Goal: Task Accomplishment & Management: Complete application form

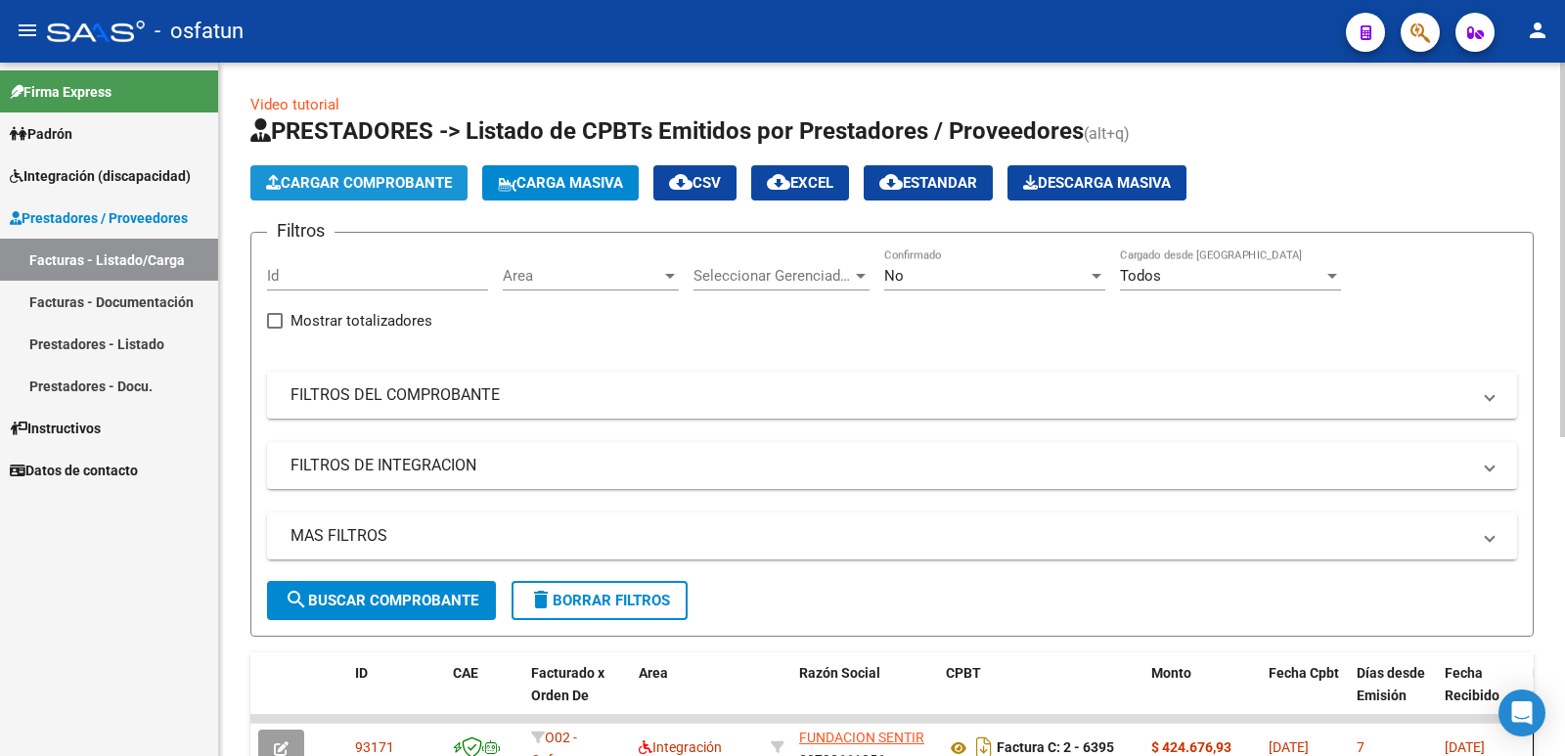
click at [311, 192] on button "Cargar Comprobante" at bounding box center [358, 182] width 217 height 35
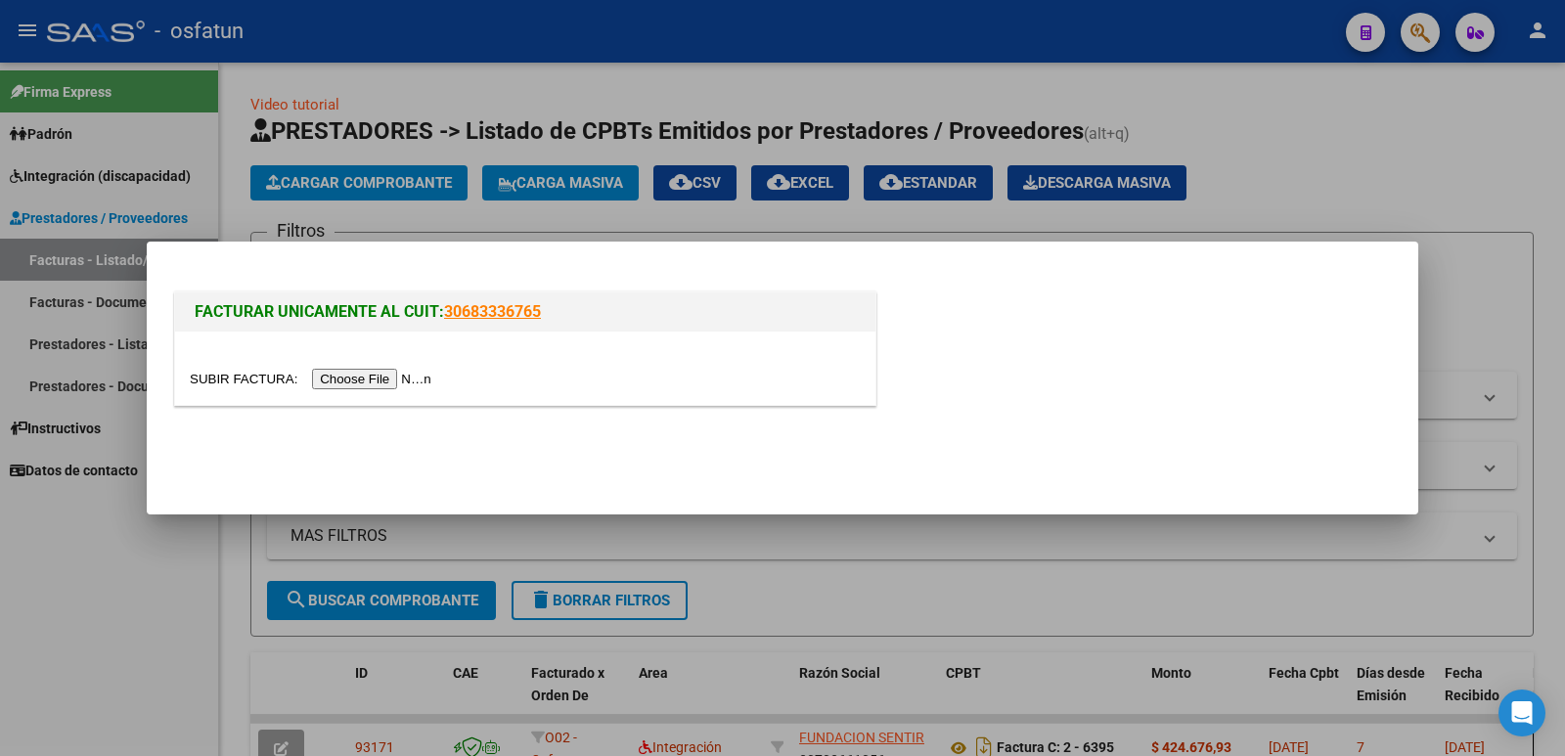
click at [385, 375] on input "file" at bounding box center [314, 379] width 248 height 21
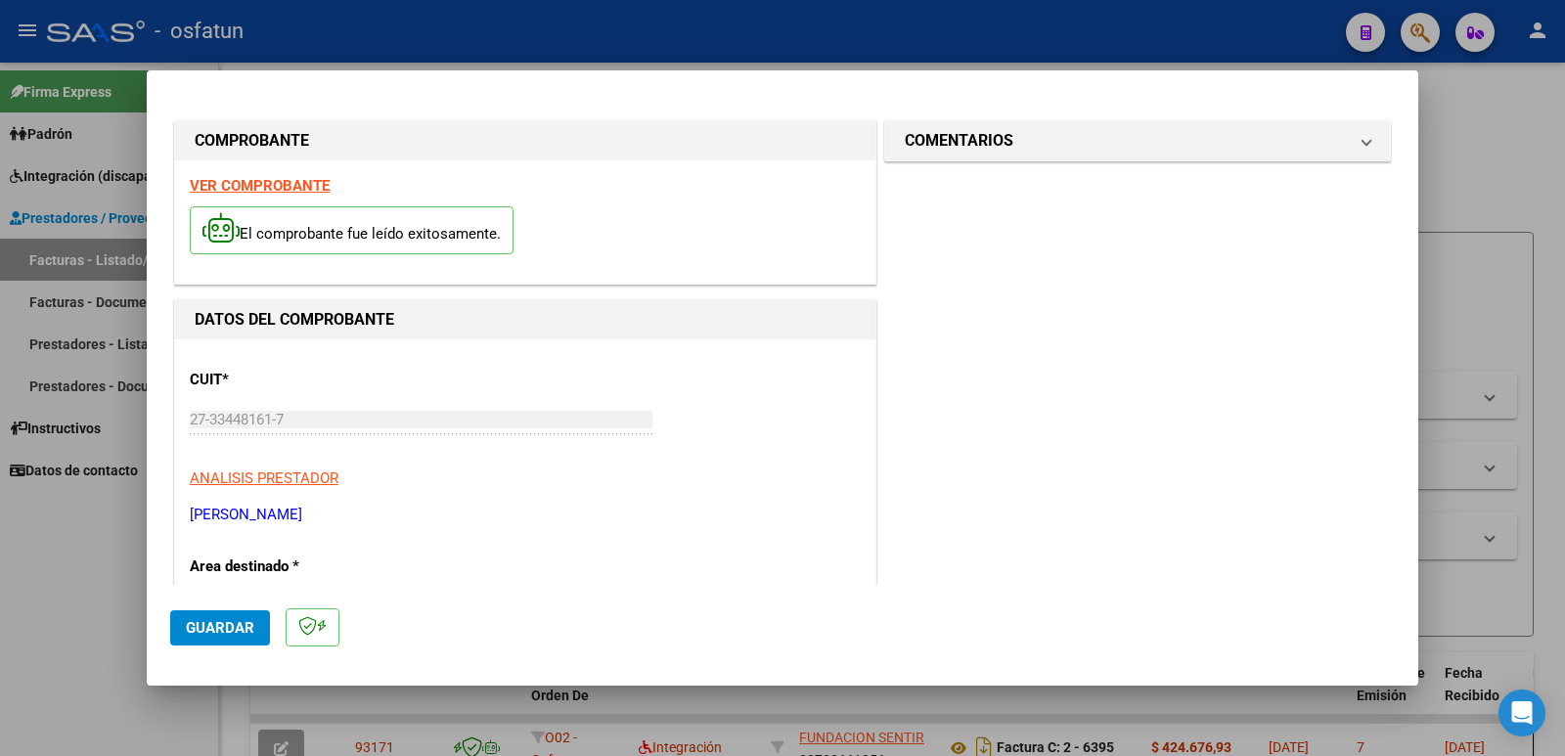
scroll to position [429, 0]
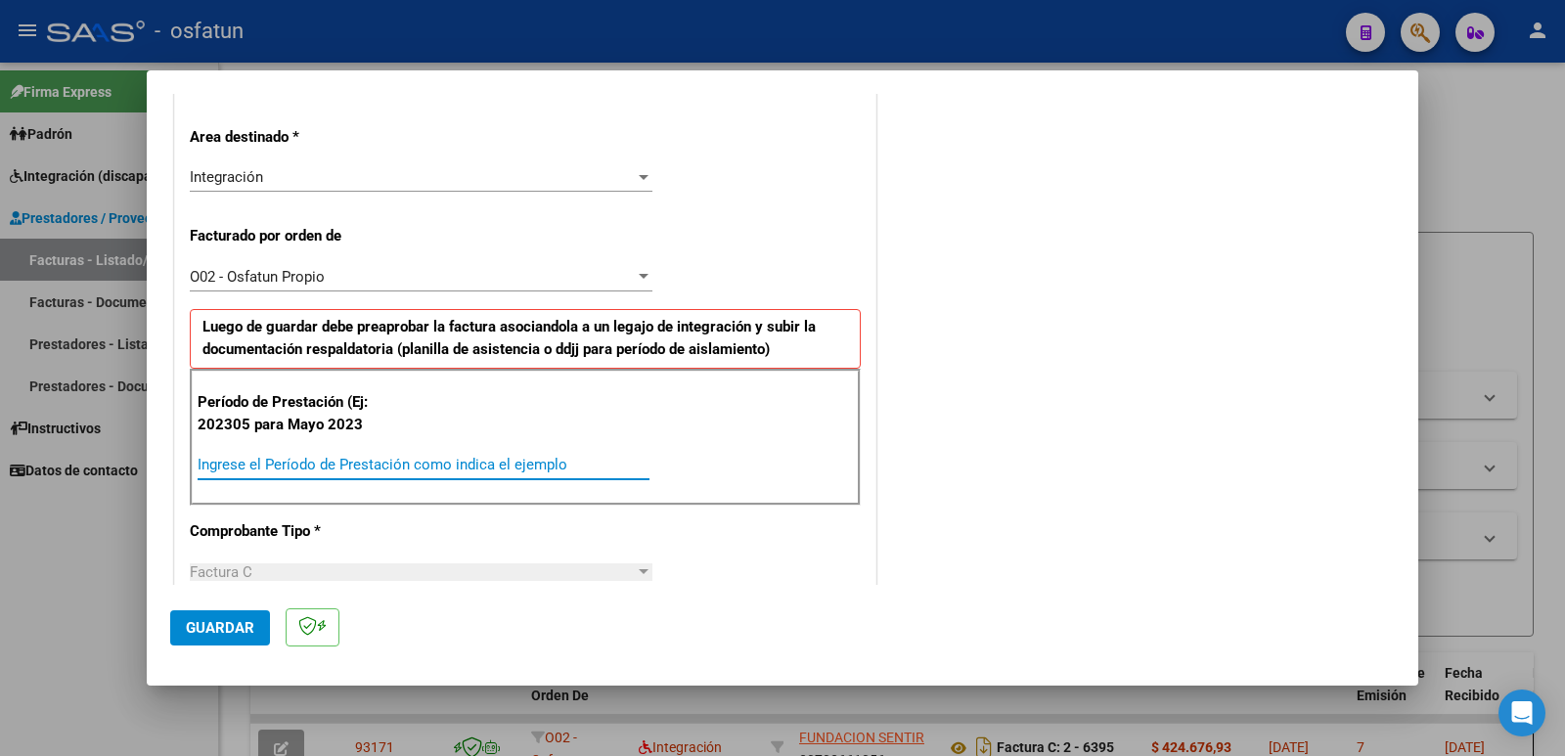
click at [356, 458] on input "Ingrese el Período de Prestación como indica el ejemplo" at bounding box center [424, 465] width 452 height 18
type input "202507"
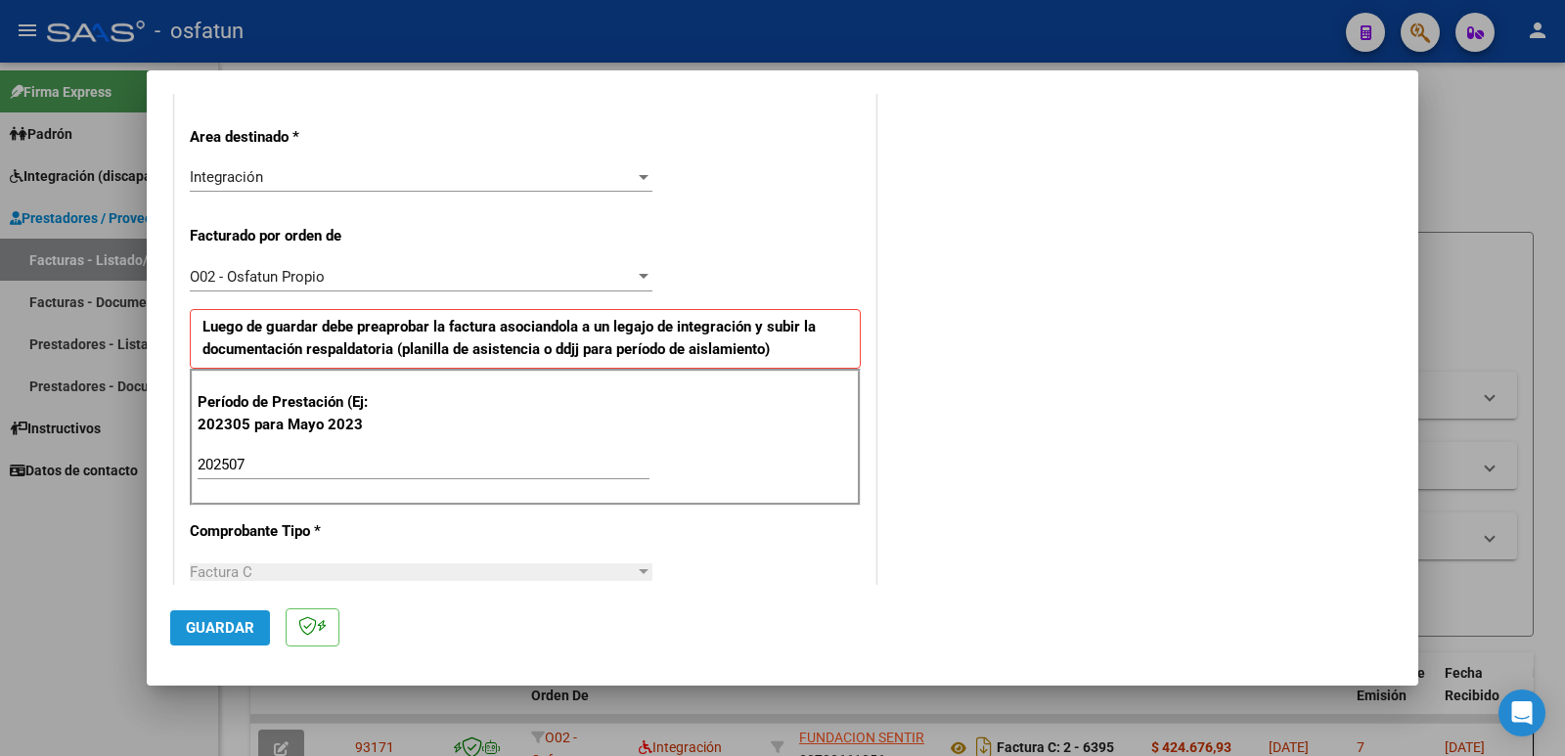
click at [219, 617] on button "Guardar" at bounding box center [220, 627] width 100 height 35
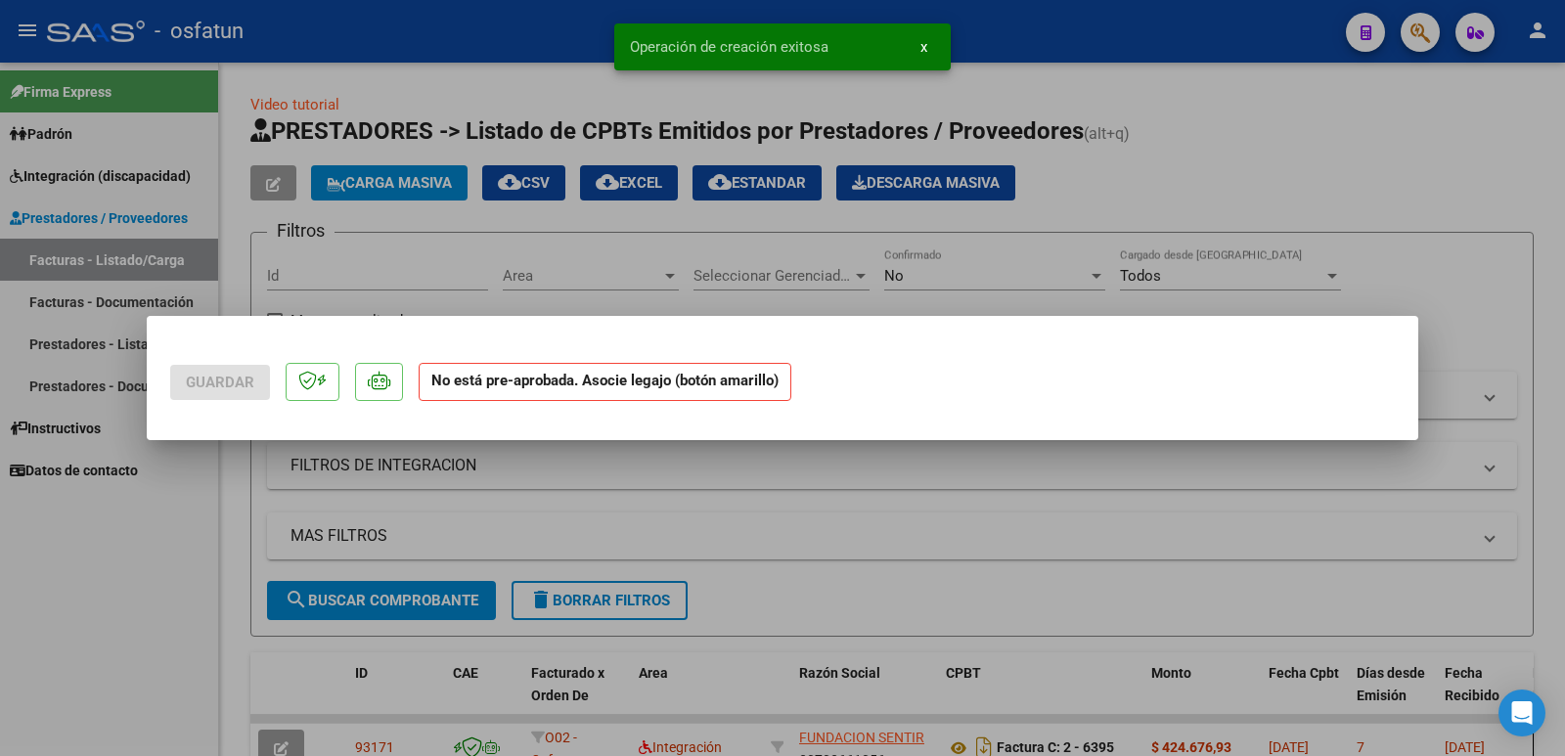
scroll to position [0, 0]
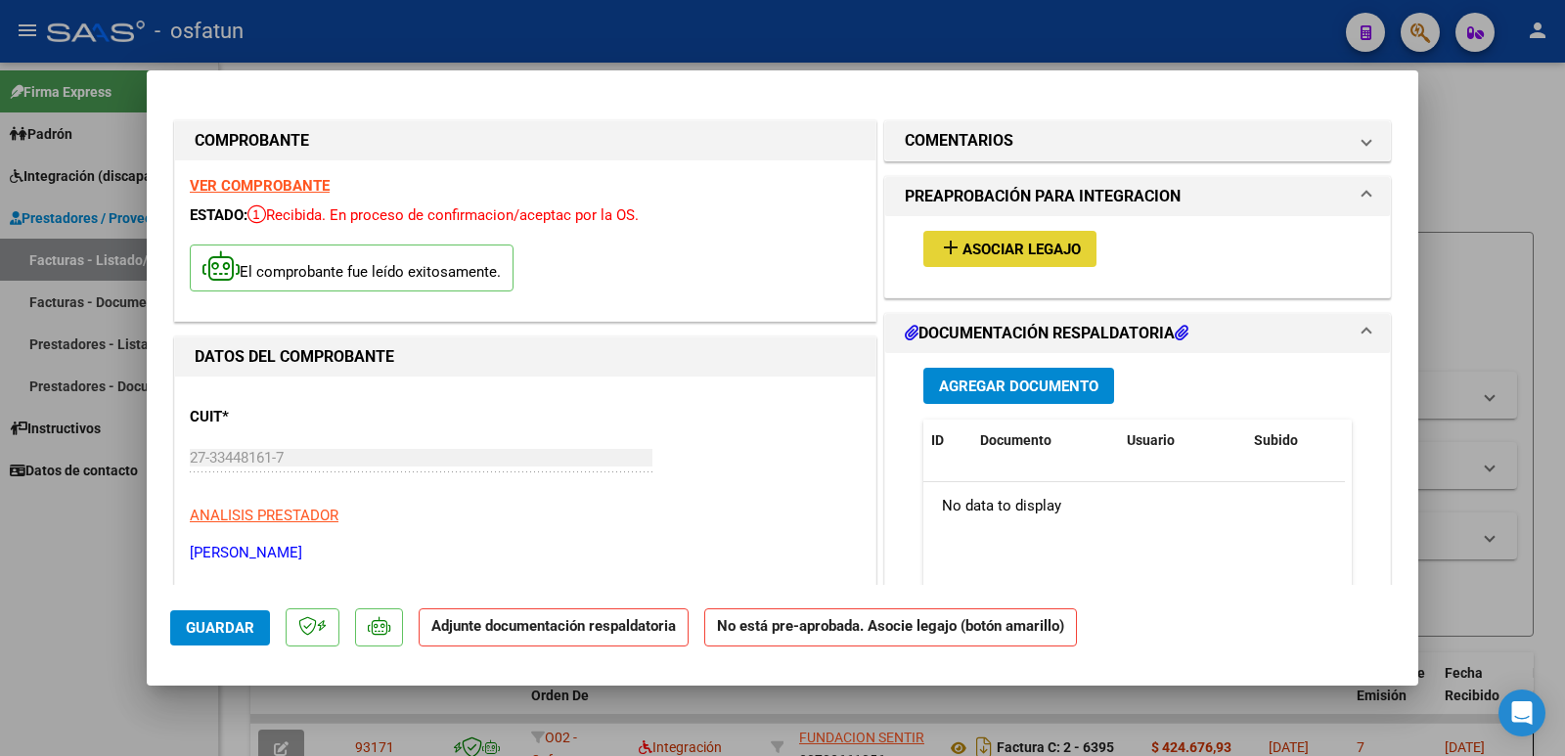
click at [977, 250] on span "Asociar Legajo" at bounding box center [1022, 250] width 118 height 18
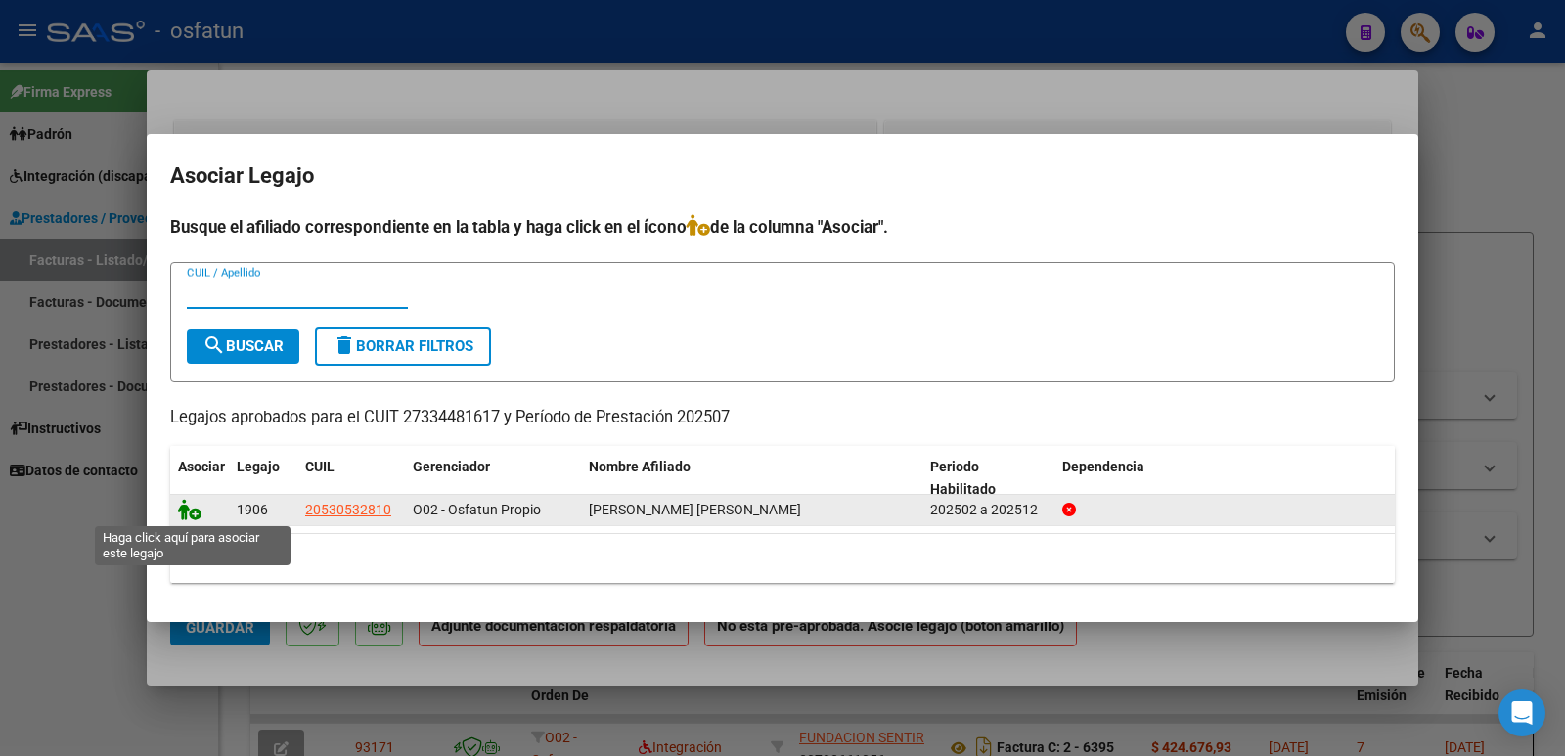
click at [186, 517] on icon at bounding box center [189, 510] width 23 height 22
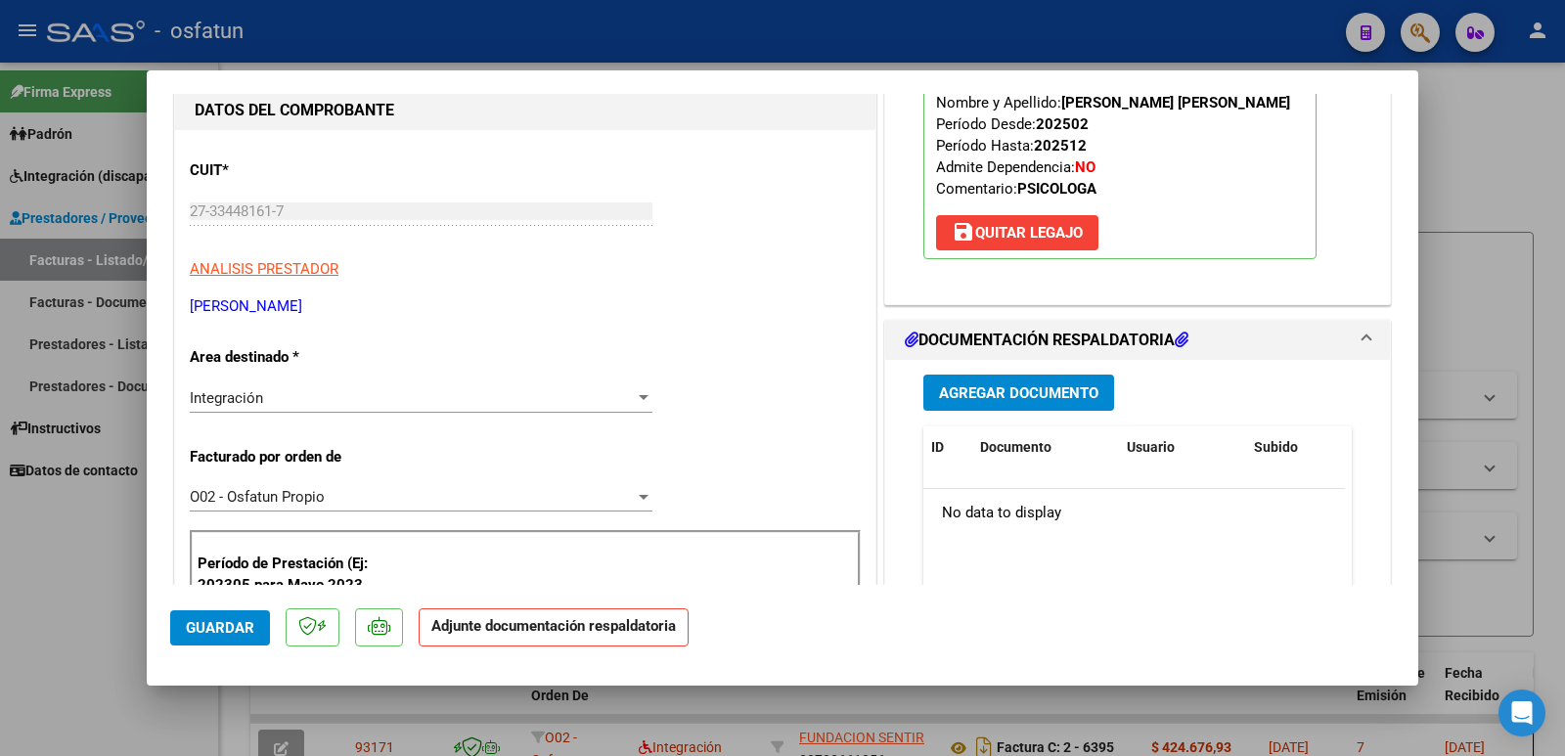
scroll to position [248, 0]
click at [992, 398] on span "Agregar Documento" at bounding box center [1018, 393] width 159 height 18
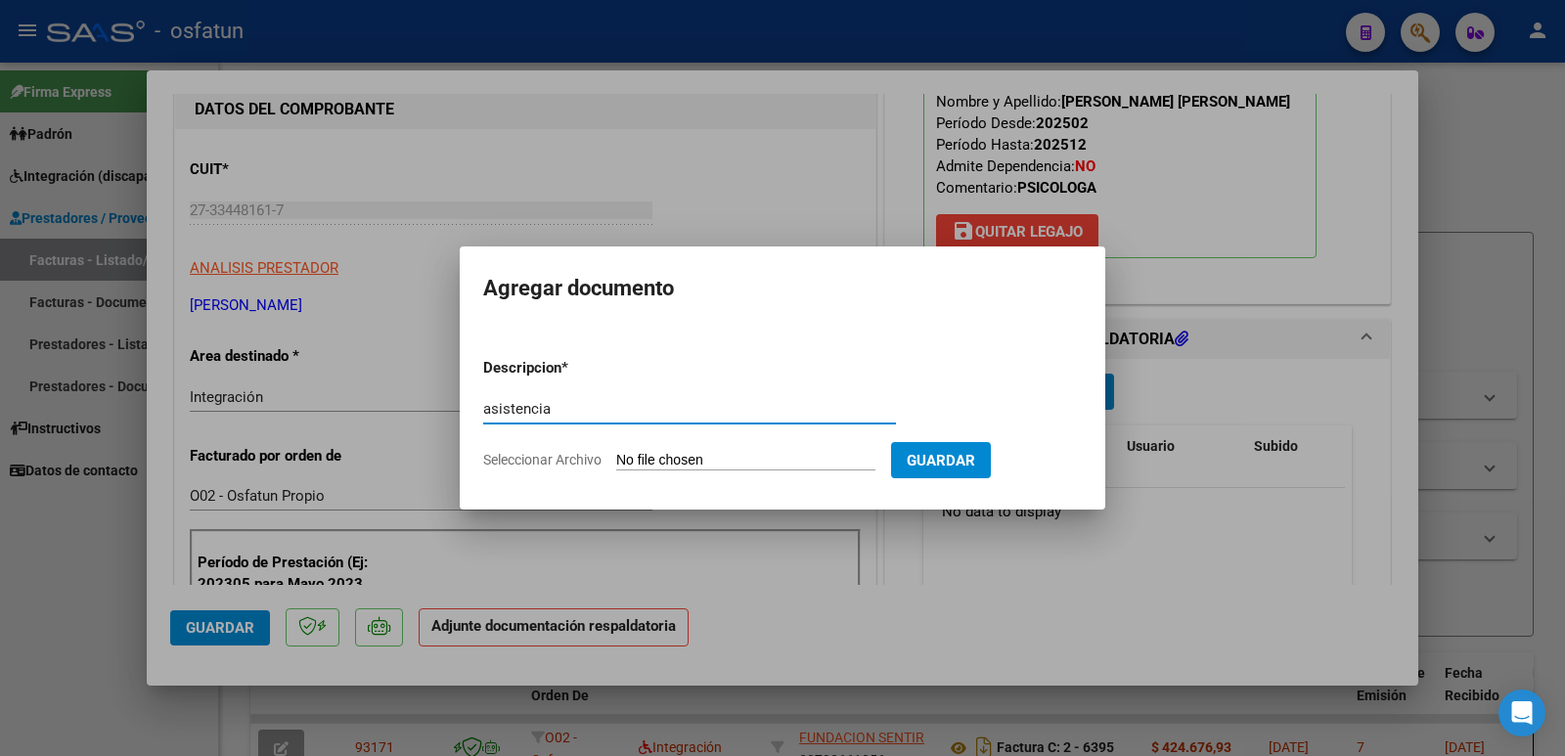
type input "asistencia"
click at [679, 452] on input "Seleccionar Archivo" at bounding box center [745, 461] width 259 height 19
type input "C:\fakepath\Scanned_20250808_210521.pdf"
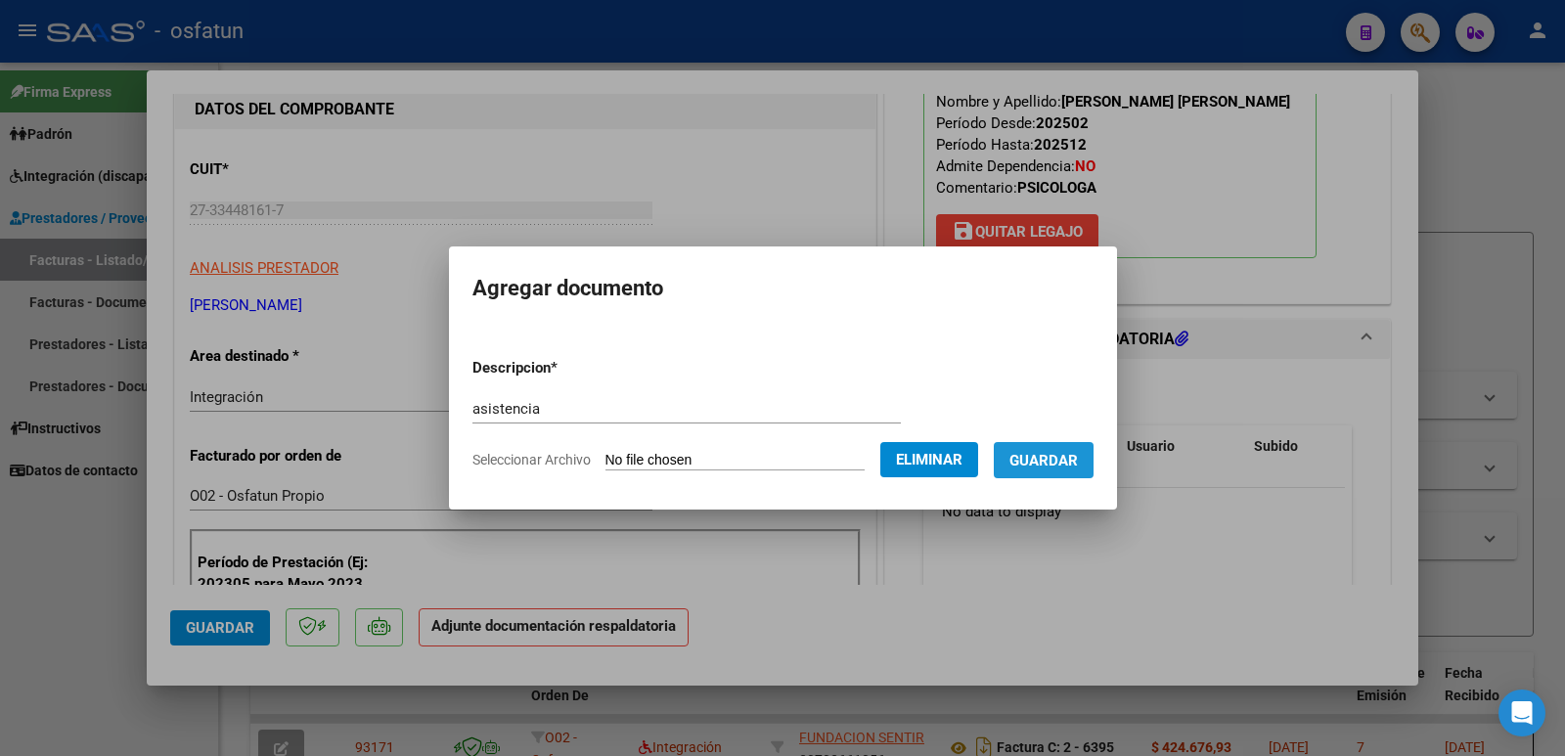
click at [1077, 460] on span "Guardar" at bounding box center [1044, 461] width 68 height 18
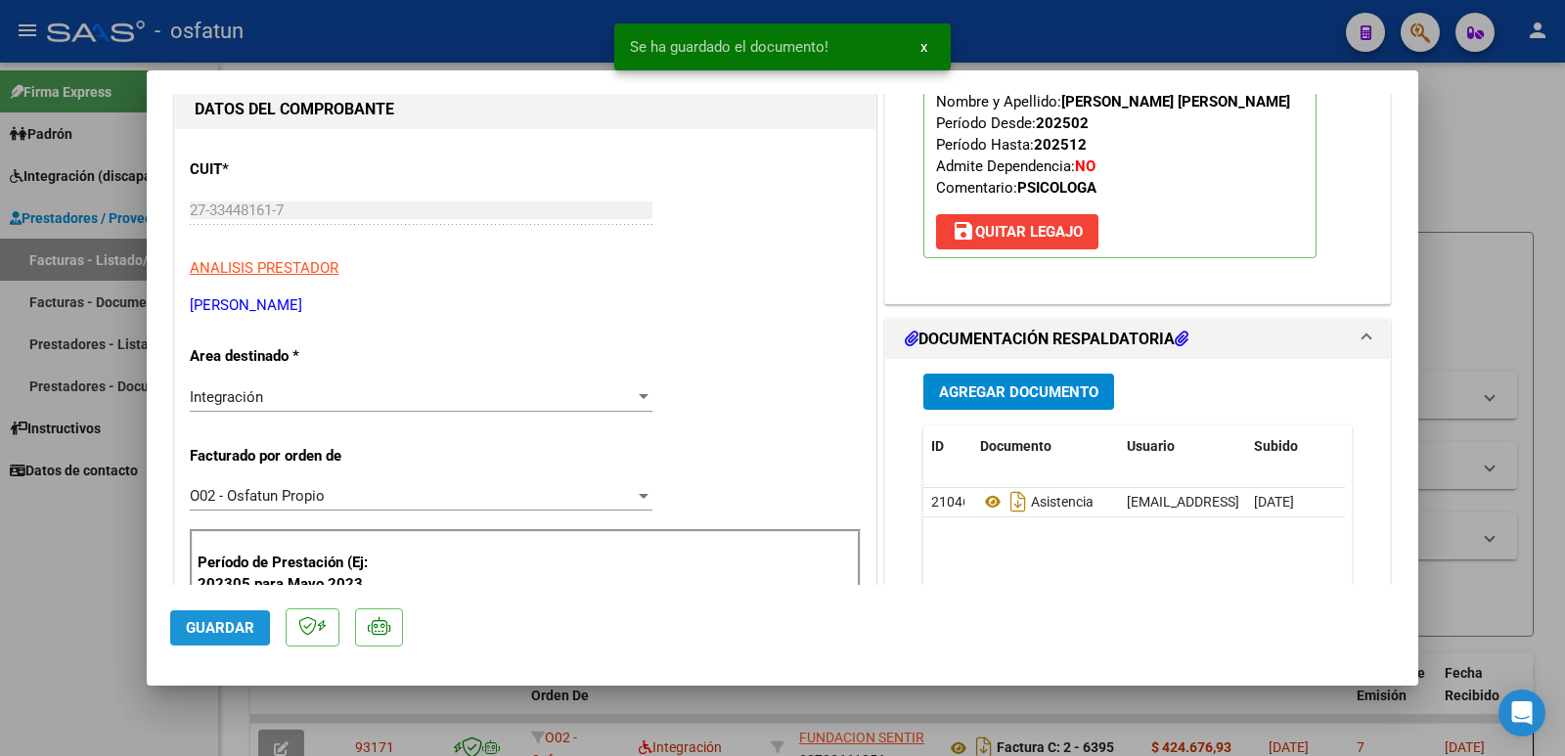
click at [229, 625] on span "Guardar" at bounding box center [220, 628] width 68 height 18
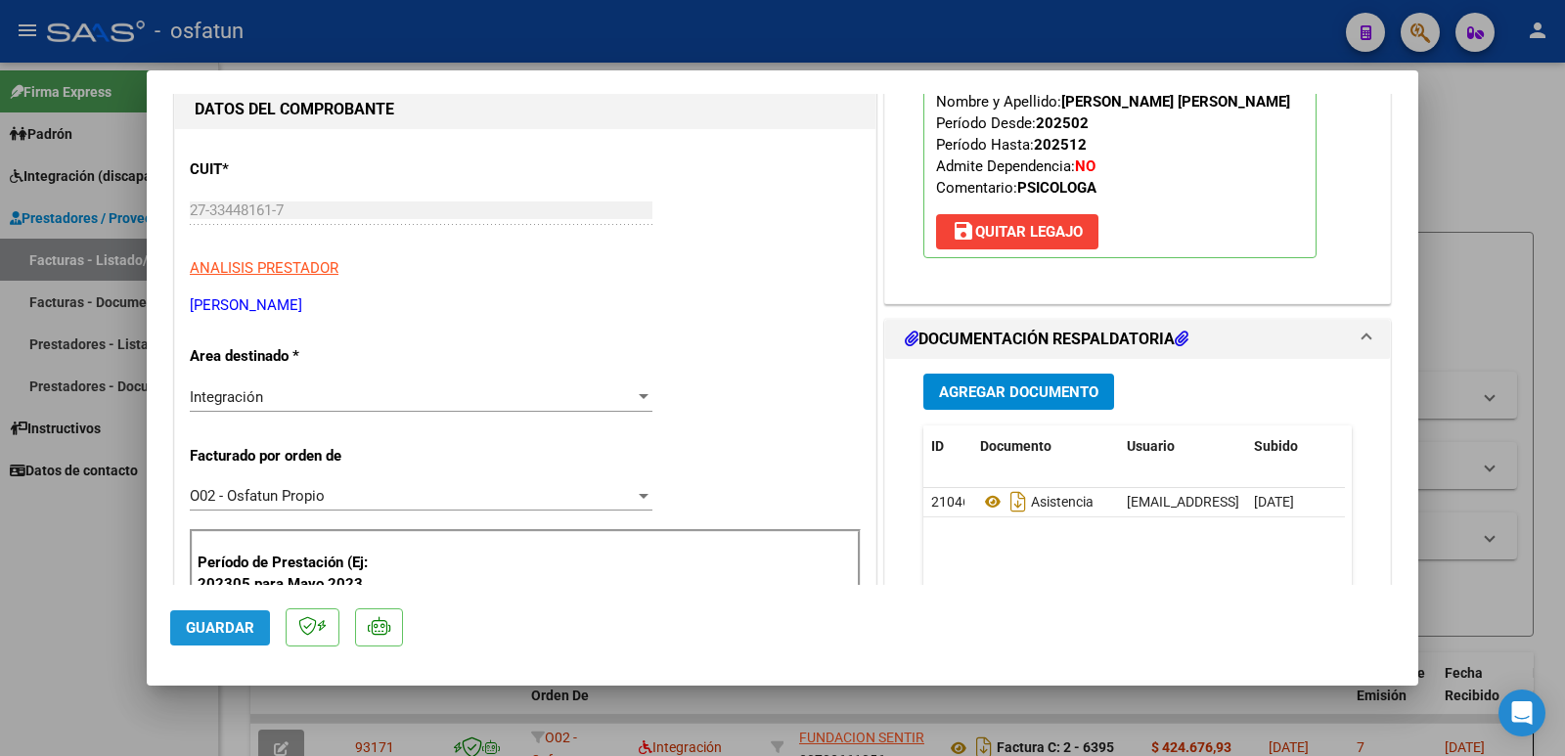
click at [204, 630] on span "Guardar" at bounding box center [220, 628] width 68 height 18
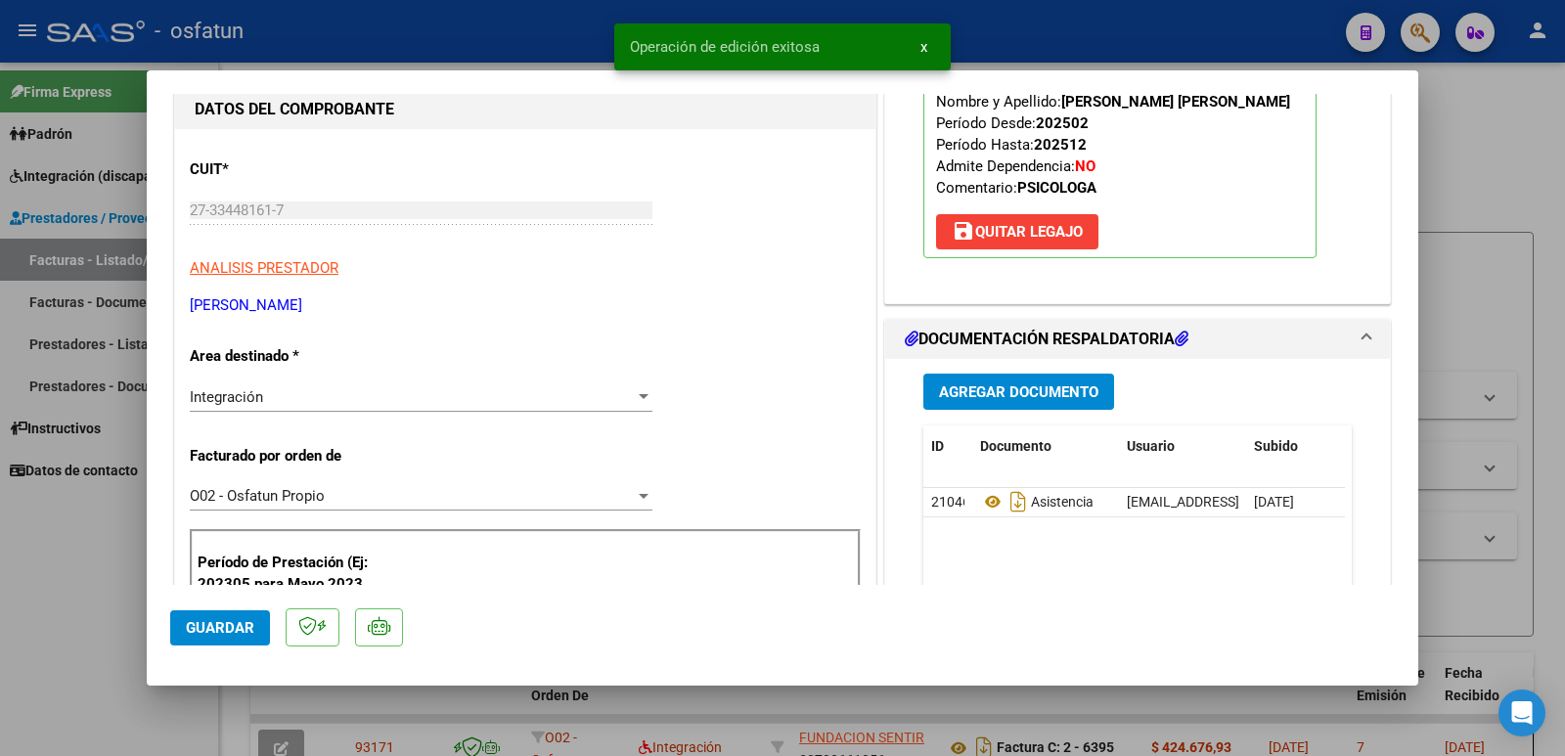
click at [52, 569] on div at bounding box center [782, 378] width 1565 height 756
type input "$ 0,00"
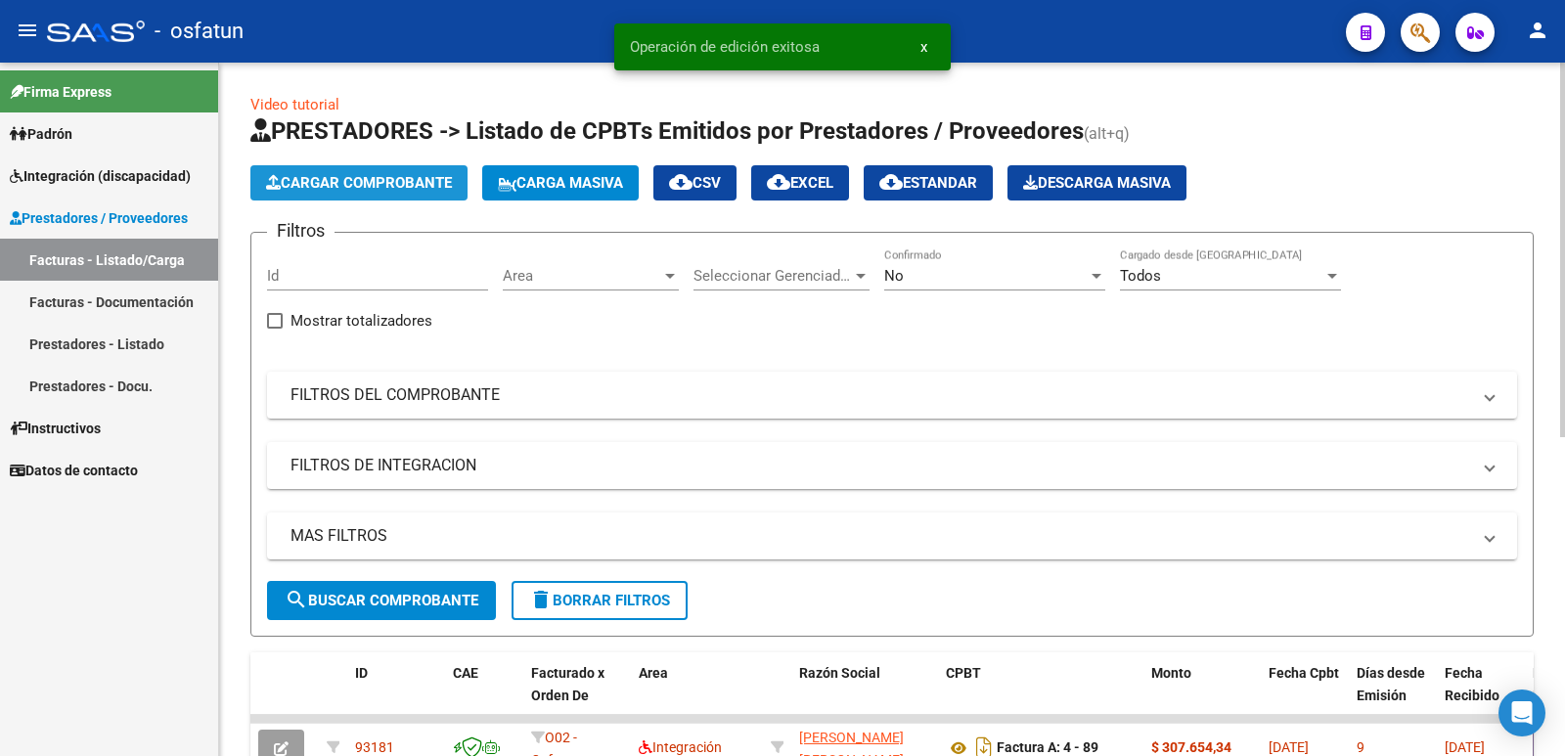
click at [349, 182] on span "Cargar Comprobante" at bounding box center [359, 183] width 186 height 18
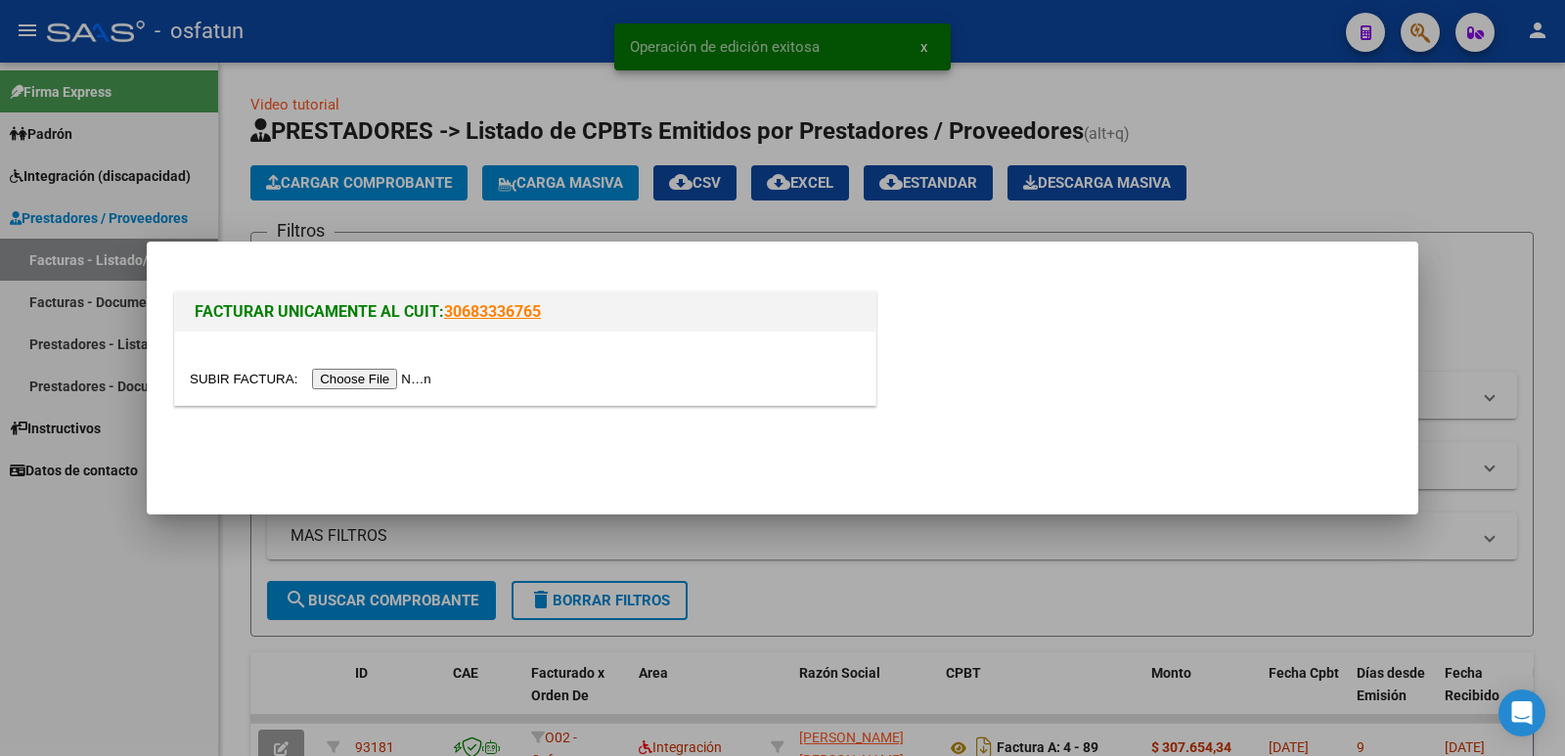
click at [386, 384] on input "file" at bounding box center [314, 379] width 248 height 21
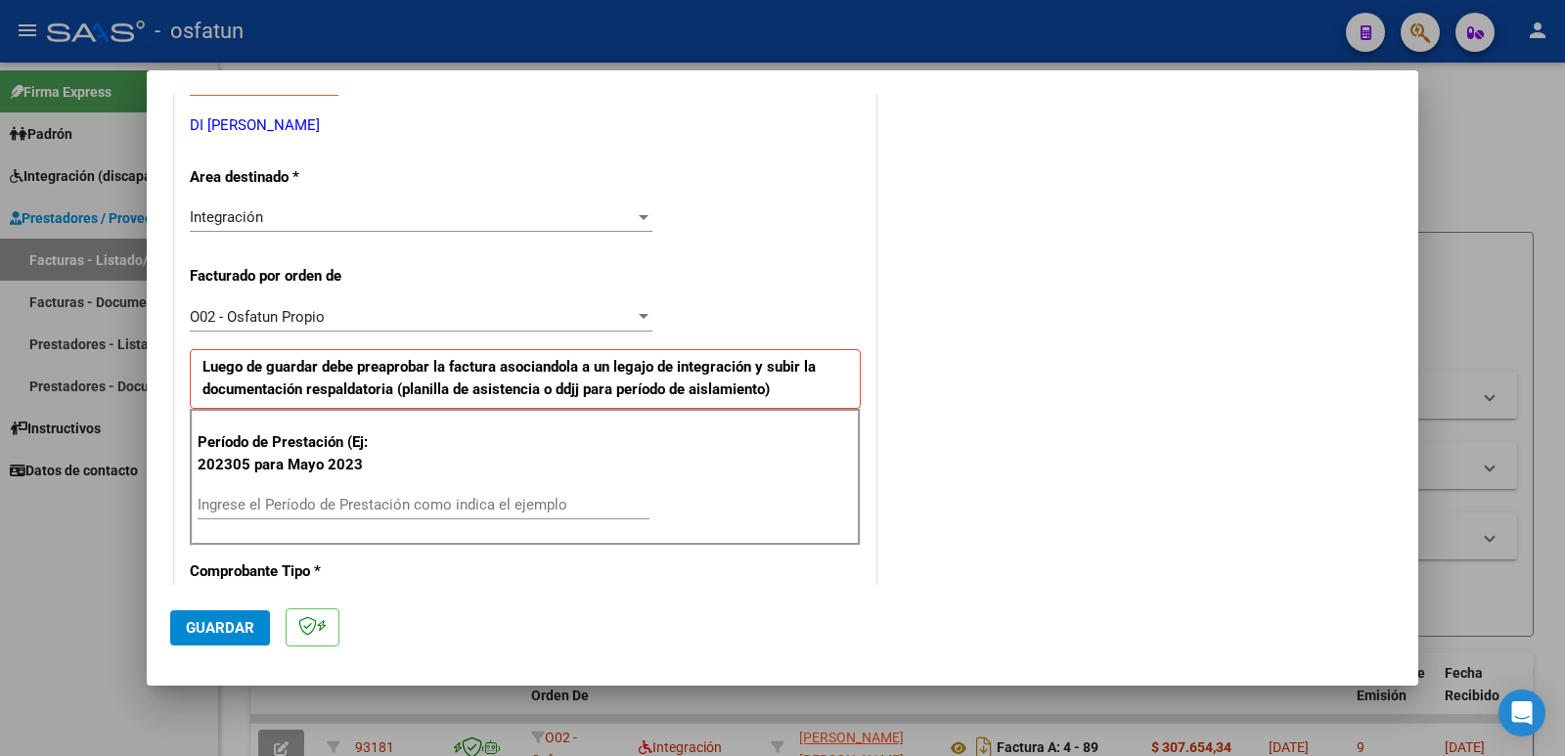
scroll to position [391, 0]
click at [384, 491] on div "Ingrese el Período de Prestación como indica el ejemplo" at bounding box center [424, 502] width 452 height 29
type input "202507"
click at [215, 630] on span "Guardar" at bounding box center [220, 628] width 68 height 18
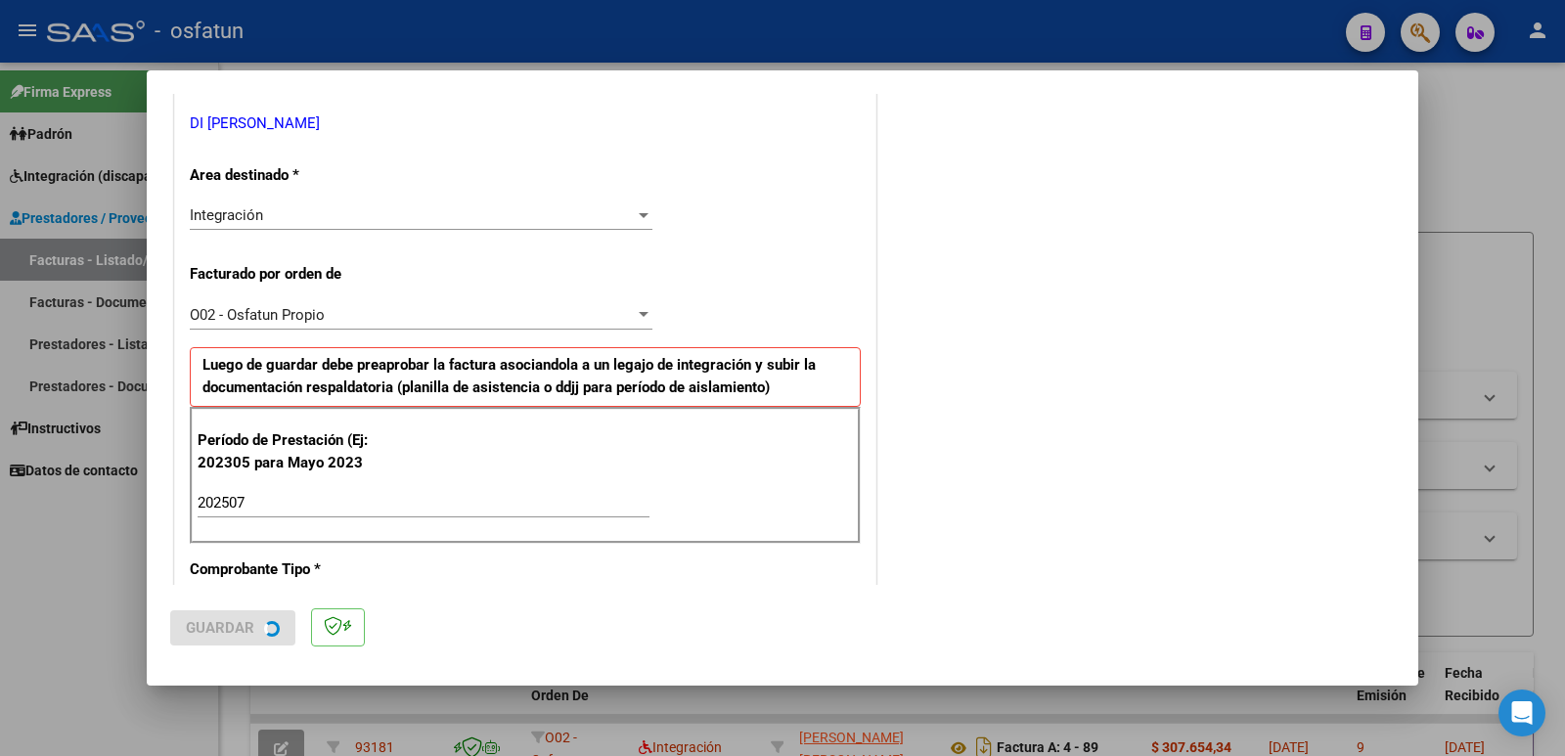
scroll to position [0, 0]
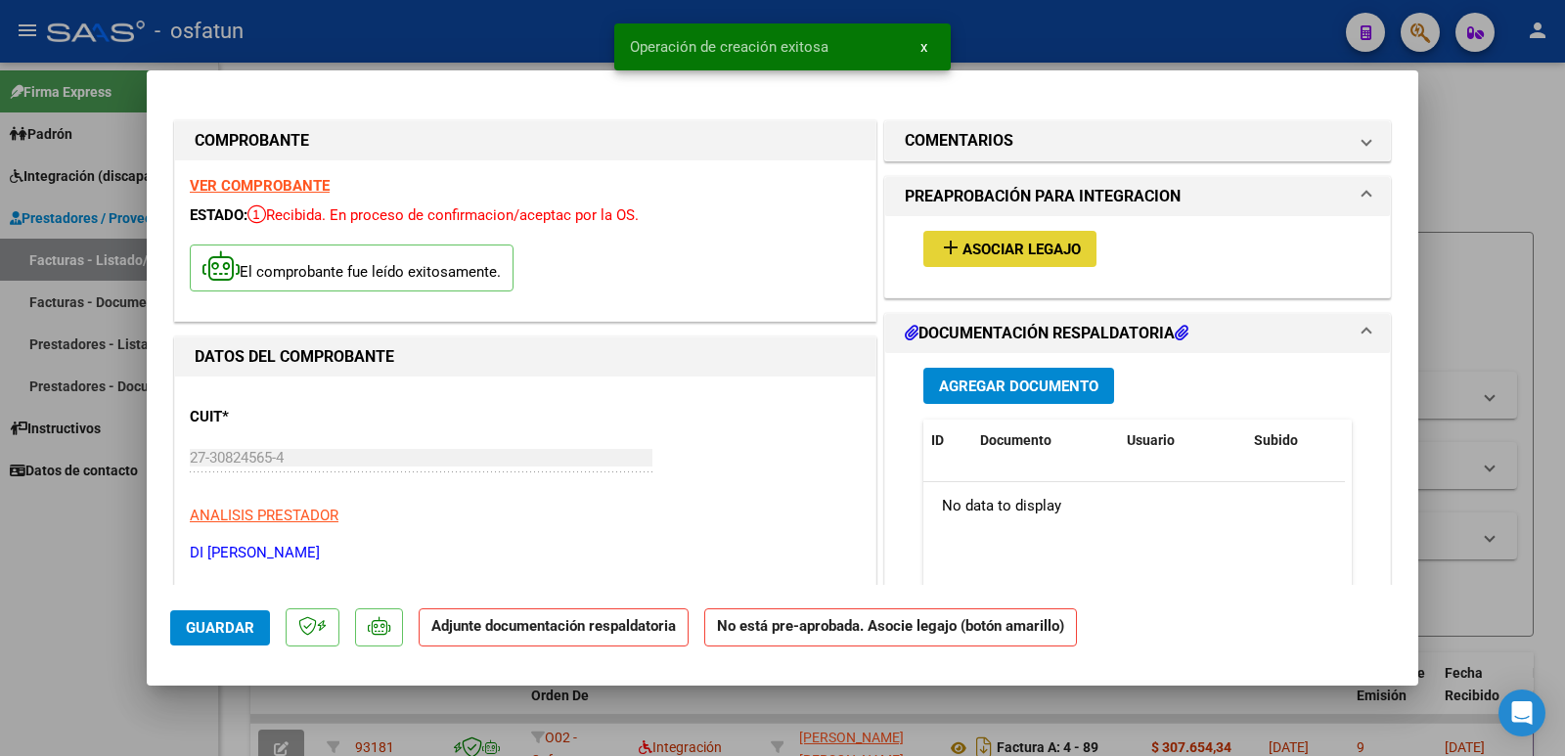
click at [1001, 241] on span "Asociar Legajo" at bounding box center [1022, 250] width 118 height 18
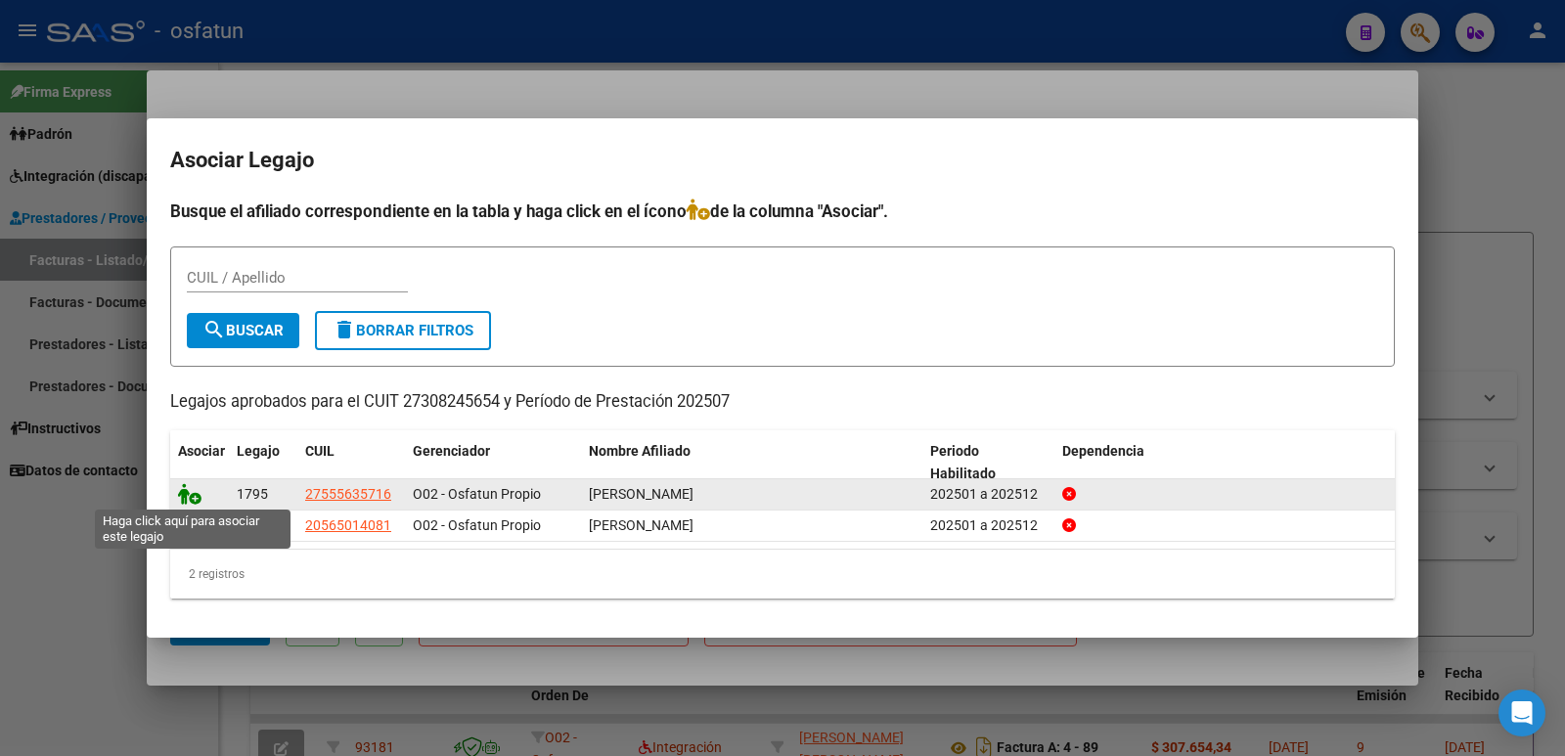
click at [188, 496] on icon at bounding box center [189, 494] width 23 height 22
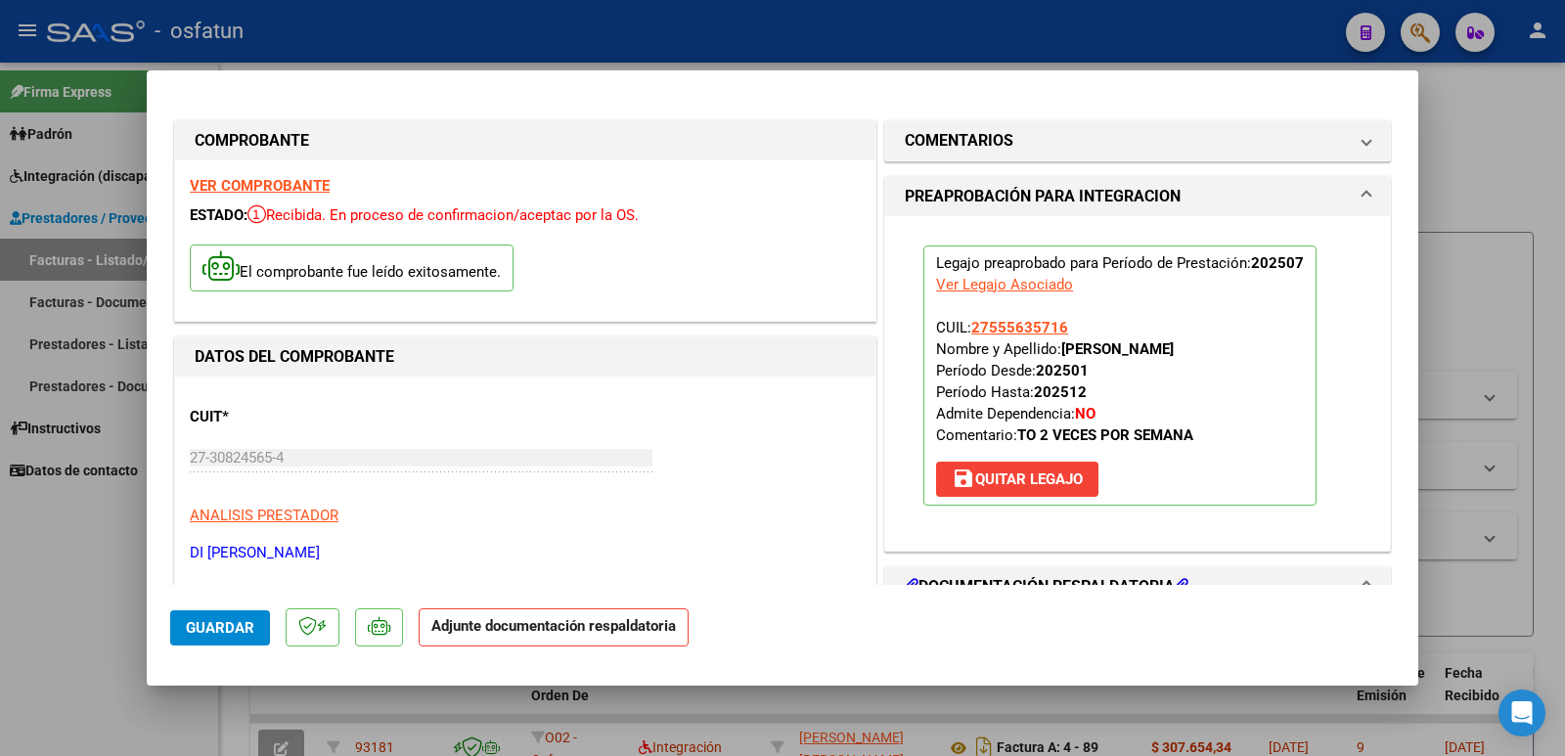
click at [1419, 249] on div at bounding box center [782, 378] width 1565 height 756
type input "$ 0,00"
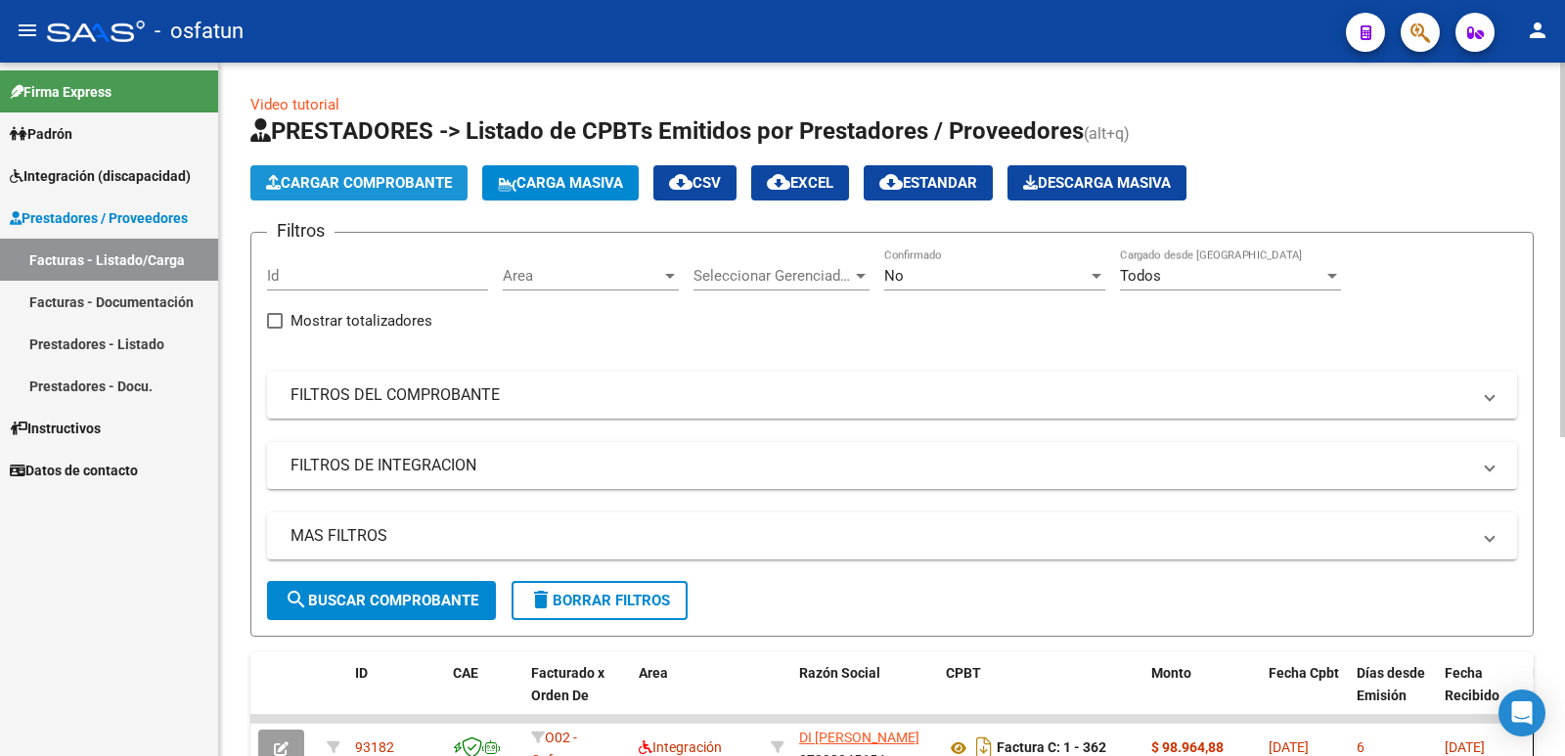
click at [411, 170] on button "Cargar Comprobante" at bounding box center [358, 182] width 217 height 35
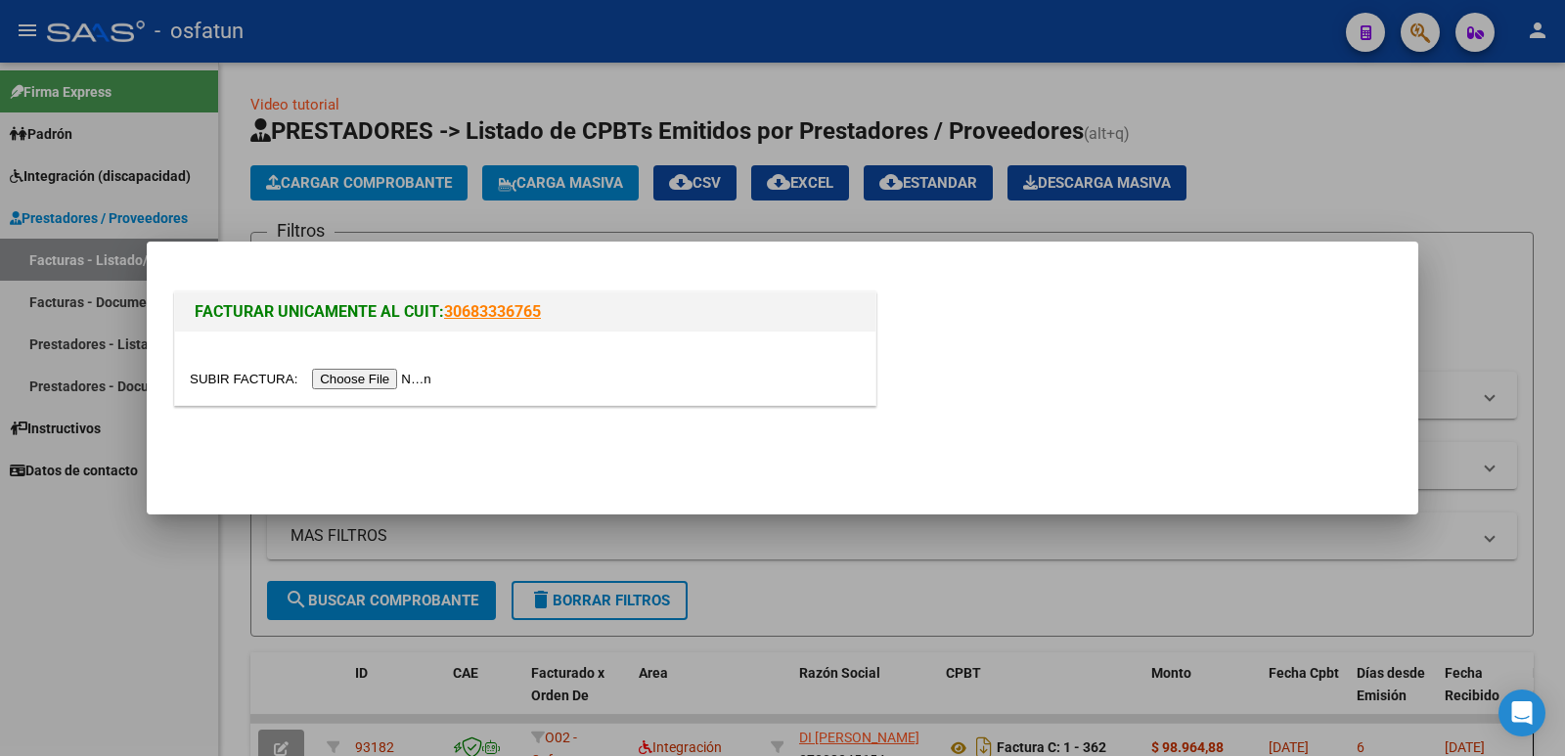
click at [377, 366] on div at bounding box center [525, 368] width 700 height 73
click at [369, 385] on input "file" at bounding box center [314, 379] width 248 height 21
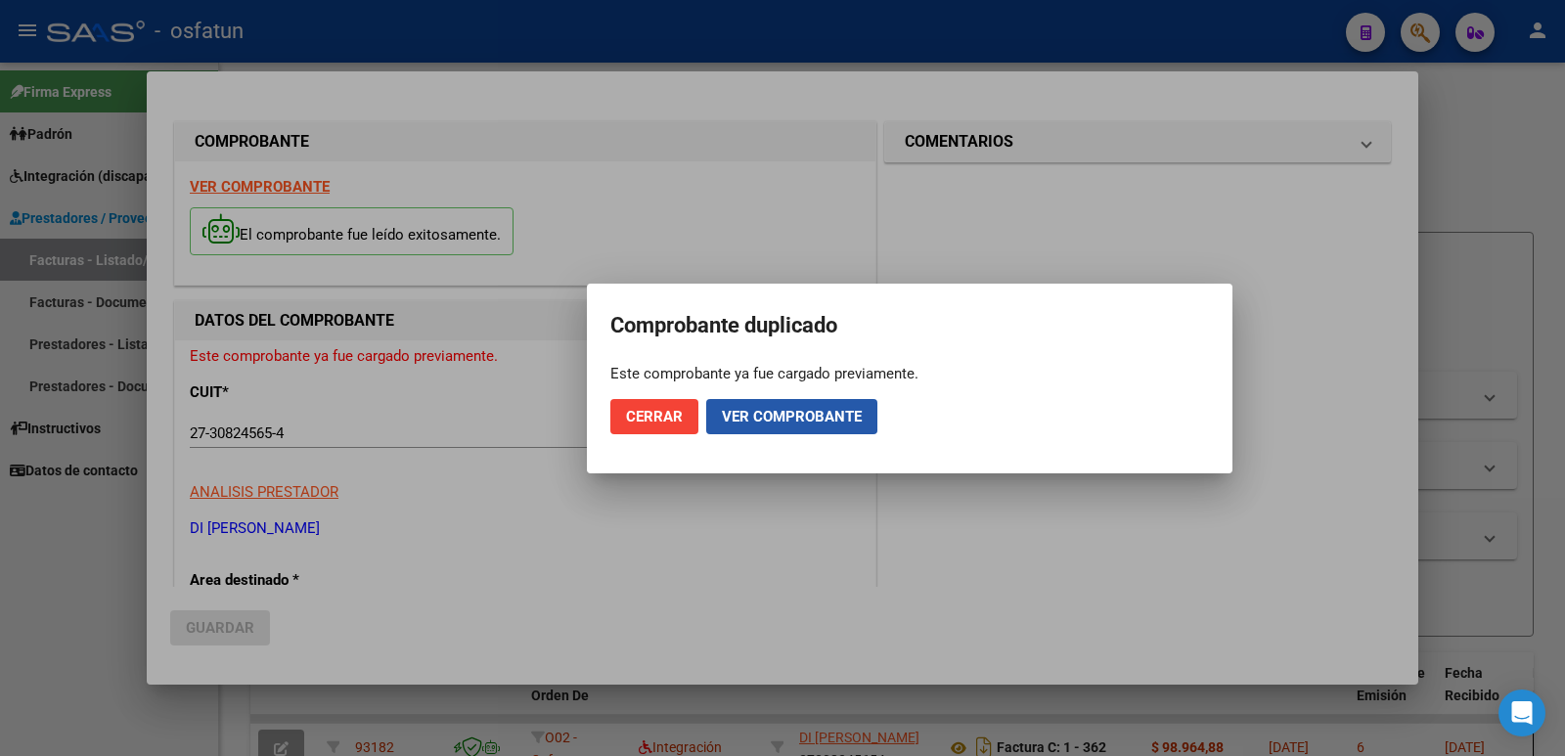
click at [760, 415] on span "Ver comprobante" at bounding box center [792, 417] width 140 height 18
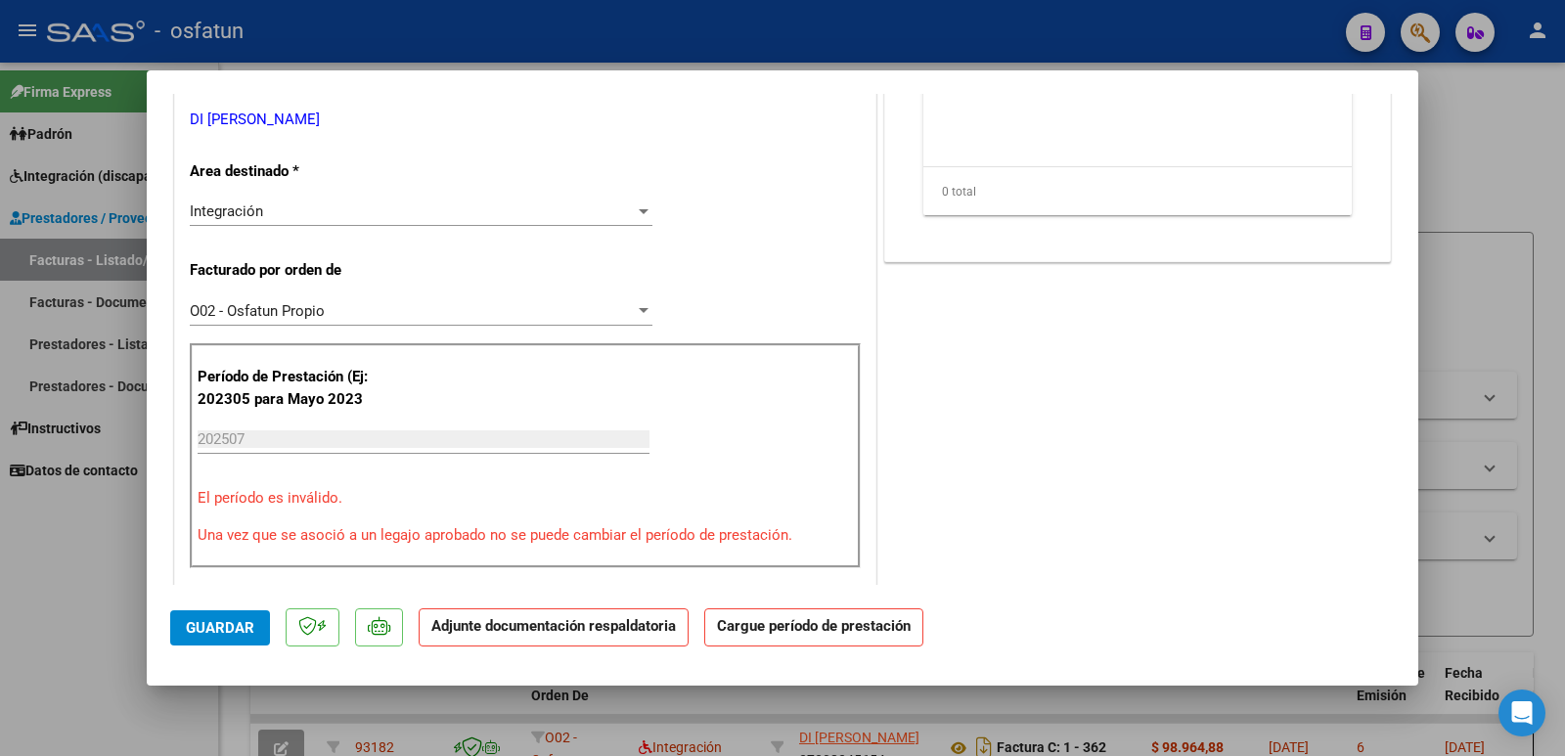
scroll to position [391, 0]
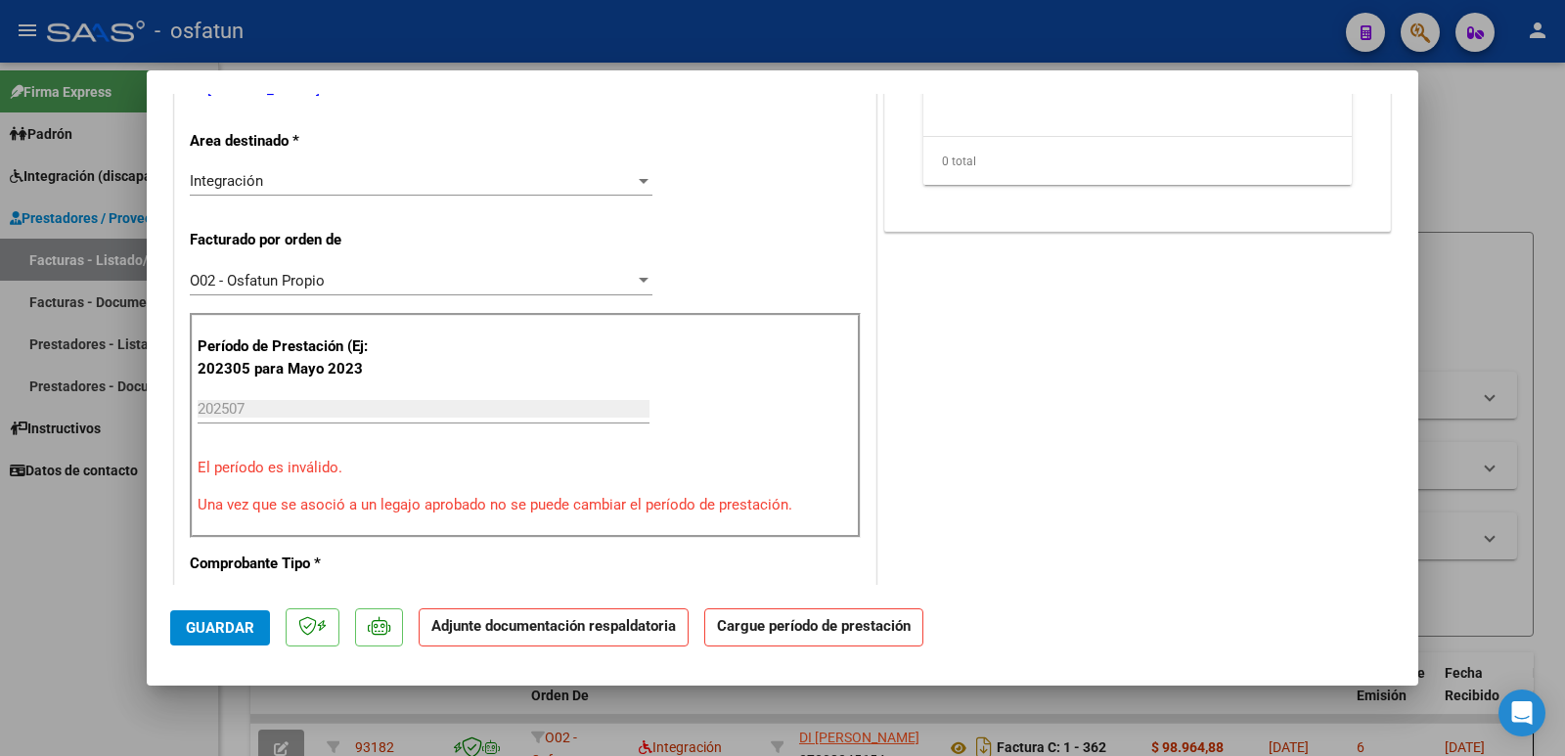
click at [1414, 90] on mat-dialog-container "COMPROBANTE VER COMPROBANTE ESTADO: Recibida. En proceso de confirmacion/acepta…" at bounding box center [783, 377] width 1272 height 615
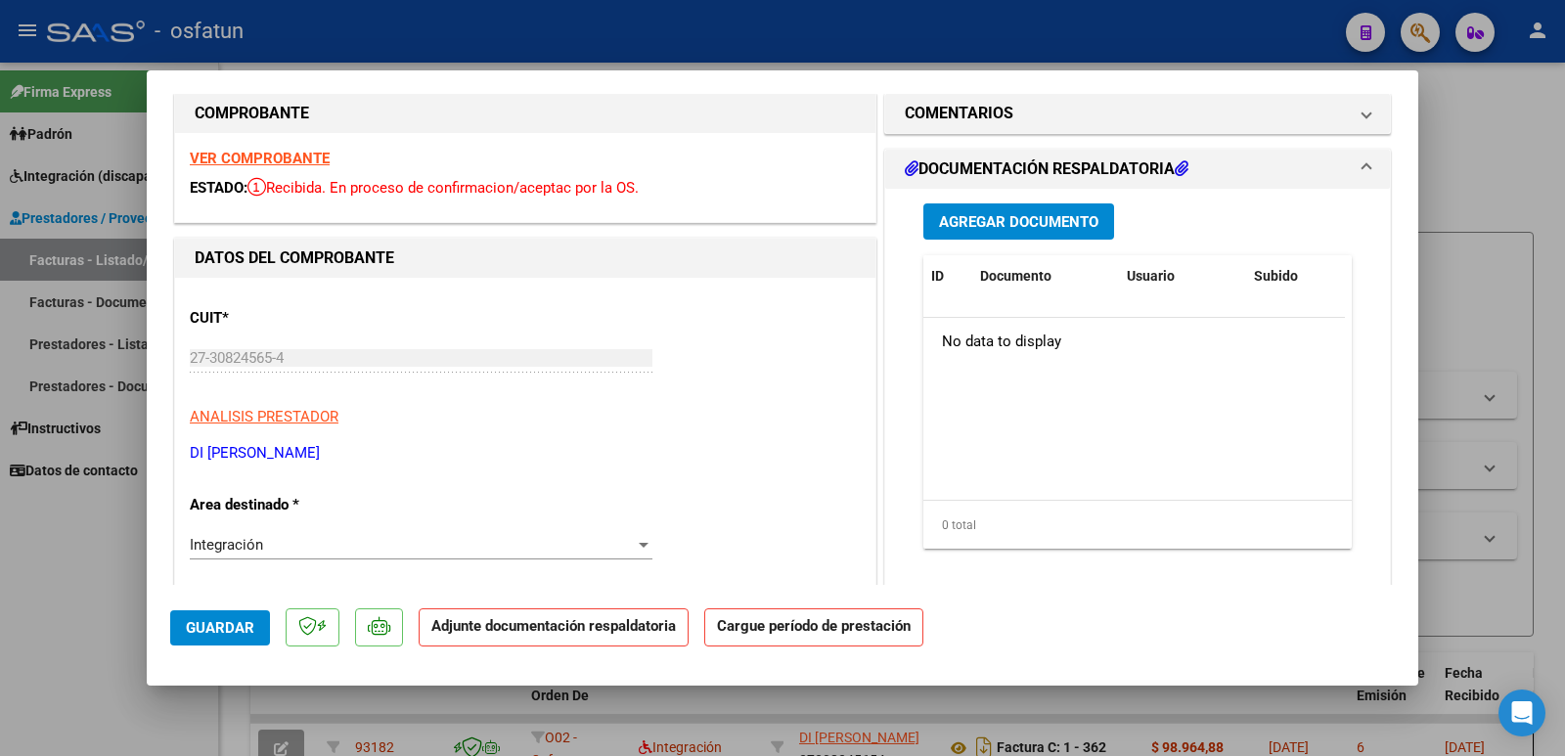
scroll to position [0, 0]
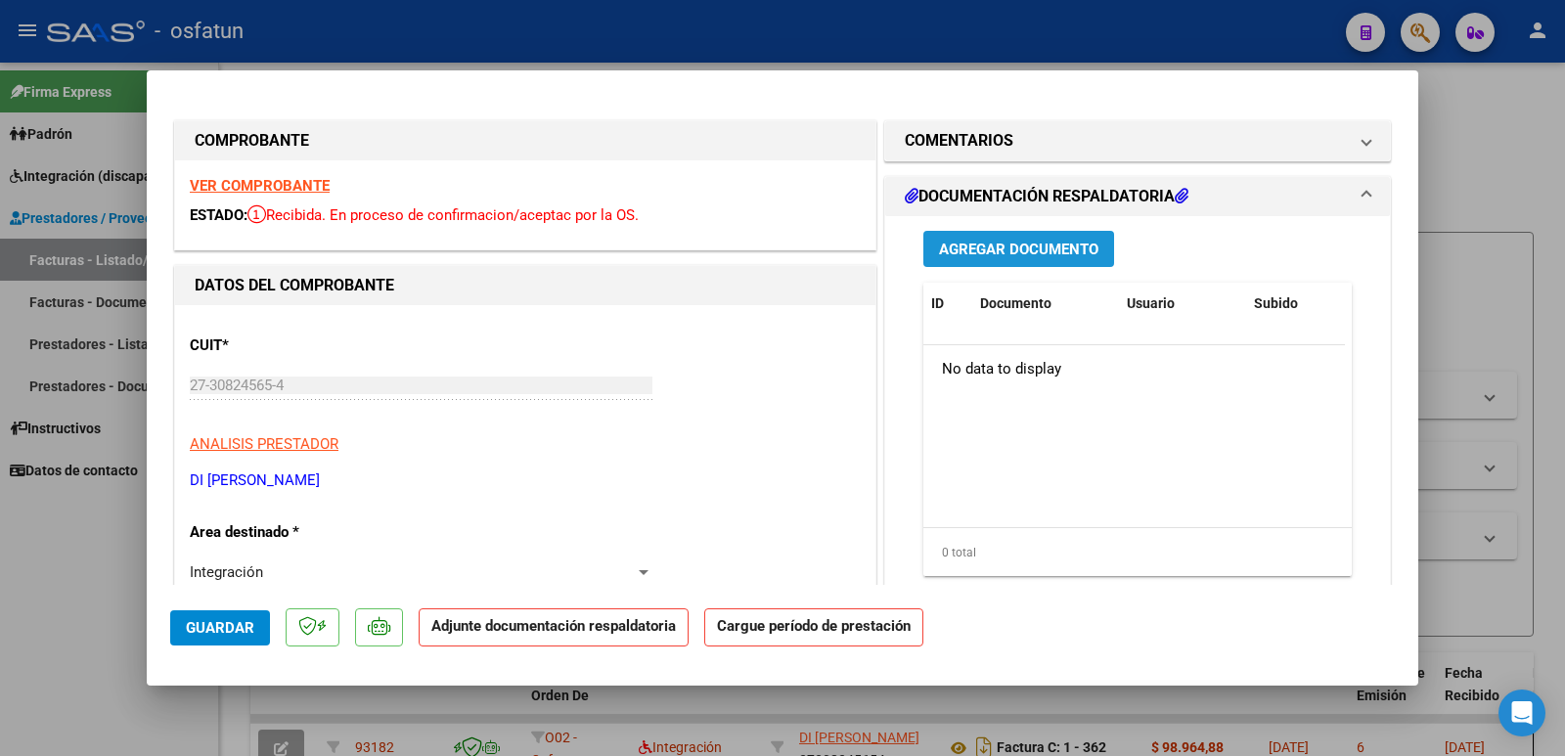
click at [979, 245] on span "Agregar Documento" at bounding box center [1018, 250] width 159 height 18
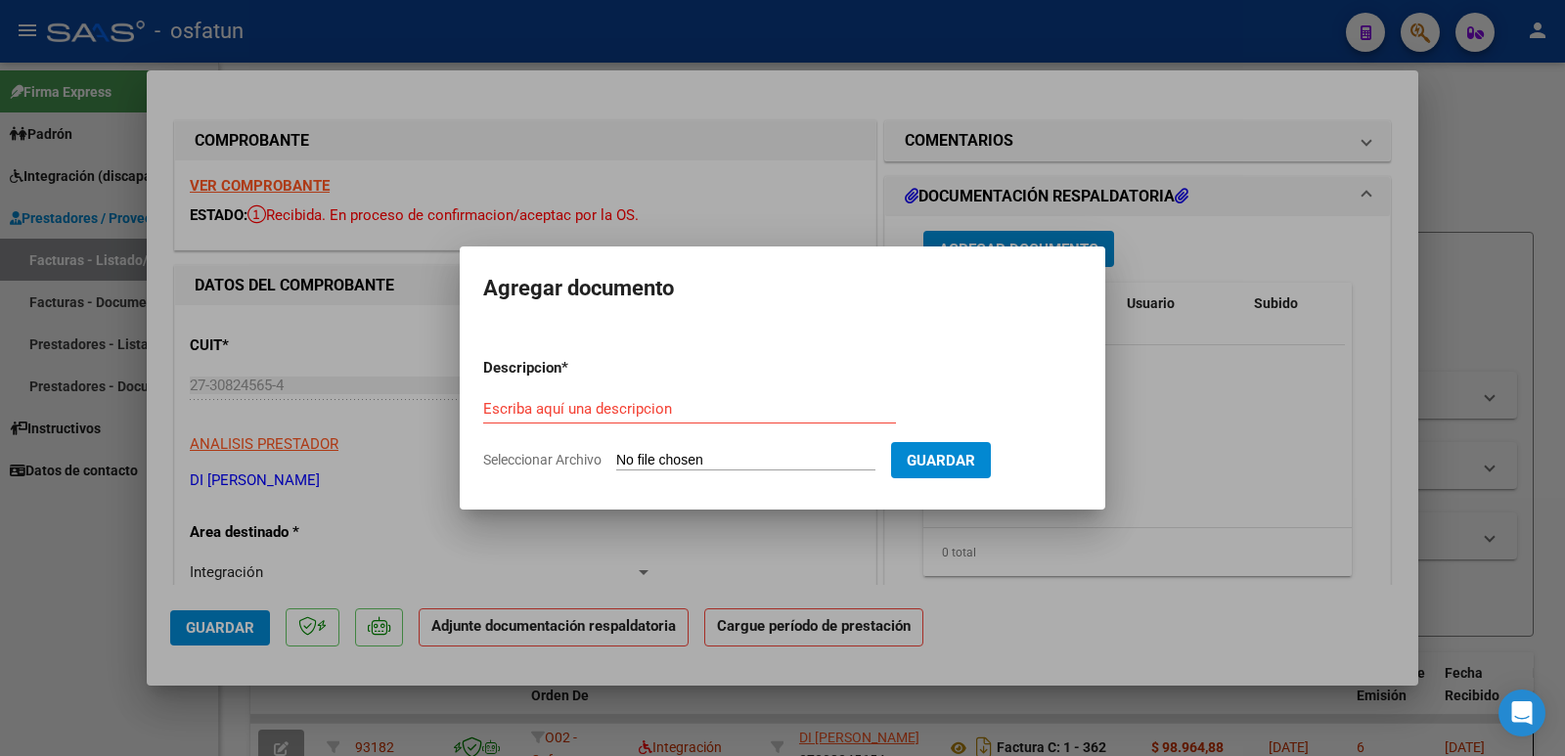
click at [979, 245] on div at bounding box center [782, 378] width 1565 height 756
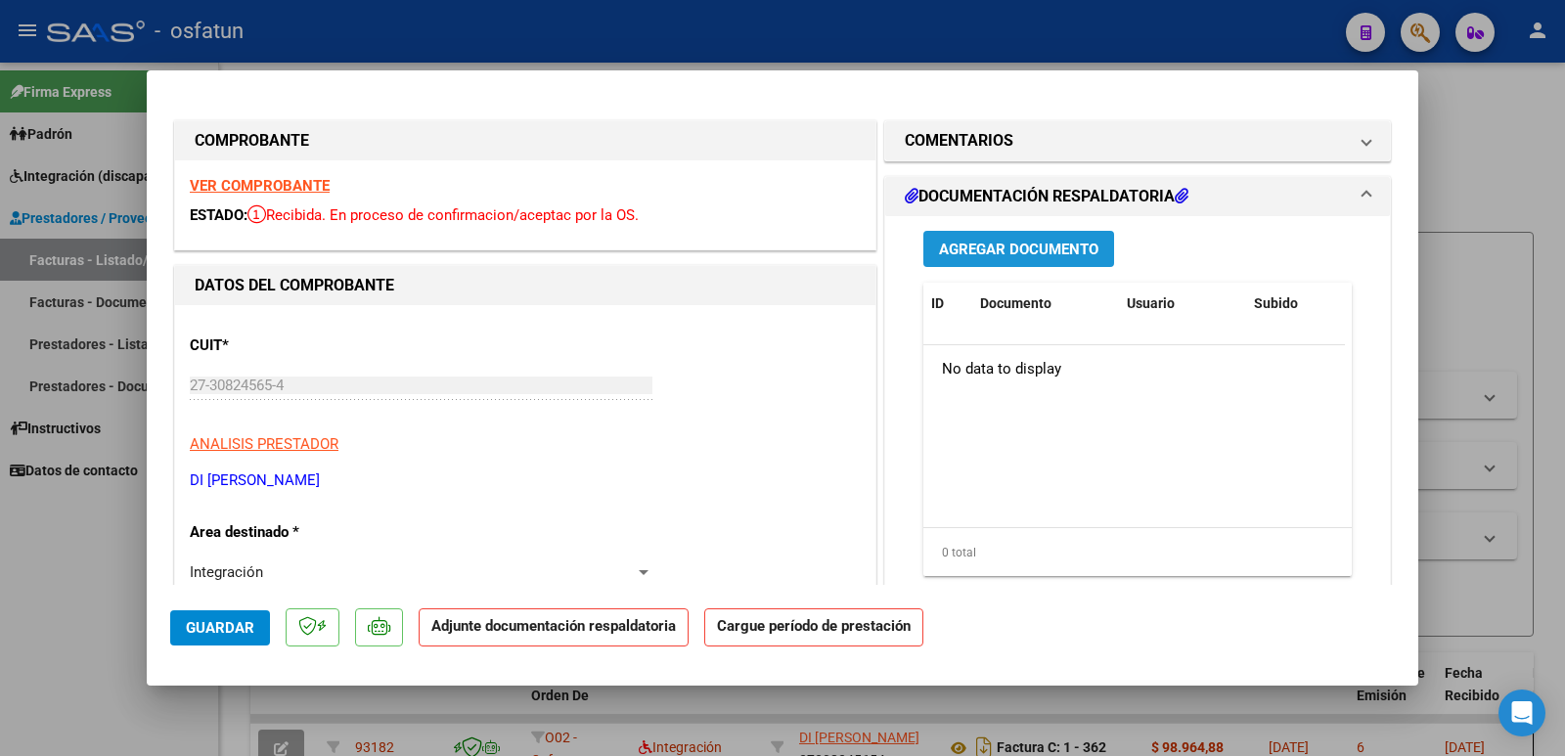
click at [979, 245] on span "Agregar Documento" at bounding box center [1018, 250] width 159 height 18
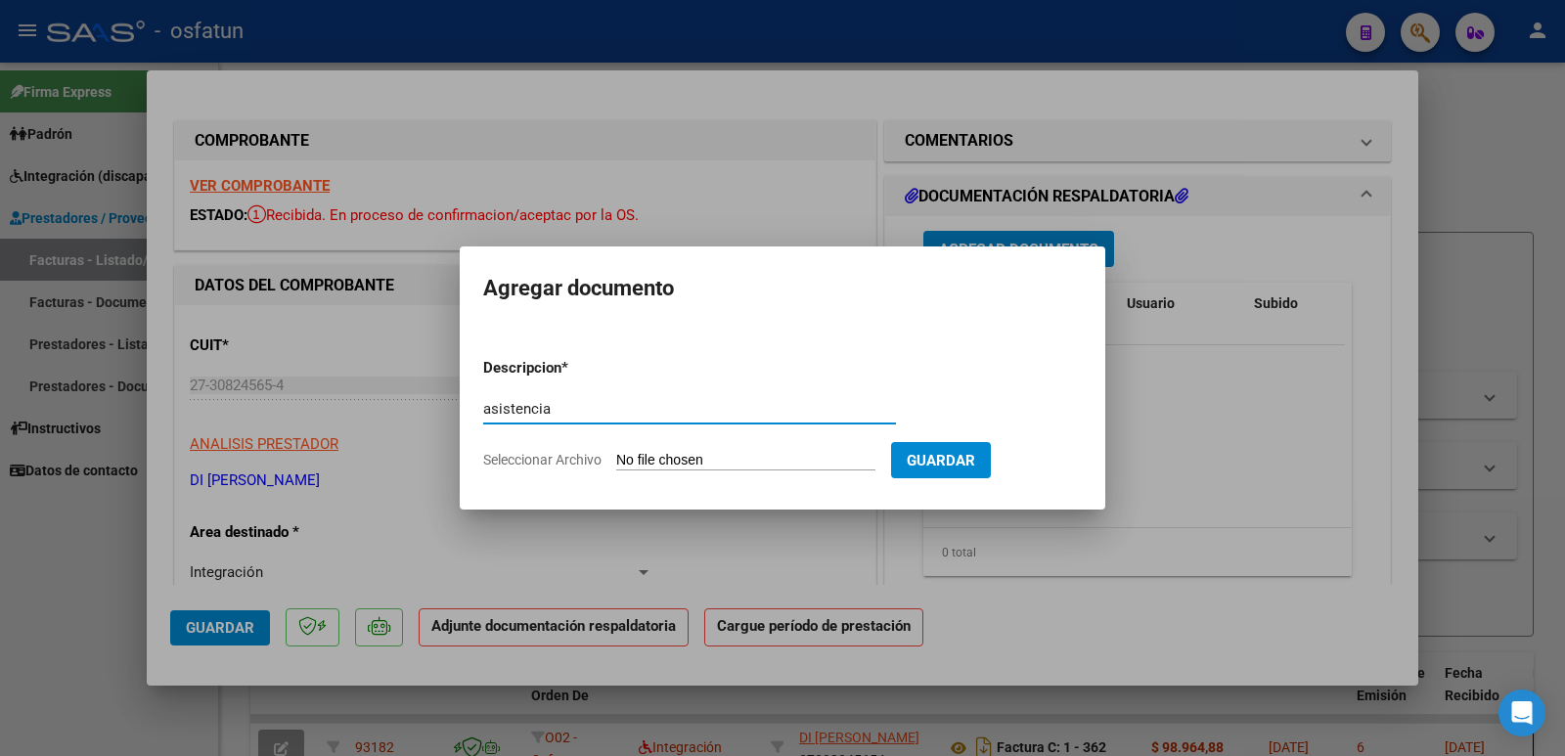
type input "asistencia"
click at [751, 460] on input "Seleccionar Archivo" at bounding box center [745, 461] width 259 height 19
type input "C:\fakepath\Asist [PERSON_NAME][DATE] [PERSON_NAME].pdf"
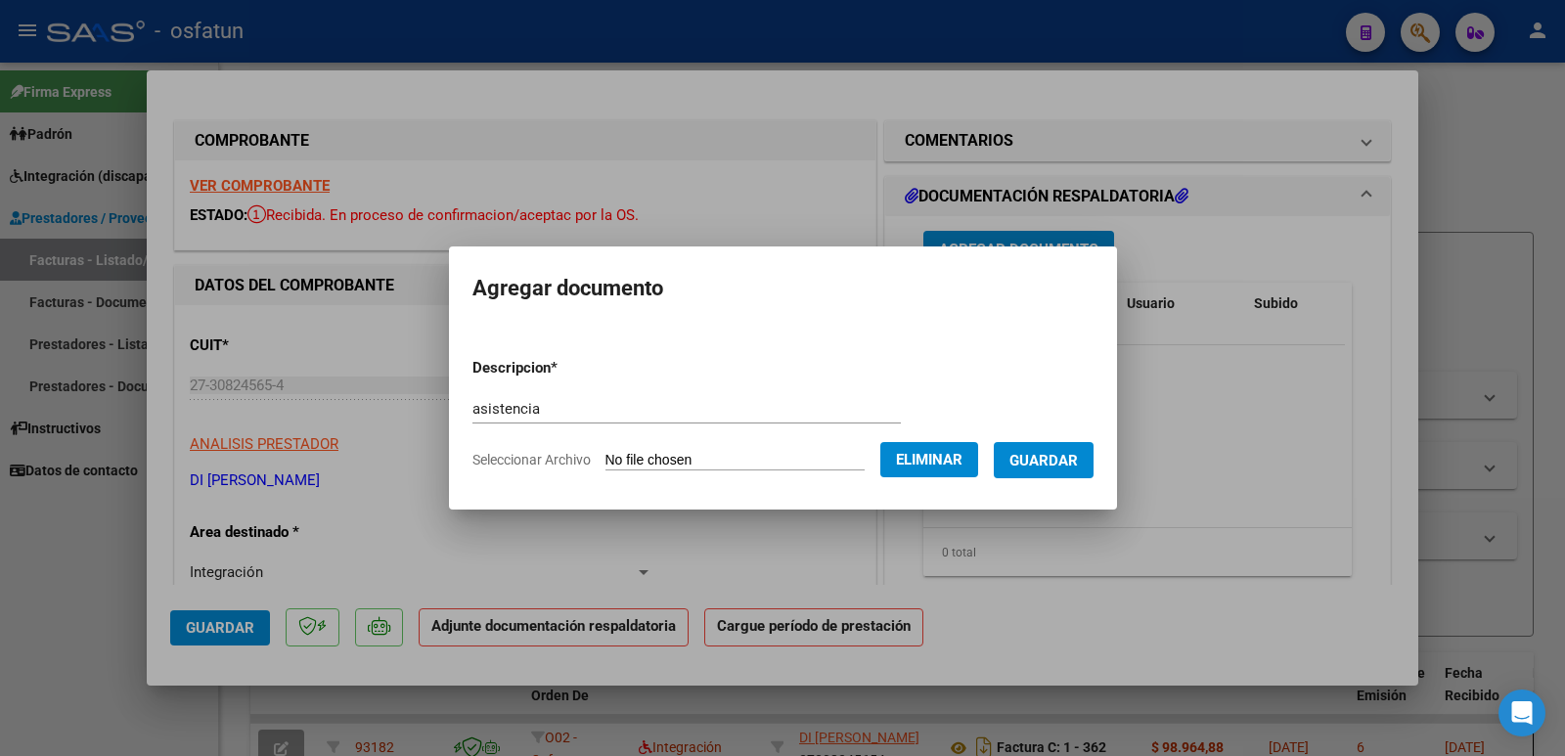
click at [1078, 451] on span "Guardar" at bounding box center [1044, 460] width 68 height 18
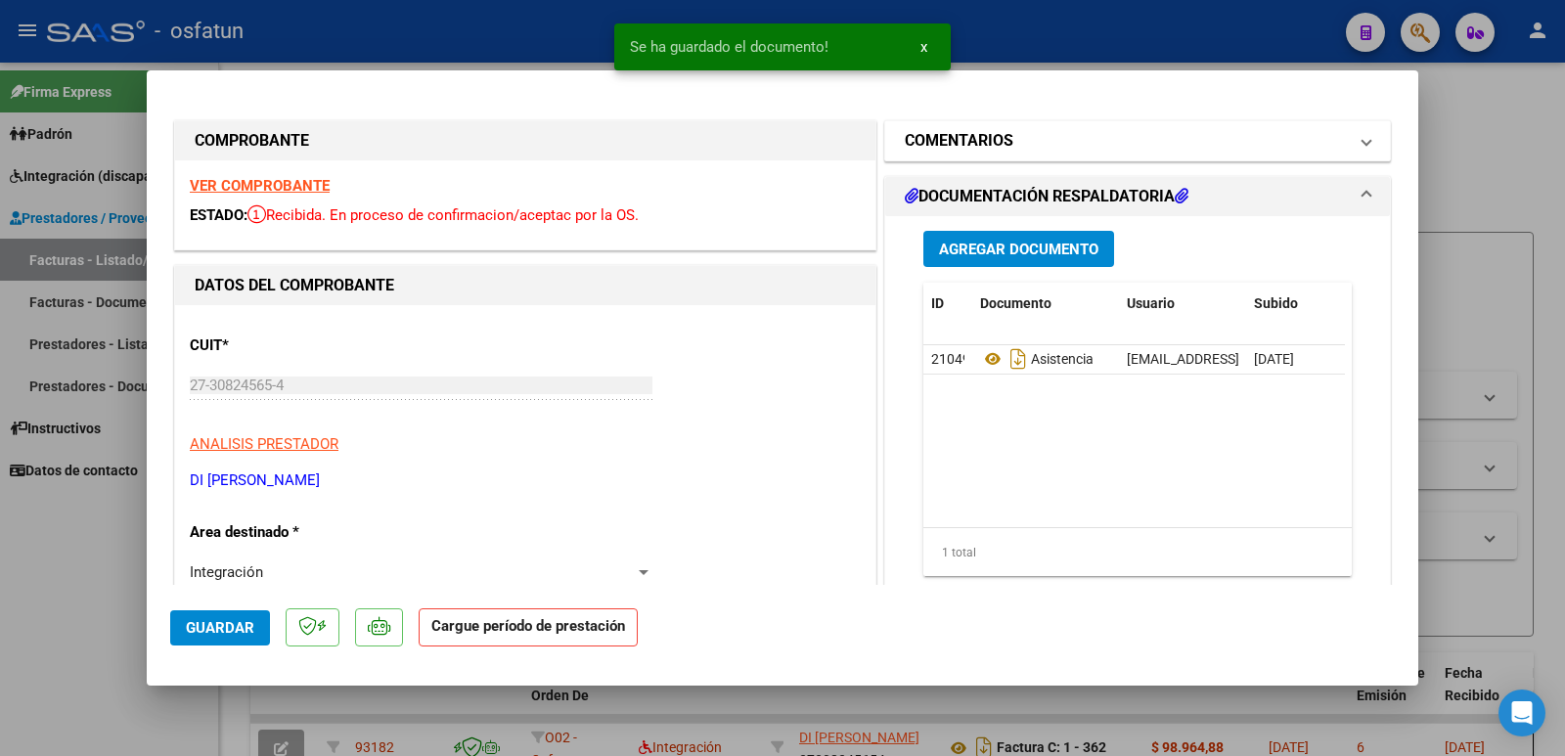
click at [1147, 135] on mat-panel-title "COMENTARIOS" at bounding box center [1126, 140] width 442 height 23
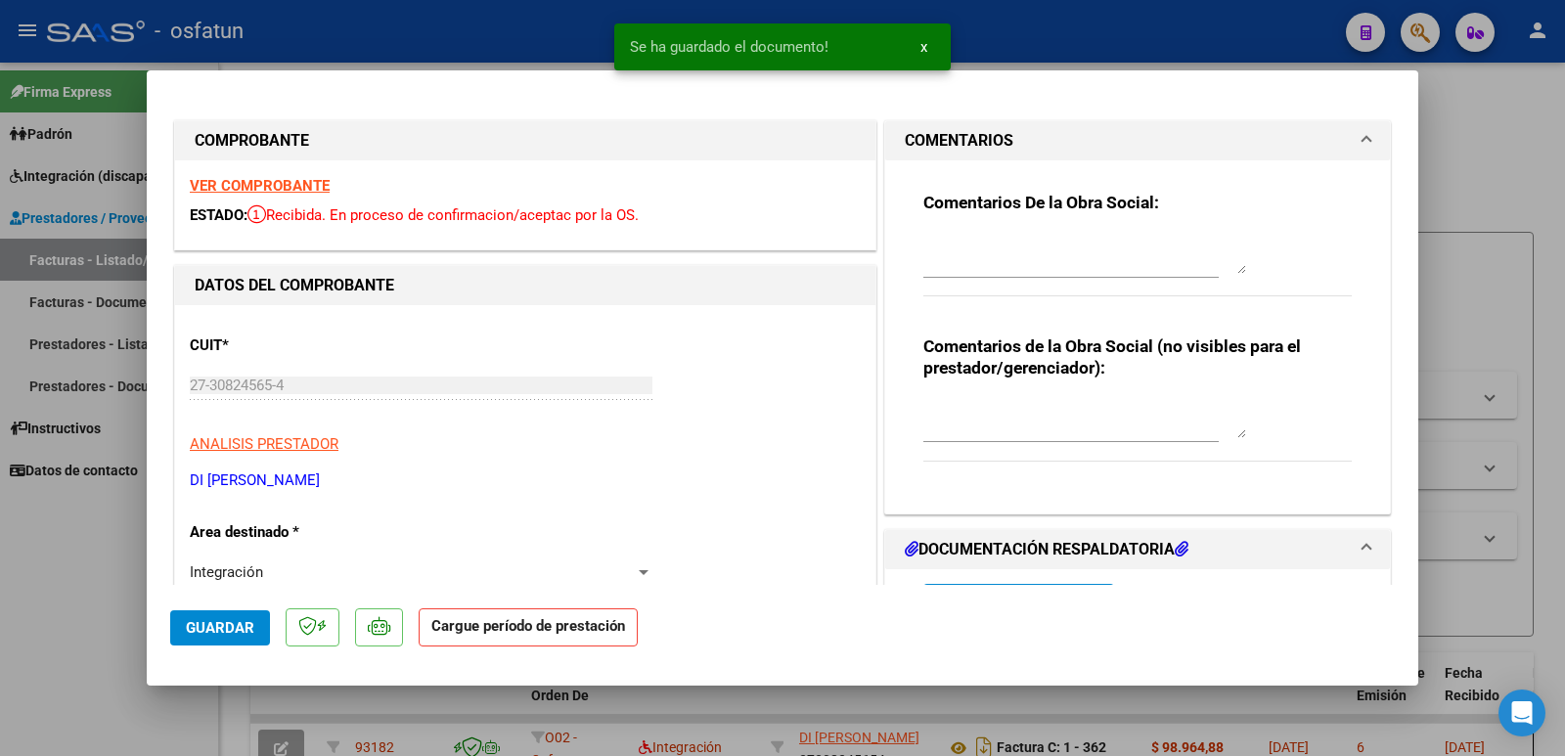
click at [1147, 135] on mat-panel-title "COMENTARIOS" at bounding box center [1126, 140] width 442 height 23
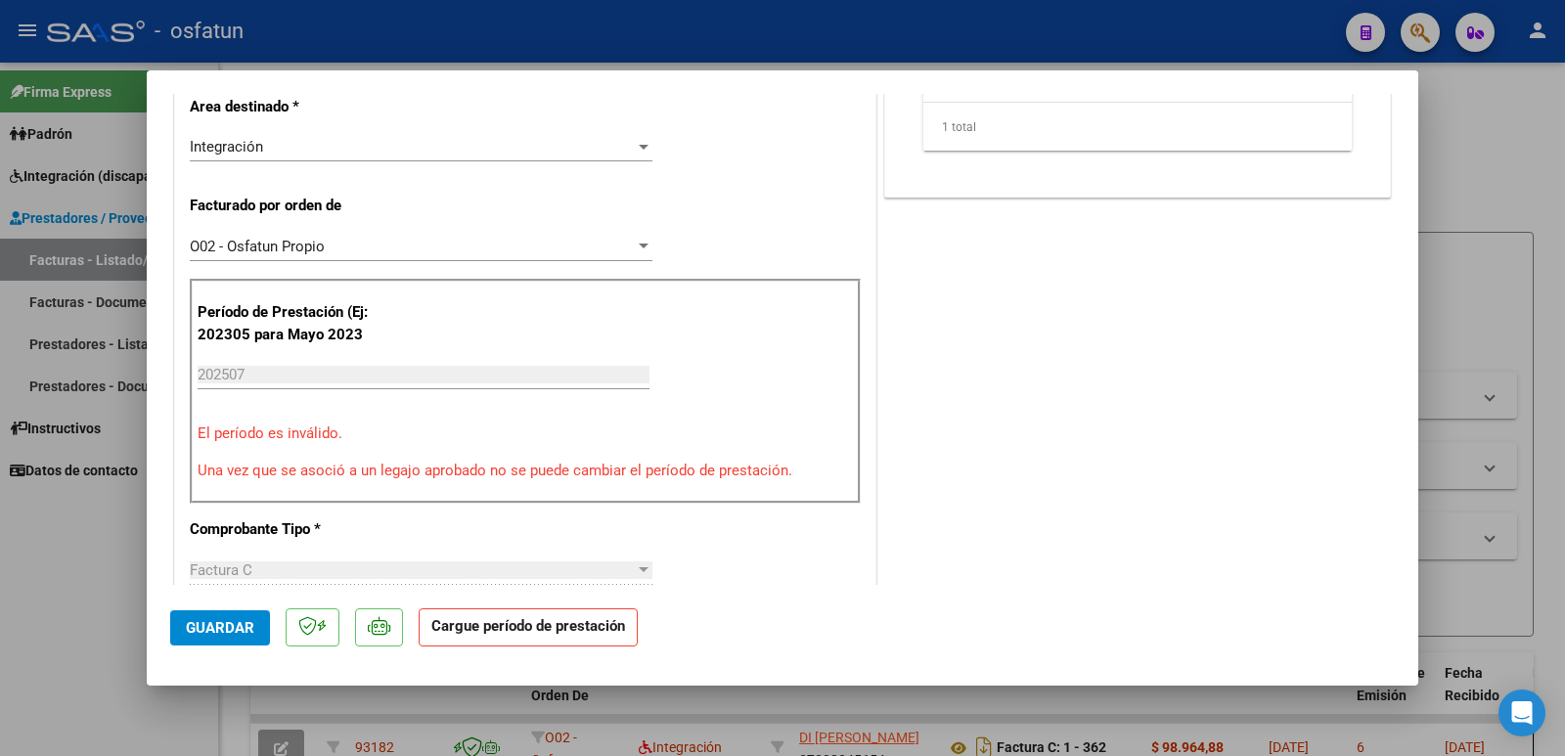
scroll to position [429, 0]
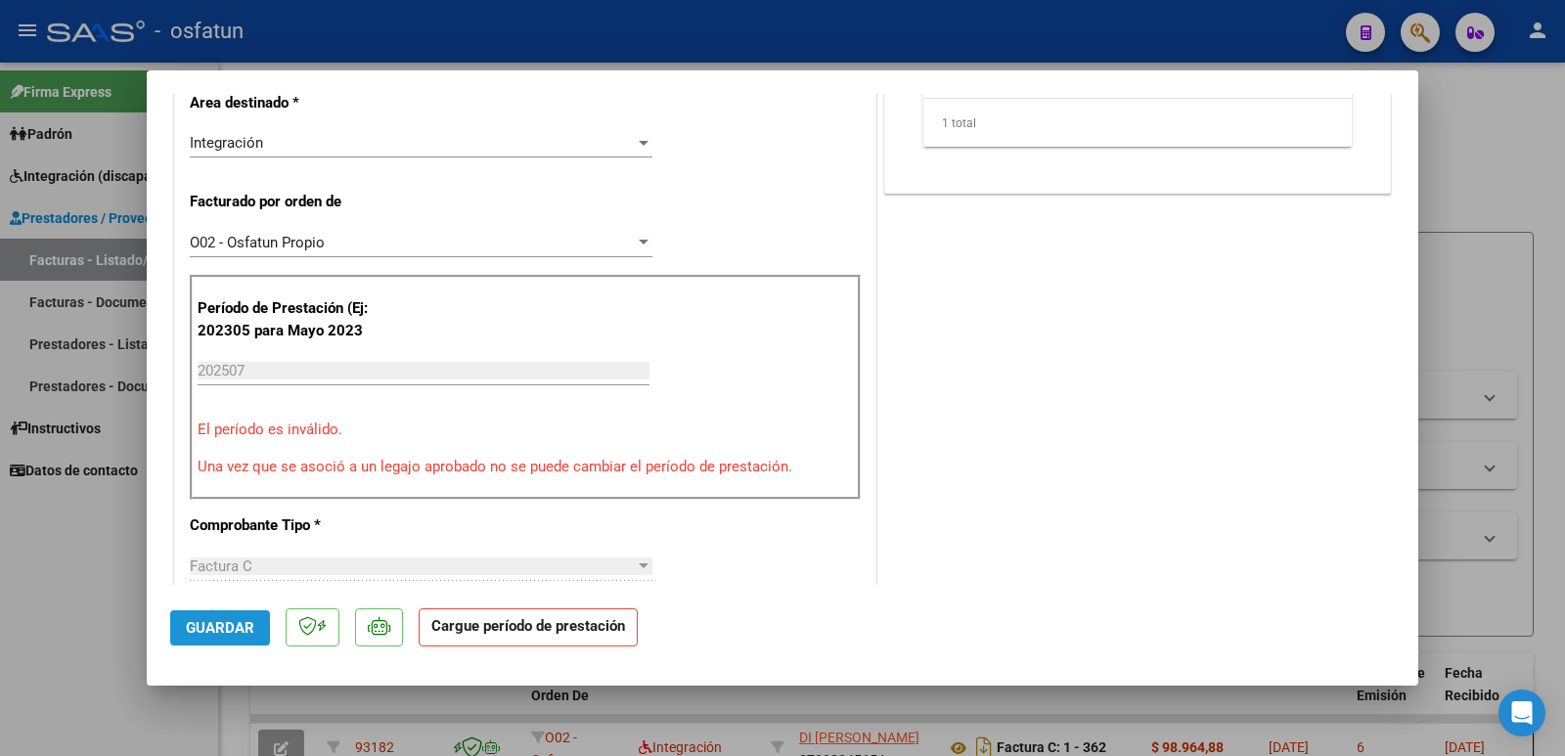
click at [222, 619] on span "Guardar" at bounding box center [220, 628] width 68 height 18
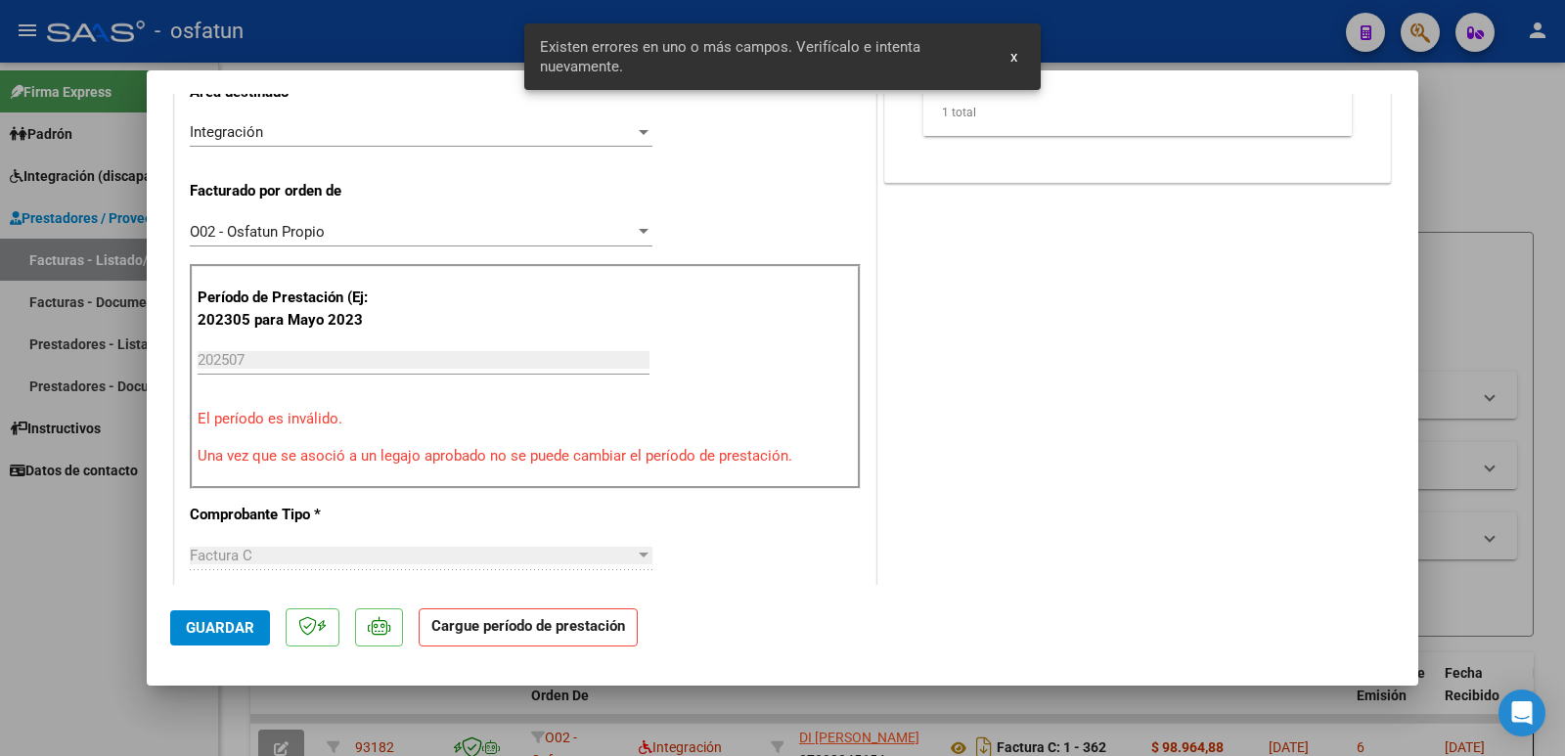
click at [865, 371] on div "CUIT * 27-30824565-4 Ingresar CUIT ANALISIS PRESTADOR DI [PERSON_NAME] Area des…" at bounding box center [525, 720] width 700 height 1711
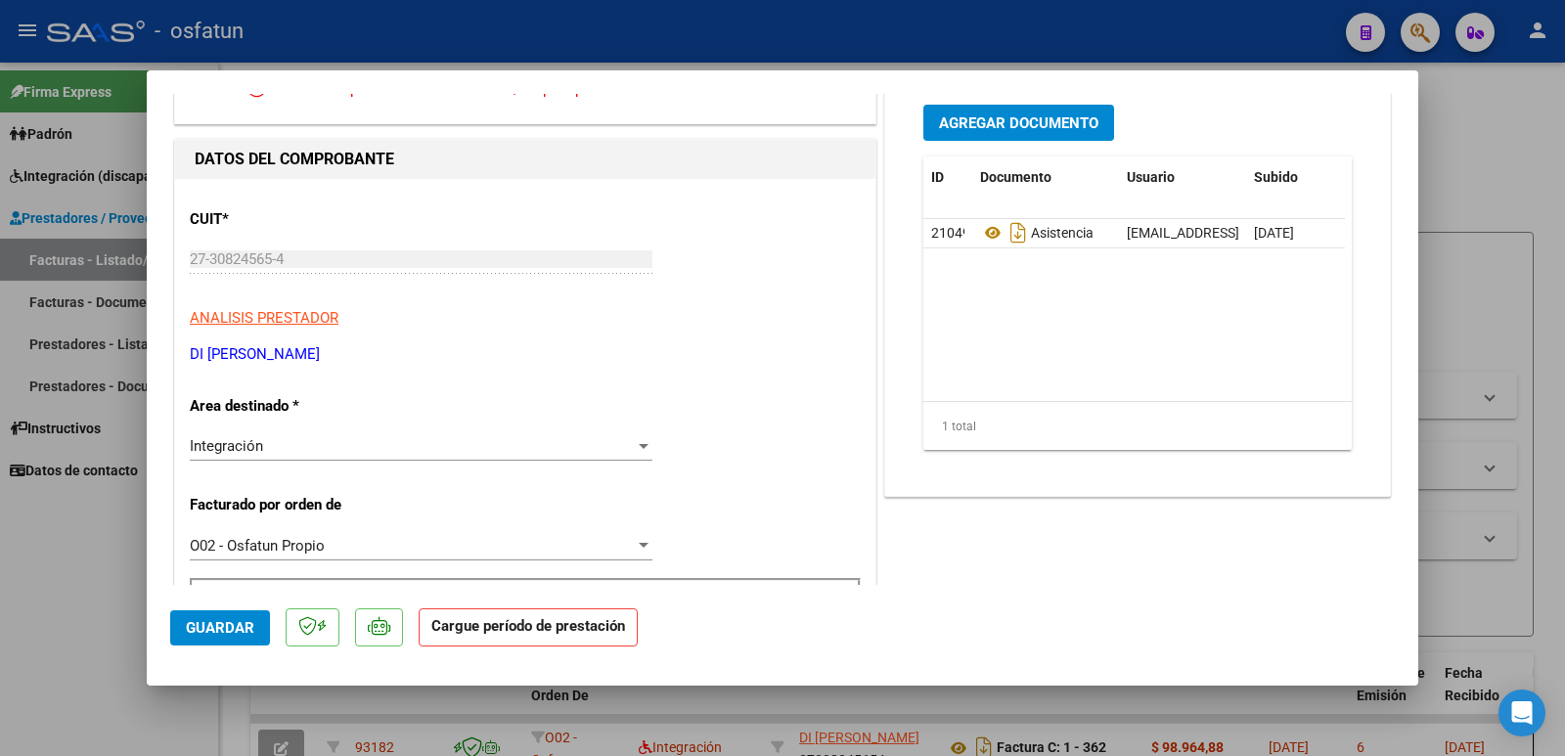
scroll to position [108, 0]
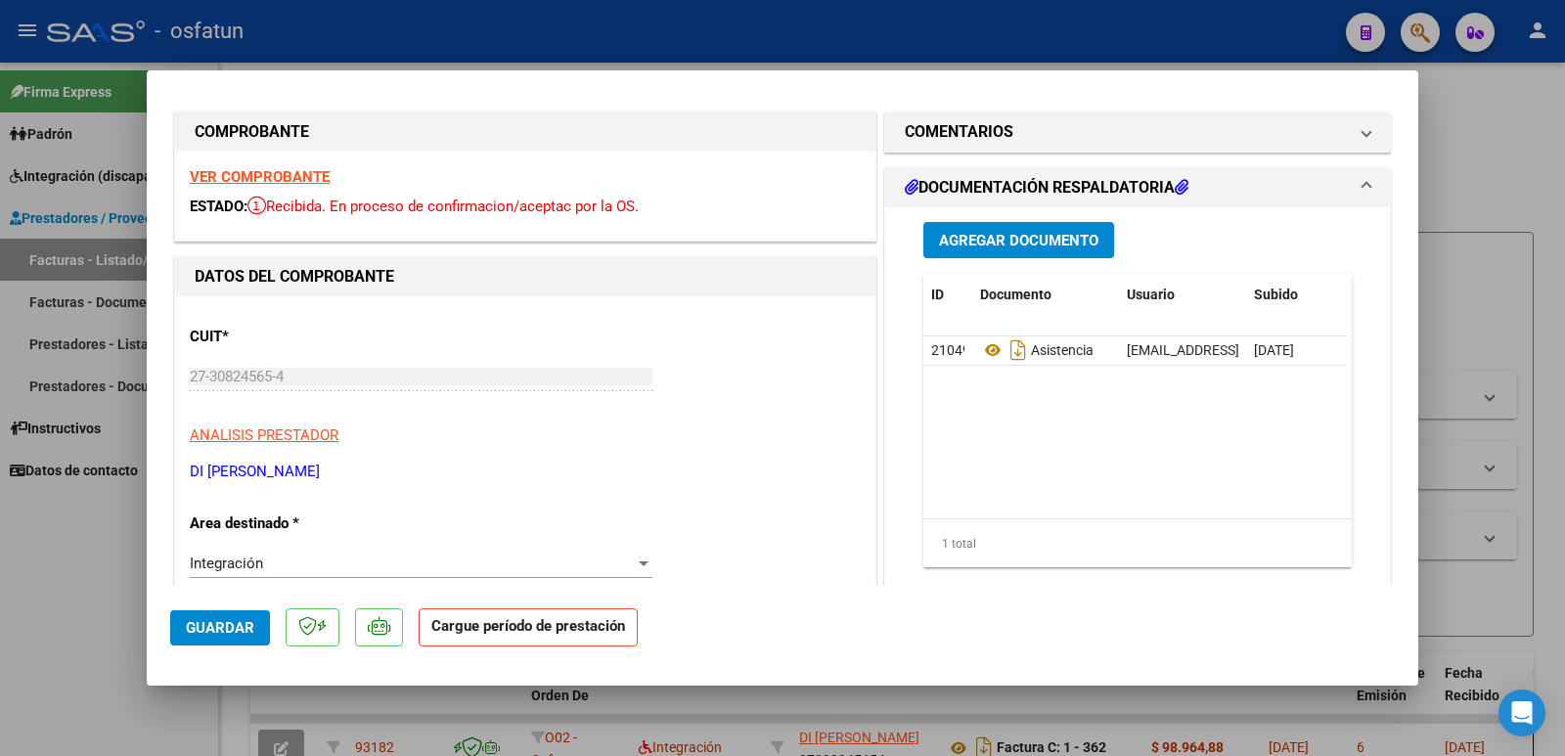
scroll to position [0, 0]
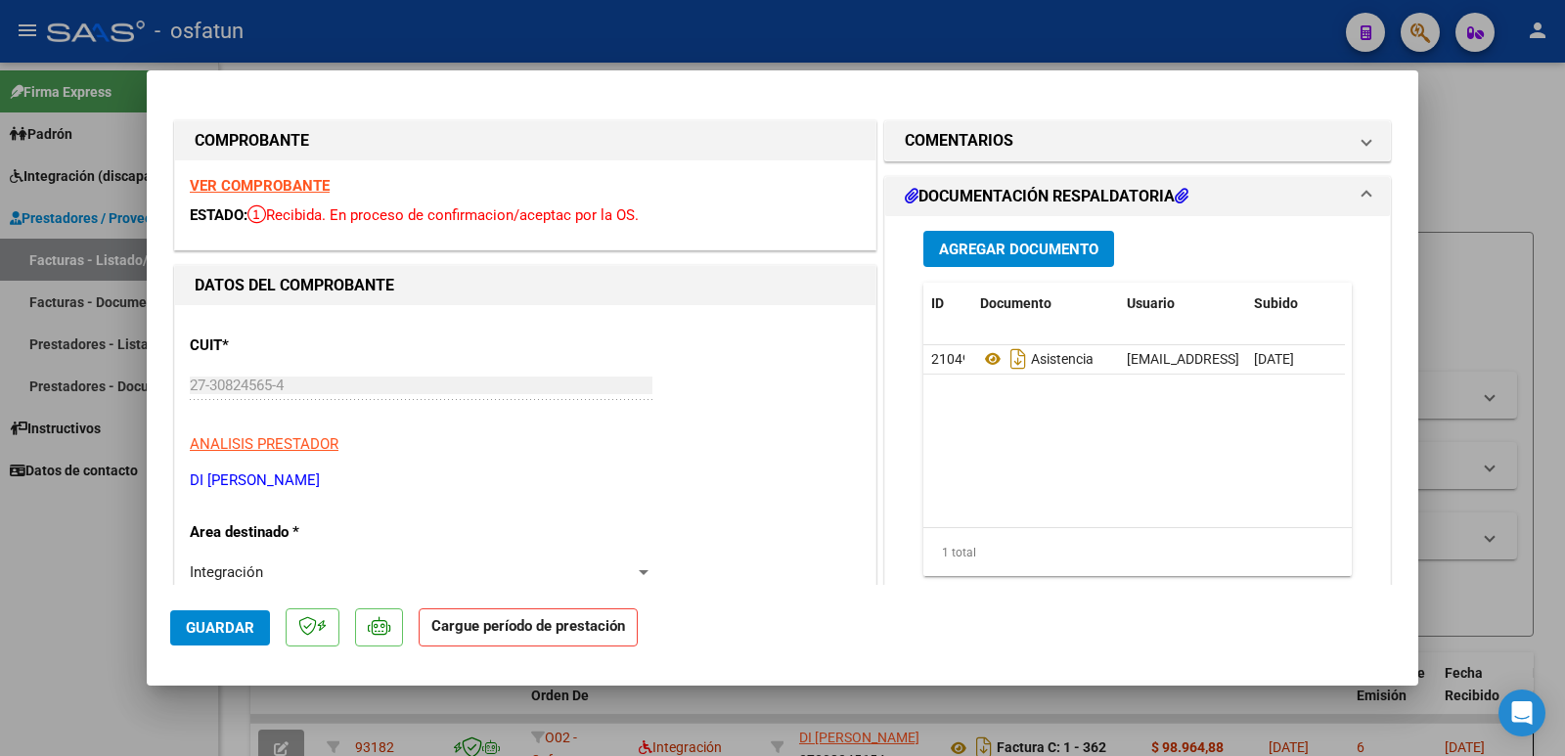
click at [196, 637] on button "Guardar" at bounding box center [220, 627] width 100 height 35
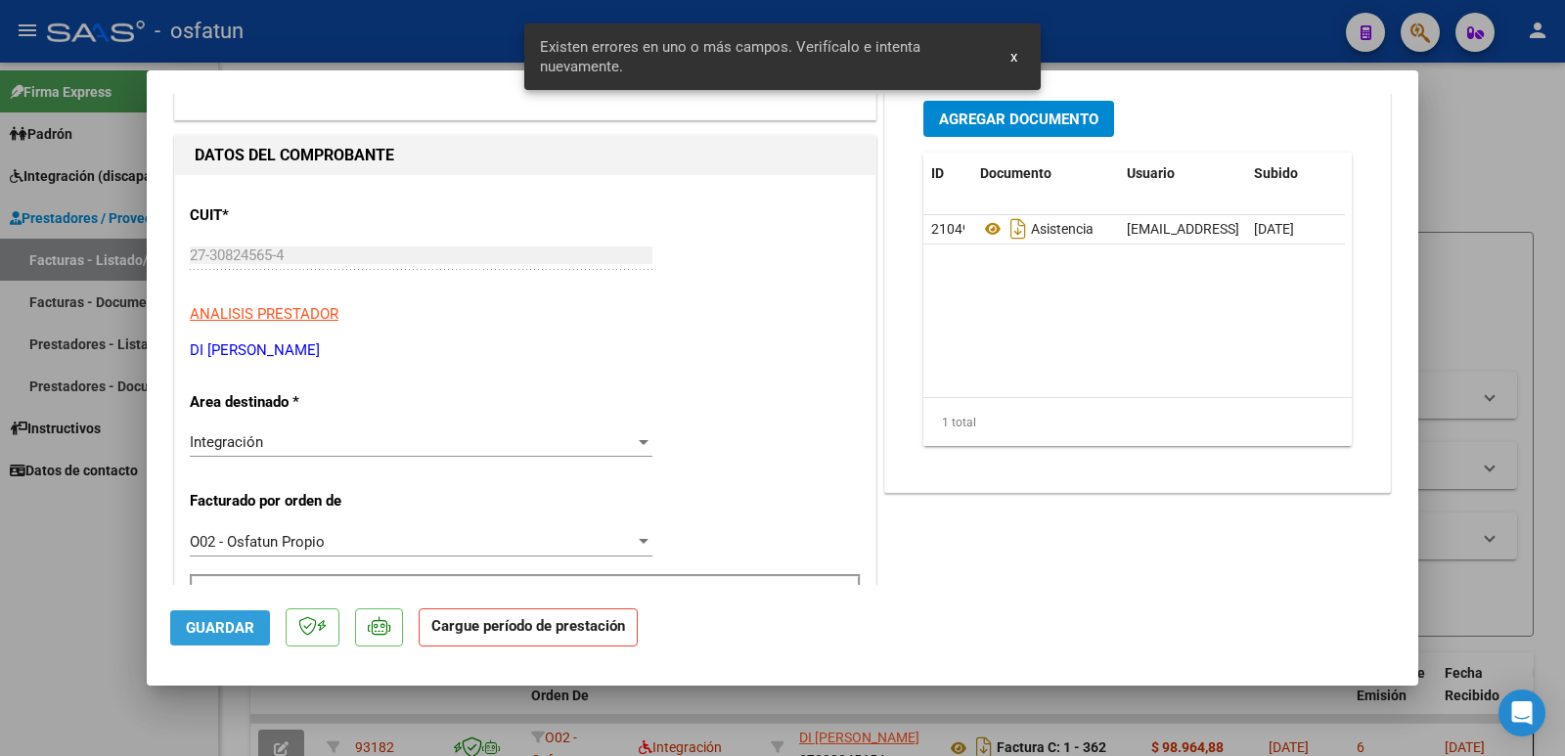
click at [196, 637] on button "Guardar" at bounding box center [220, 627] width 100 height 35
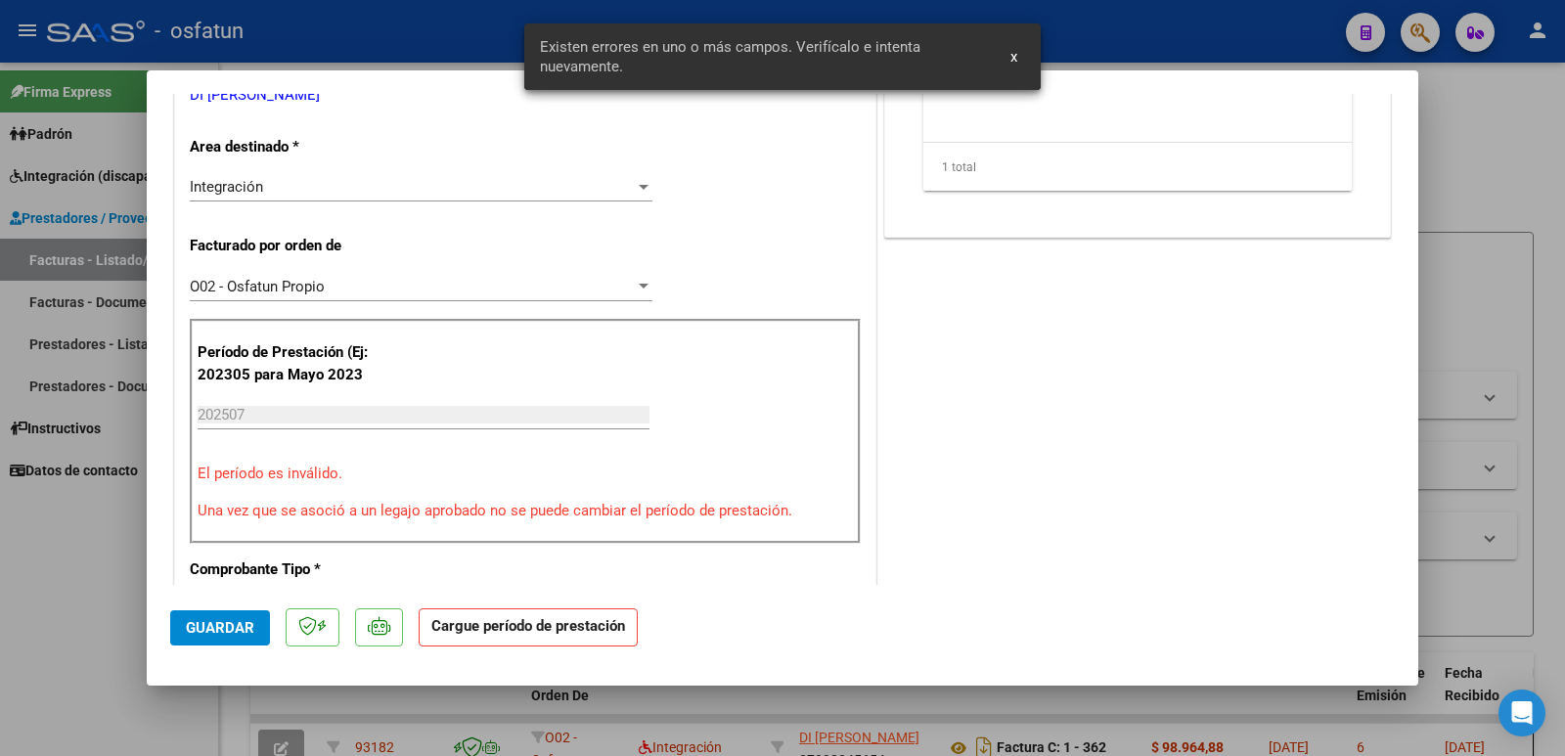
scroll to position [440, 0]
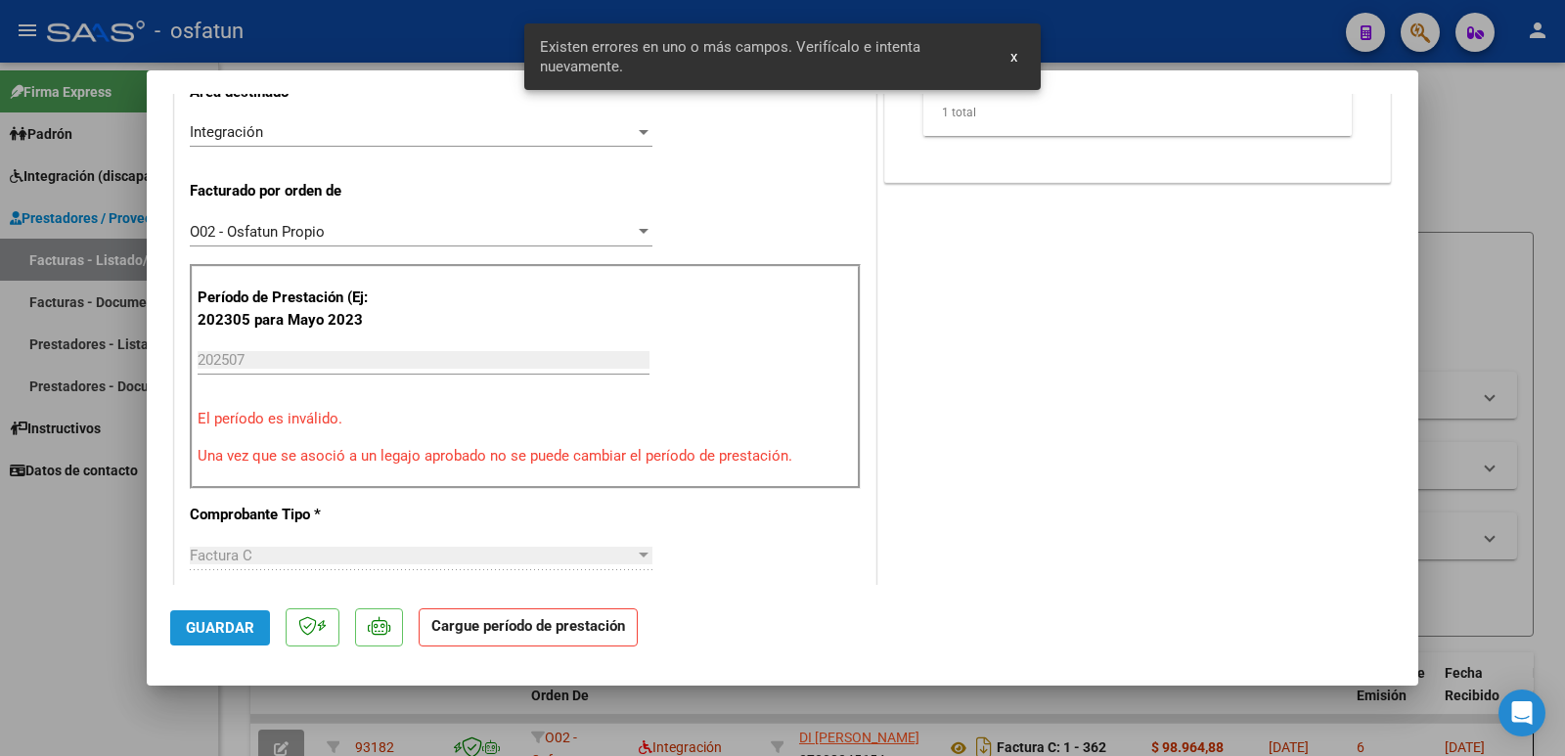
click at [196, 637] on button "Guardar" at bounding box center [220, 627] width 100 height 35
click at [433, 417] on p "El período es inválido." at bounding box center [525, 419] width 655 height 23
click at [446, 458] on p "Una vez que se asoció a un legajo aprobado no se puede cambiar el período de pr…" at bounding box center [525, 456] width 655 height 23
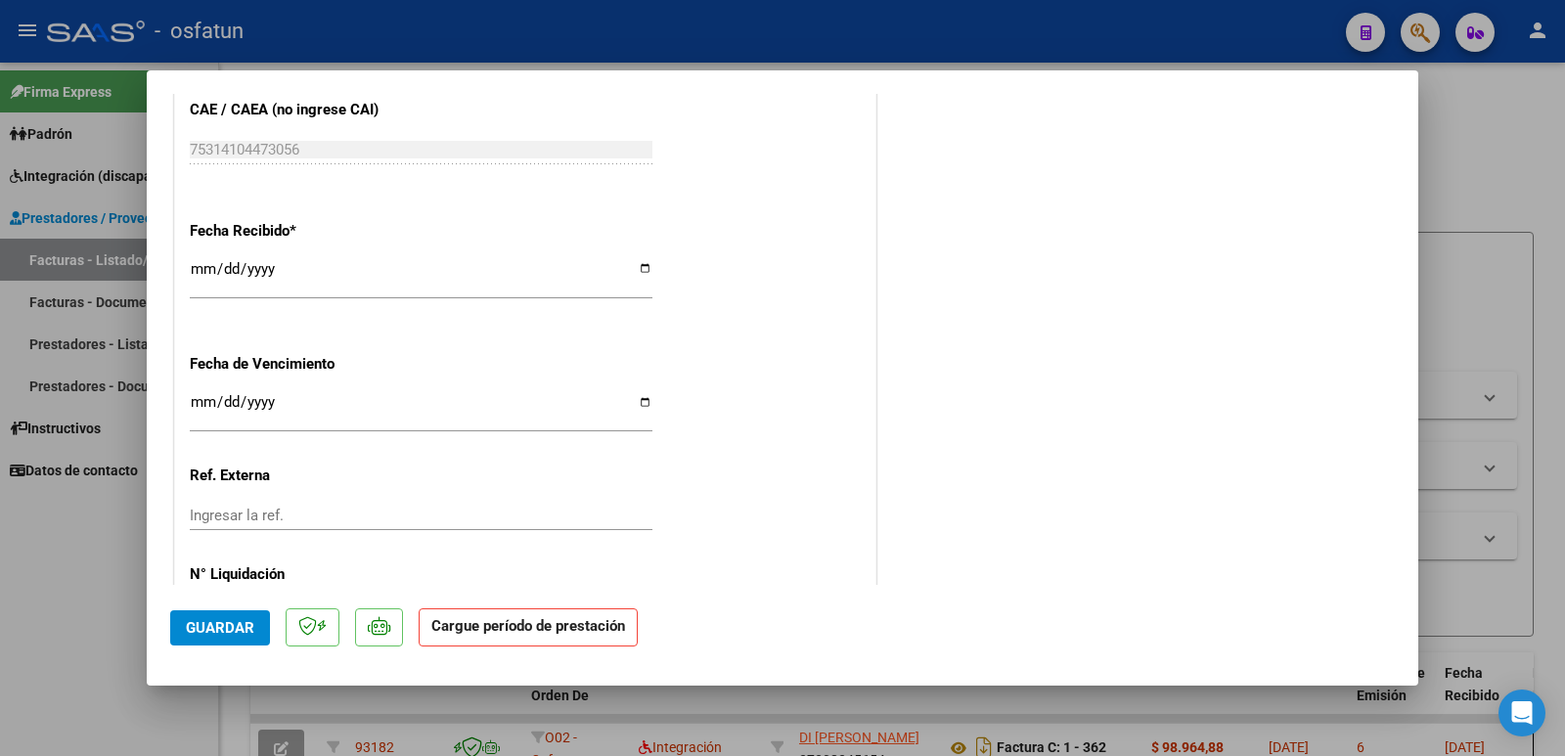
scroll to position [1431, 0]
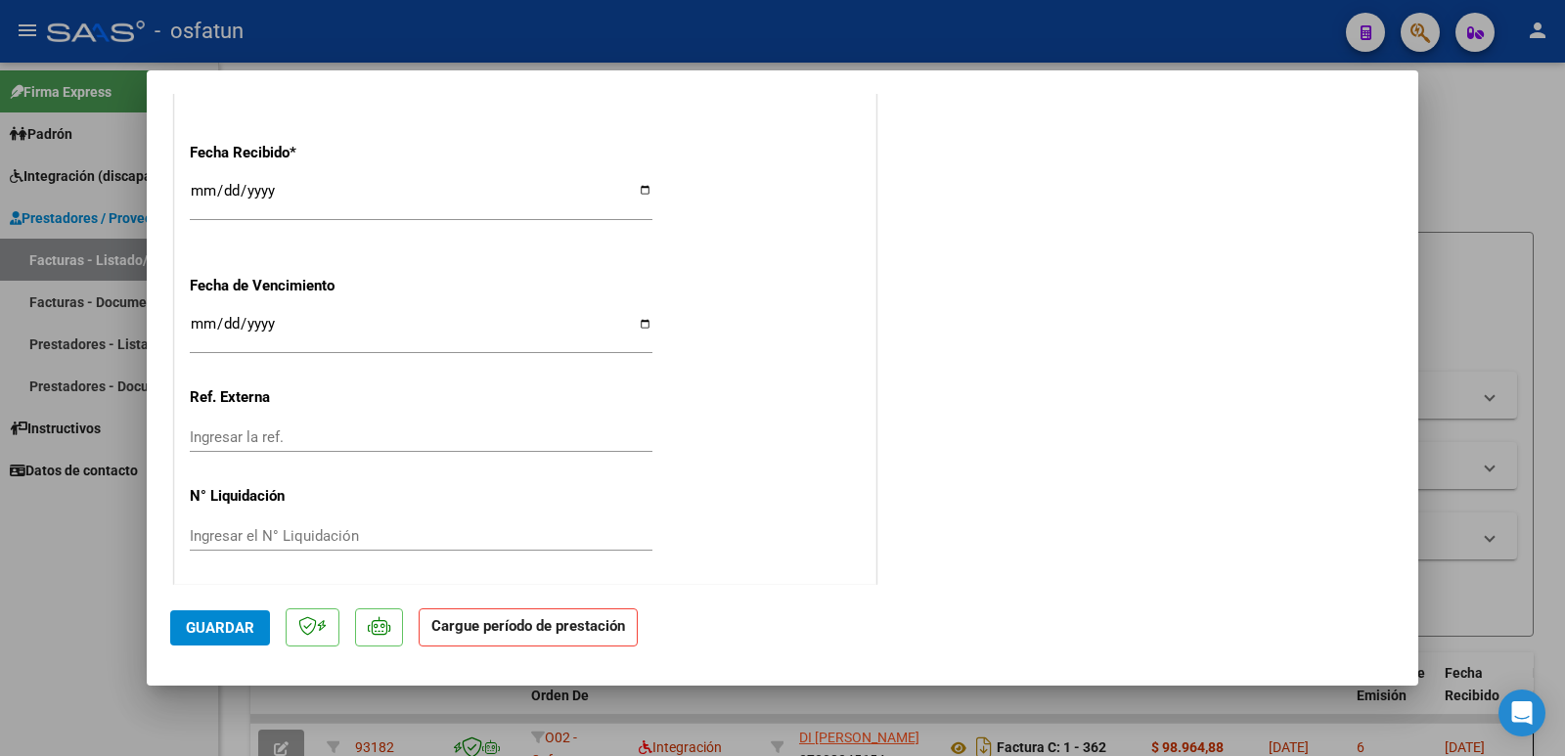
click at [517, 646] on strong "Cargue período de prestación" at bounding box center [528, 628] width 219 height 38
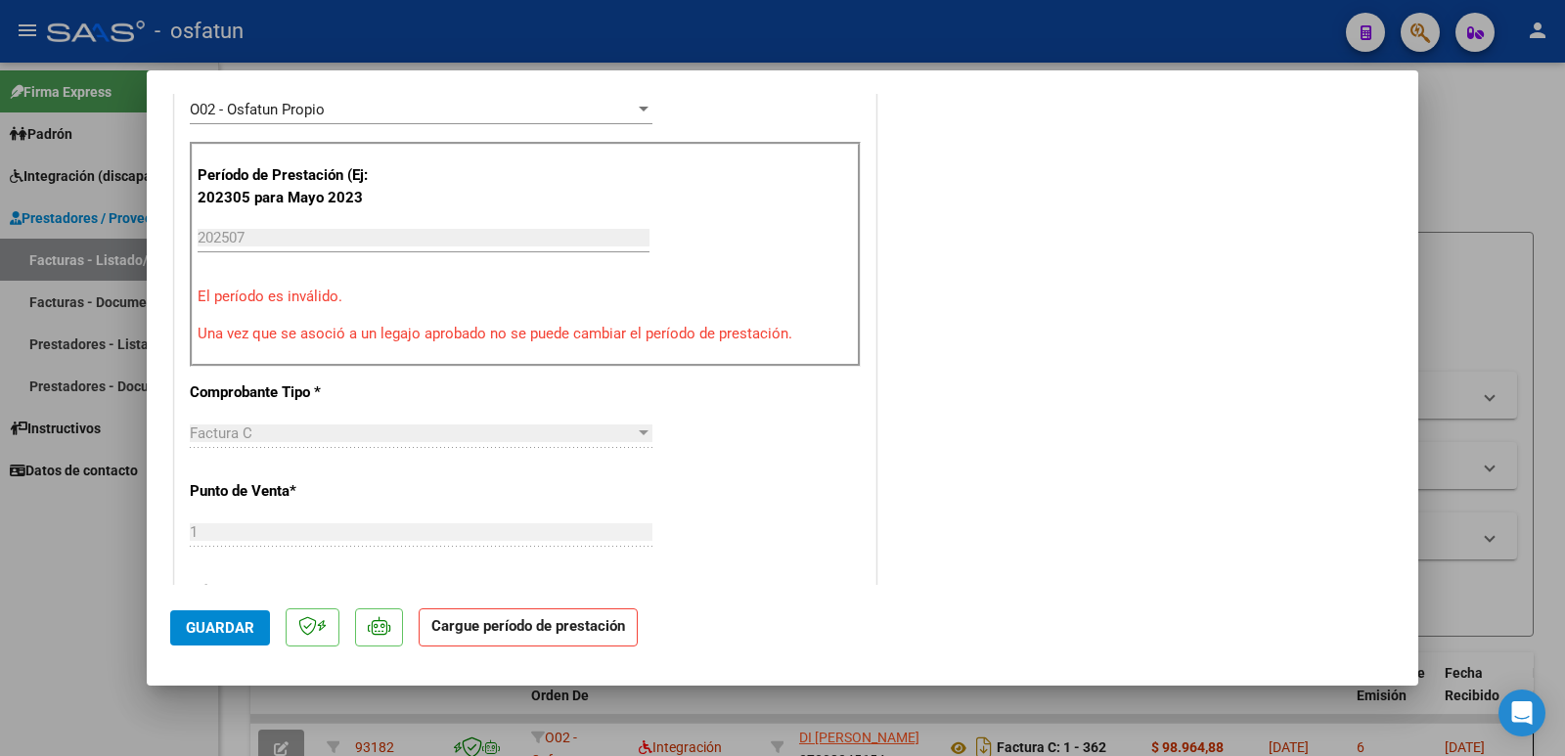
scroll to position [514, 0]
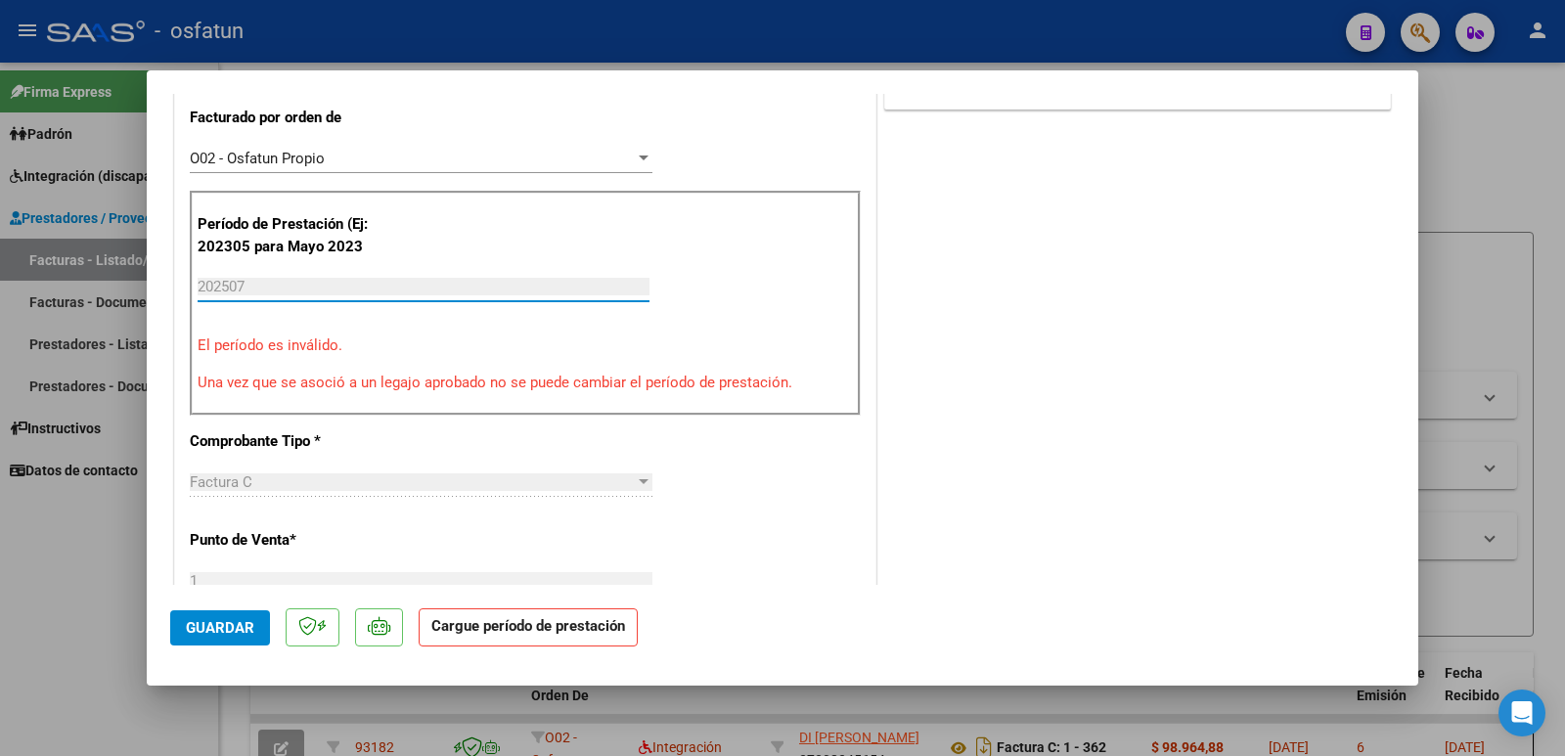
click at [315, 279] on input "202507" at bounding box center [424, 287] width 452 height 18
click at [241, 286] on input "202507" at bounding box center [424, 287] width 452 height 18
click at [288, 283] on input "202507" at bounding box center [424, 287] width 452 height 18
click at [405, 372] on p "Una vez que se asoció a un legajo aprobado no se puede cambiar el período de pr…" at bounding box center [525, 383] width 655 height 23
click at [711, 449] on div "CUIT * 27-30824565-4 Ingresar CUIT ANALISIS PRESTADOR DI [PERSON_NAME] Area des…" at bounding box center [525, 647] width 700 height 1711
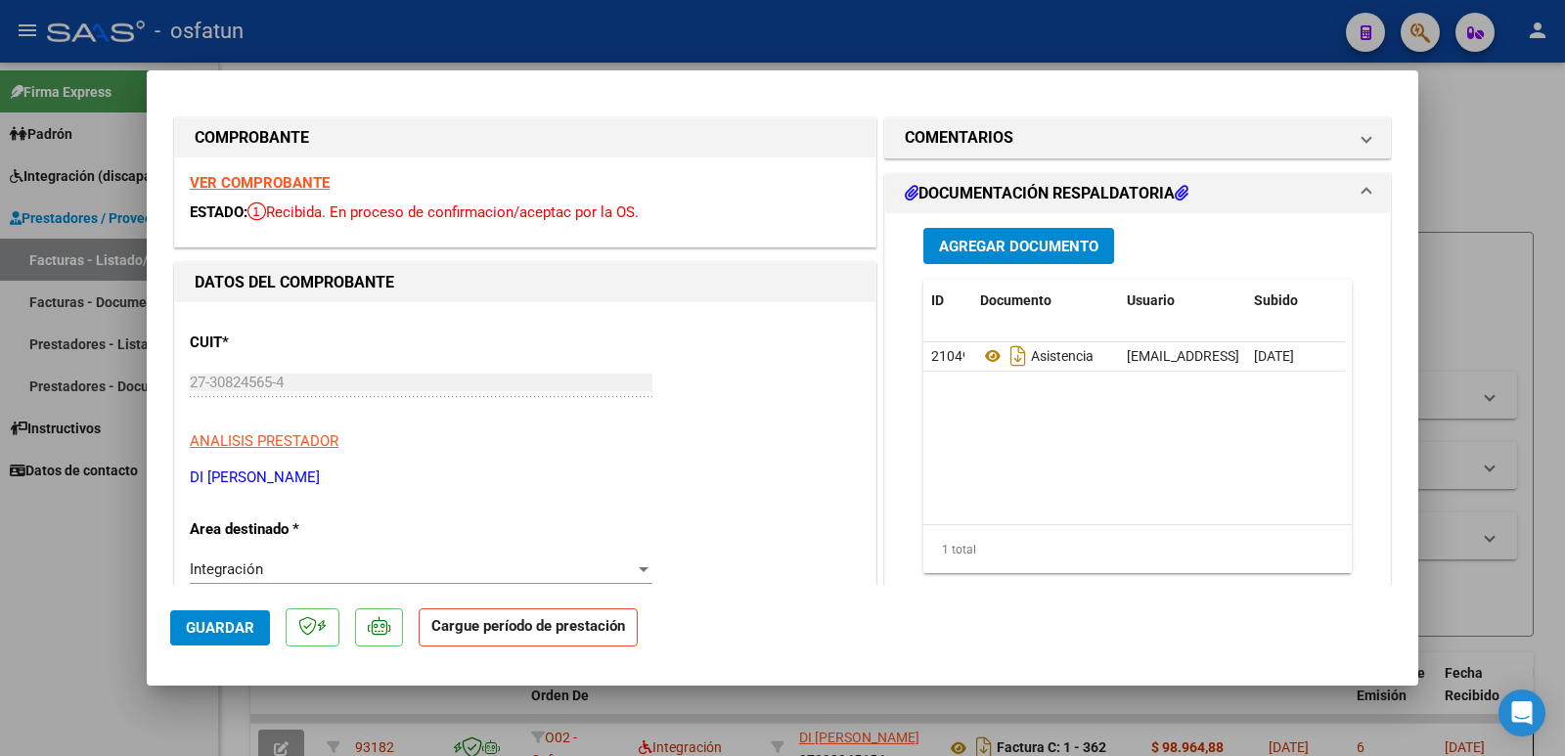
scroll to position [0, 0]
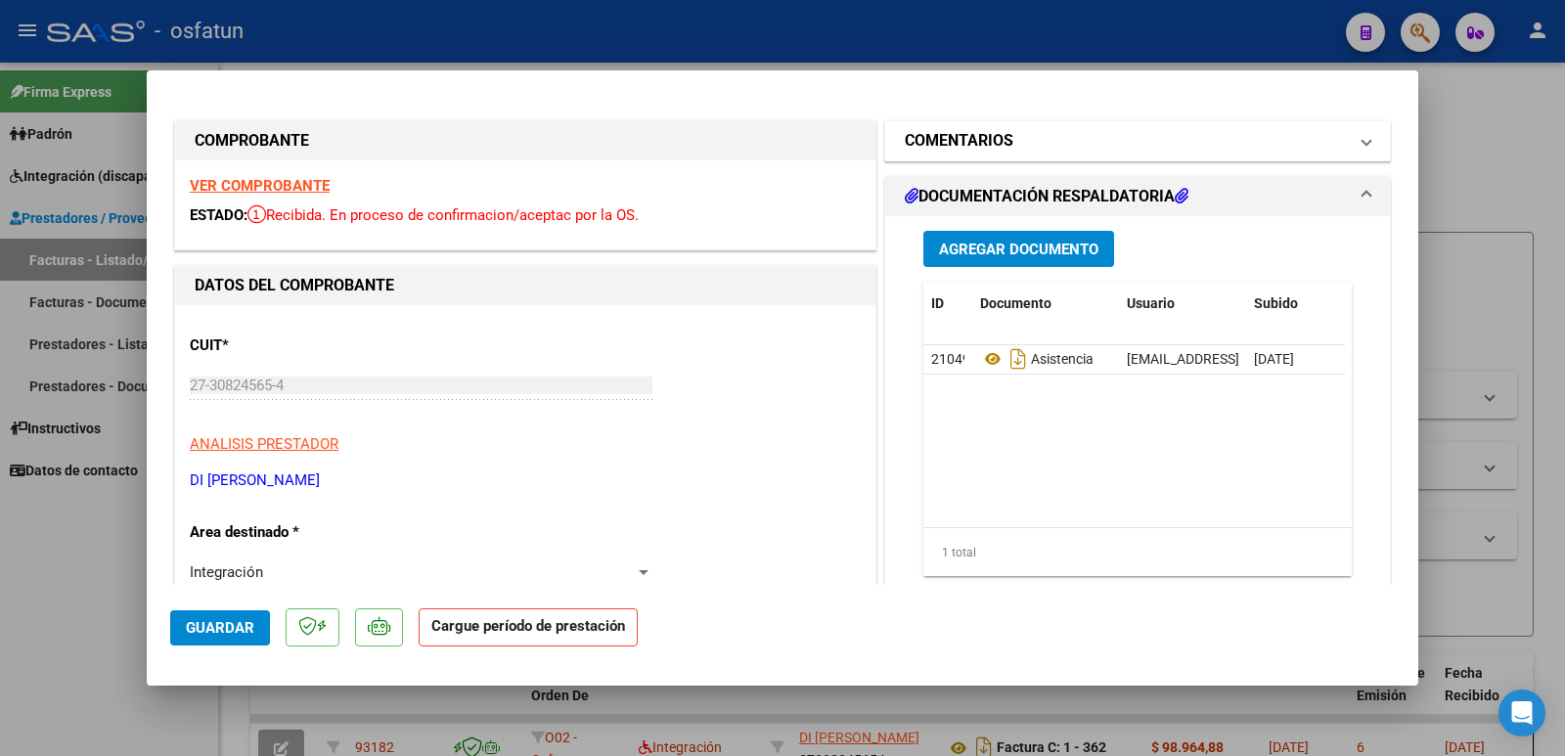
click at [1181, 131] on mat-panel-title "COMENTARIOS" at bounding box center [1126, 140] width 442 height 23
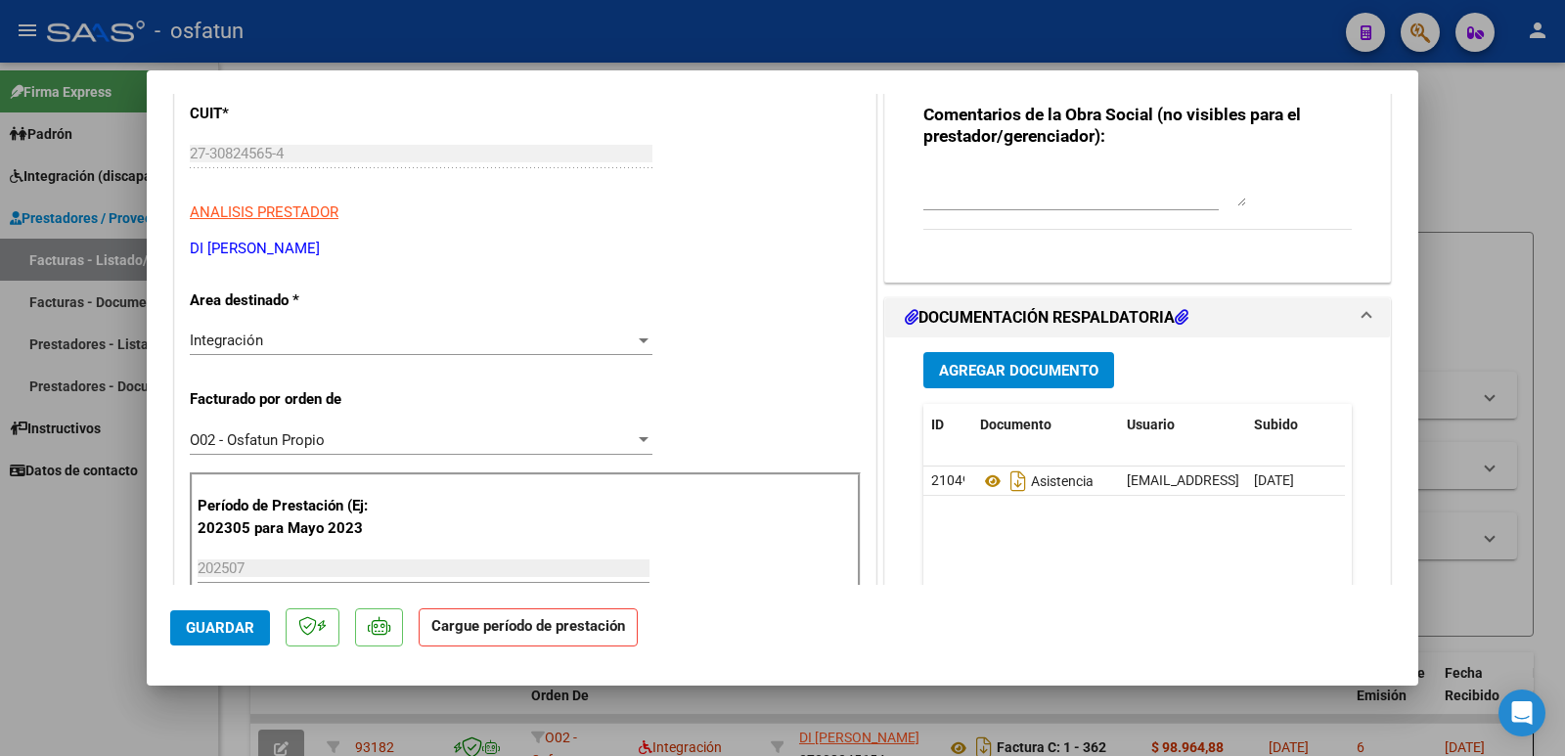
scroll to position [422, 0]
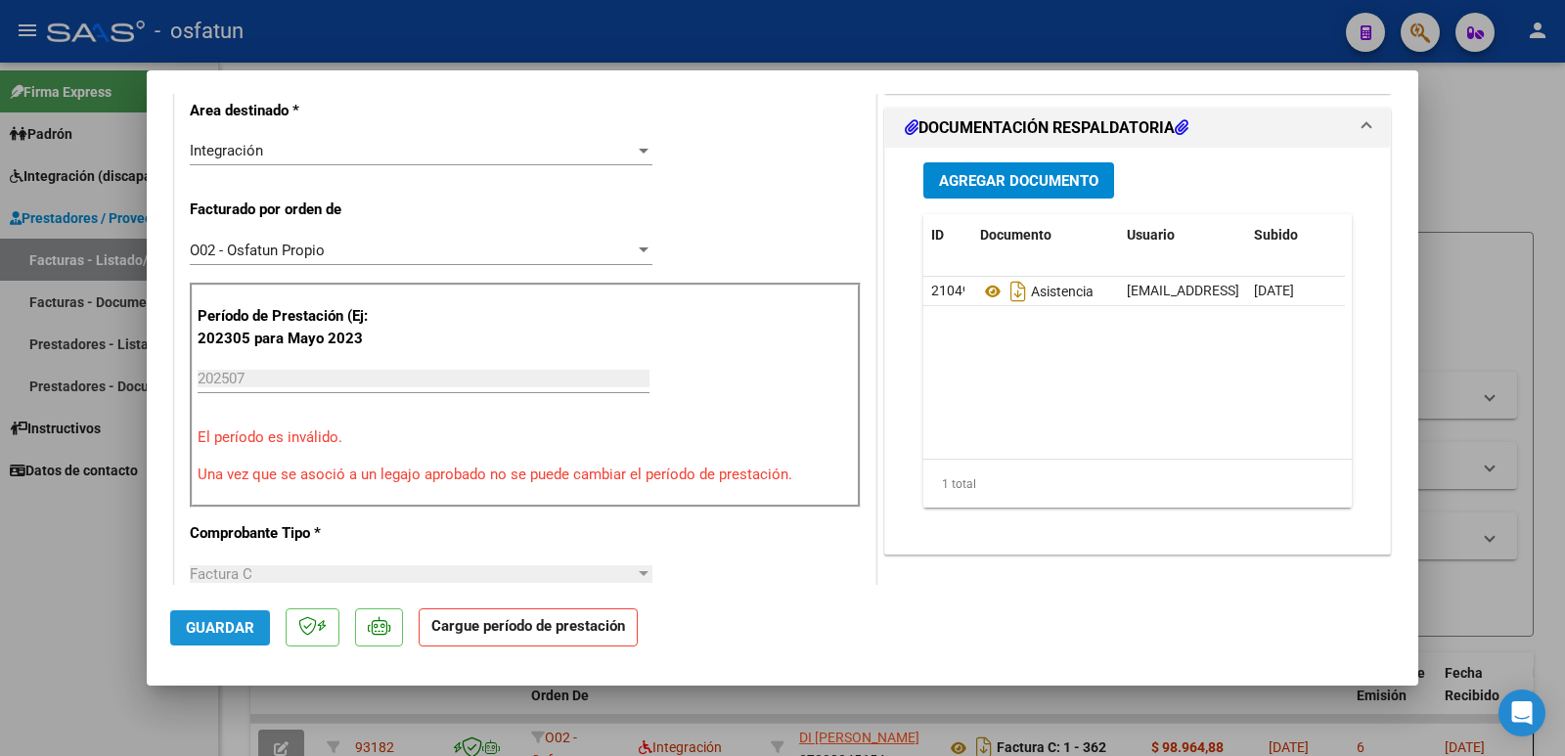
click at [232, 615] on button "Guardar" at bounding box center [220, 627] width 100 height 35
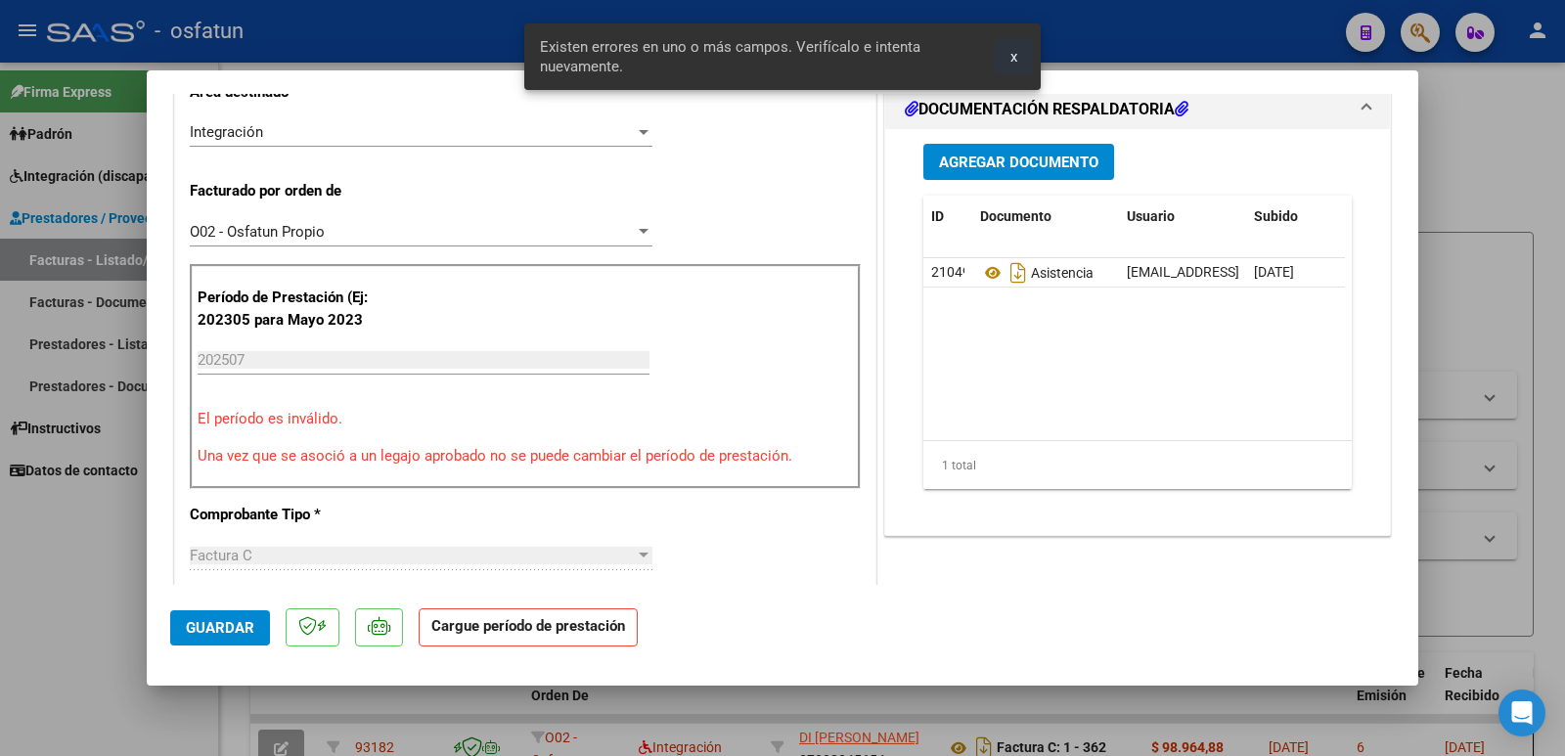
click at [1000, 47] on button "x" at bounding box center [1014, 56] width 38 height 35
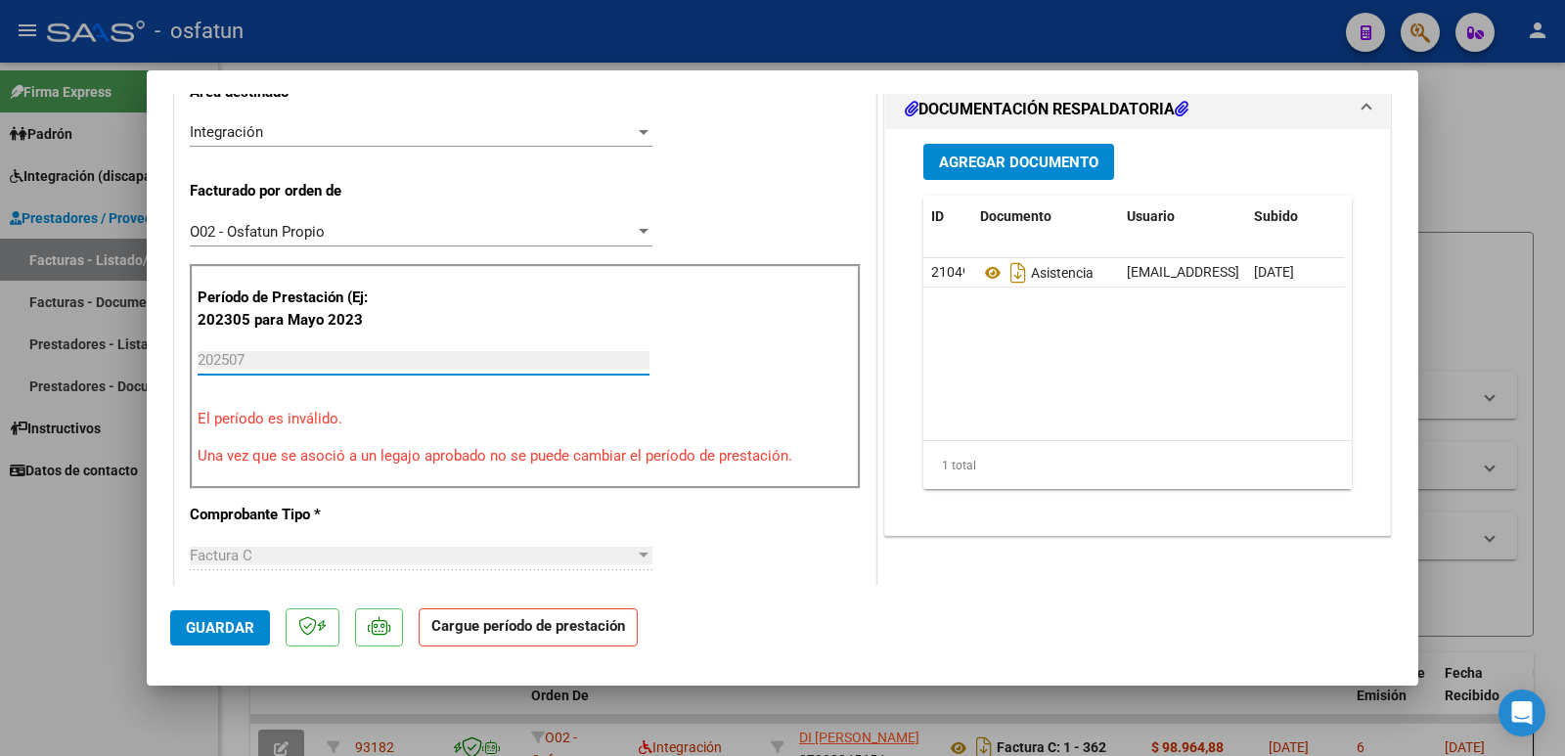
click at [411, 358] on input "202507" at bounding box center [424, 360] width 452 height 18
click at [1420, 355] on div at bounding box center [782, 378] width 1565 height 756
type input "$ 0,00"
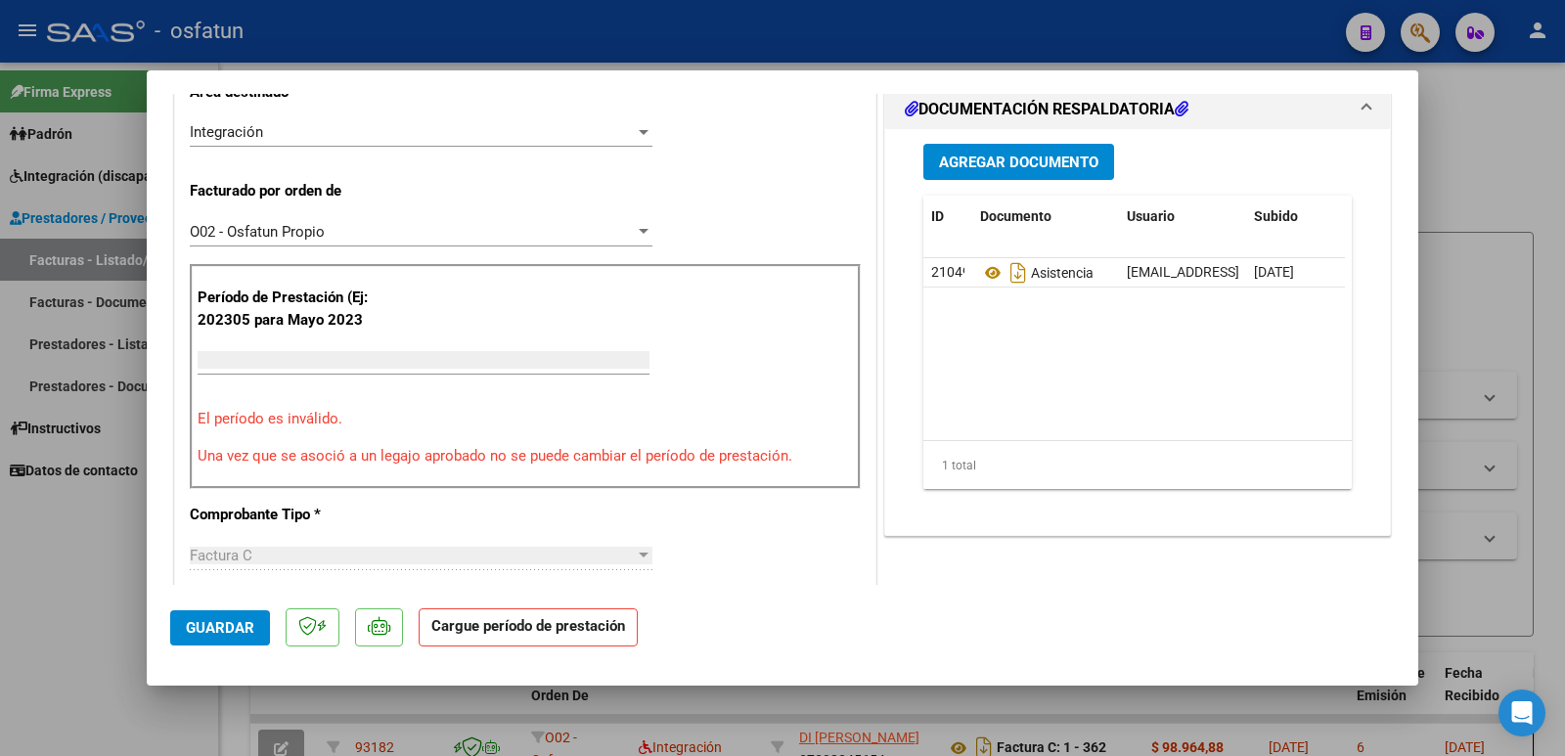
scroll to position [450, 0]
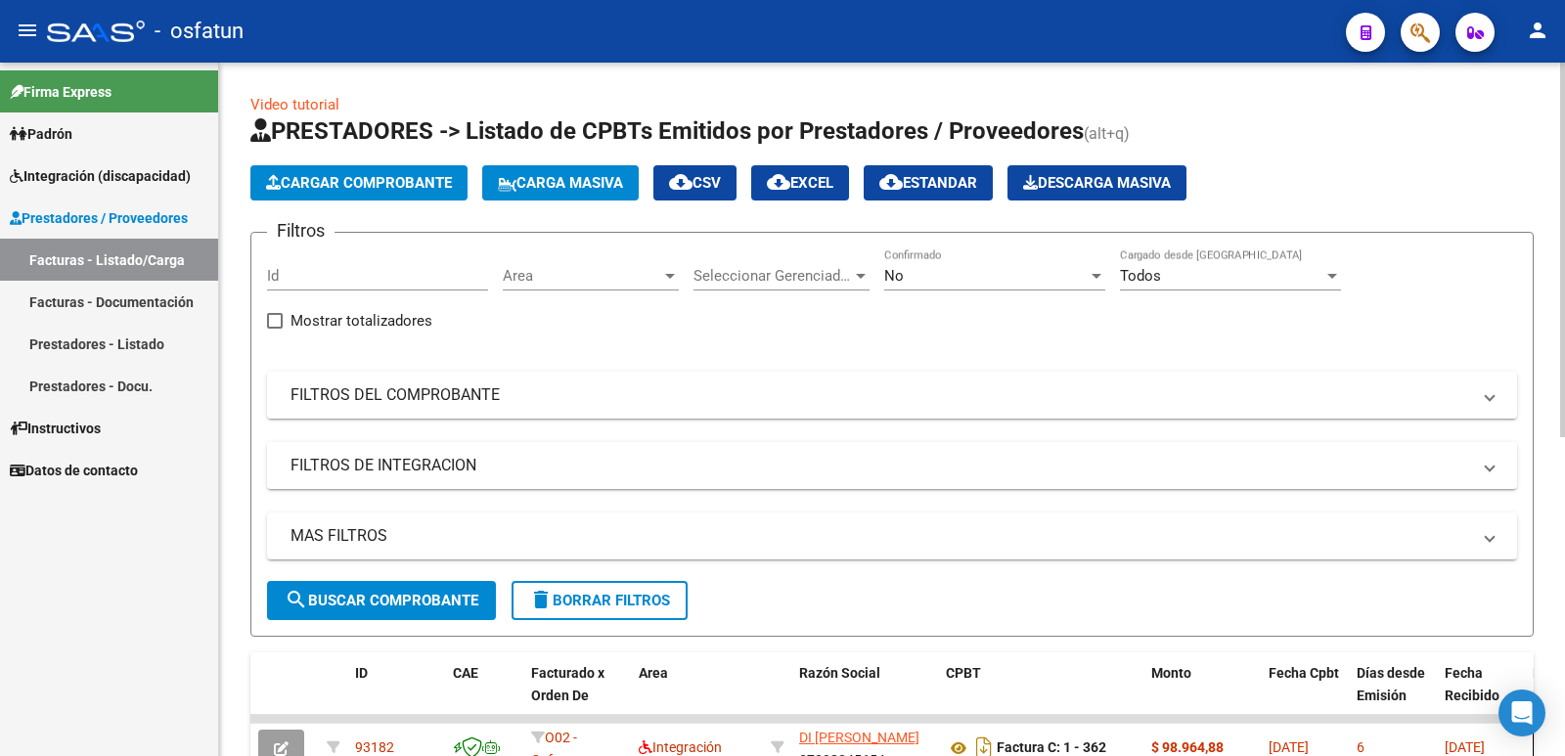
click at [390, 176] on span "Cargar Comprobante" at bounding box center [359, 183] width 186 height 18
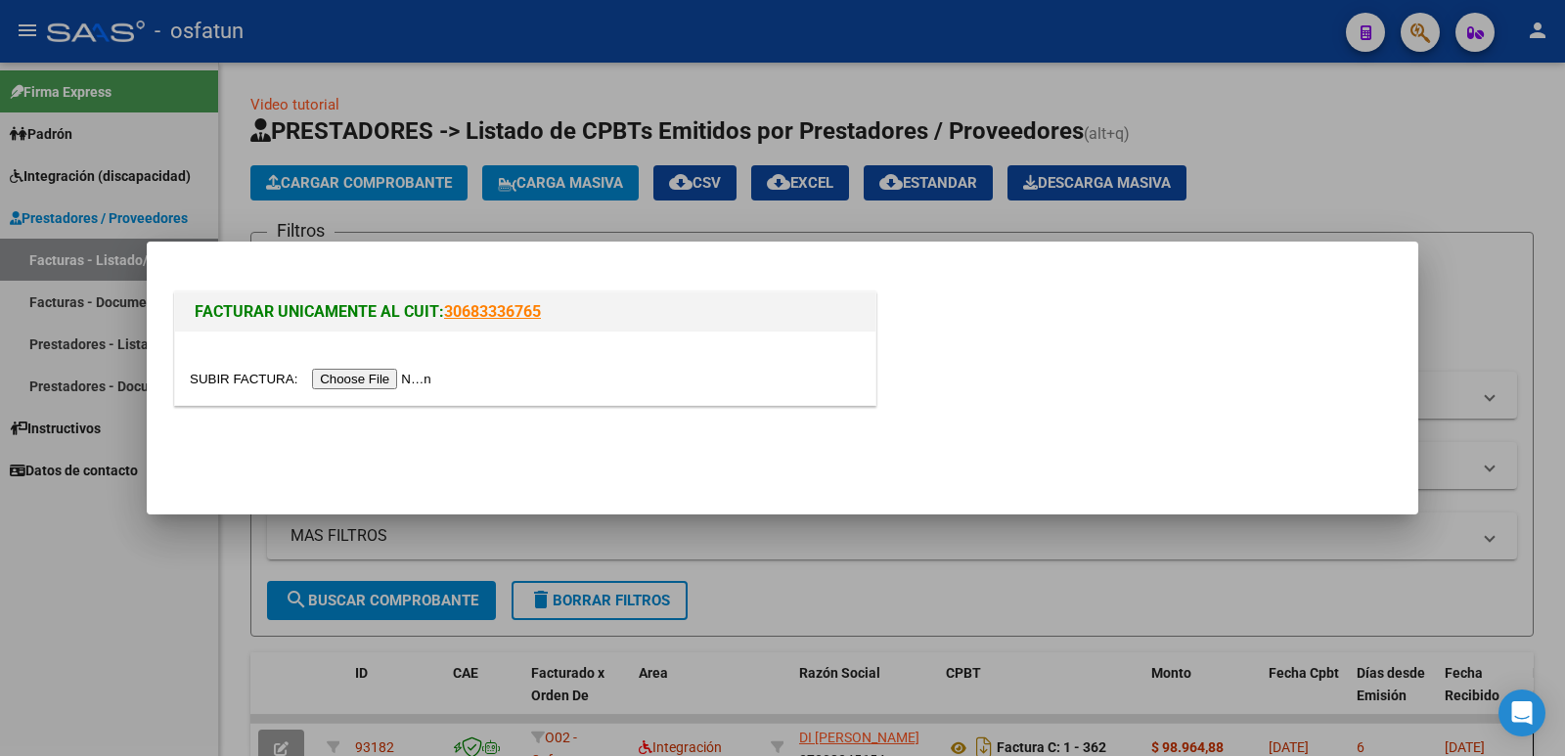
click at [392, 377] on input "file" at bounding box center [314, 379] width 248 height 21
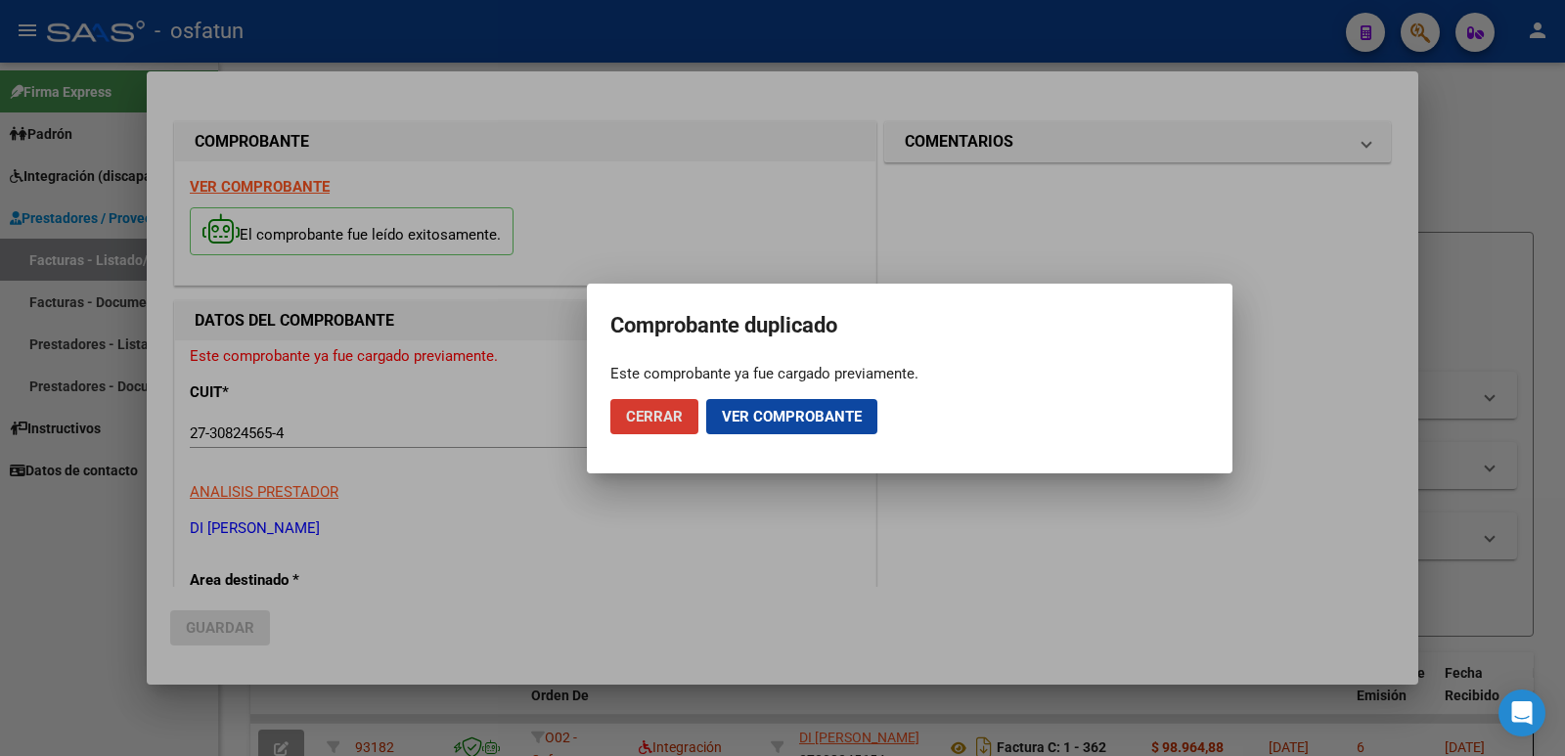
click at [665, 419] on span "Cerrar" at bounding box center [654, 417] width 57 height 18
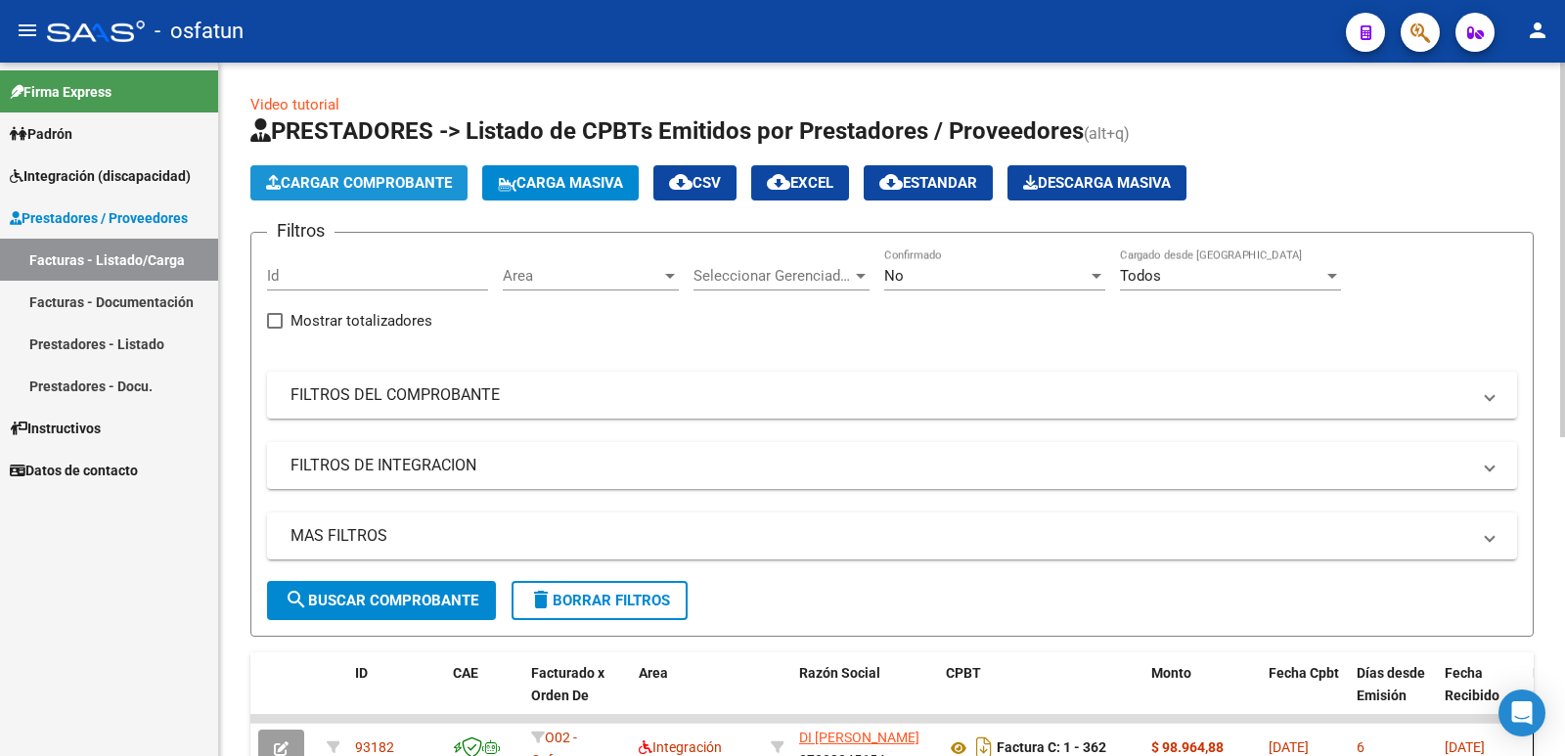
click at [358, 178] on span "Cargar Comprobante" at bounding box center [359, 183] width 186 height 18
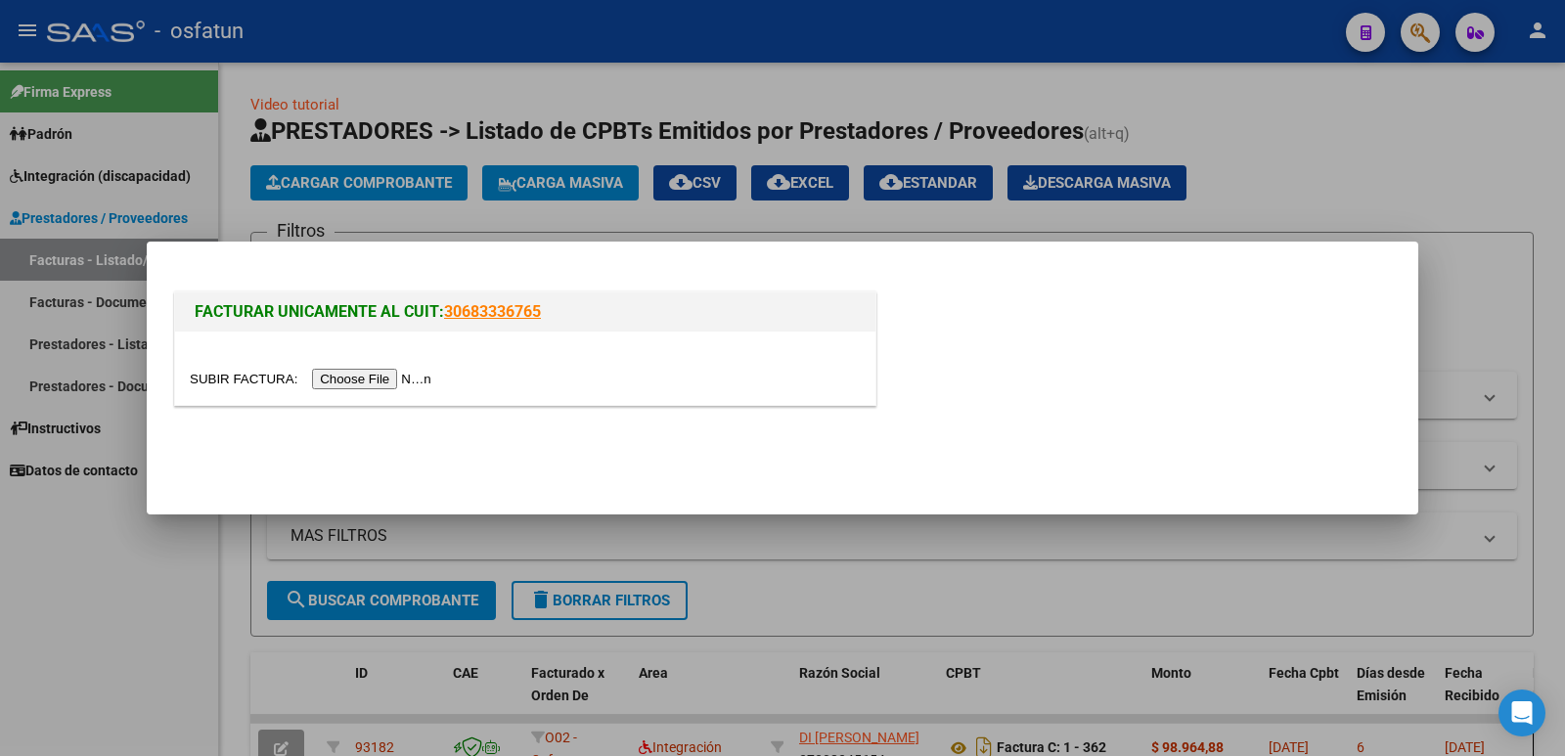
click at [363, 373] on input "file" at bounding box center [314, 379] width 248 height 21
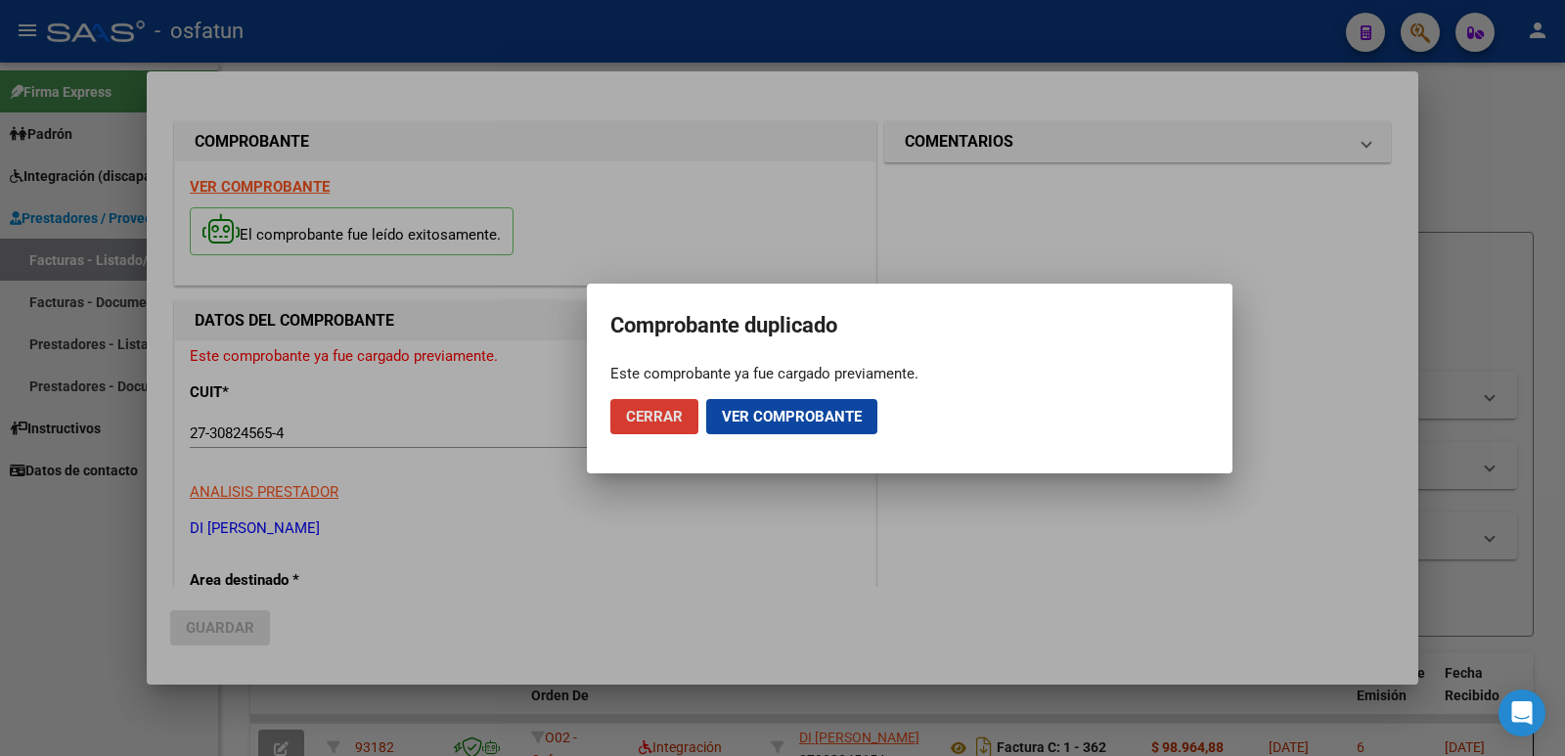
click at [779, 415] on span "Ver comprobante" at bounding box center [792, 417] width 140 height 18
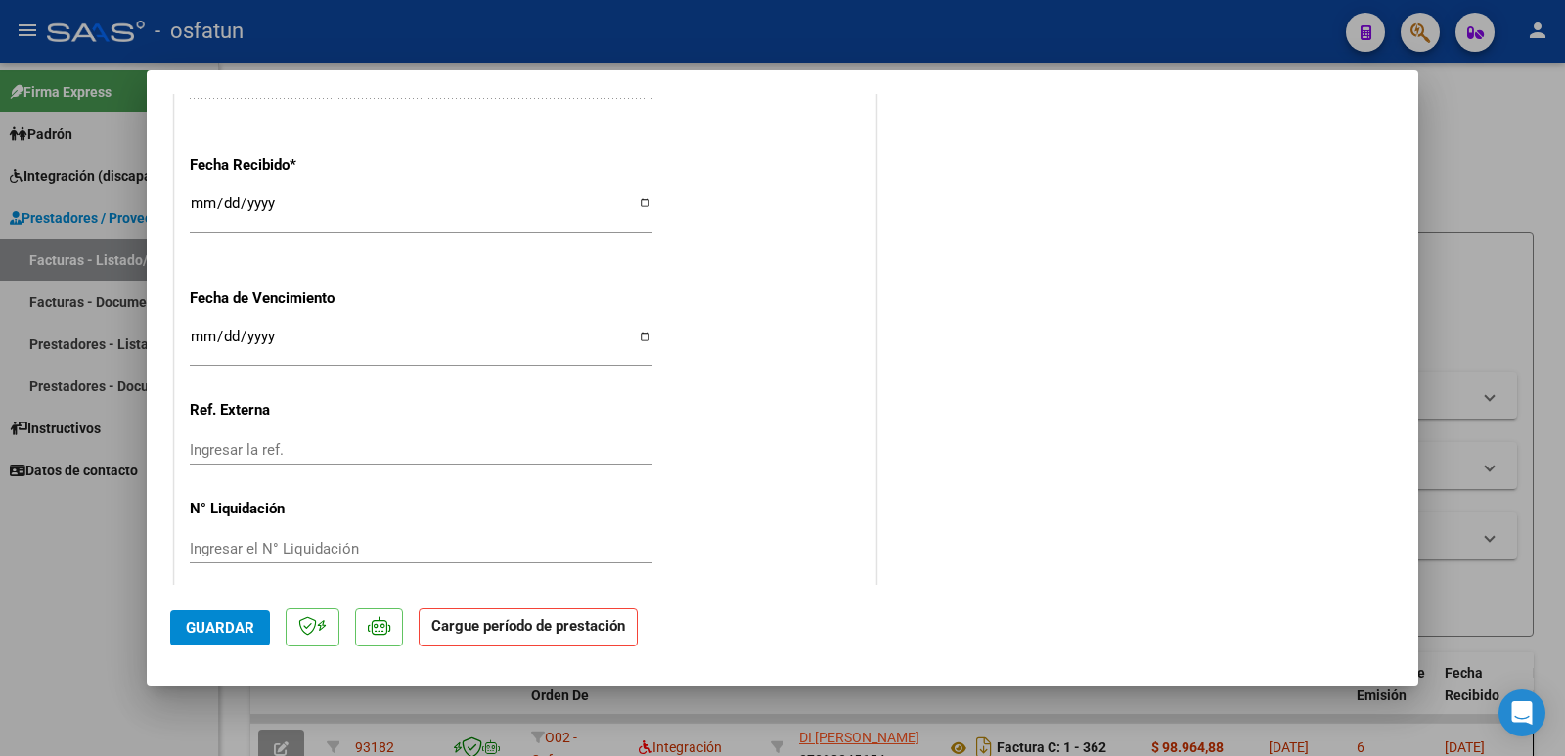
scroll to position [1435, 0]
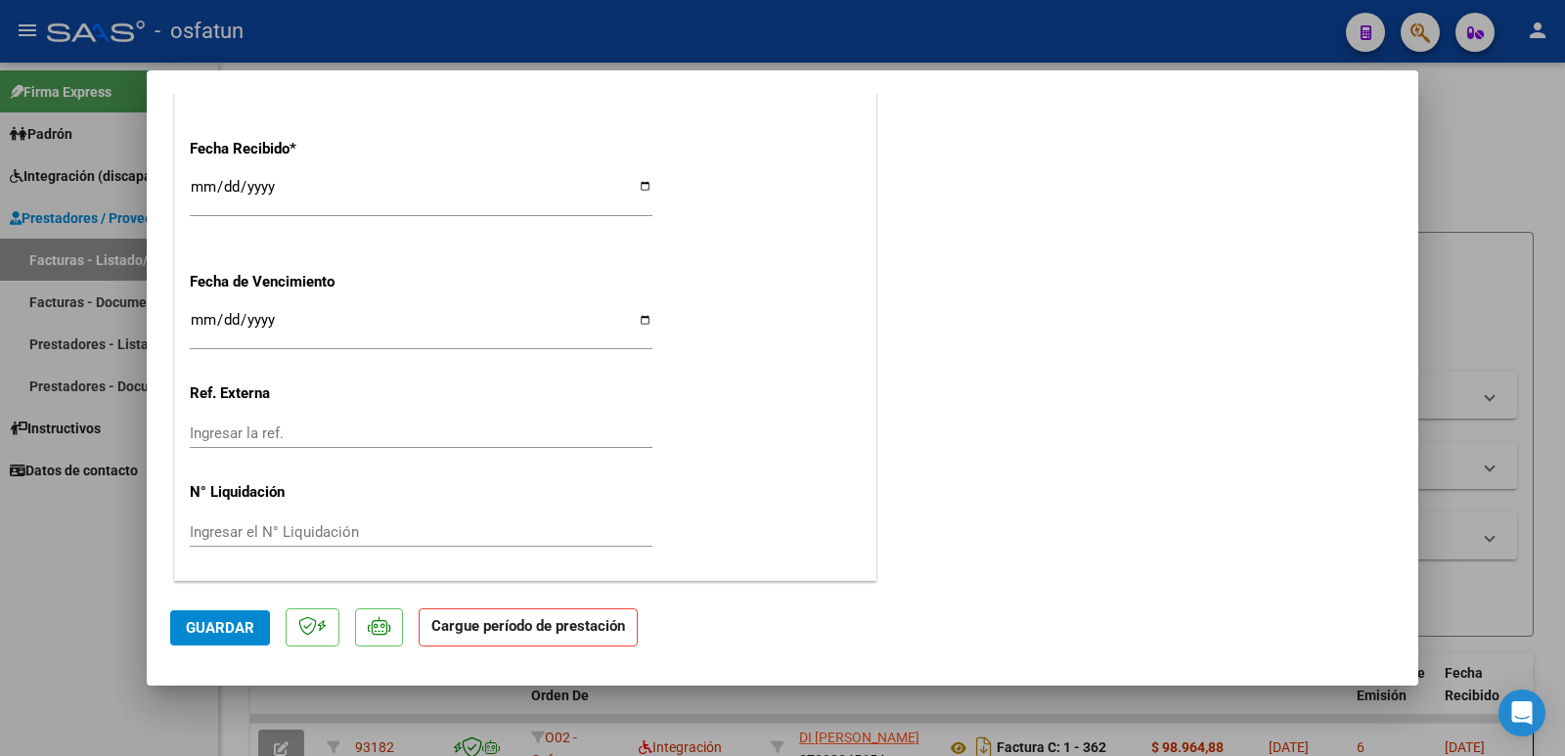
click at [1409, 93] on mat-dialog-container "COMPROBANTE VER COMPROBANTE ESTADO: Recibida. En proceso de confirmacion/acepta…" at bounding box center [783, 377] width 1272 height 615
drag, startPoint x: 1409, startPoint y: 93, endPoint x: 1409, endPoint y: 106, distance: 12.7
click at [1409, 106] on mat-dialog-container "COMPROBANTE VER COMPROBANTE ESTADO: Recibida. En proceso de confirmacion/acepta…" at bounding box center [783, 377] width 1272 height 615
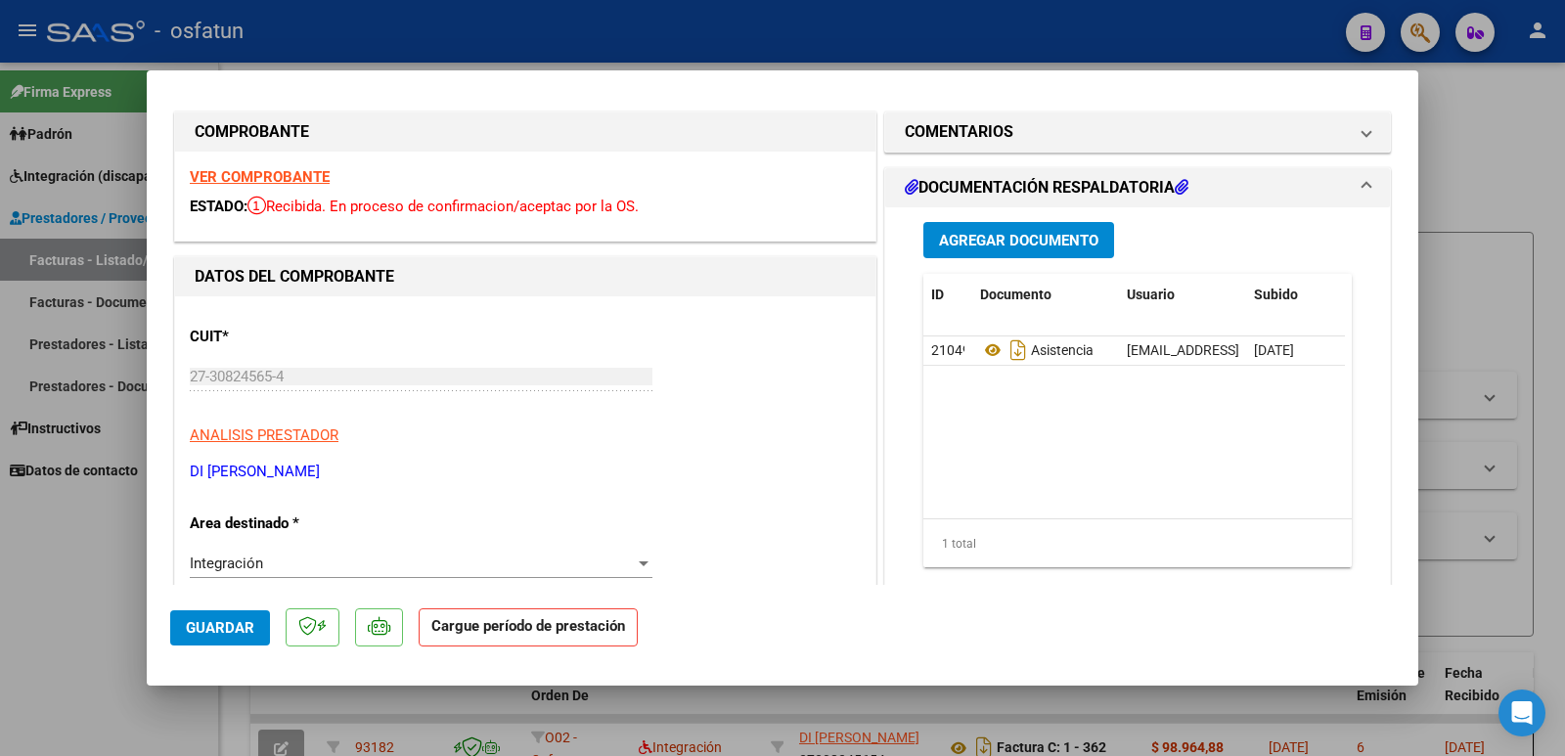
scroll to position [0, 0]
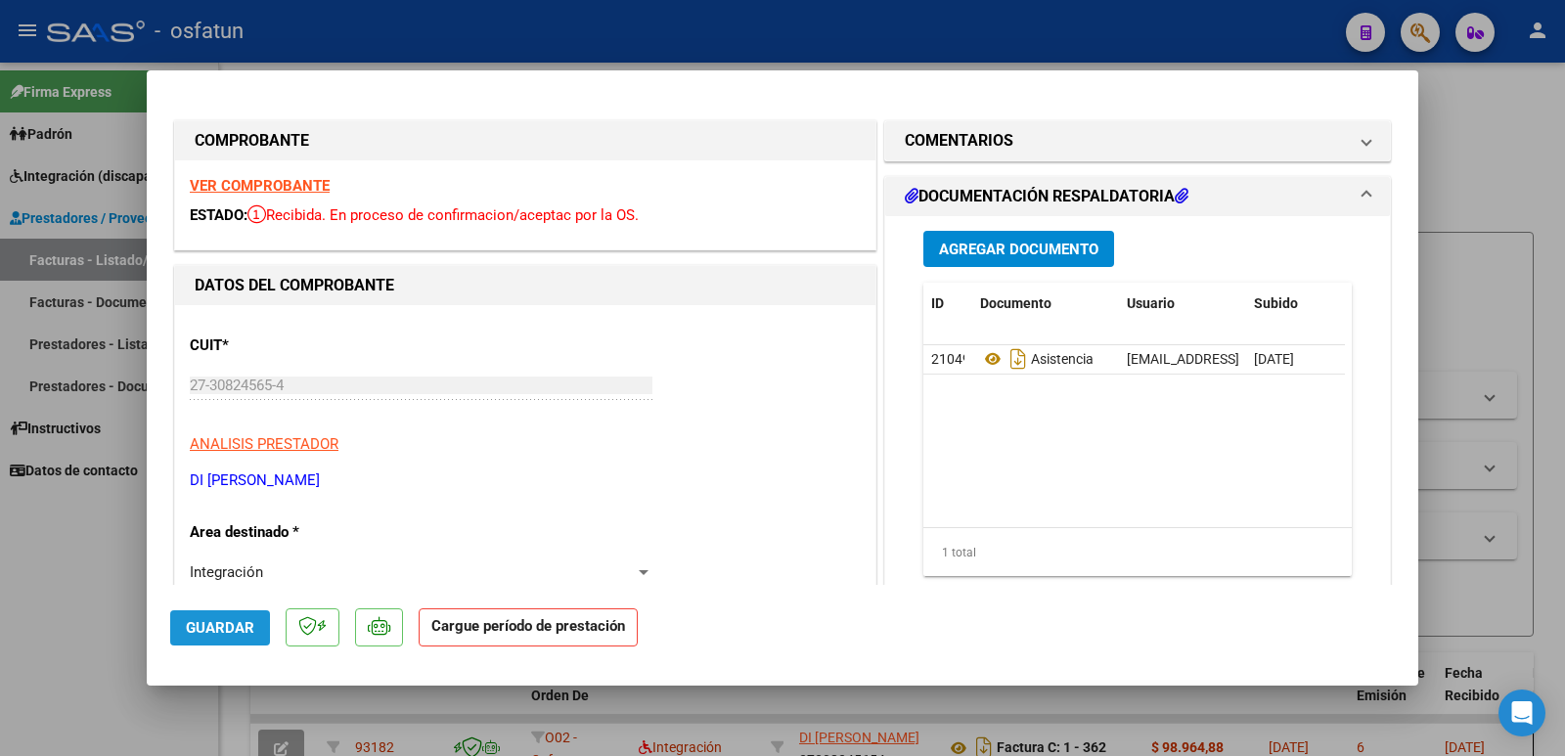
click at [219, 623] on span "Guardar" at bounding box center [220, 628] width 68 height 18
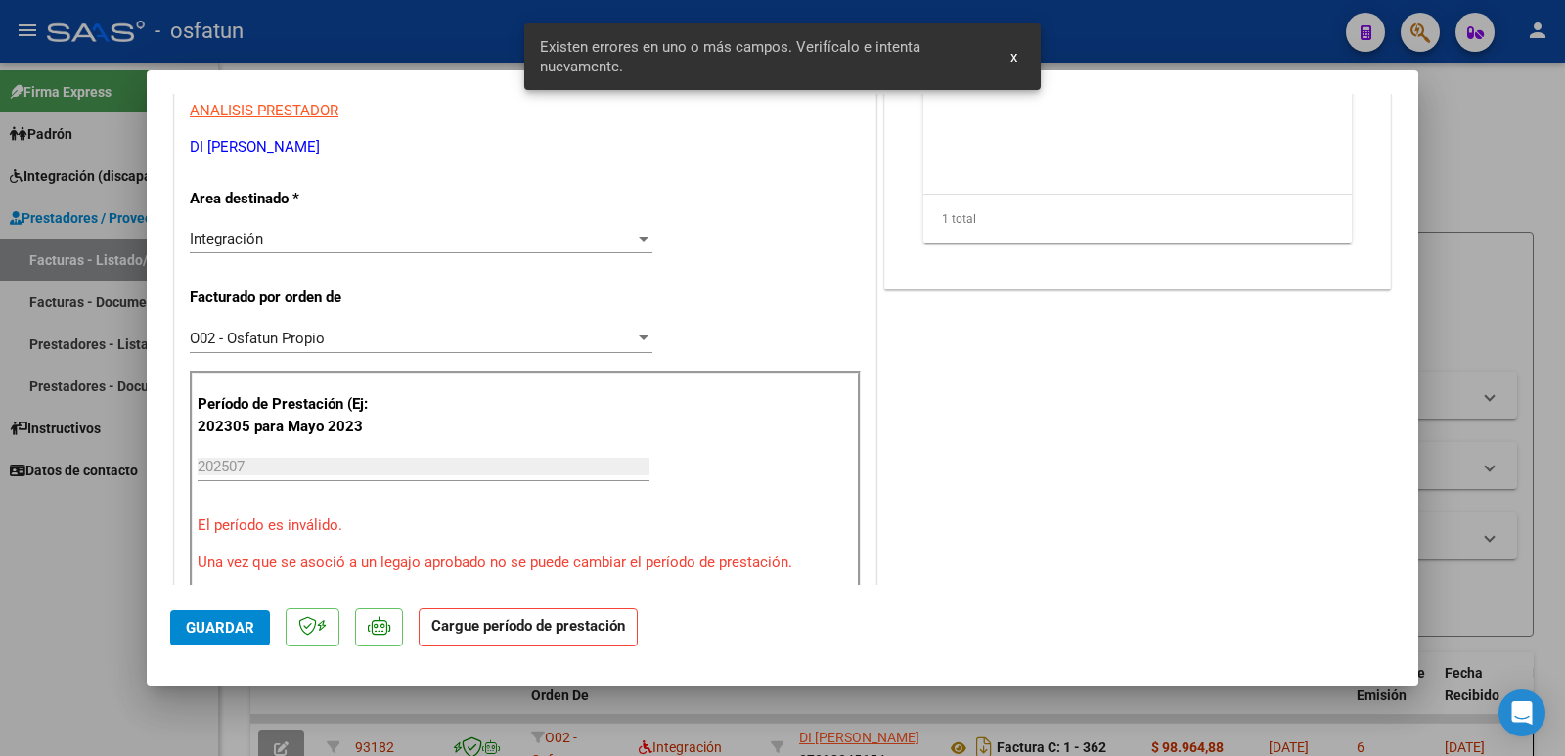
scroll to position [440, 0]
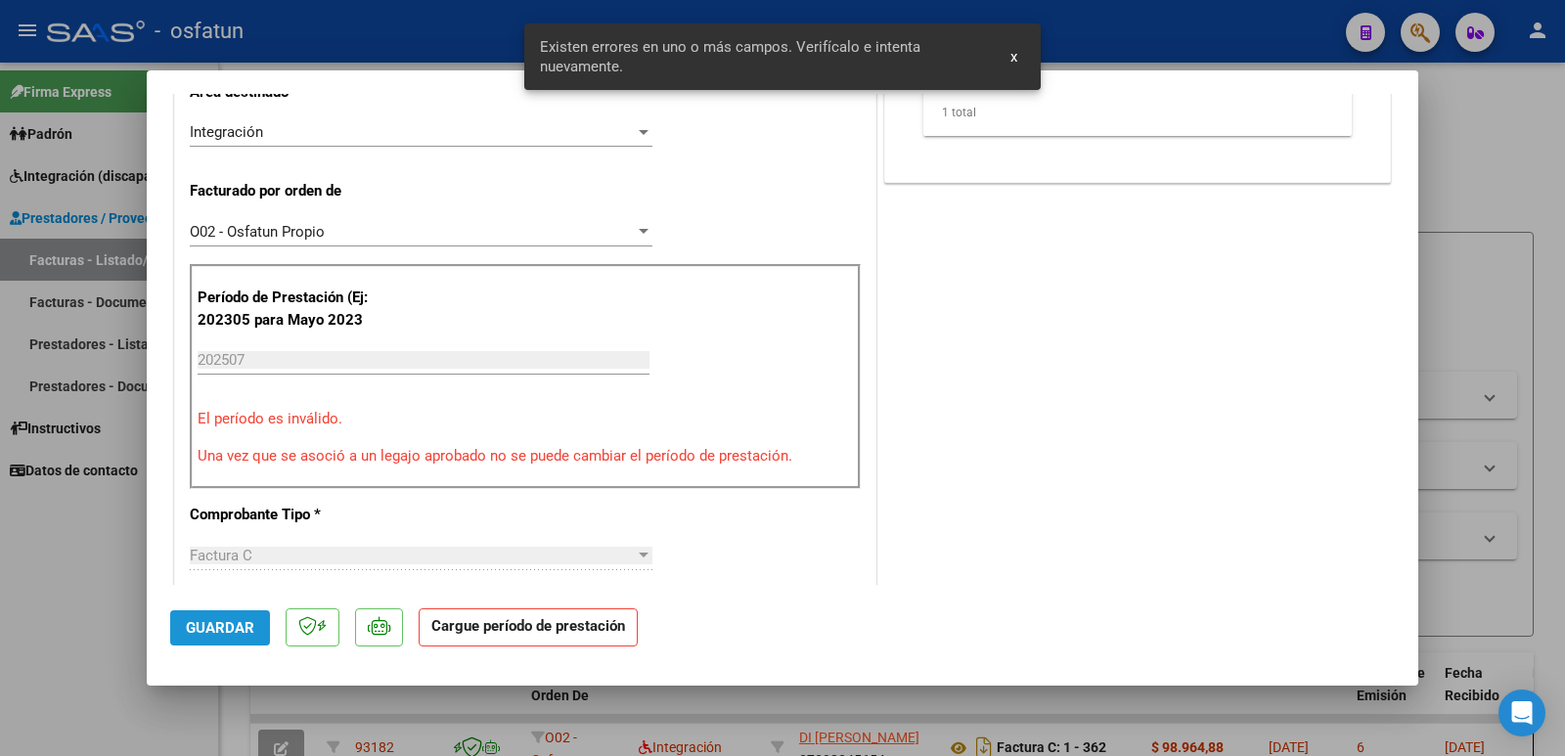
click at [219, 623] on span "Guardar" at bounding box center [220, 628] width 68 height 18
click at [339, 356] on input "202507" at bounding box center [424, 360] width 452 height 18
drag, startPoint x: 339, startPoint y: 356, endPoint x: 416, endPoint y: 467, distance: 134.3
click at [416, 467] on div "Período de Prestación (Ej: 202305 para [DATE] 202507 Ingrese el Período de Pres…" at bounding box center [525, 376] width 671 height 225
click at [477, 618] on strong "Cargue período de prestación" at bounding box center [528, 628] width 219 height 38
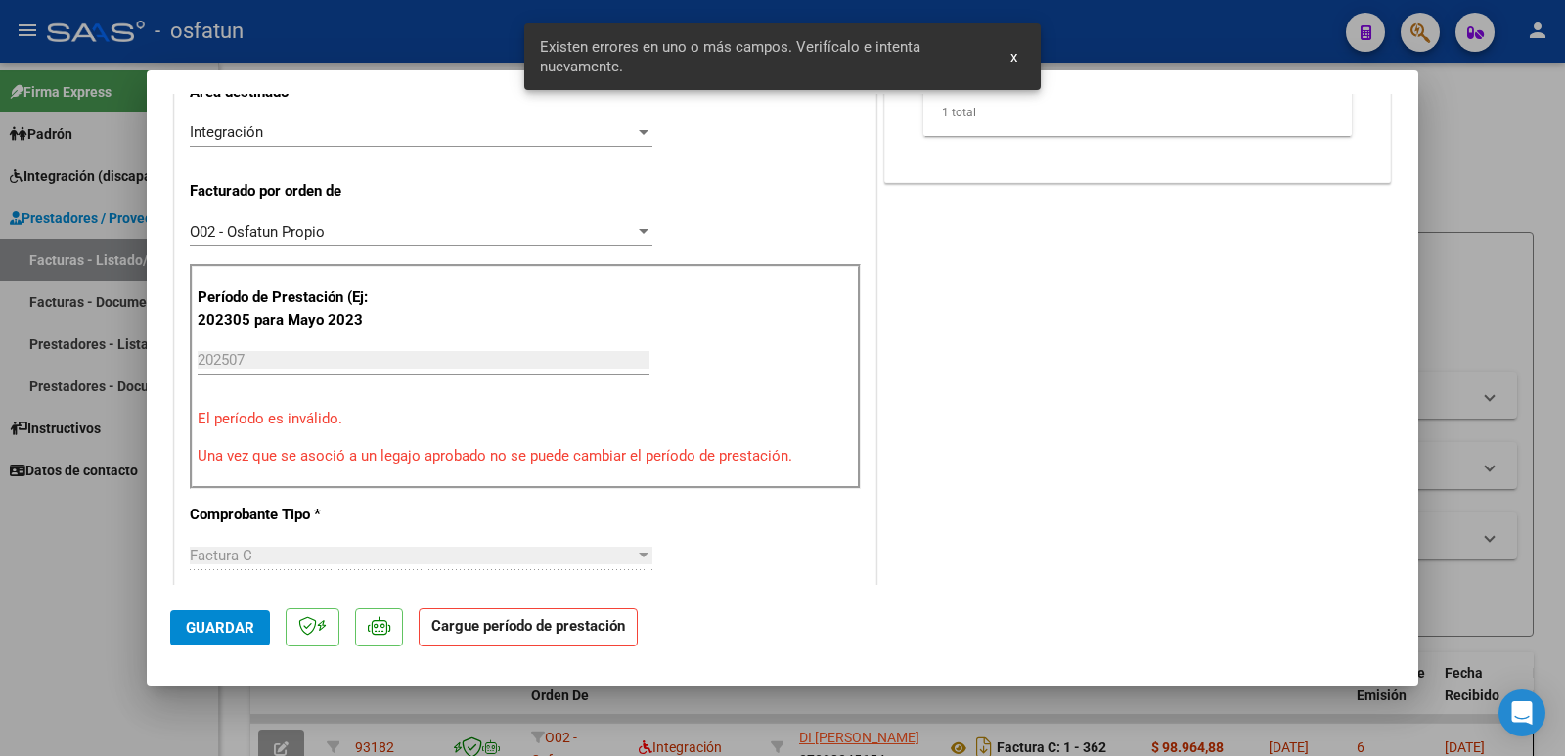
click at [477, 618] on strong "Cargue período de prestación" at bounding box center [528, 628] width 219 height 38
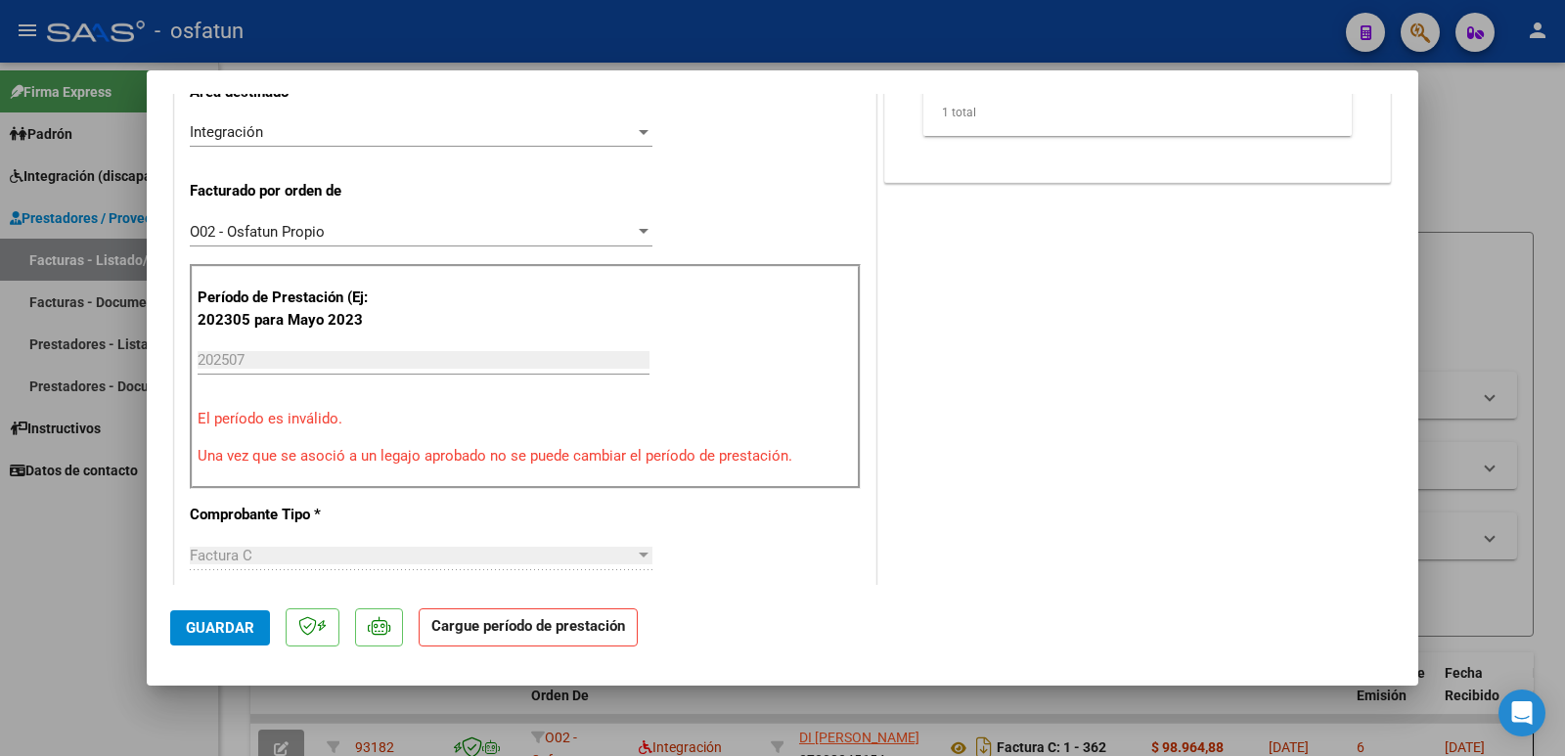
drag, startPoint x: 477, startPoint y: 618, endPoint x: 364, endPoint y: 380, distance: 264.3
click at [364, 380] on mat-dialog-container "COMPROBANTE VER COMPROBANTE ESTADO: Recibida. En proceso de confirmacion/acepta…" at bounding box center [783, 377] width 1272 height 615
click at [364, 380] on div "202507 Ingrese el Período de Prestación como indica el ejemplo" at bounding box center [424, 369] width 452 height 48
click at [489, 125] on div "Integración" at bounding box center [412, 132] width 445 height 18
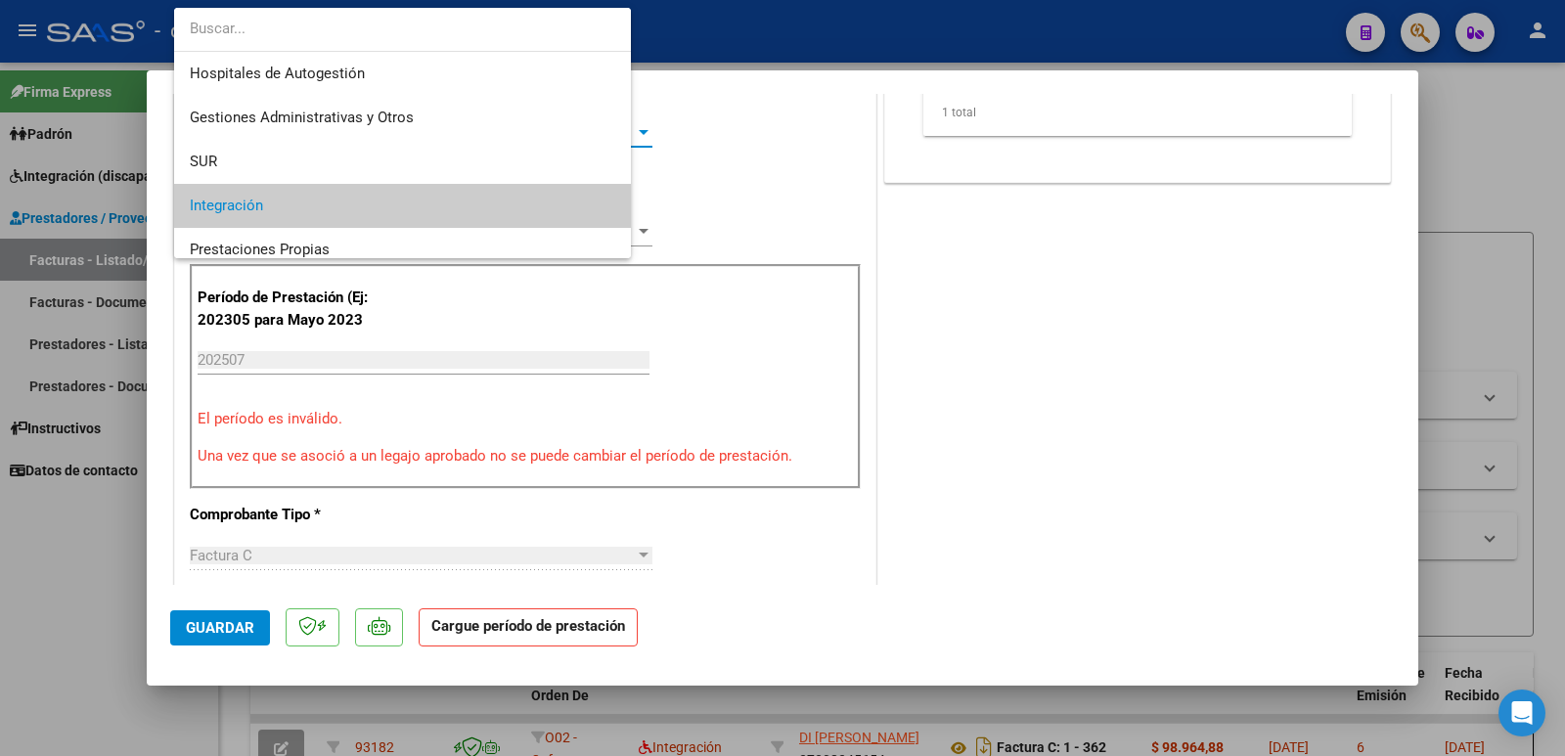
scroll to position [74, 0]
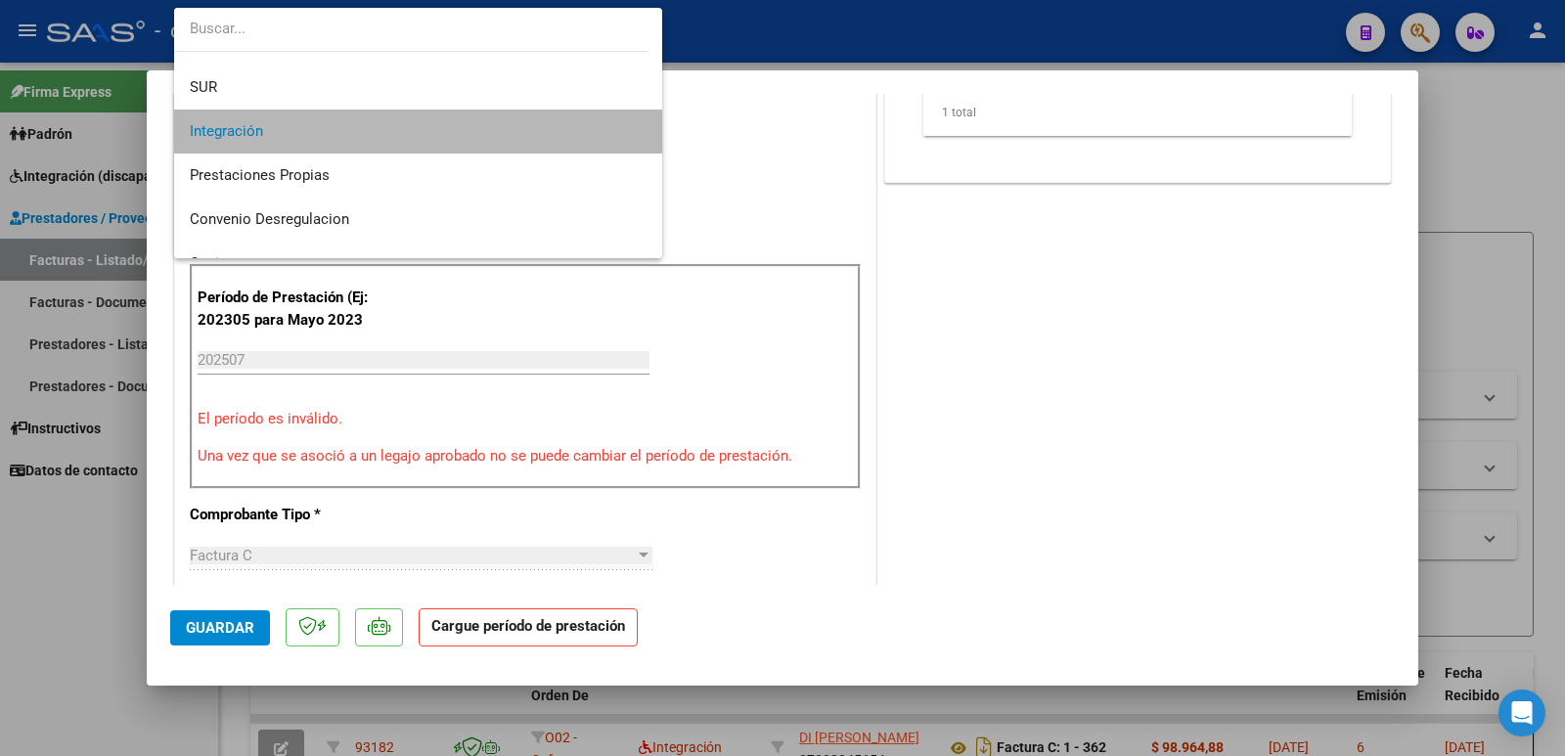
click at [427, 119] on span "Integración" at bounding box center [418, 132] width 457 height 44
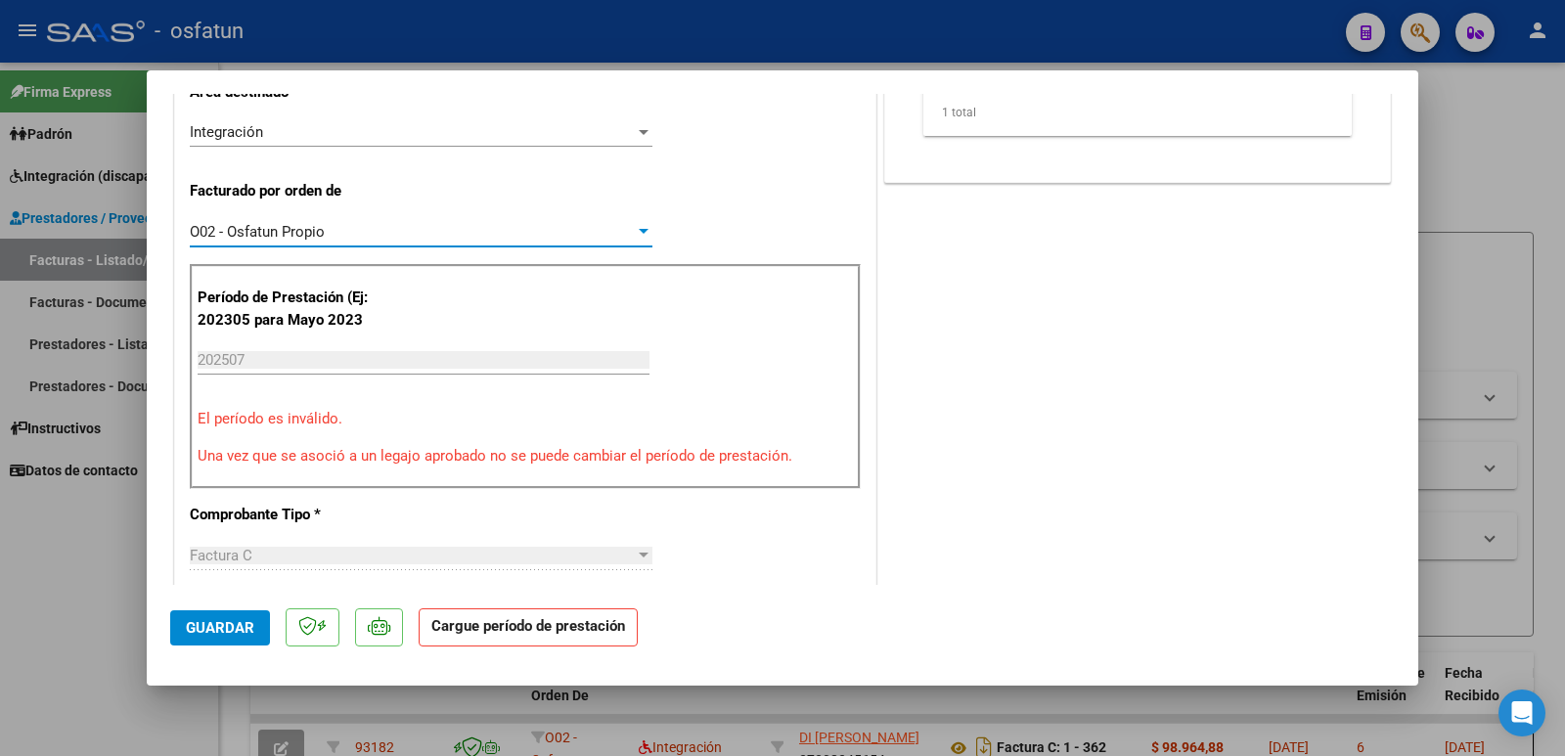
click at [386, 229] on div "O02 - Osfatun Propio" at bounding box center [412, 232] width 445 height 18
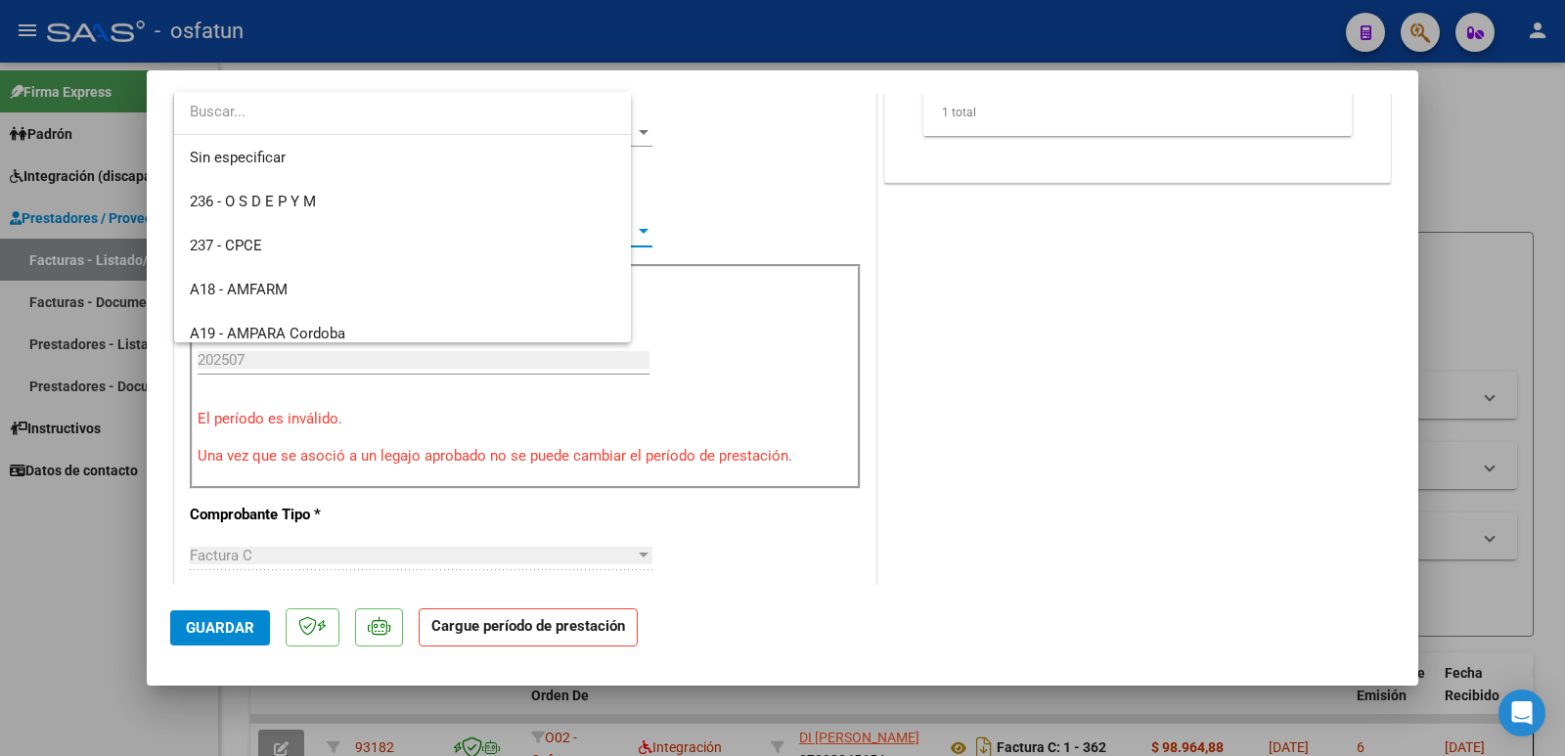
scroll to position [982, 0]
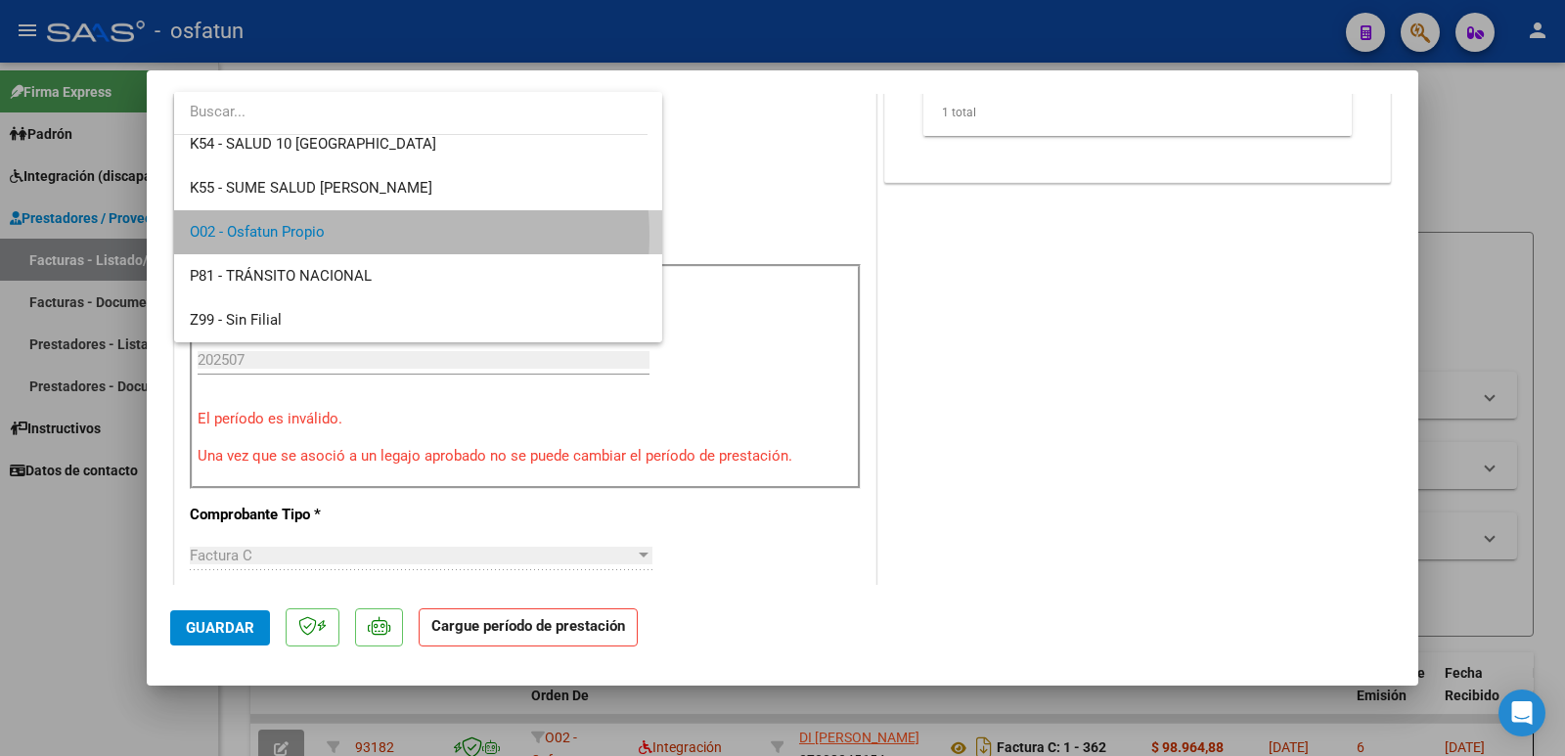
click at [384, 236] on span "O02 - Osfatun Propio" at bounding box center [418, 232] width 457 height 44
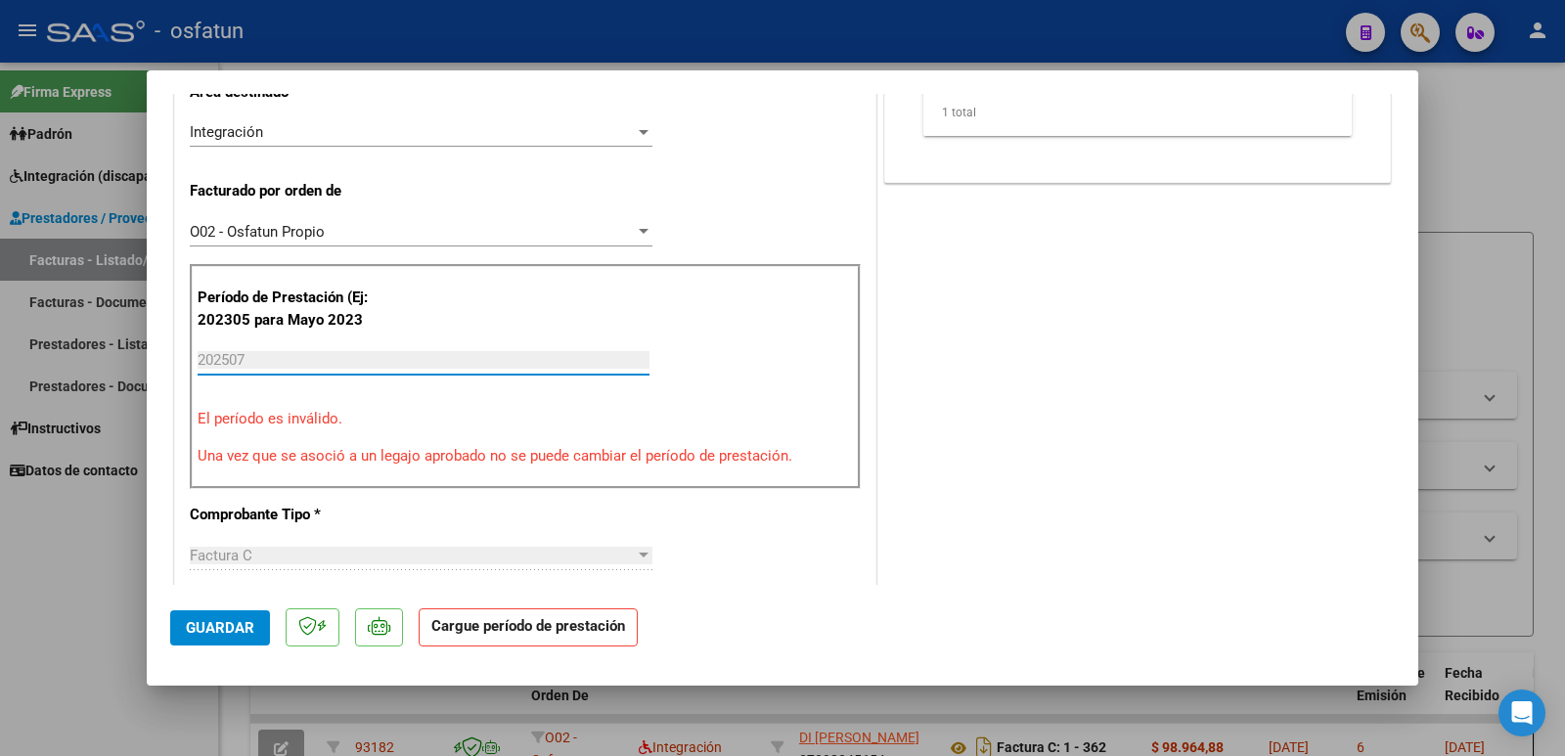
click at [322, 352] on input "202507" at bounding box center [424, 360] width 452 height 18
drag, startPoint x: 322, startPoint y: 352, endPoint x: 250, endPoint y: 355, distance: 71.5
click at [250, 355] on input "202507" at bounding box center [424, 360] width 452 height 18
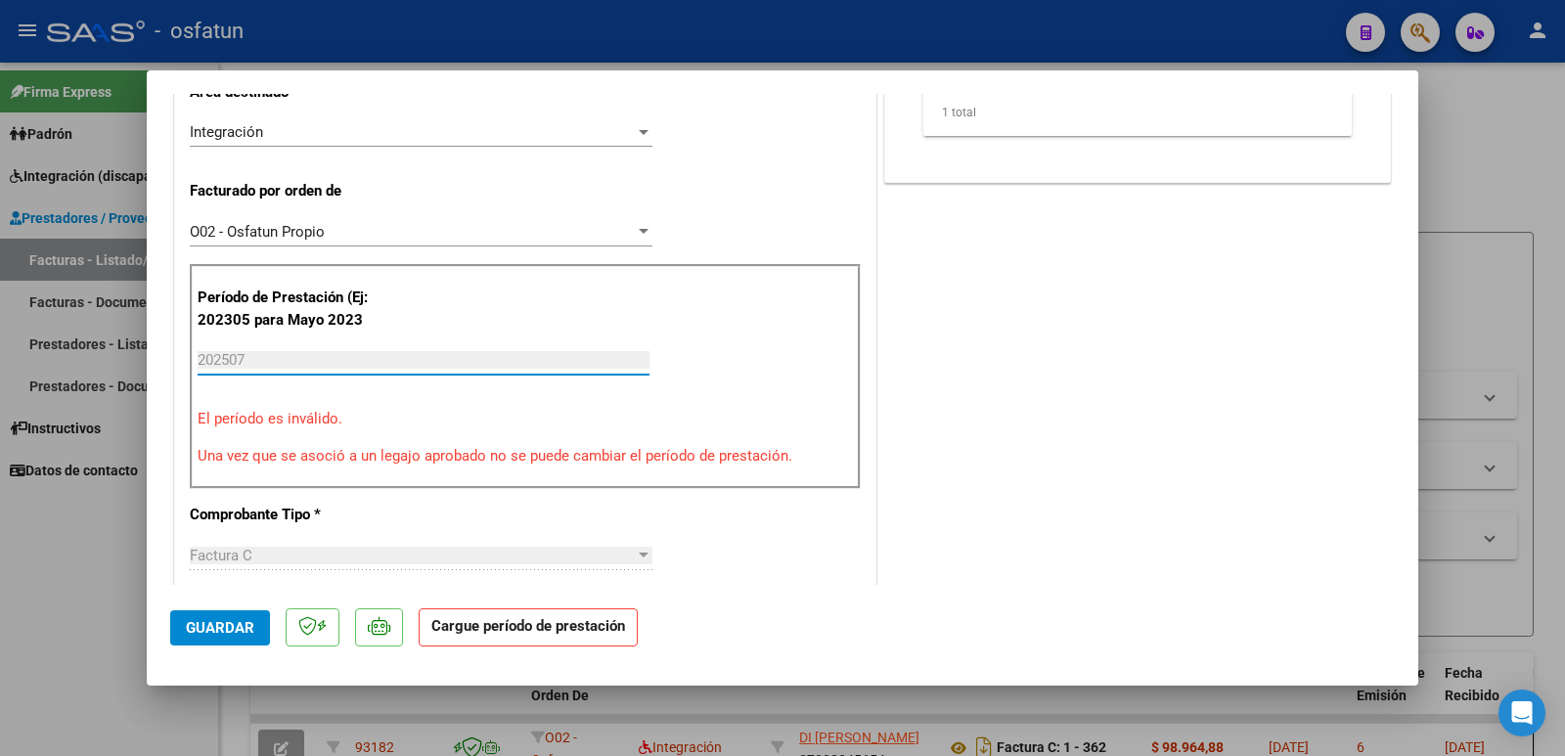
click at [250, 355] on input "202507" at bounding box center [424, 360] width 452 height 18
click at [94, 516] on div at bounding box center [782, 378] width 1565 height 756
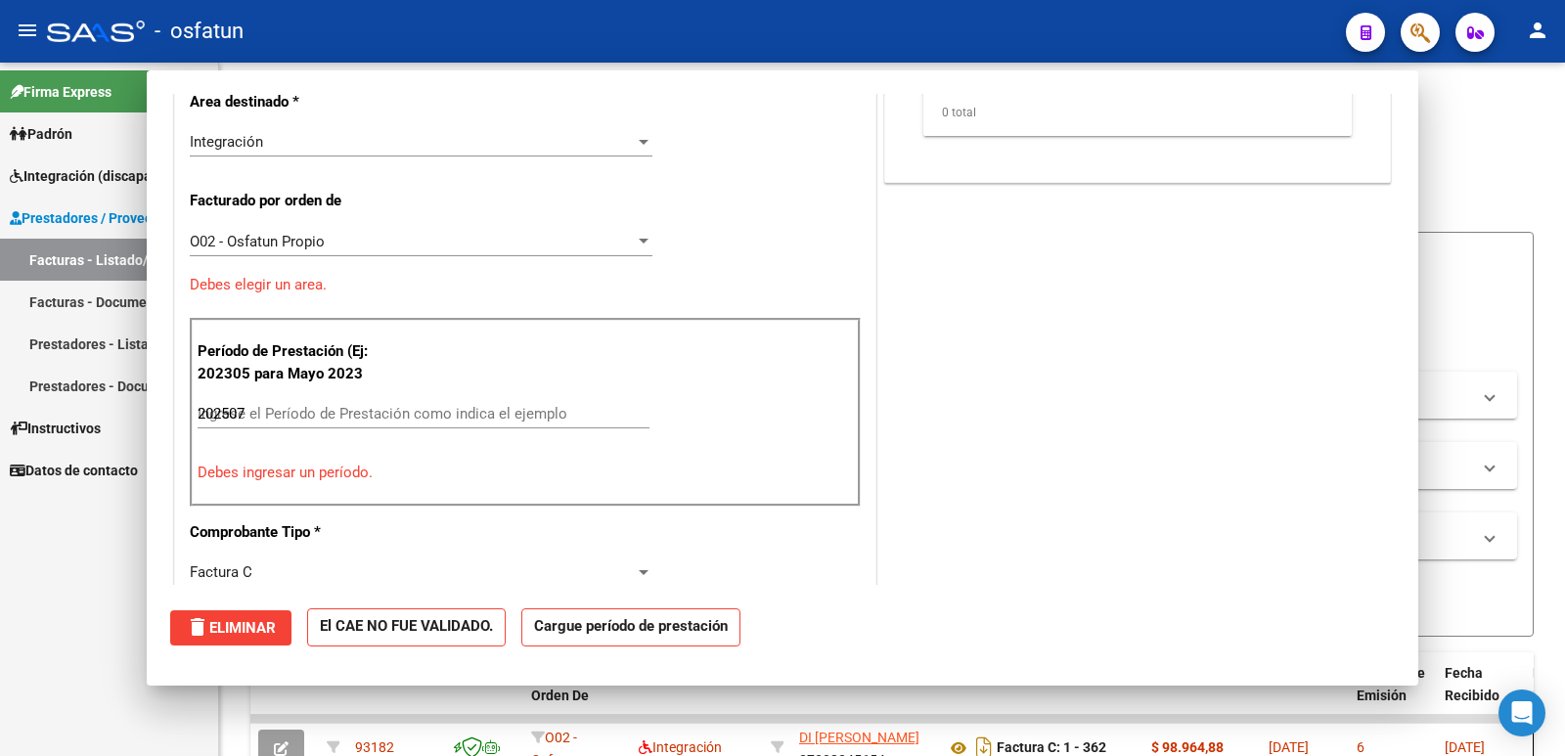
type input "$ 0,00"
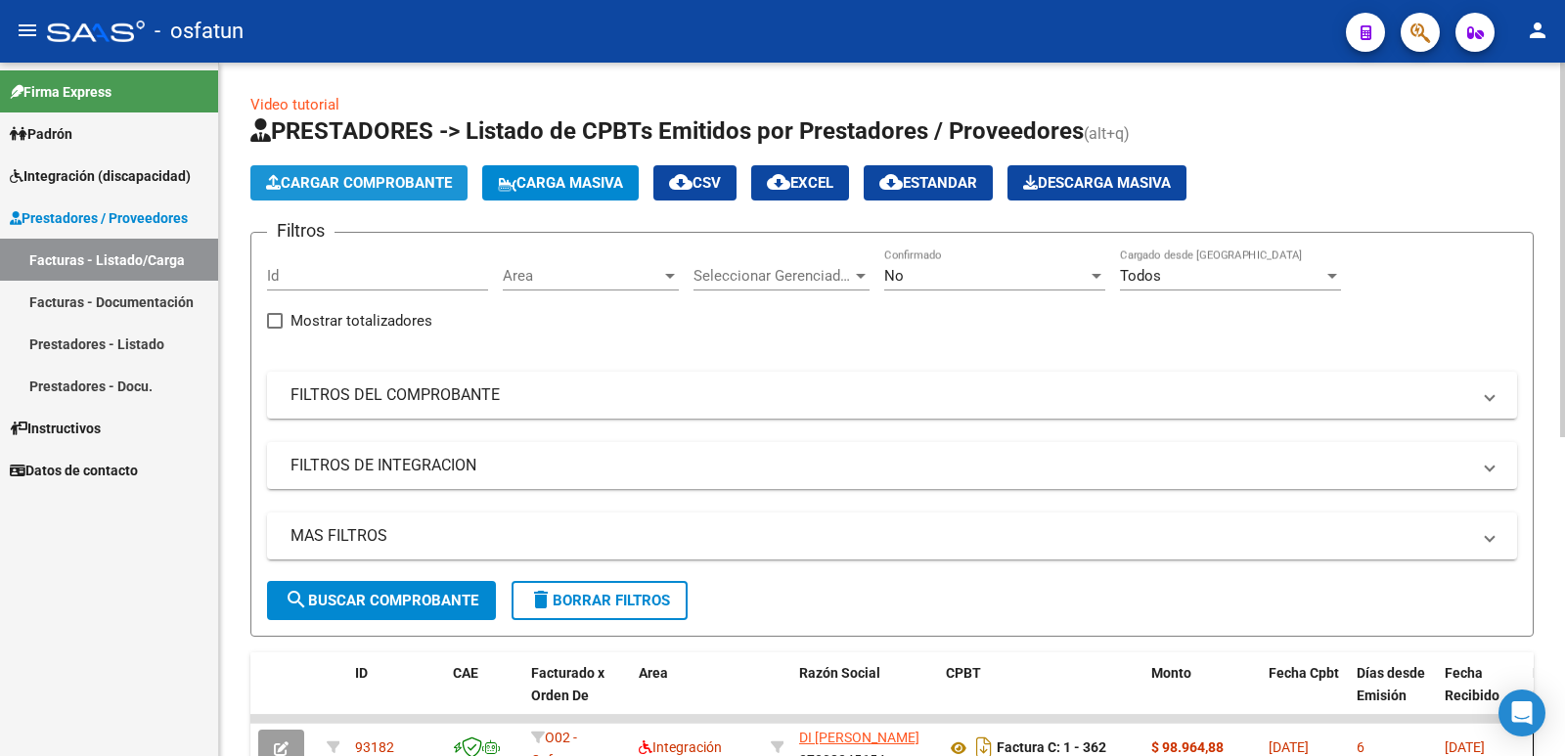
click at [337, 183] on span "Cargar Comprobante" at bounding box center [359, 183] width 186 height 18
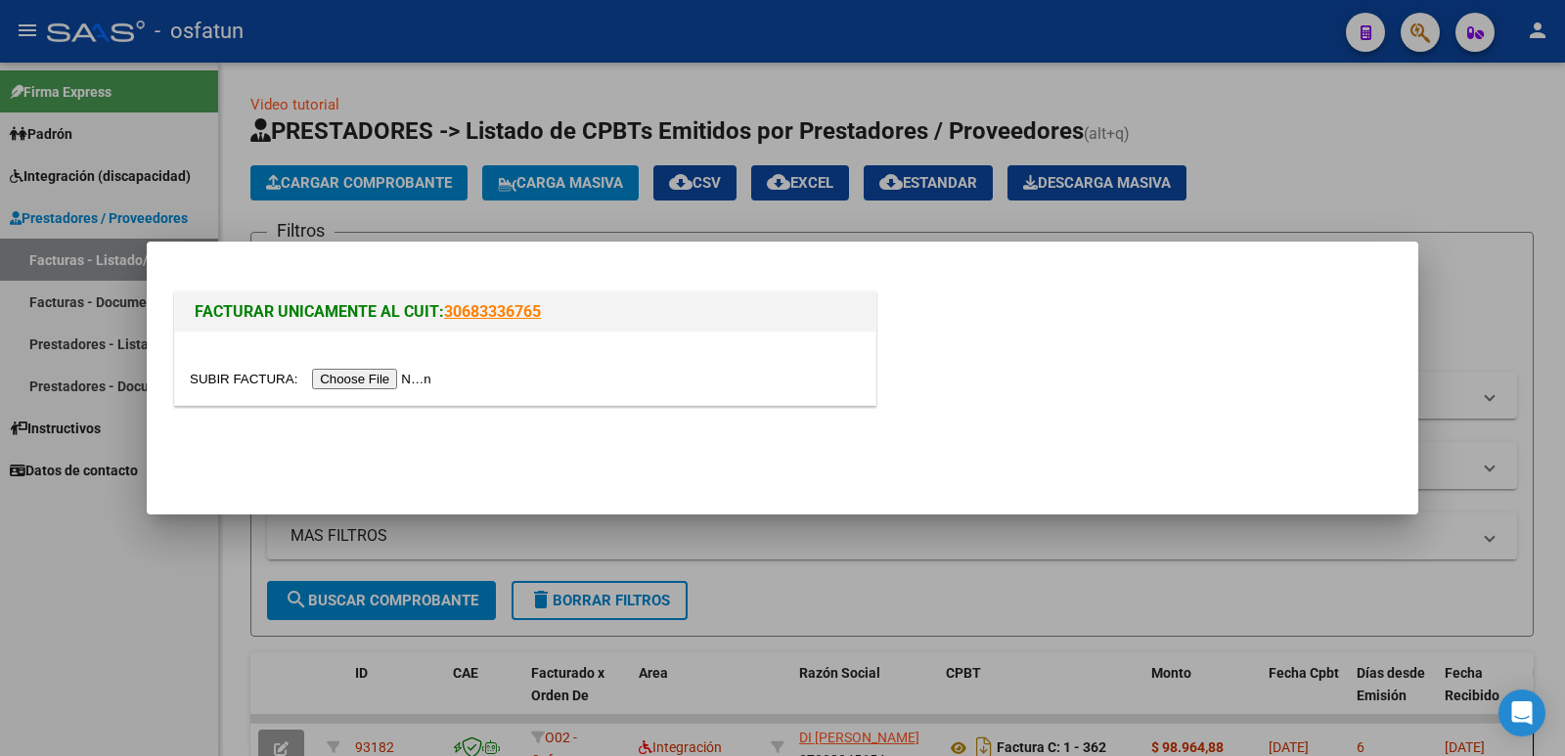
click at [388, 376] on input "file" at bounding box center [314, 379] width 248 height 21
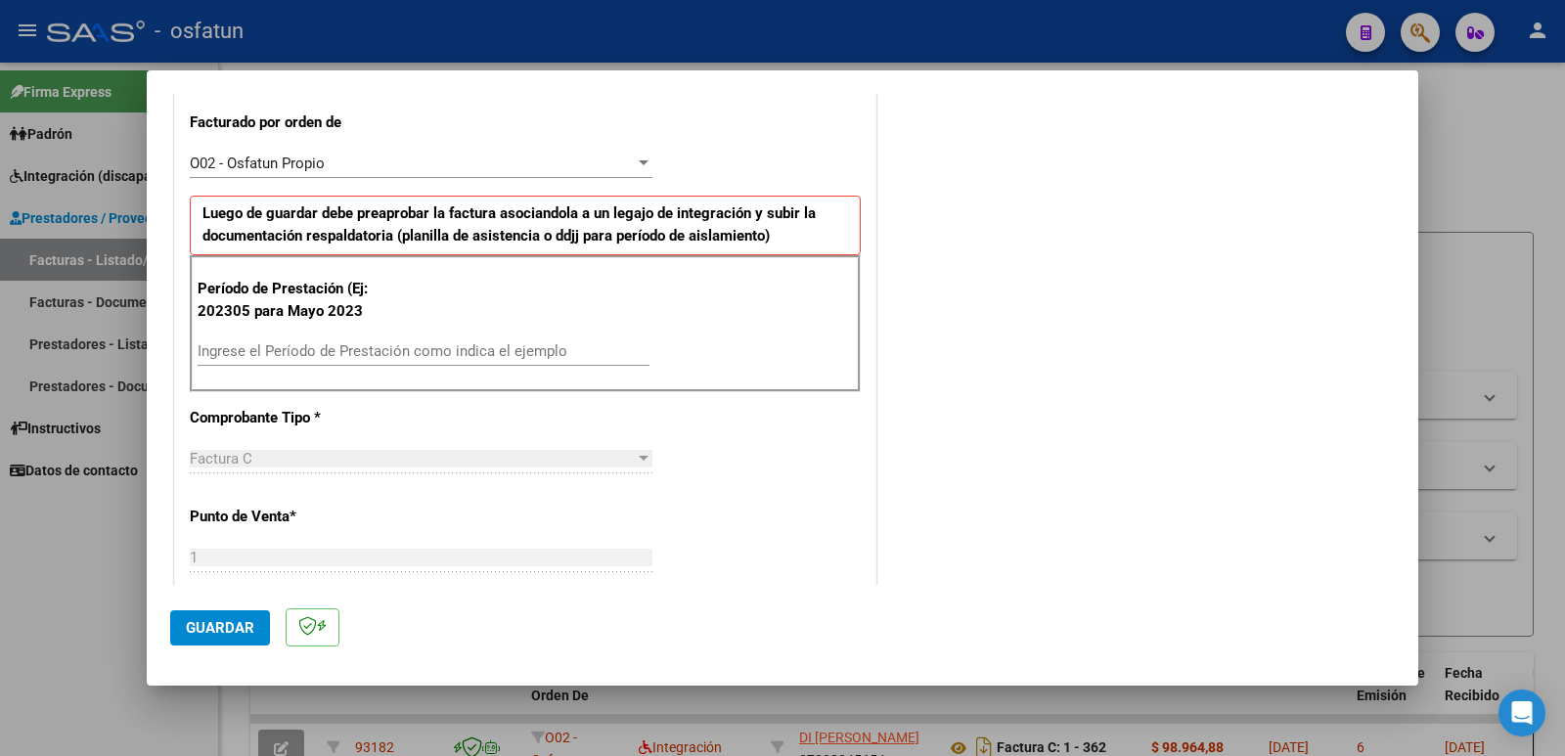
scroll to position [548, 0]
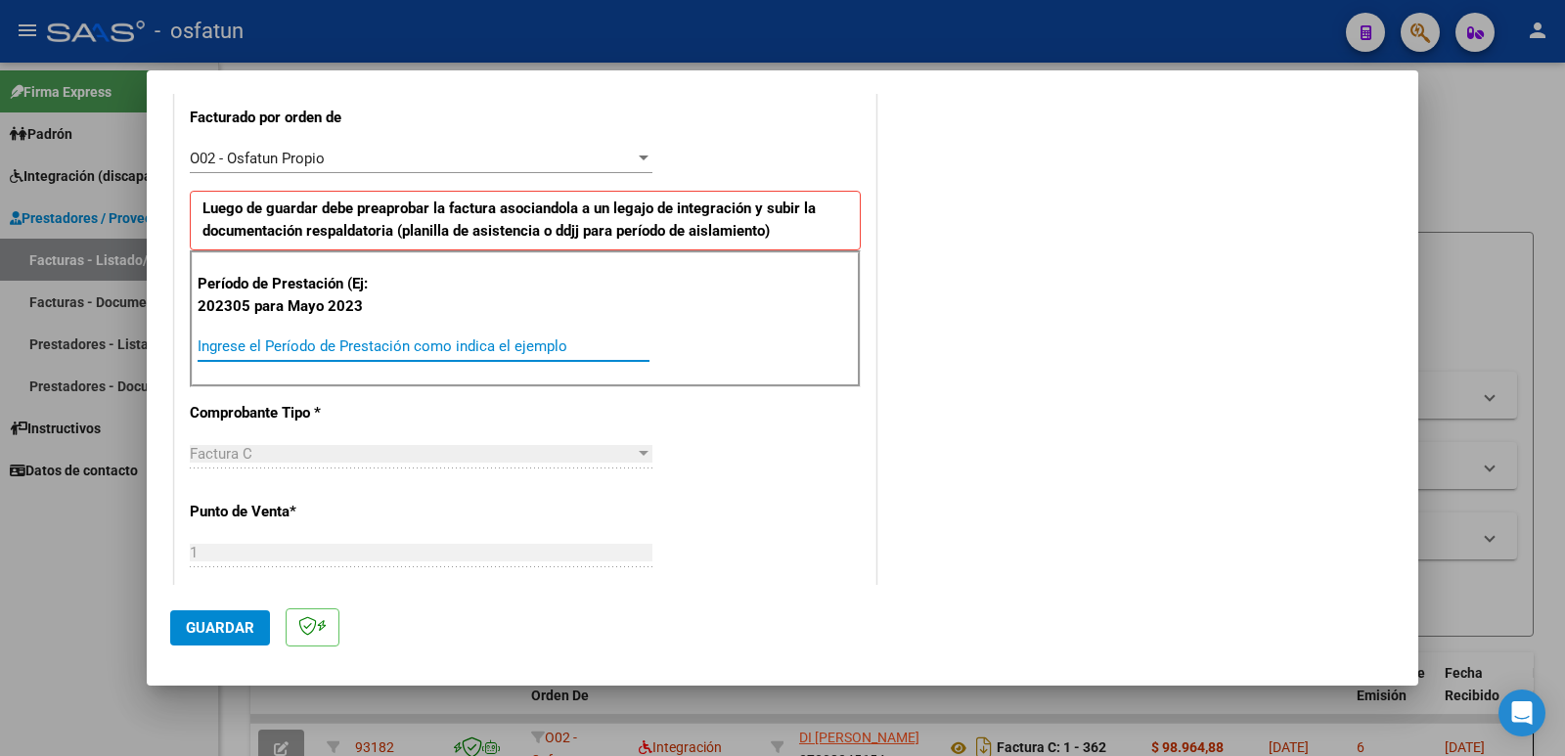
click at [321, 341] on input "Ingrese el Período de Prestación como indica el ejemplo" at bounding box center [424, 347] width 452 height 18
type input "202507"
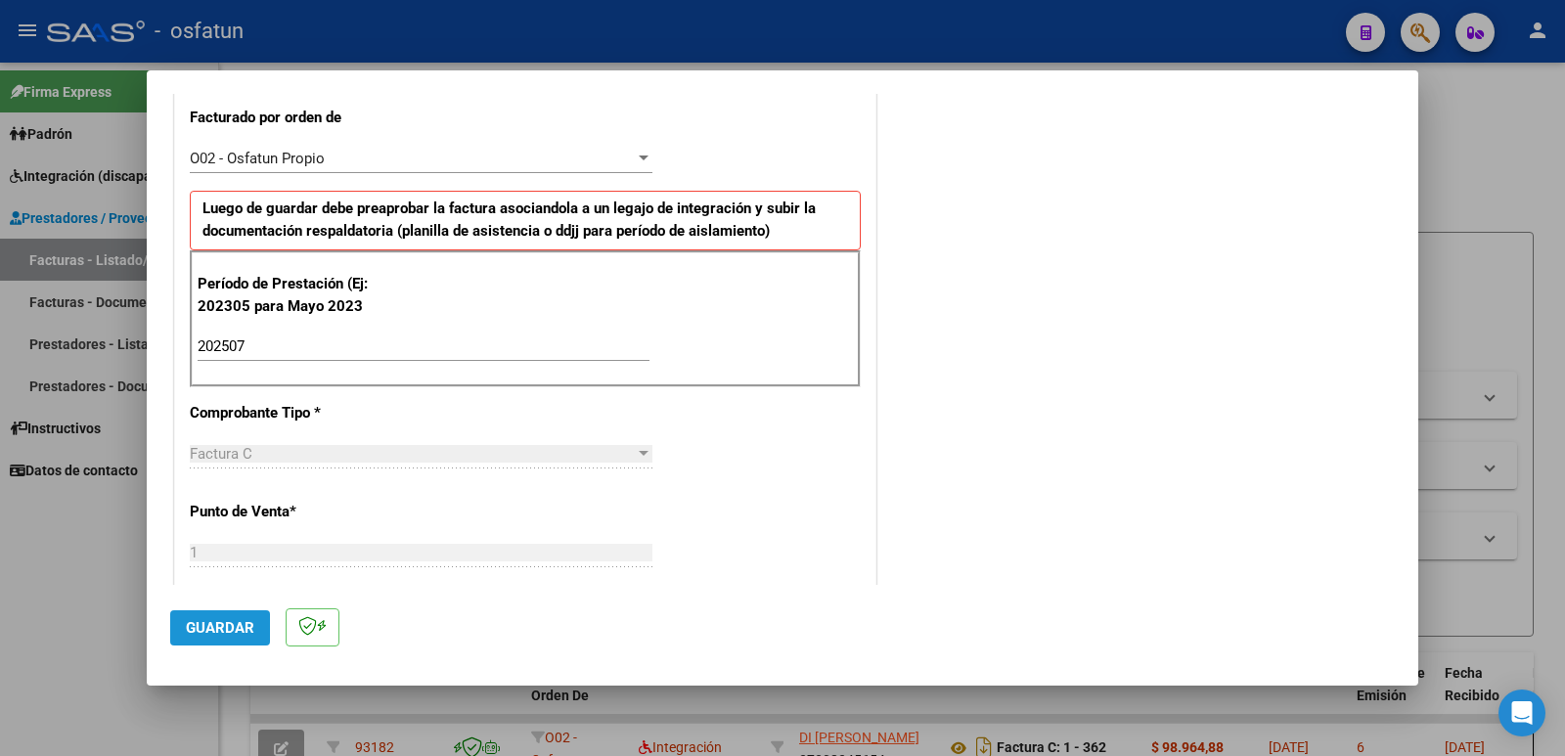
click at [231, 633] on span "Guardar" at bounding box center [220, 628] width 68 height 18
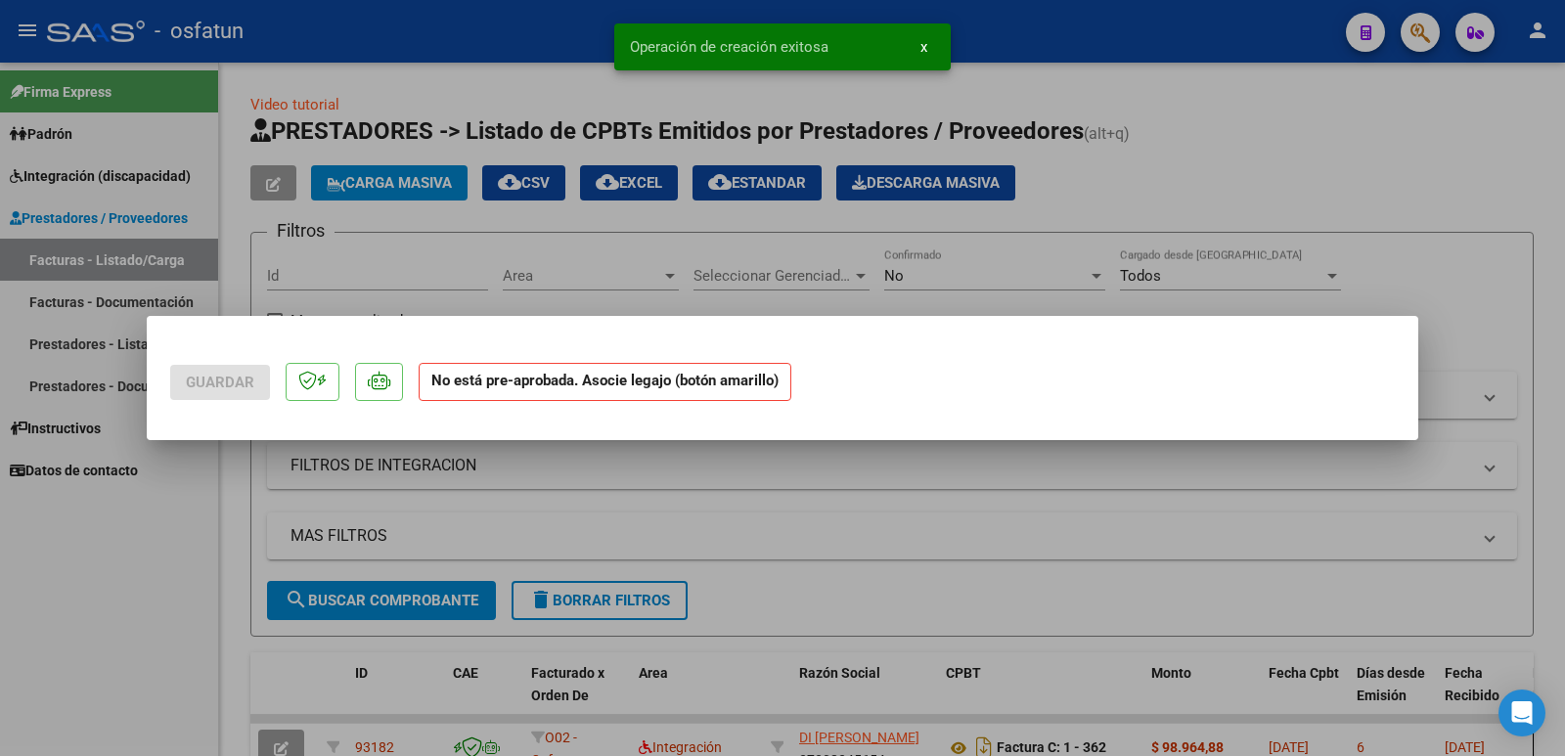
scroll to position [0, 0]
click at [231, 633] on div "Guardar No está pre-aprobada. Asocie legajo (botón amarillo) Operación de creac…" at bounding box center [782, 378] width 1565 height 756
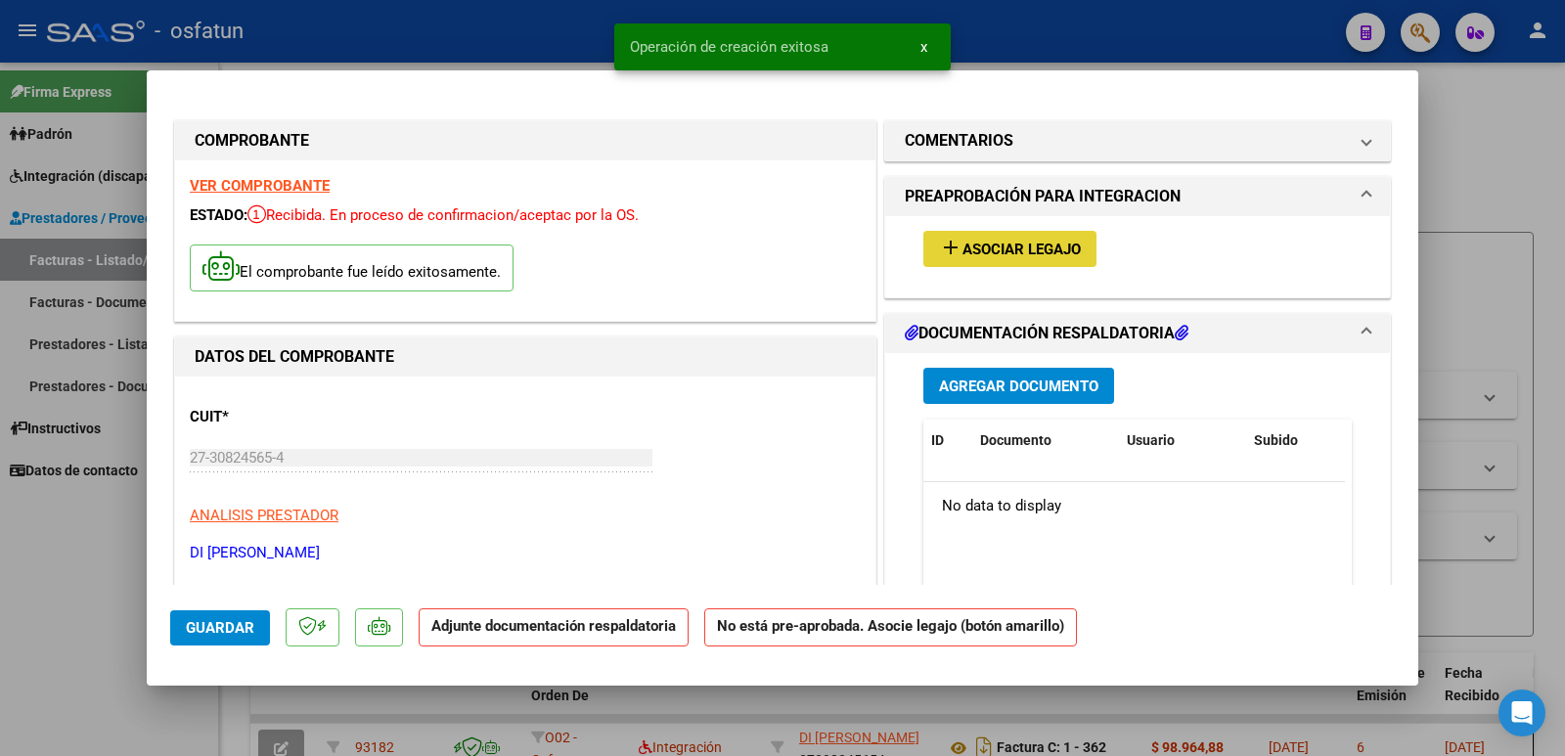
click at [1015, 253] on span "Asociar Legajo" at bounding box center [1022, 250] width 118 height 18
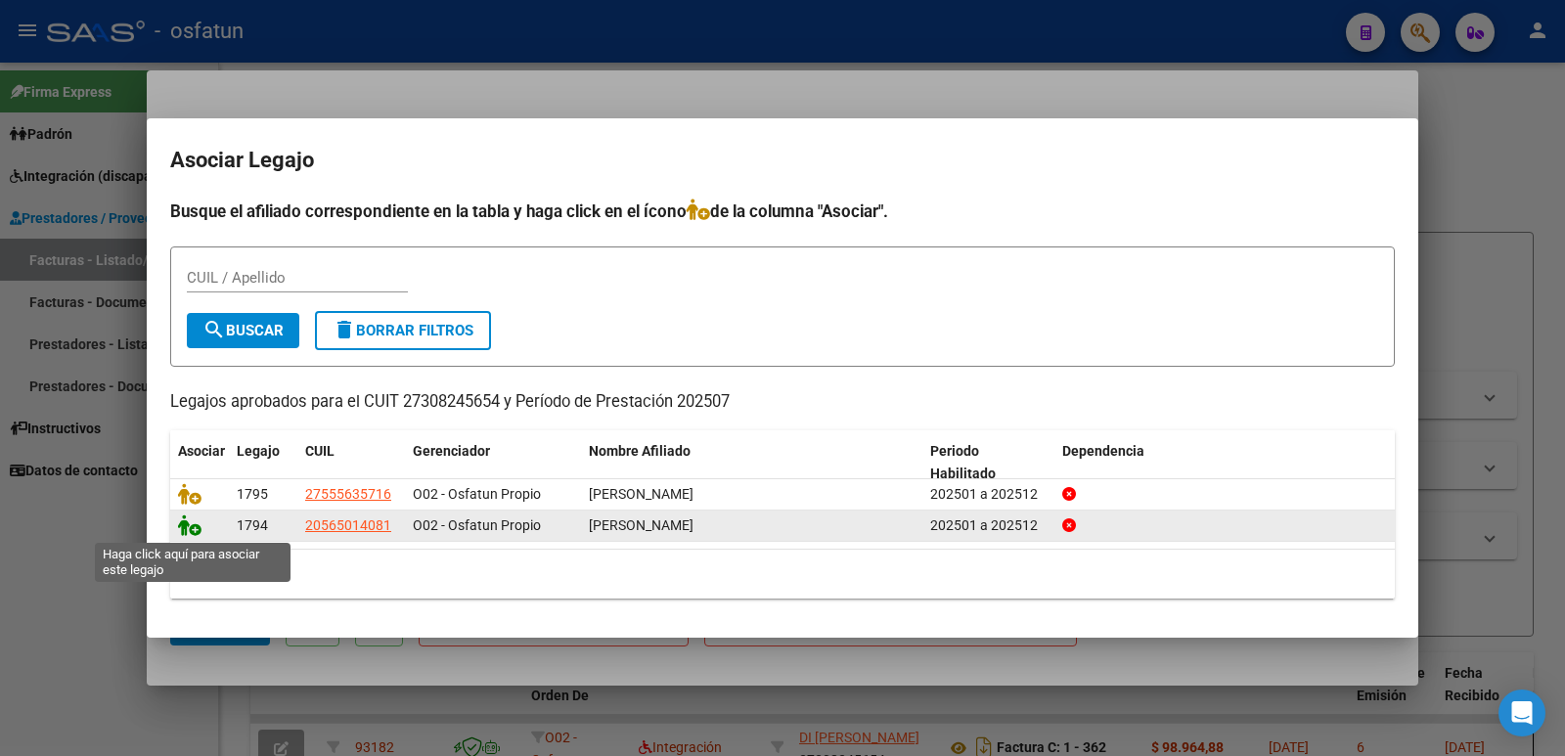
click at [178, 529] on icon at bounding box center [189, 526] width 23 height 22
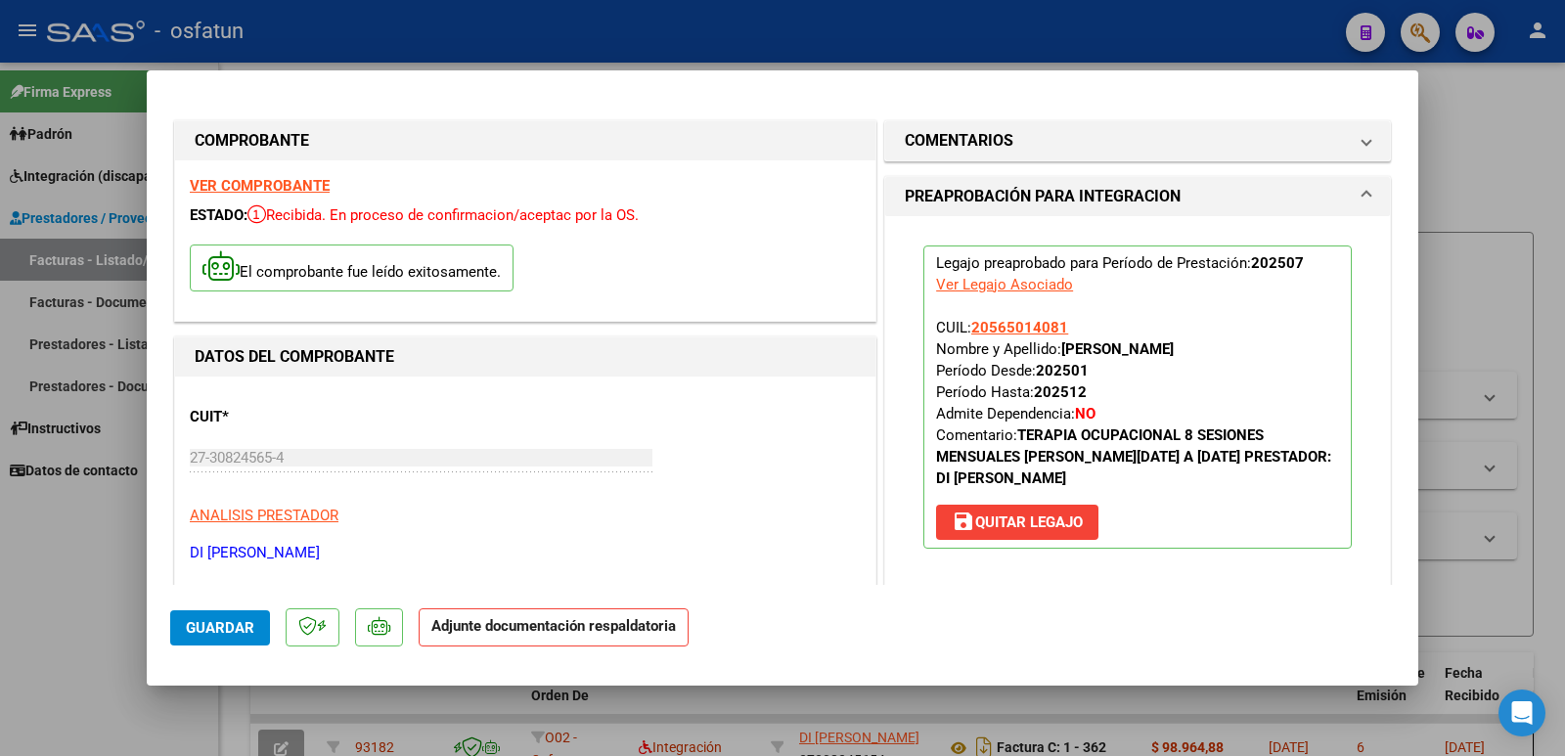
scroll to position [429, 0]
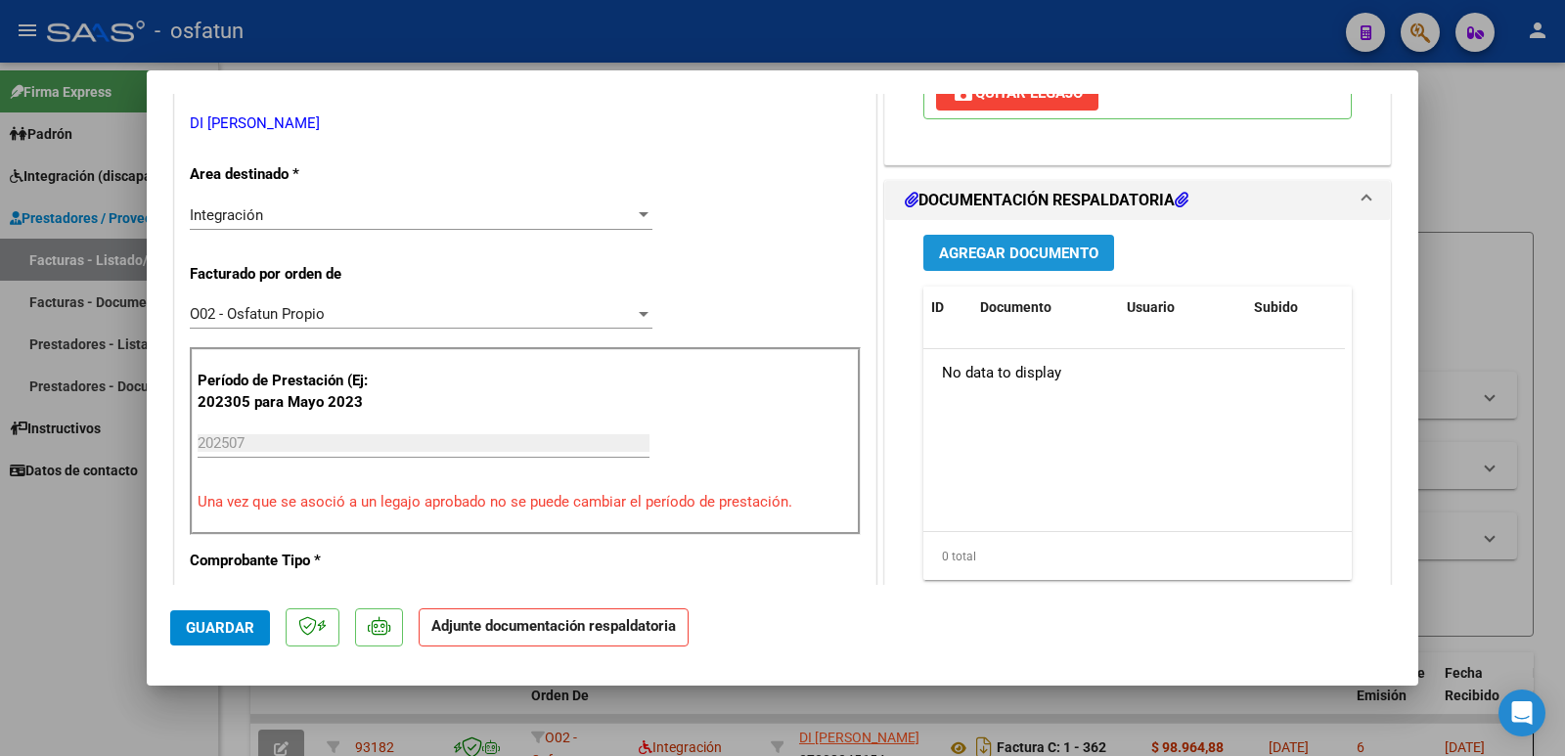
click at [1052, 260] on span "Agregar Documento" at bounding box center [1018, 254] width 159 height 18
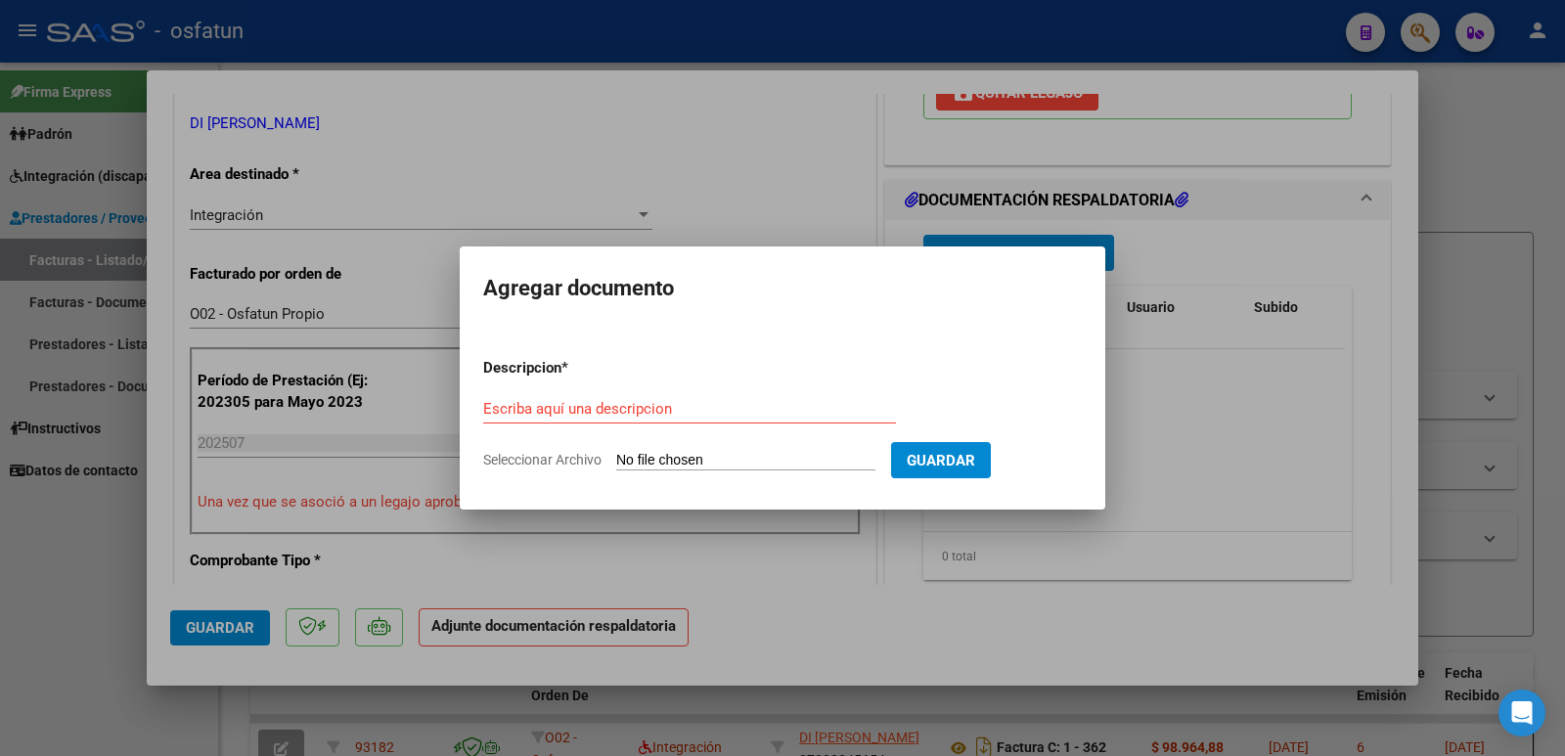
click at [716, 356] on form "Descripcion * Escriba aquí una descripcion Seleccionar Archivo Guardar" at bounding box center [782, 413] width 599 height 143
click at [662, 415] on input "Escriba aquí una descripcion" at bounding box center [689, 409] width 413 height 18
type input "asistencia"
click at [711, 460] on input "Seleccionar Archivo" at bounding box center [745, 461] width 259 height 19
type input "C:\fakepath\Asist [PERSON_NAME] [DATE].pdf"
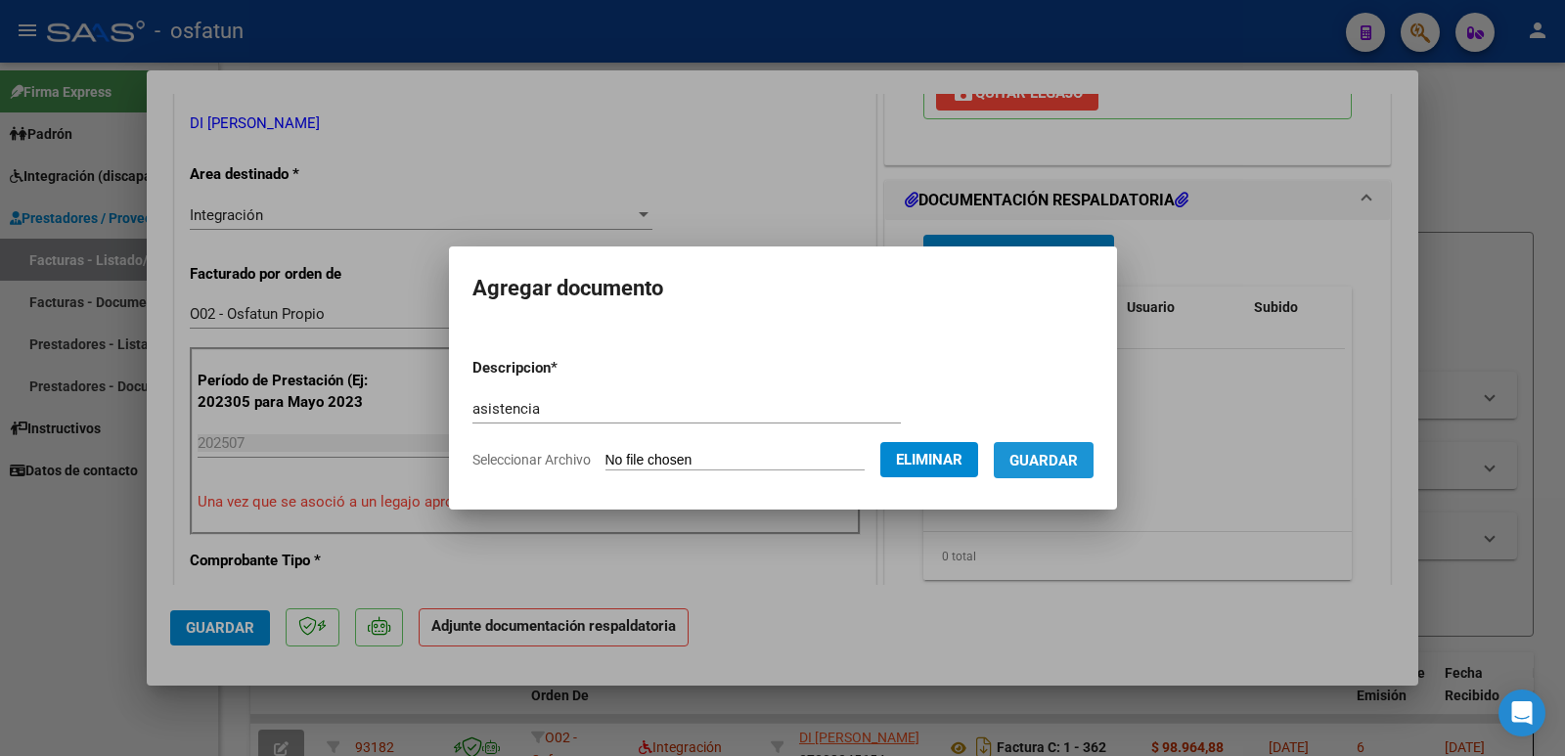
click at [1064, 460] on span "Guardar" at bounding box center [1044, 461] width 68 height 18
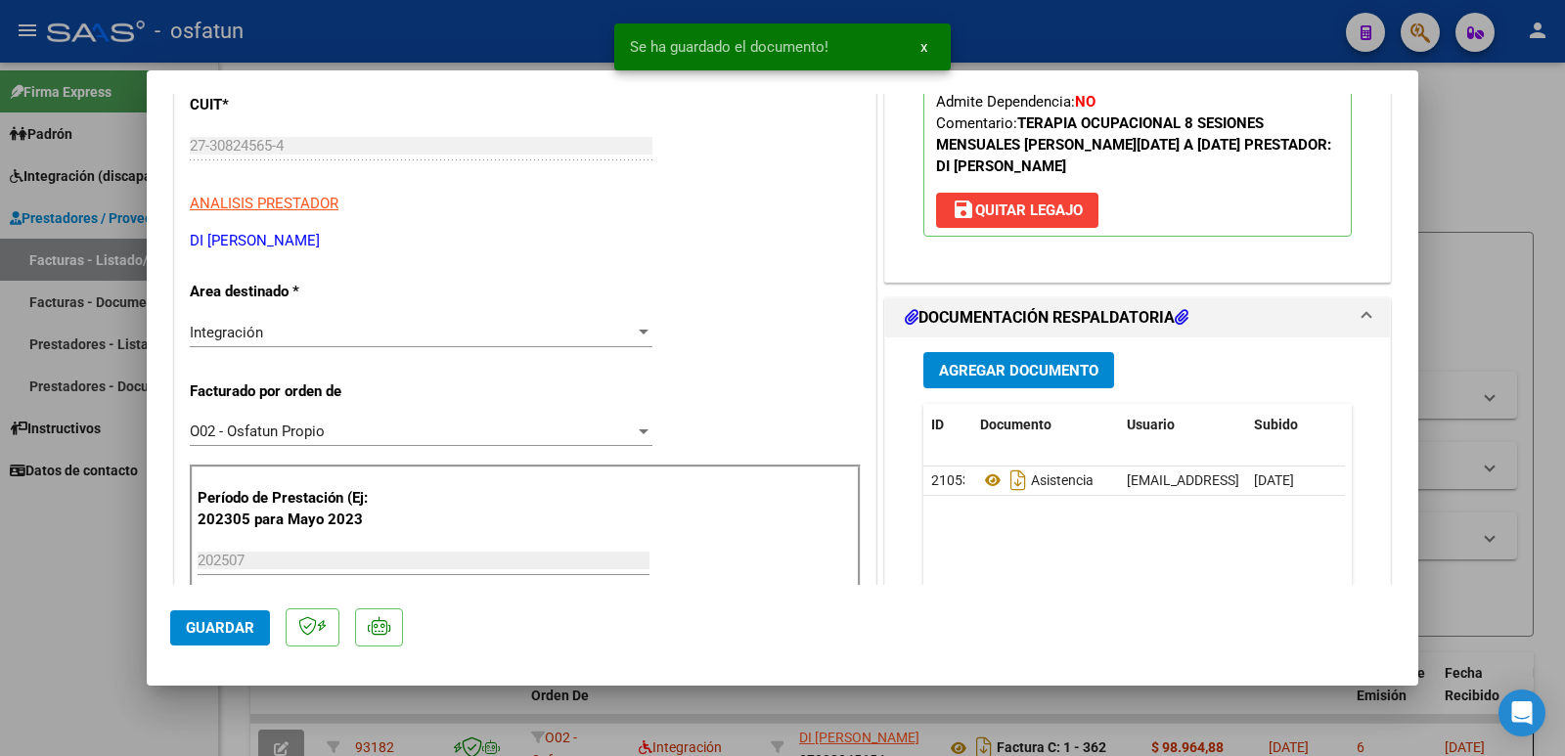
scroll to position [9, 0]
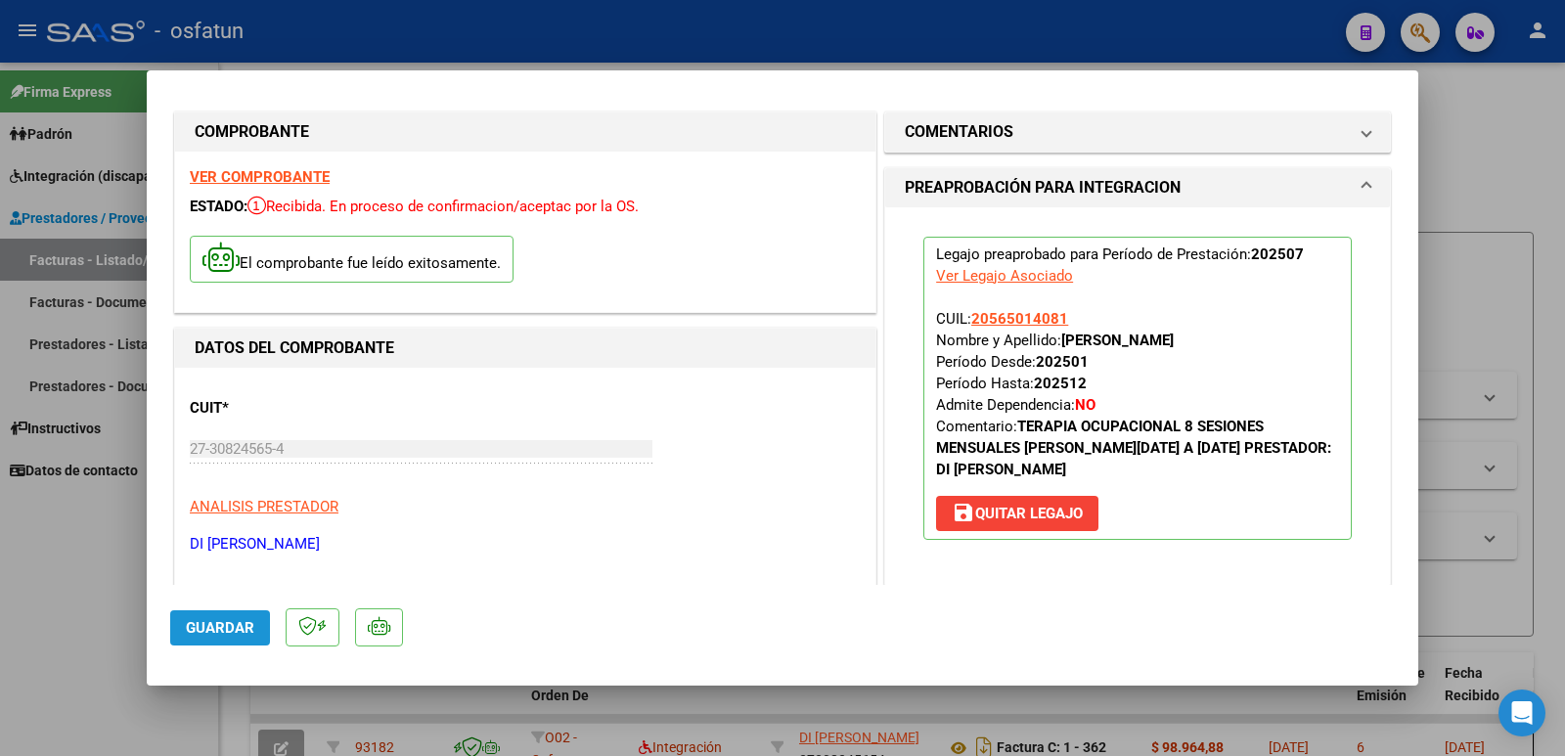
click at [226, 638] on button "Guardar" at bounding box center [220, 627] width 100 height 35
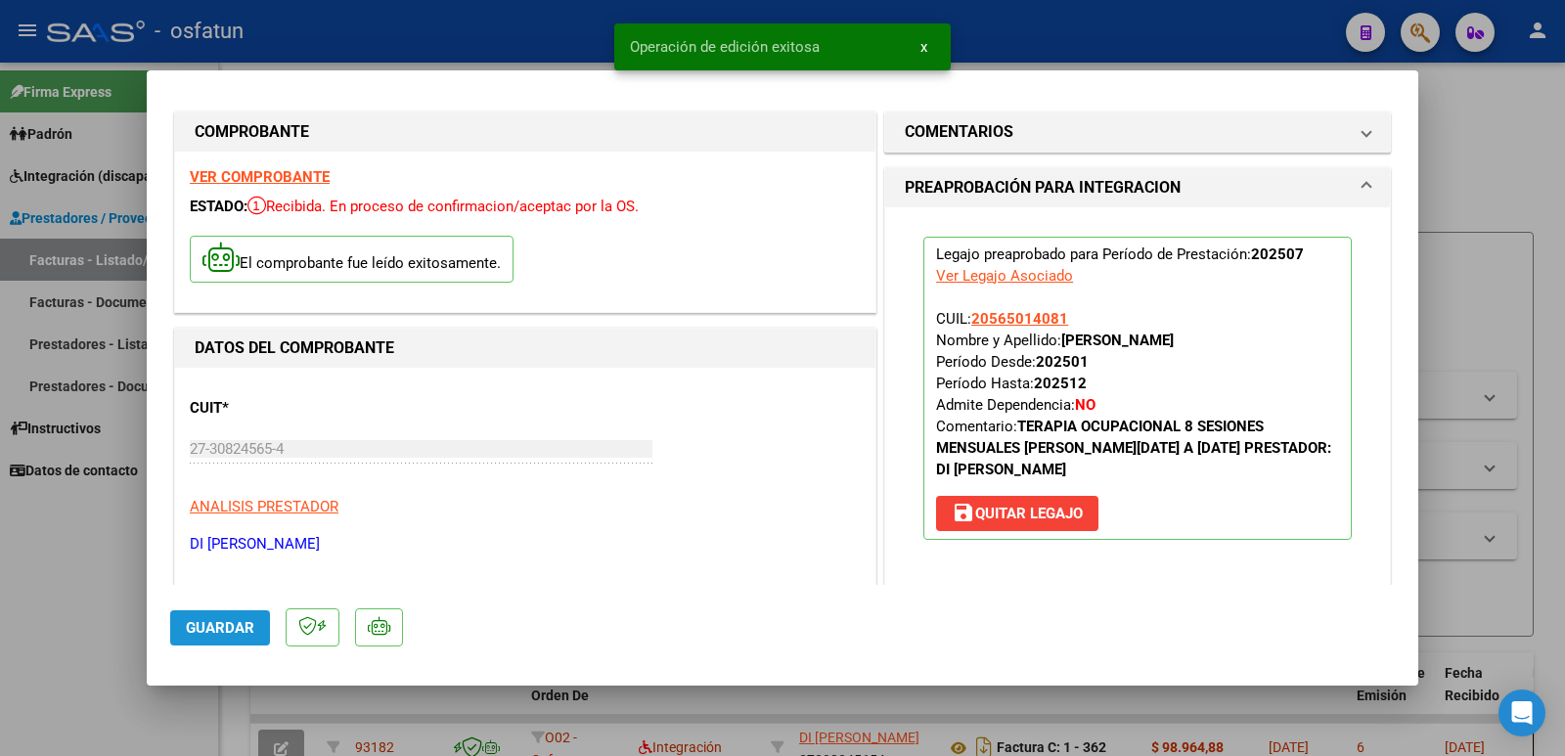
click at [226, 638] on button "Guardar" at bounding box center [220, 627] width 100 height 35
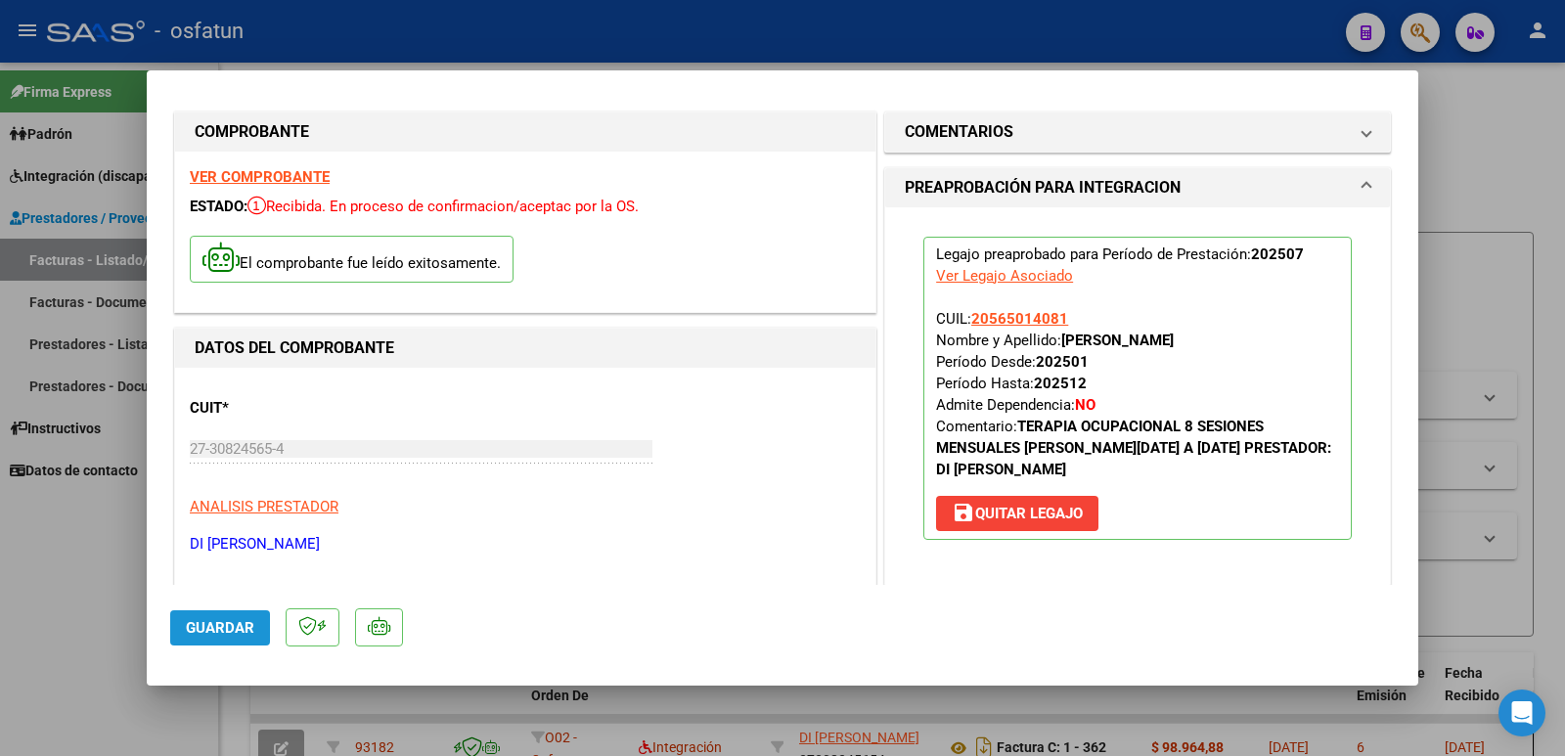
click at [208, 628] on span "Guardar" at bounding box center [220, 628] width 68 height 18
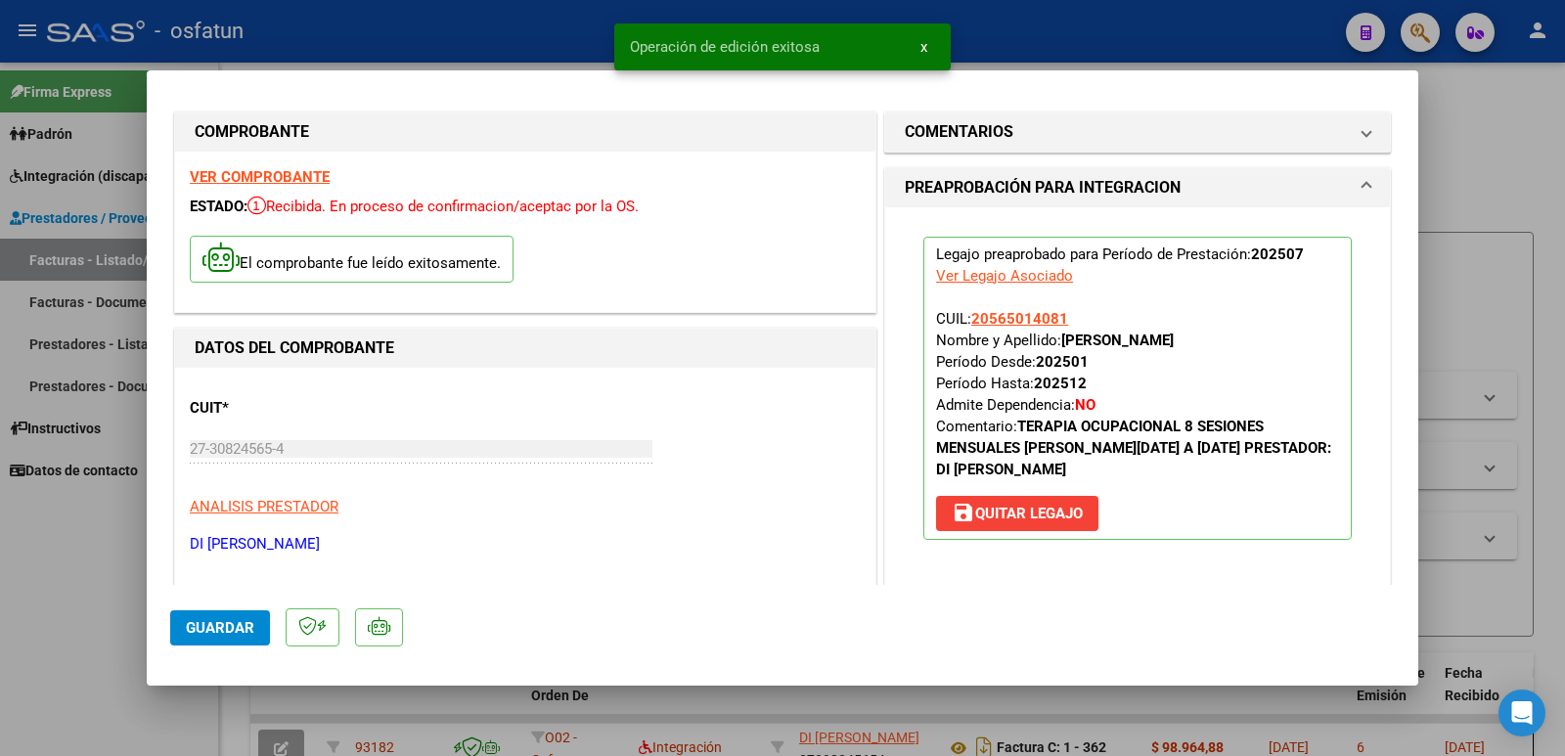
click at [61, 560] on div at bounding box center [782, 378] width 1565 height 756
type input "$ 0,00"
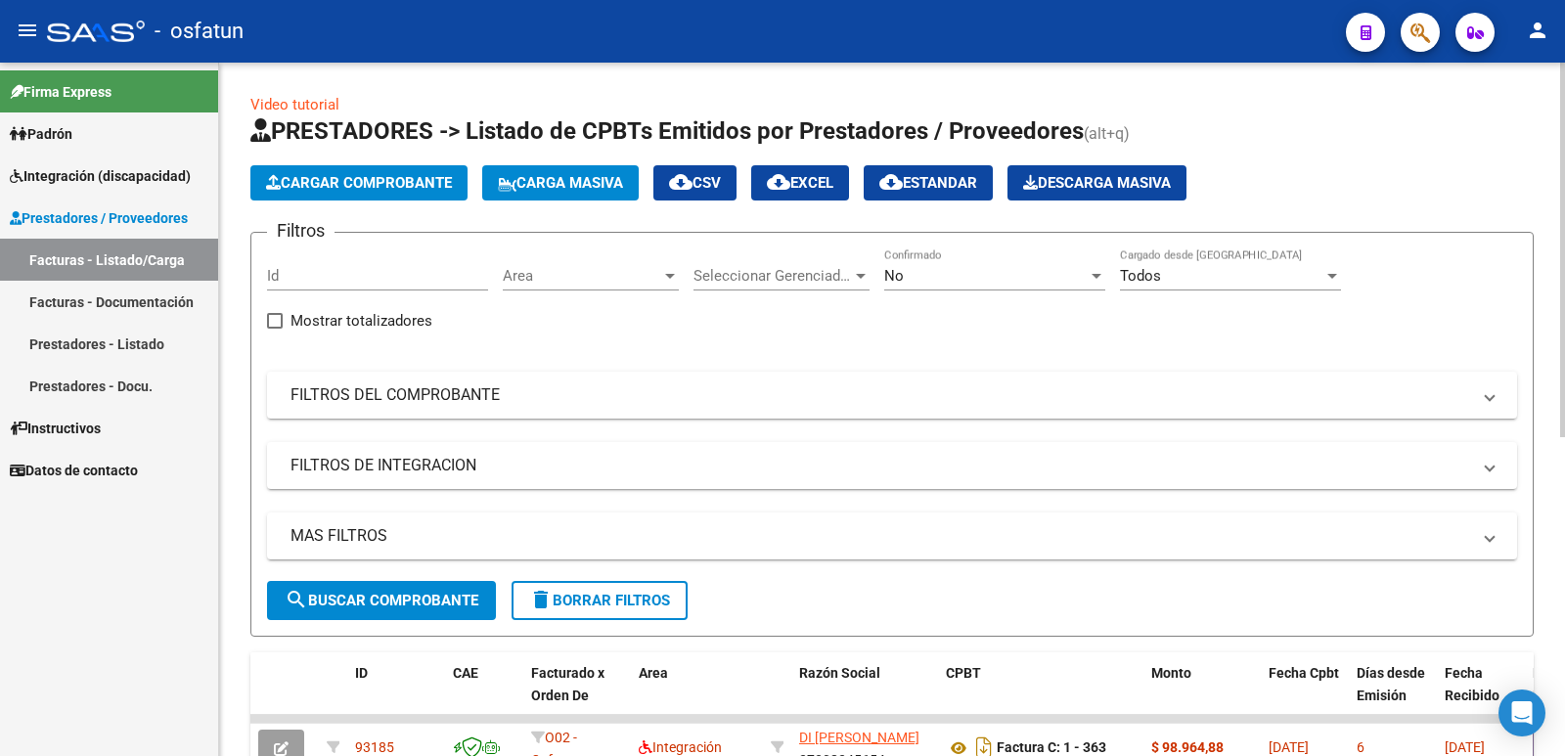
click at [356, 187] on span "Cargar Comprobante" at bounding box center [359, 183] width 186 height 18
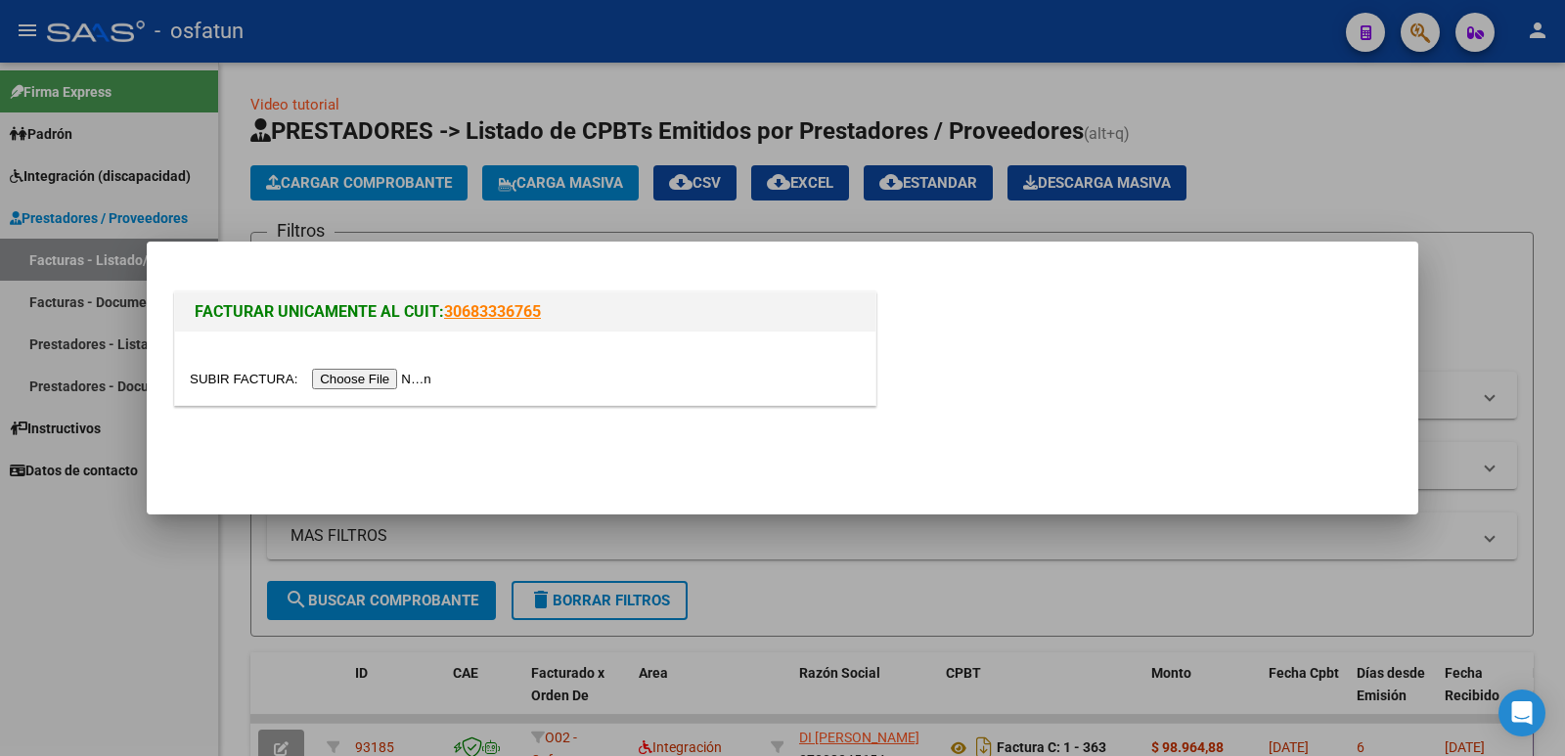
click at [371, 383] on input "file" at bounding box center [314, 379] width 248 height 21
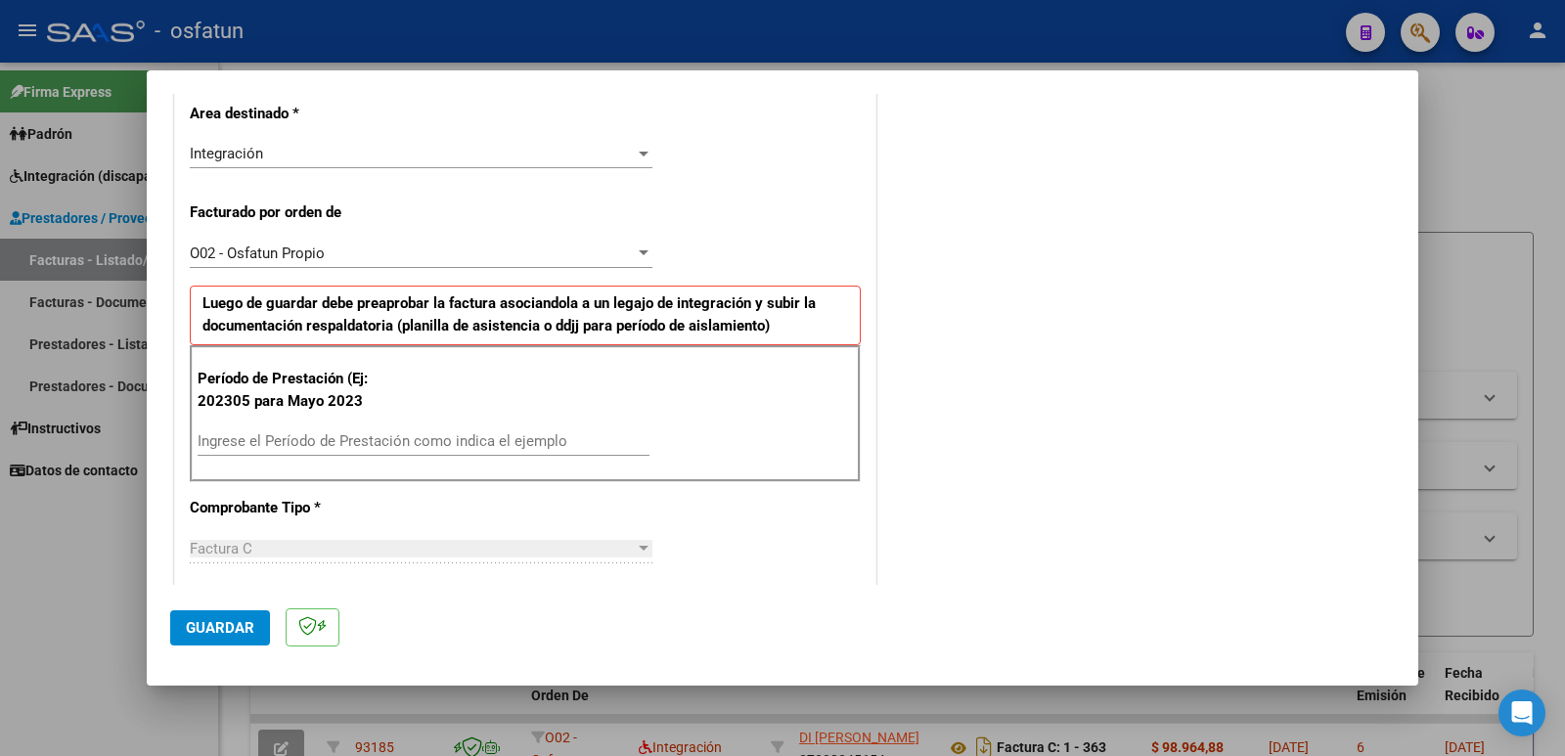
scroll to position [470, 0]
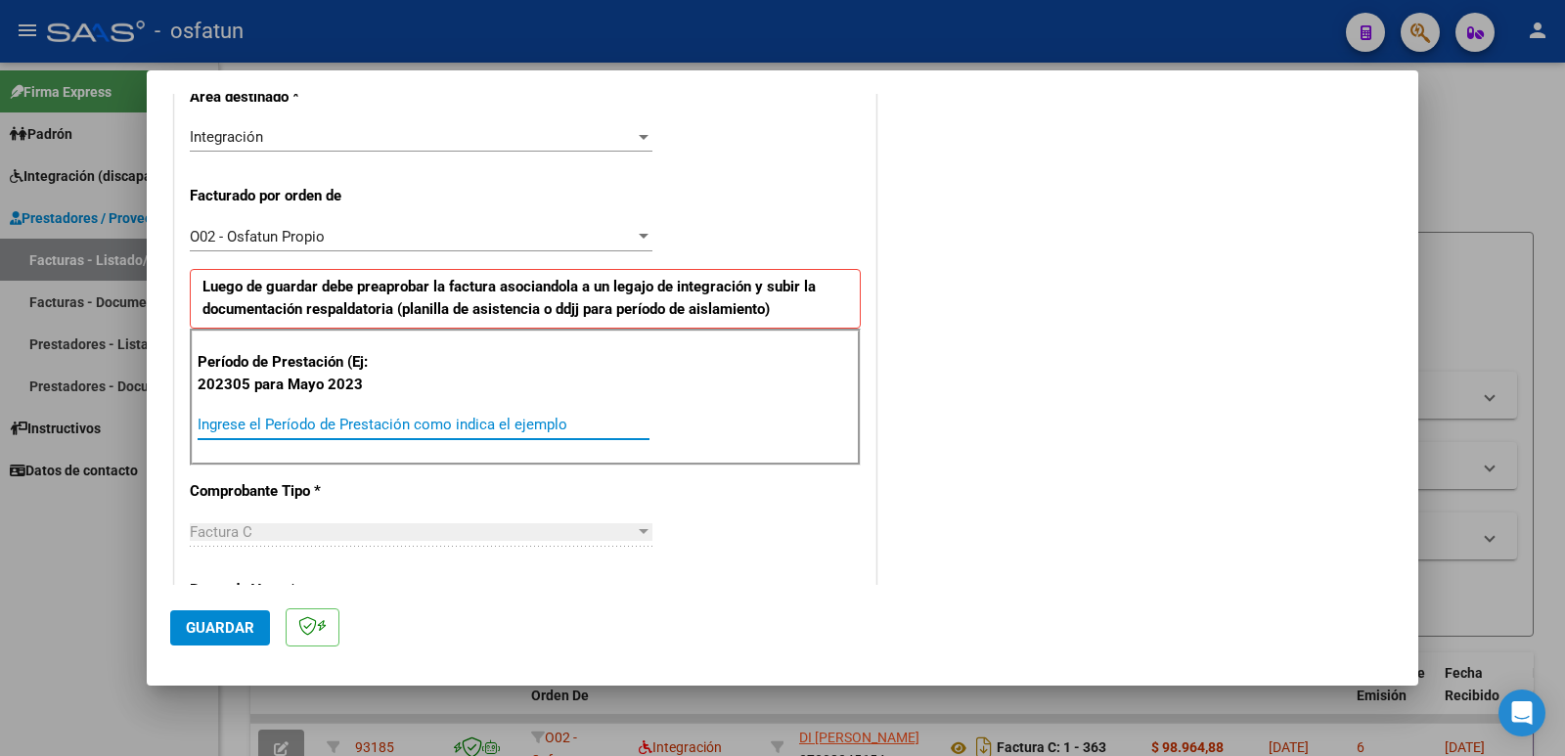
click at [313, 420] on input "Ingrese el Período de Prestación como indica el ejemplo" at bounding box center [424, 425] width 452 height 18
type input "202507"
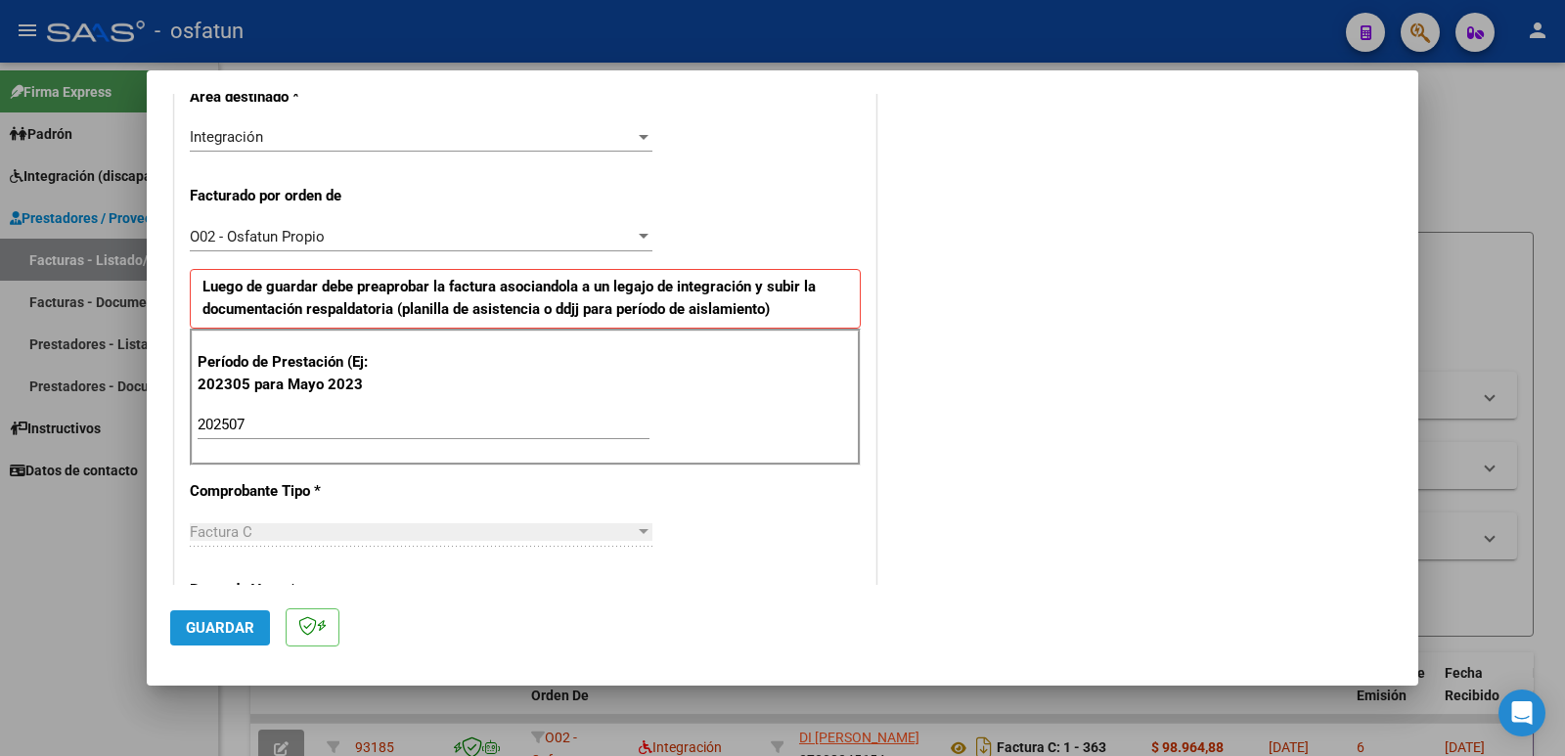
click at [215, 626] on span "Guardar" at bounding box center [220, 628] width 68 height 18
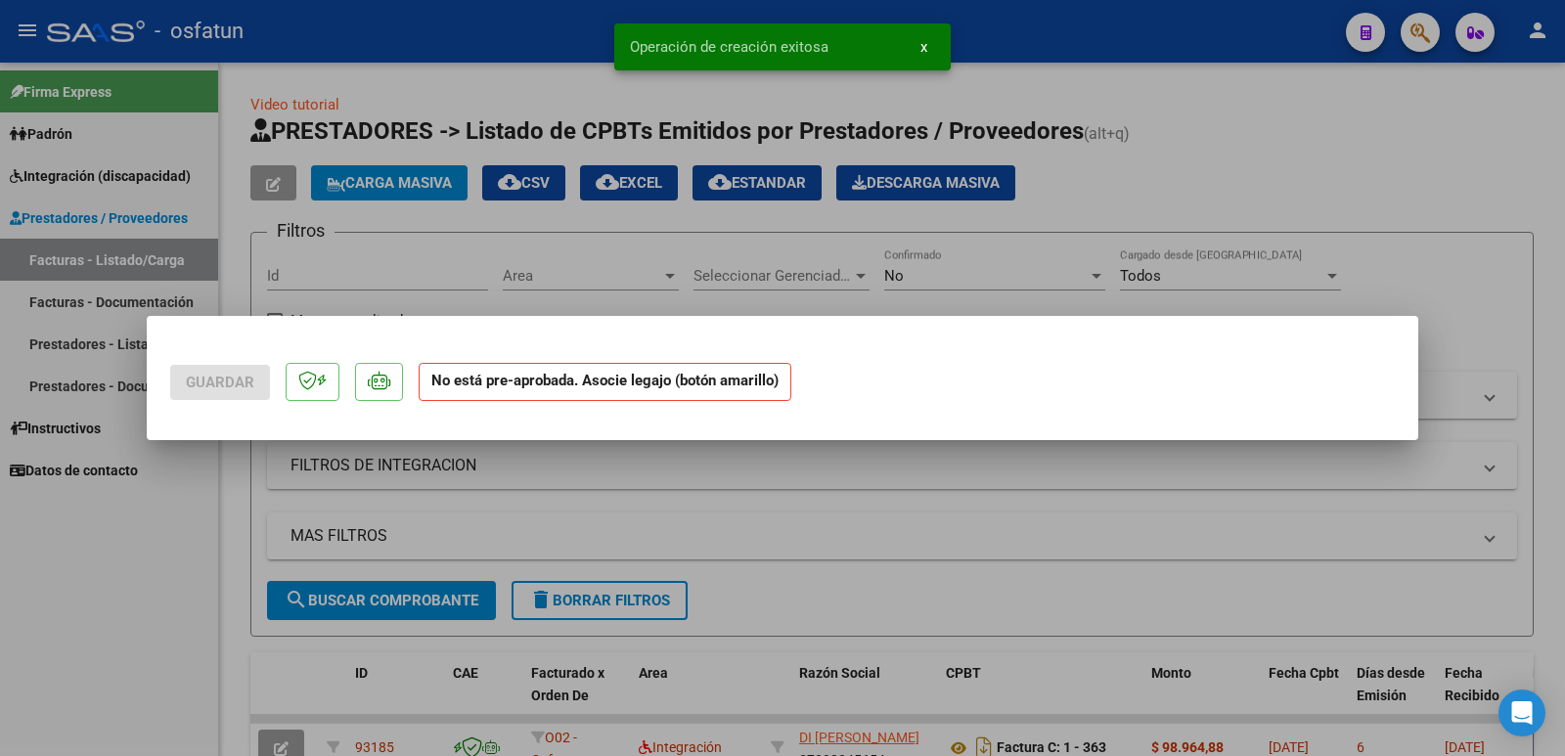
scroll to position [0, 0]
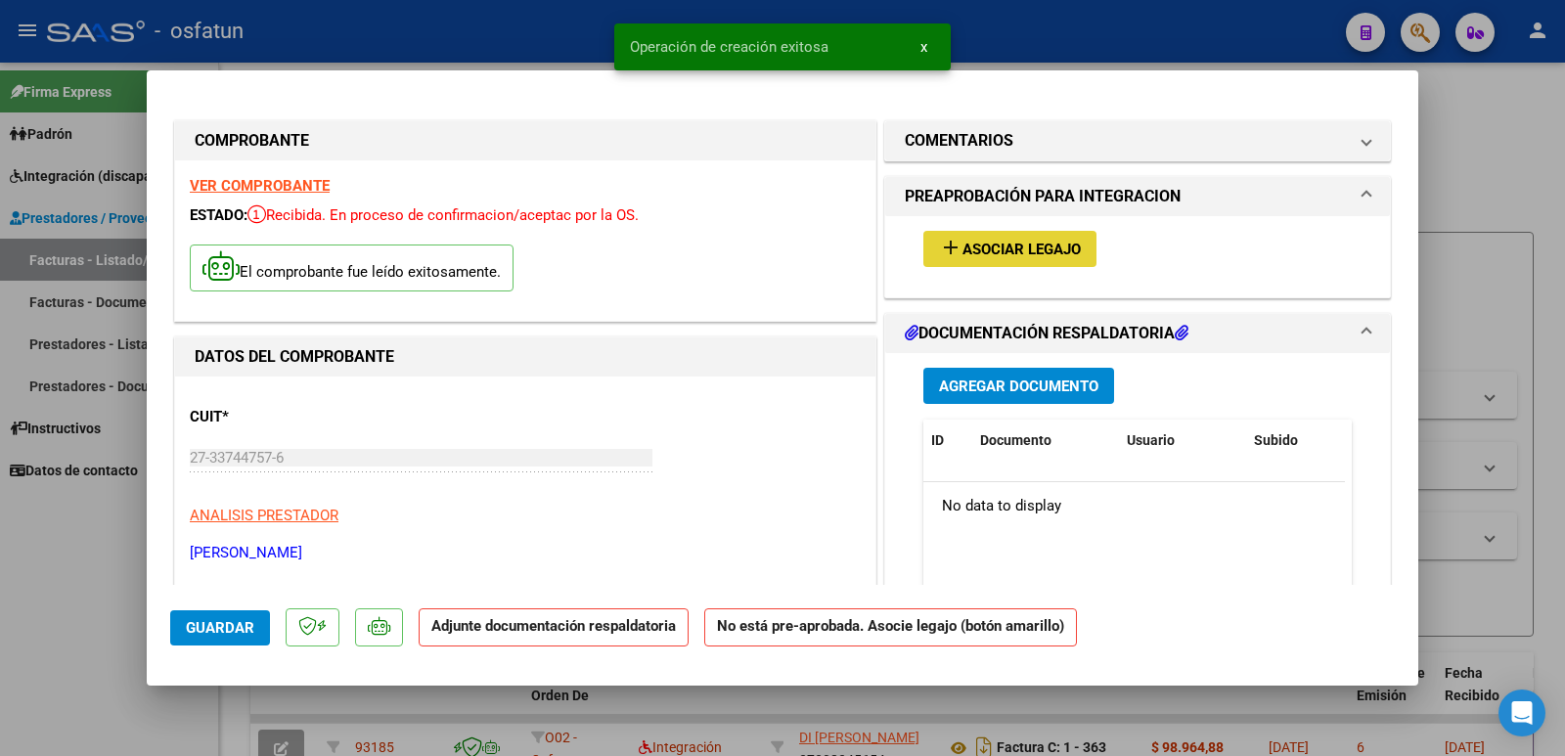
click at [1039, 240] on span "add Asociar Legajo" at bounding box center [1010, 249] width 142 height 18
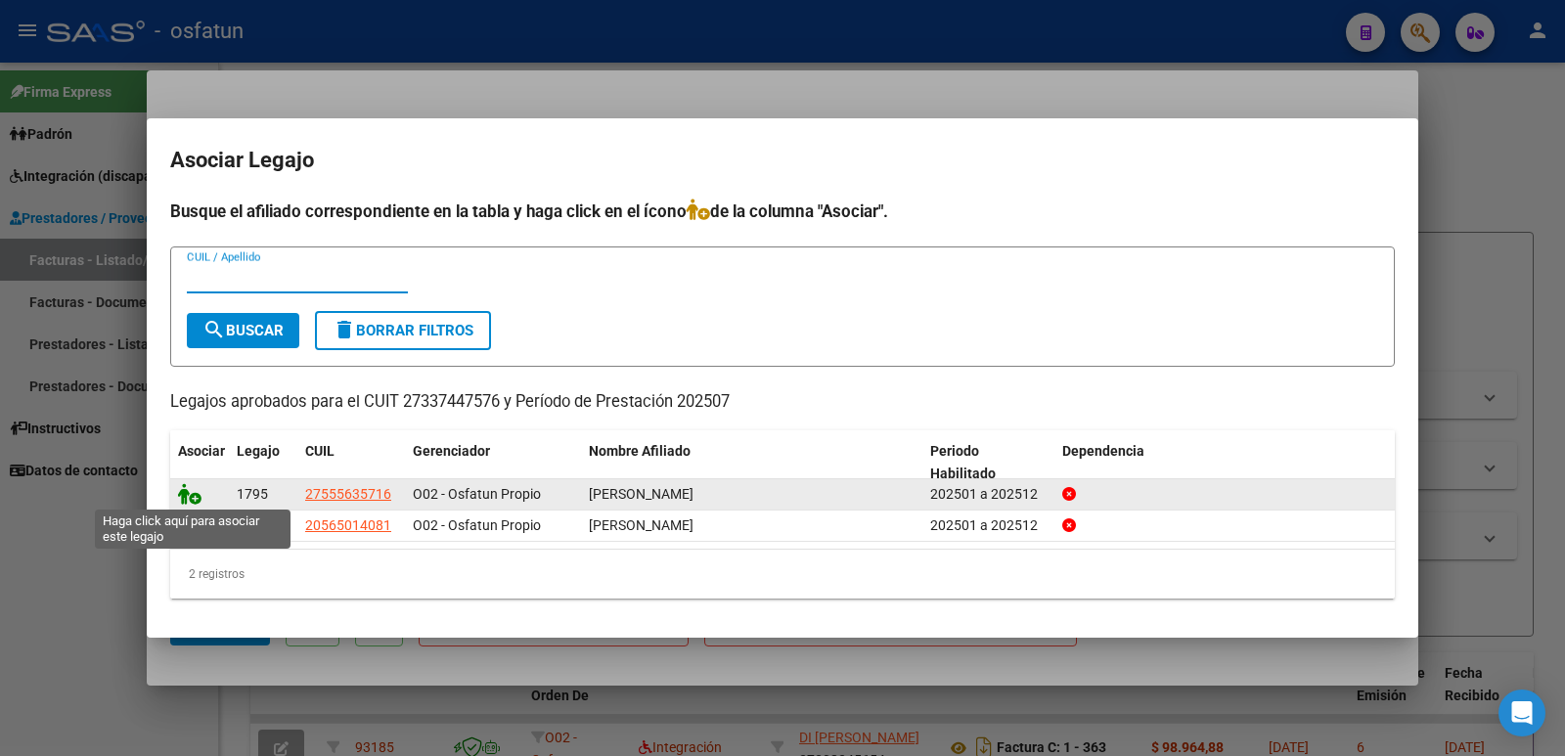
click at [185, 495] on icon at bounding box center [189, 494] width 23 height 22
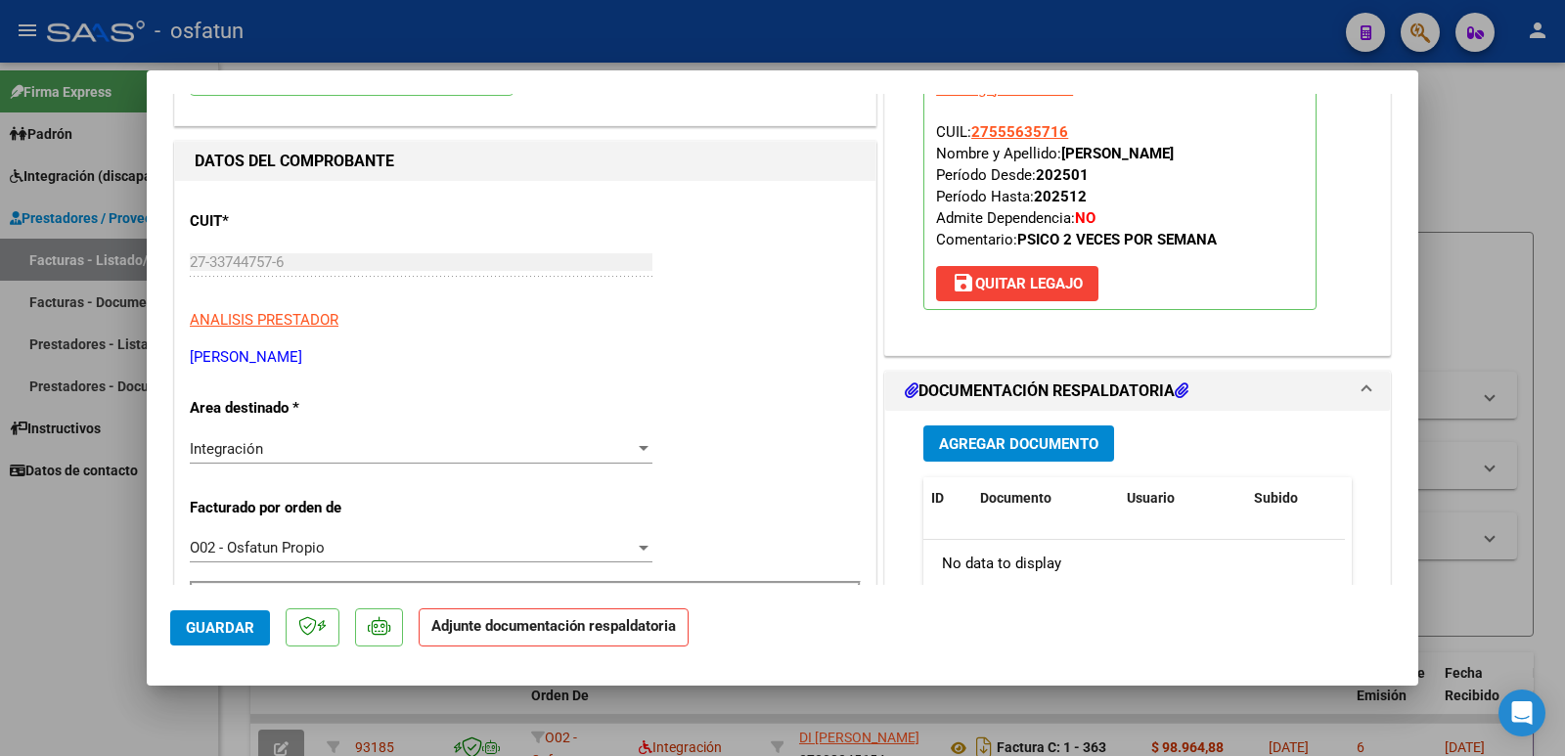
scroll to position [222, 0]
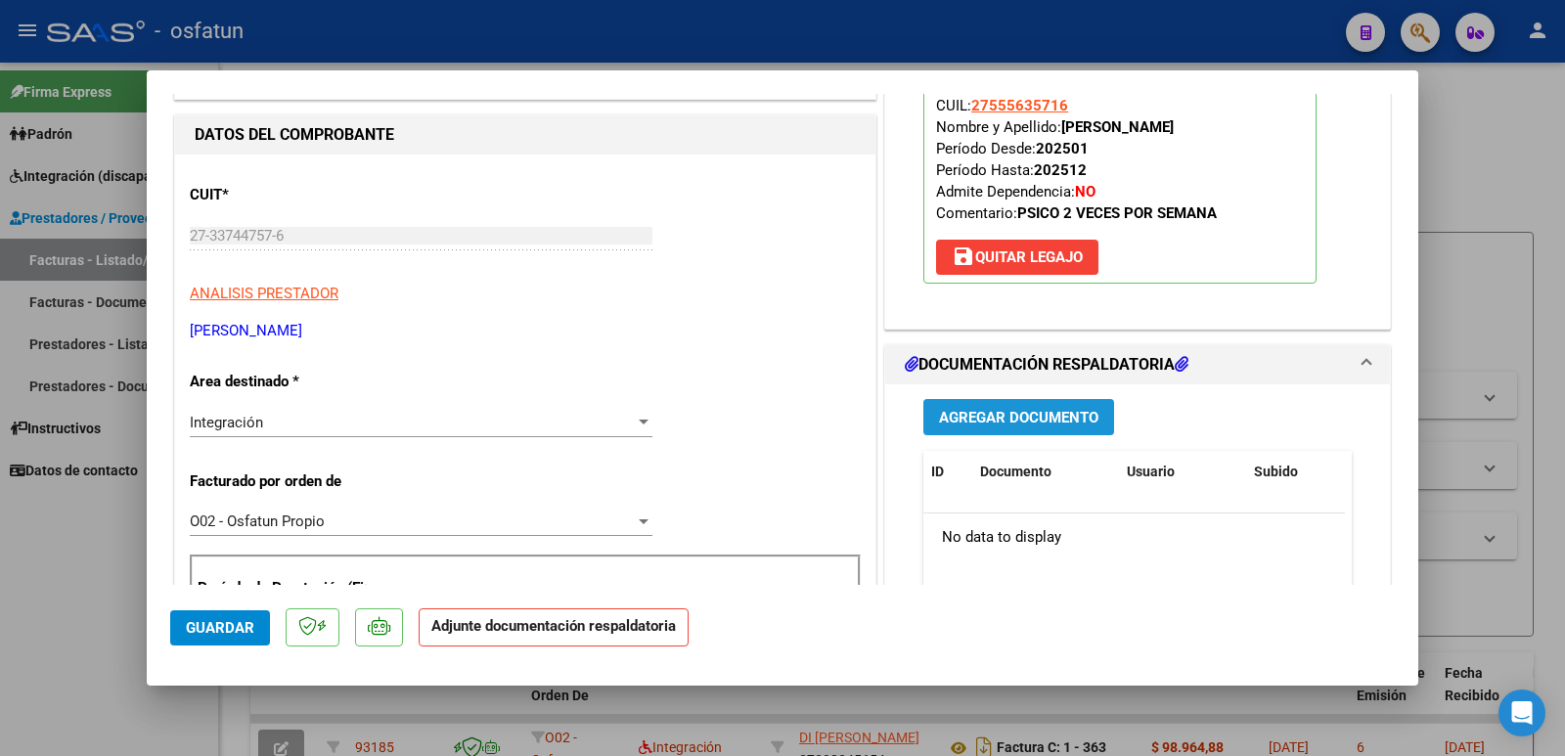
click at [939, 415] on span "Agregar Documento" at bounding box center [1018, 418] width 159 height 18
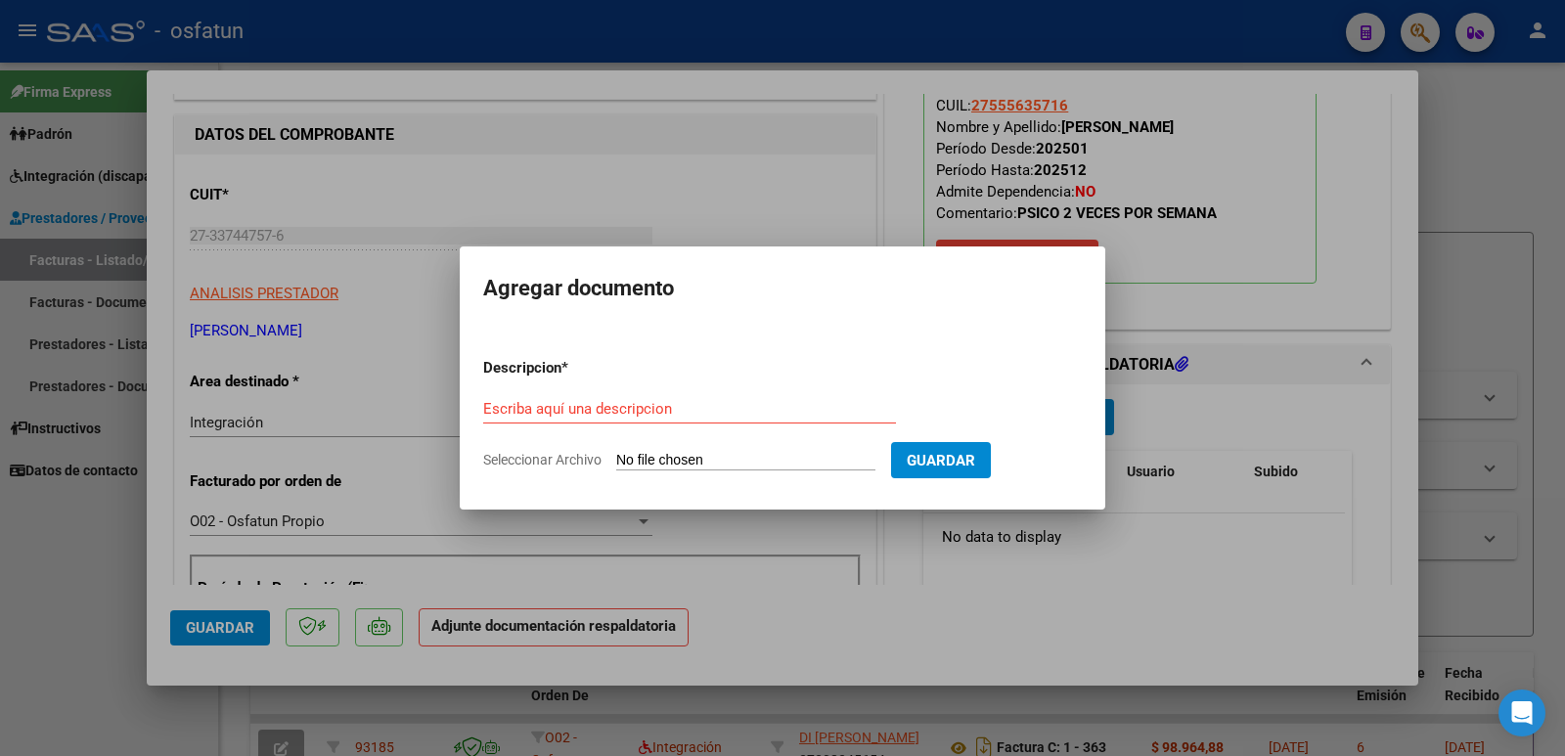
click at [937, 415] on form "Descripcion * Escriba aquí una descripcion Seleccionar Archivo Guardar" at bounding box center [782, 413] width 599 height 143
click at [596, 405] on input "Escriba aquí una descripcion" at bounding box center [689, 409] width 413 height 18
type input "asistencia"
click at [700, 455] on input "Seleccionar Archivo" at bounding box center [745, 461] width 259 height 19
click at [427, 206] on div at bounding box center [782, 378] width 1565 height 756
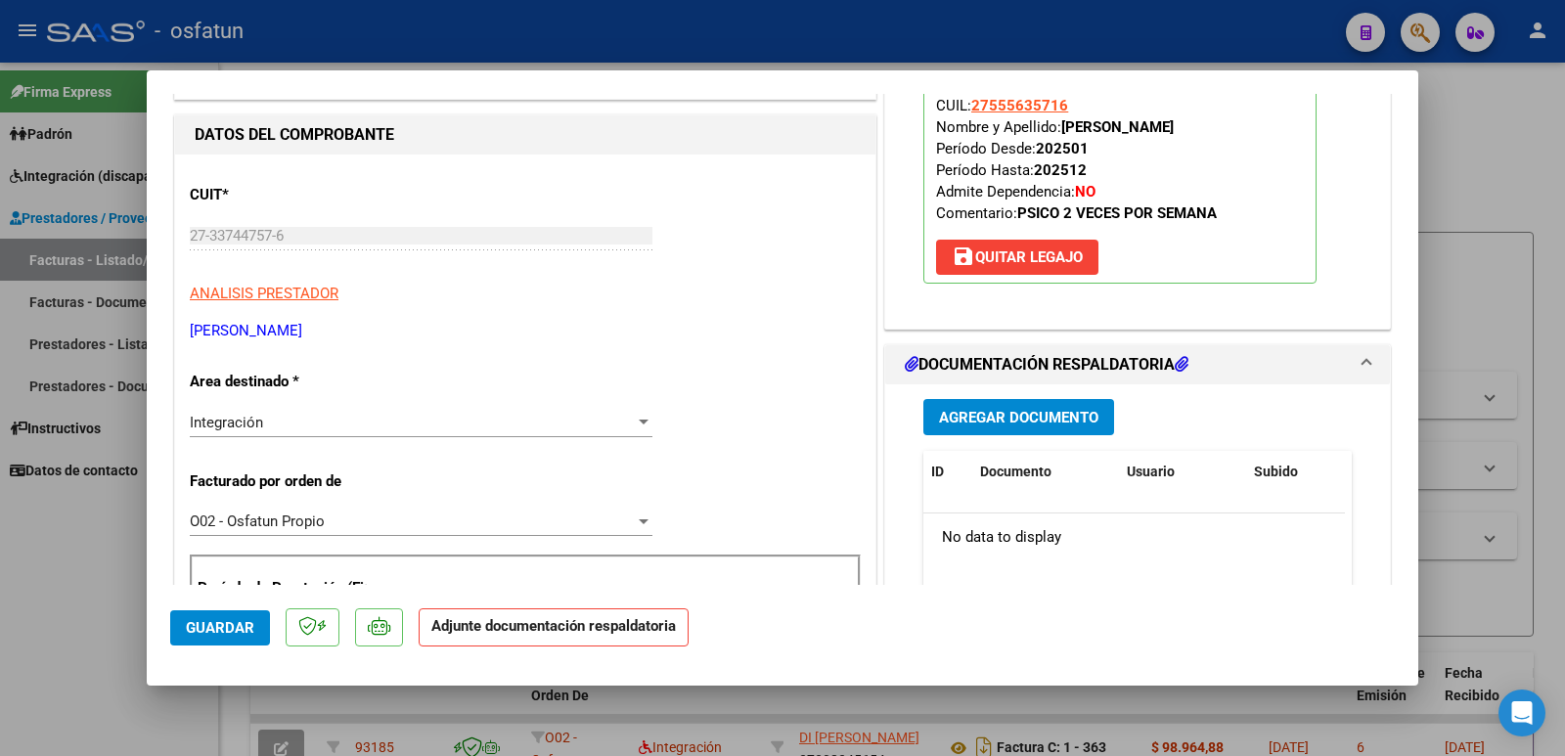
click at [1008, 264] on span "save [PERSON_NAME]" at bounding box center [1017, 258] width 131 height 18
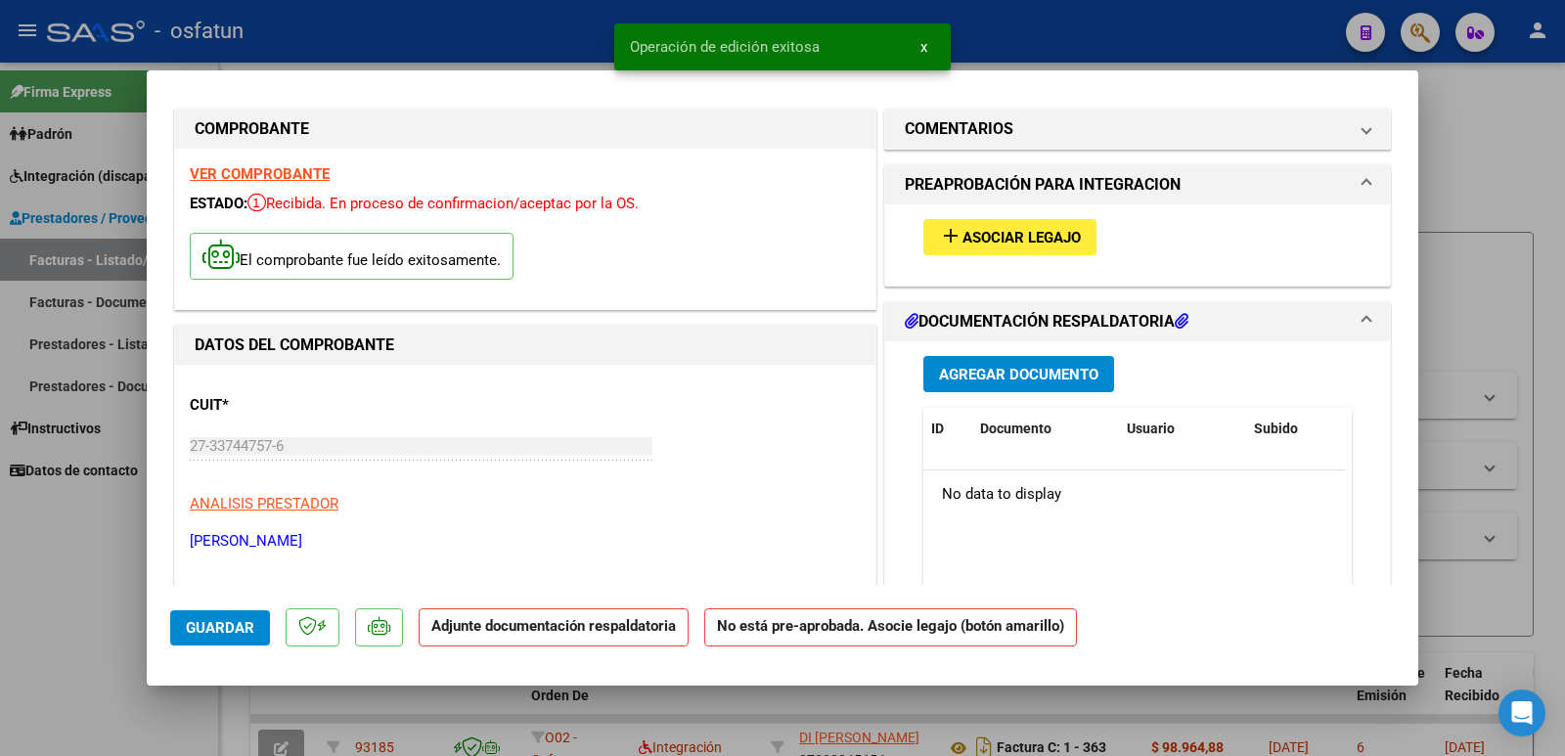
scroll to position [0, 0]
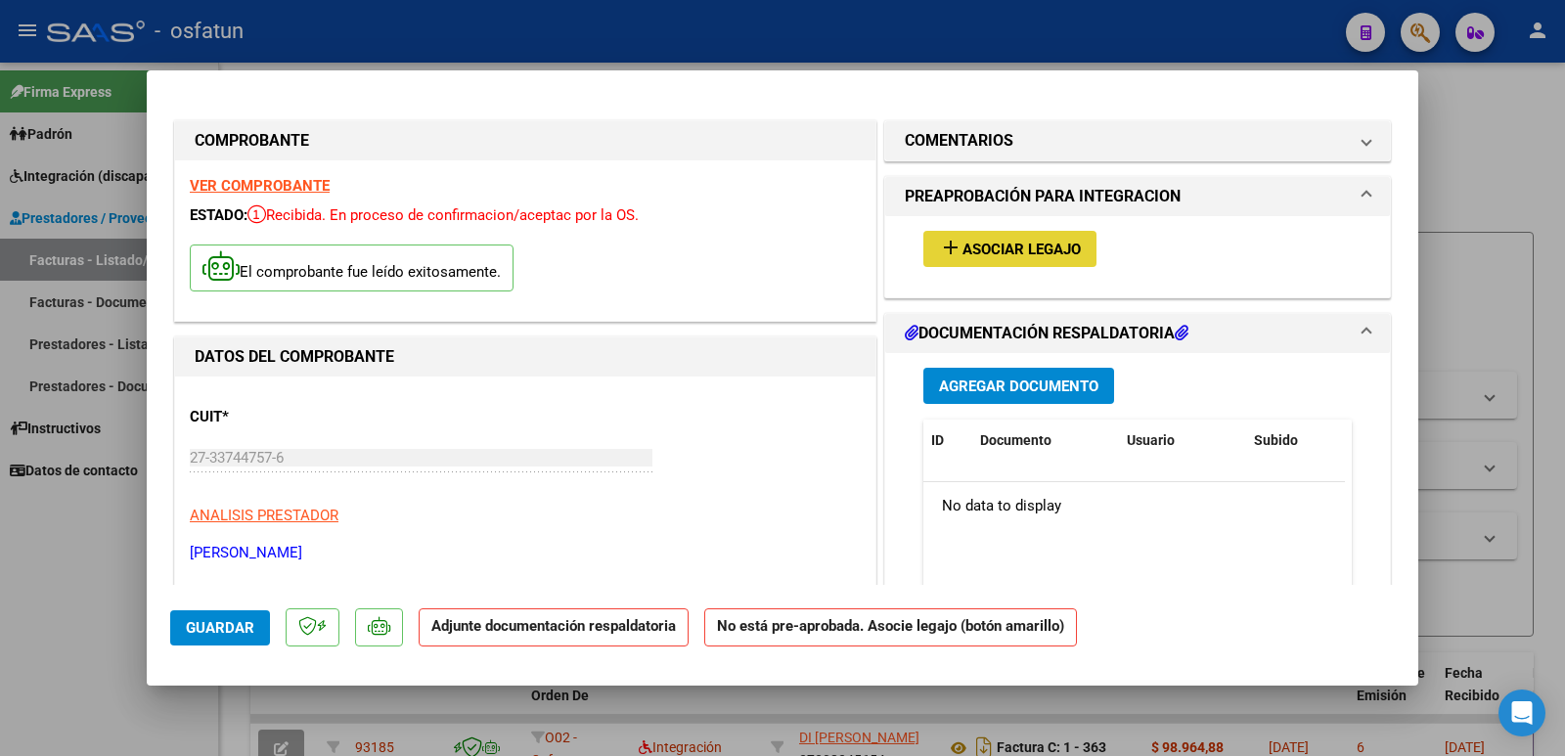
click at [977, 250] on span "Asociar Legajo" at bounding box center [1022, 250] width 118 height 18
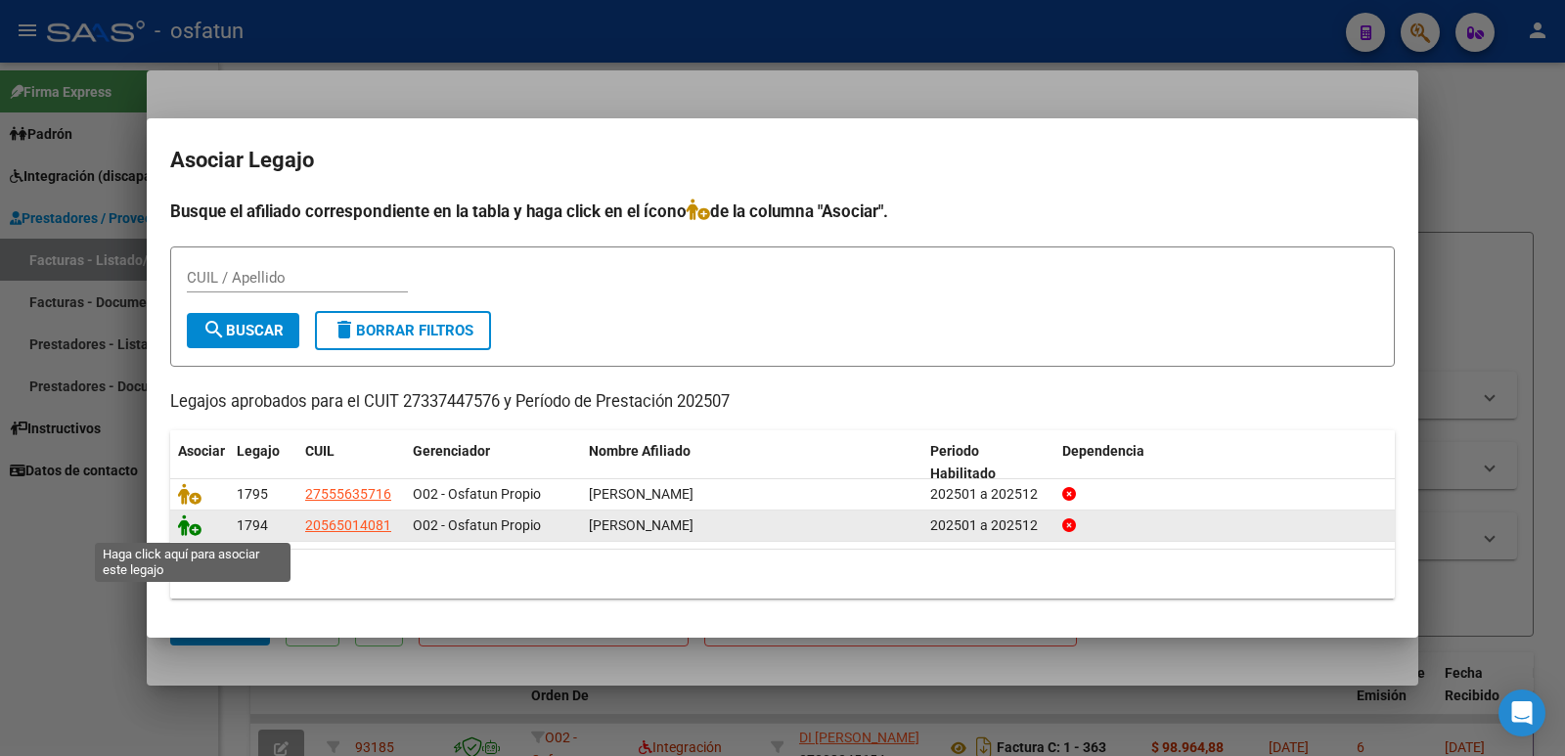
click at [188, 524] on icon at bounding box center [189, 526] width 23 height 22
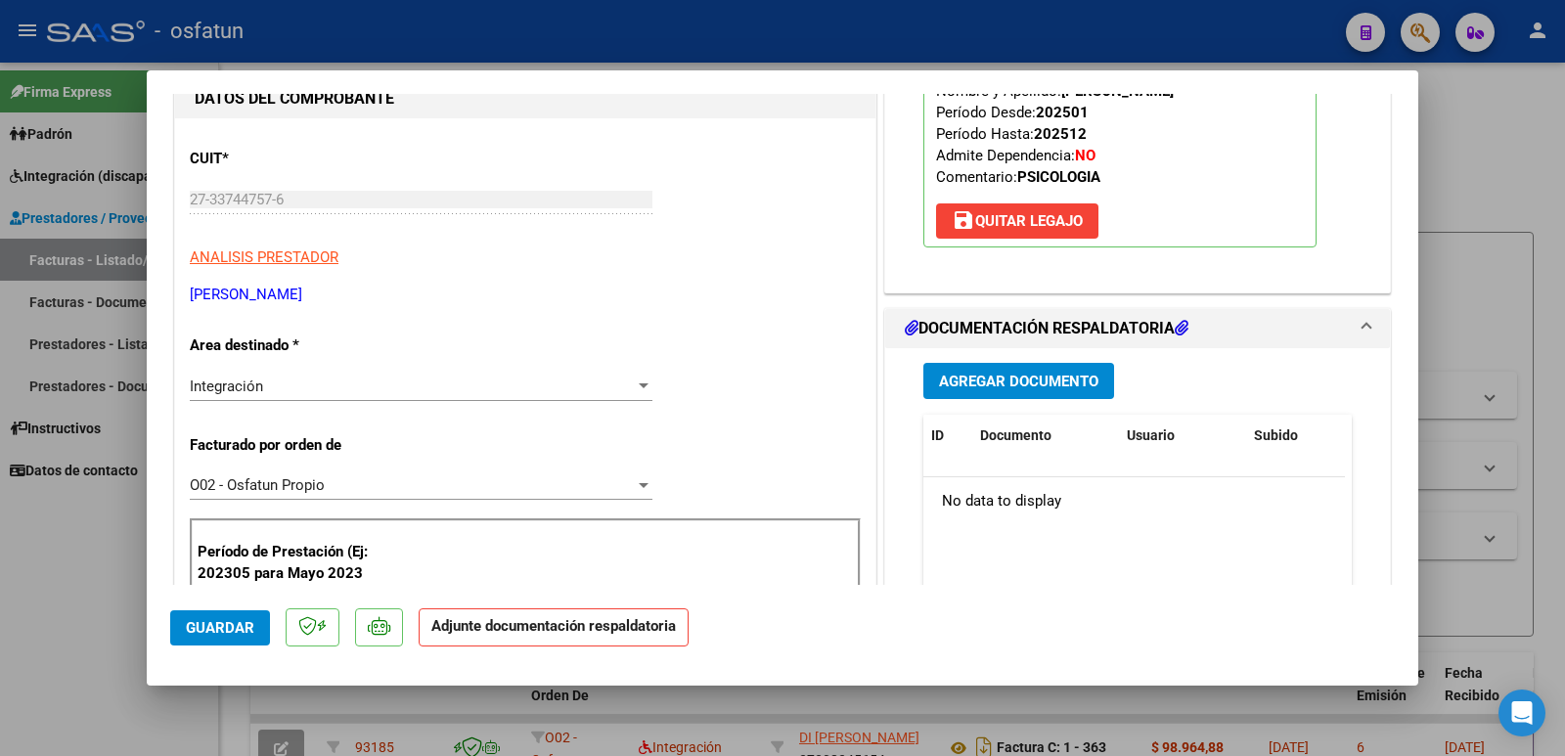
scroll to position [274, 0]
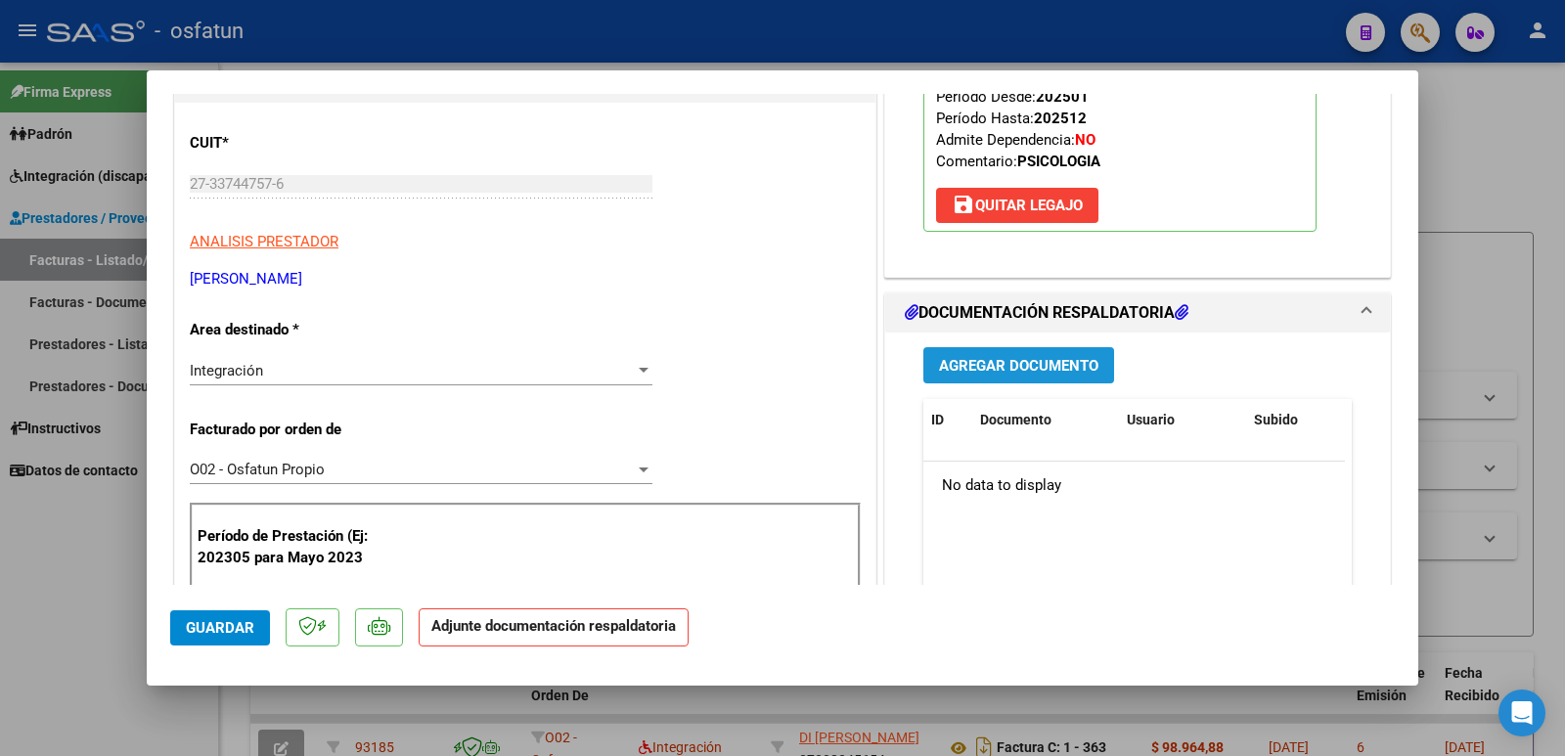
click at [1007, 370] on span "Agregar Documento" at bounding box center [1018, 366] width 159 height 18
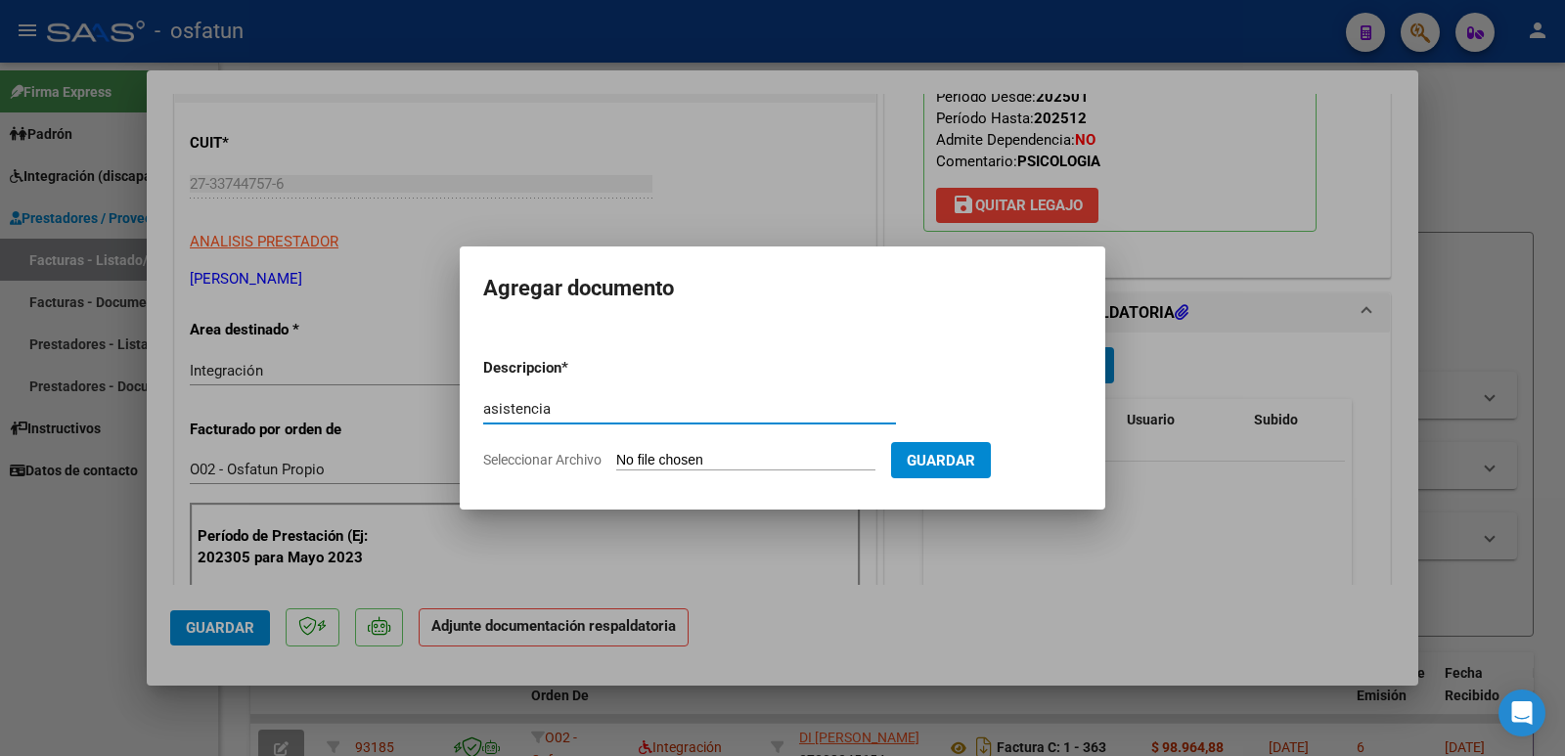
type input "asistencia"
click at [704, 452] on input "Seleccionar Archivo" at bounding box center [745, 461] width 259 height 19
type input "C:\fakepath\Planilla asistencia 07-25 [PERSON_NAME] .pdf"
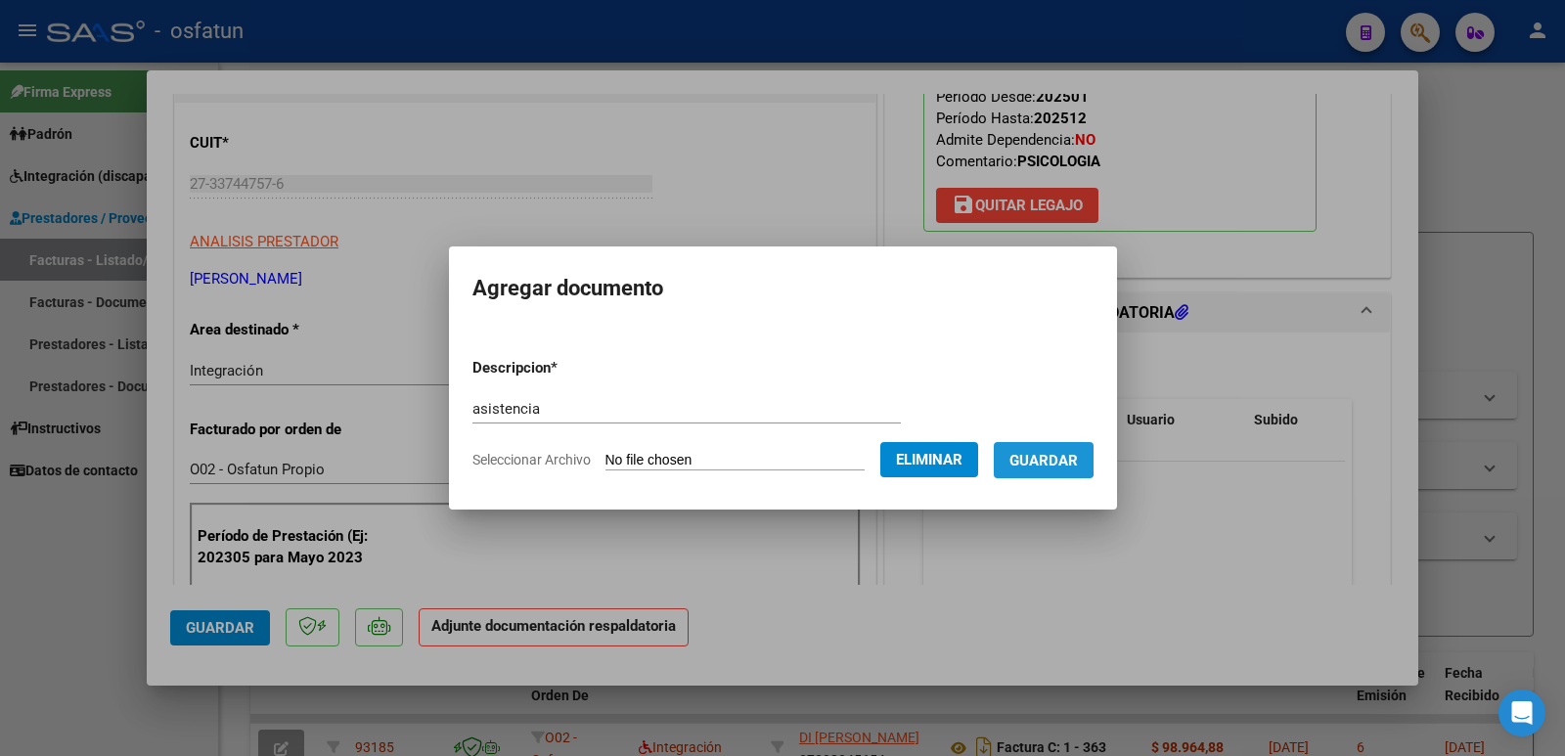
click at [1047, 456] on span "Guardar" at bounding box center [1044, 461] width 68 height 18
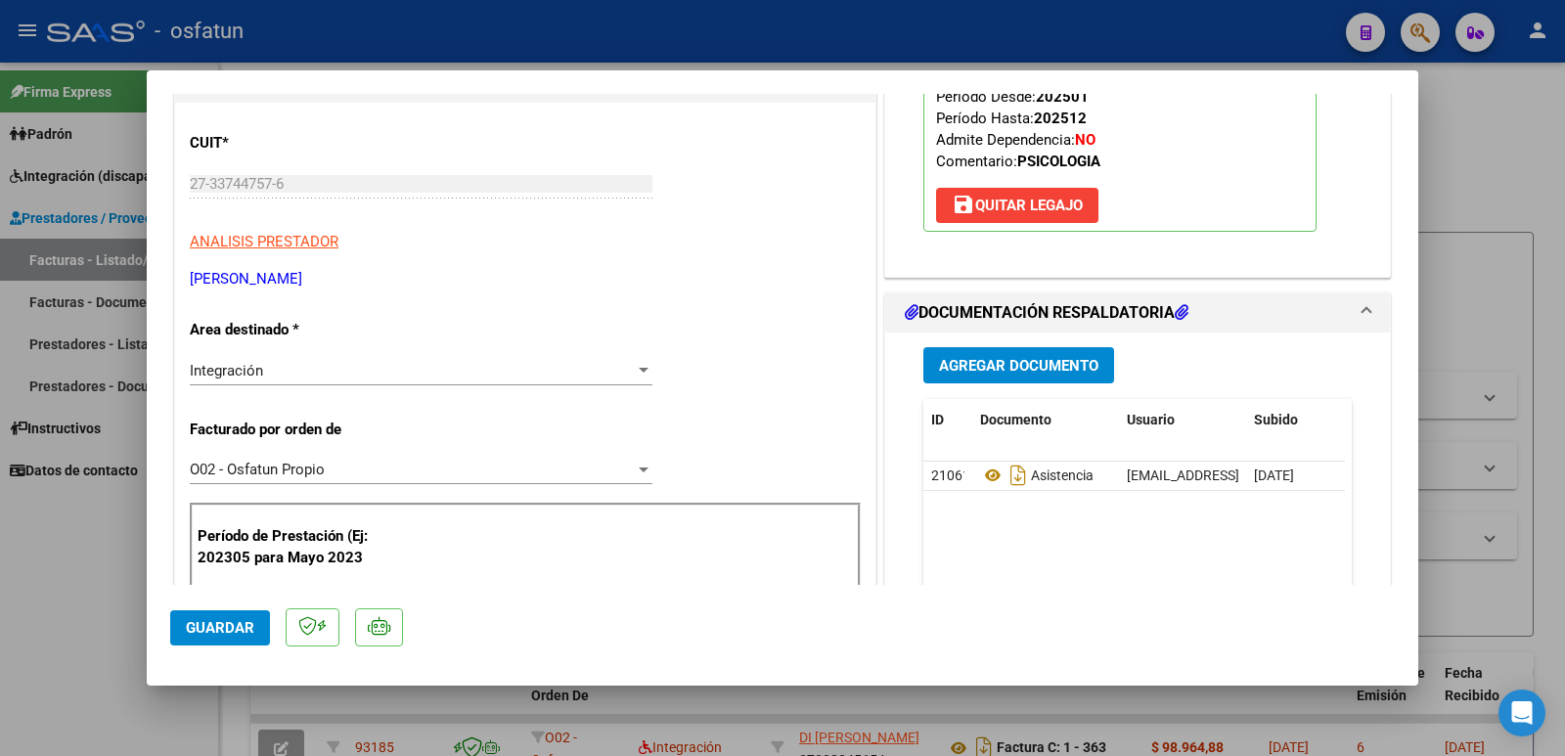
scroll to position [0, 0]
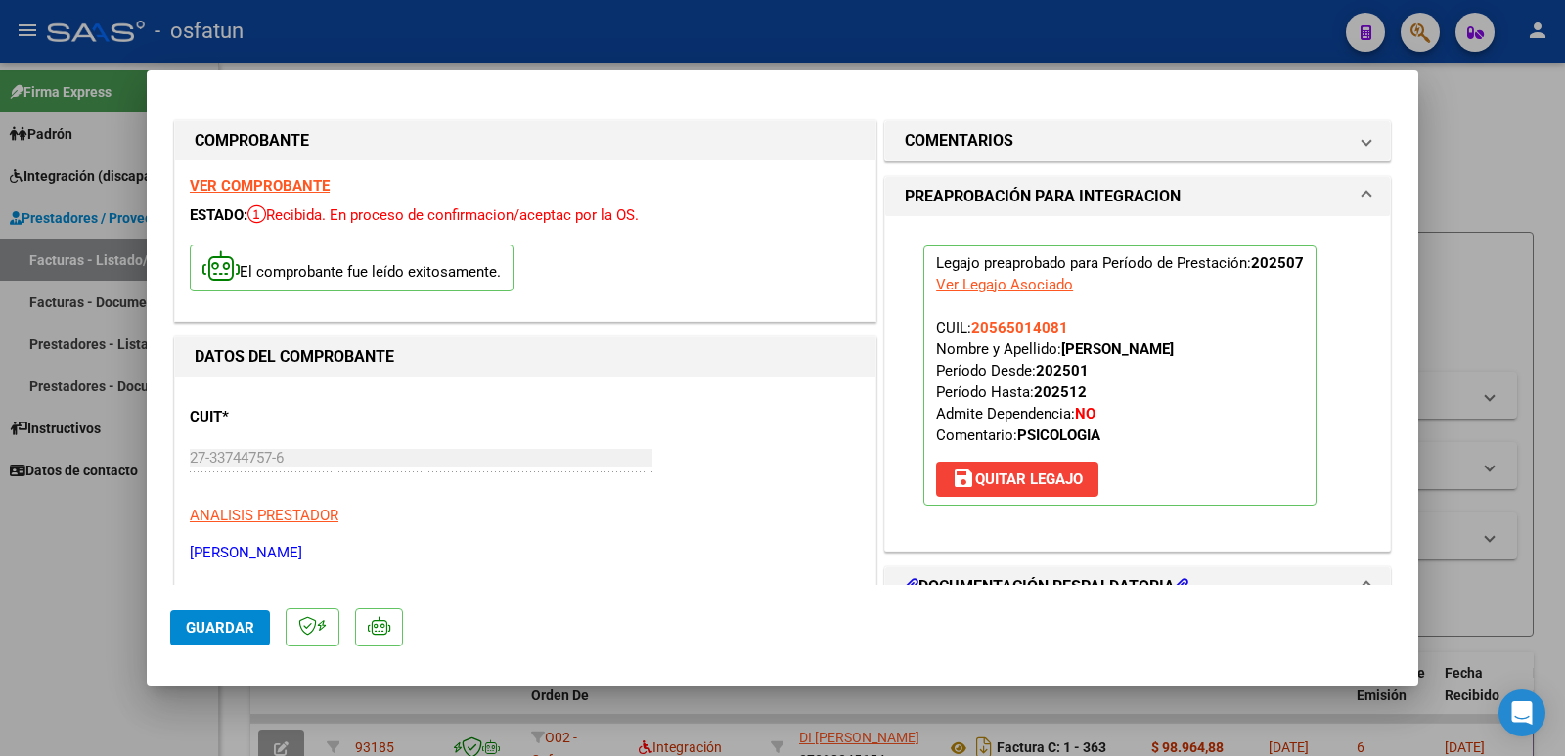
click at [217, 637] on button "Guardar" at bounding box center [220, 627] width 100 height 35
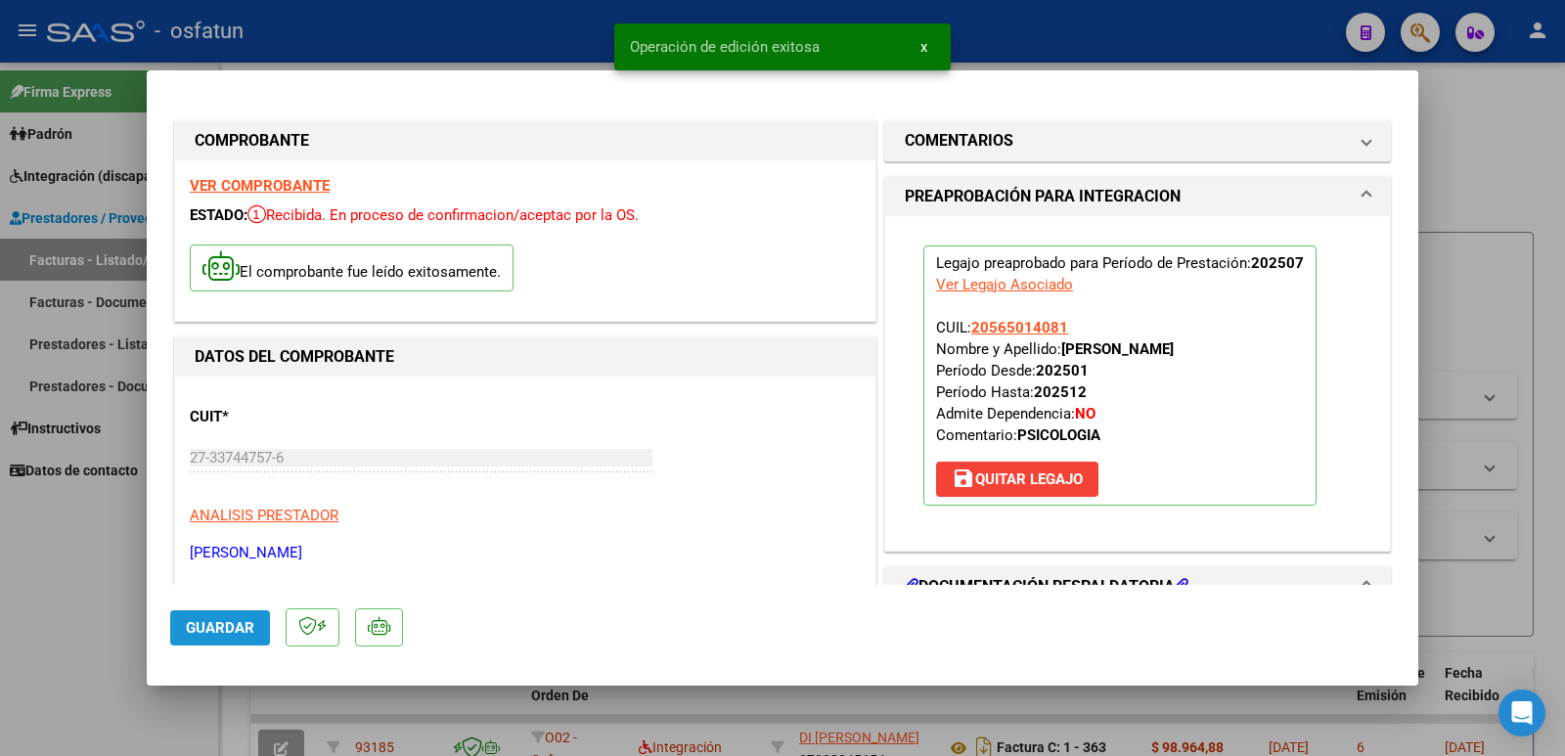
click at [217, 637] on button "Guardar" at bounding box center [220, 627] width 100 height 35
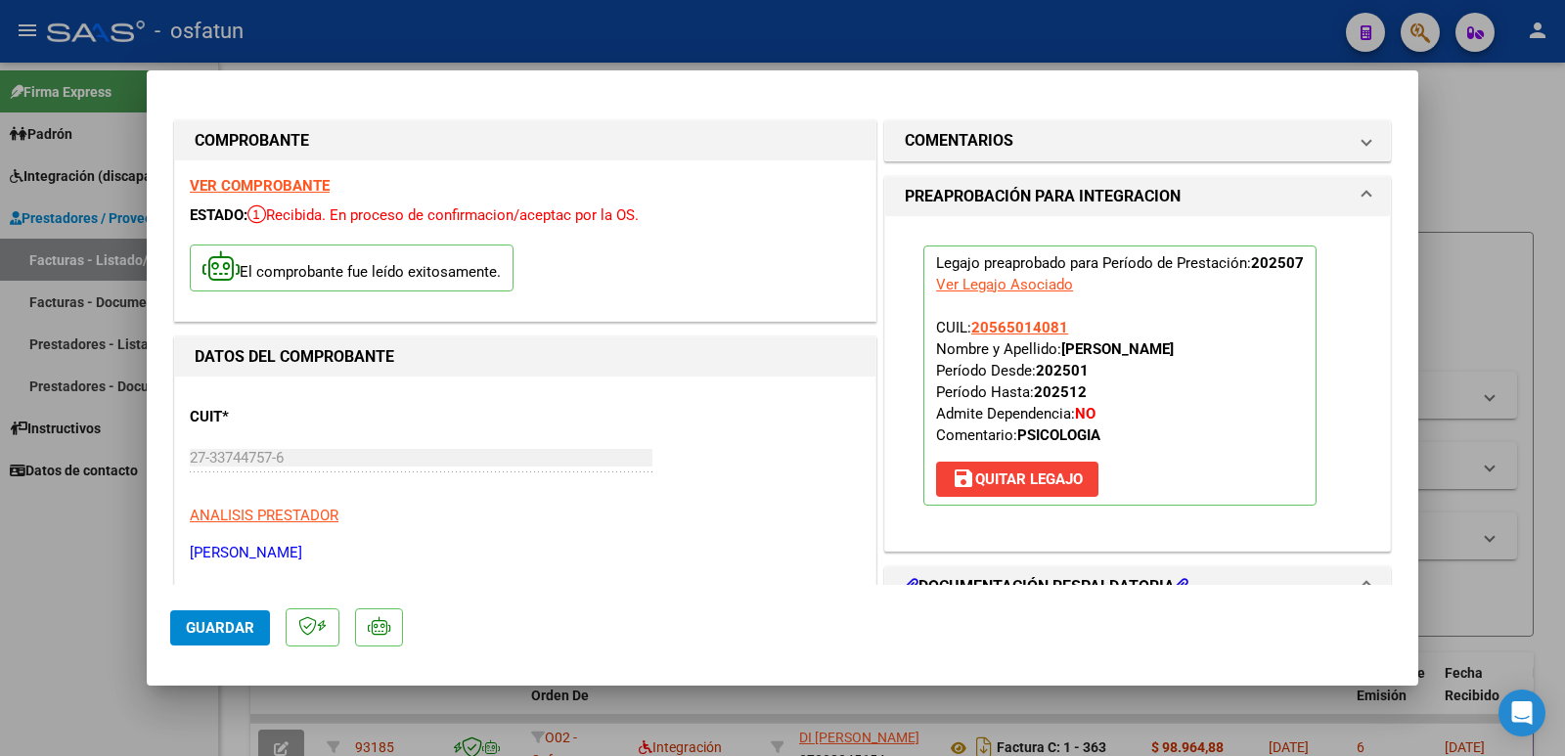
click at [250, 607] on mat-dialog-actions "Guardar" at bounding box center [782, 623] width 1225 height 77
click at [246, 610] on button "Guardar" at bounding box center [220, 627] width 100 height 35
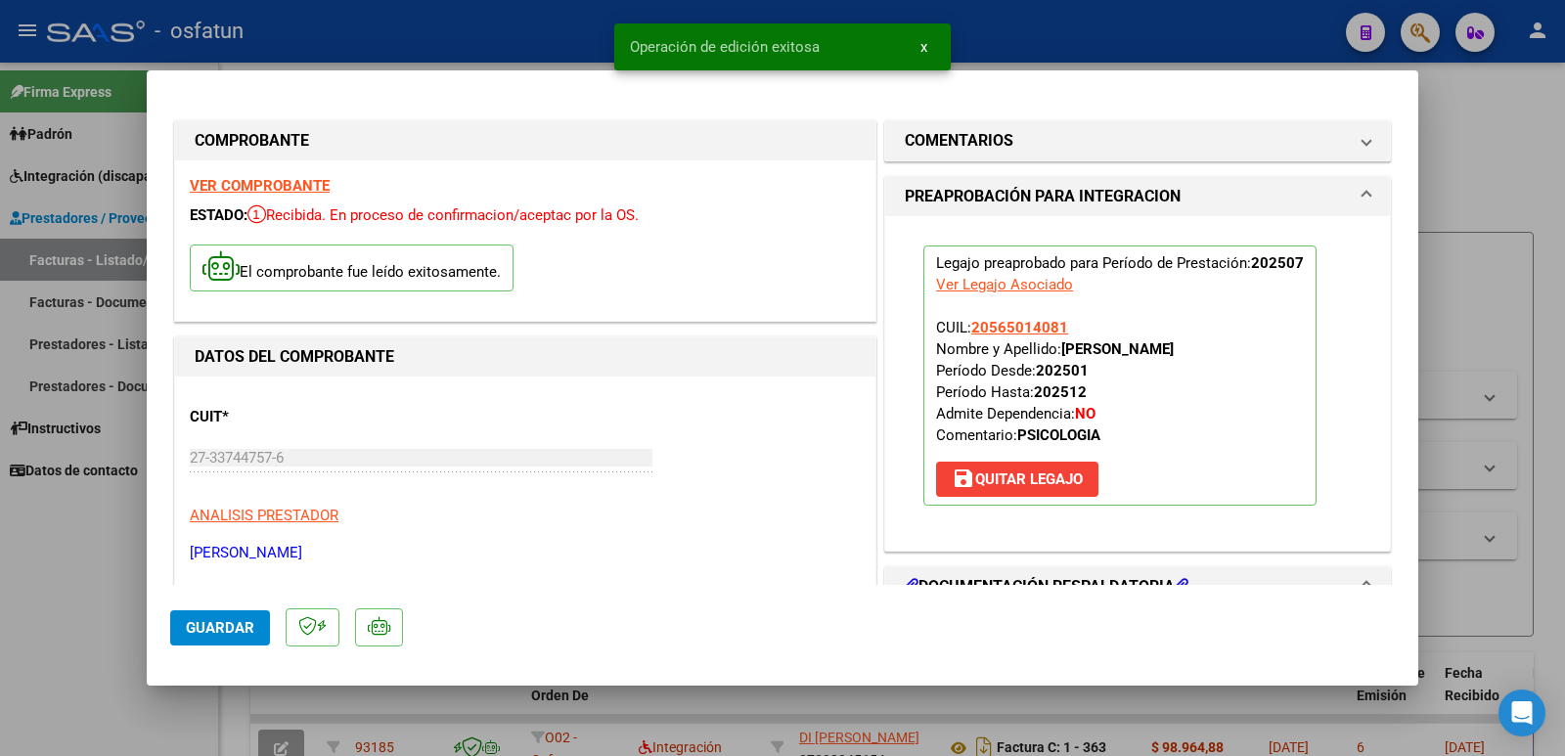
click at [47, 504] on div at bounding box center [782, 378] width 1565 height 756
type input "$ 0,00"
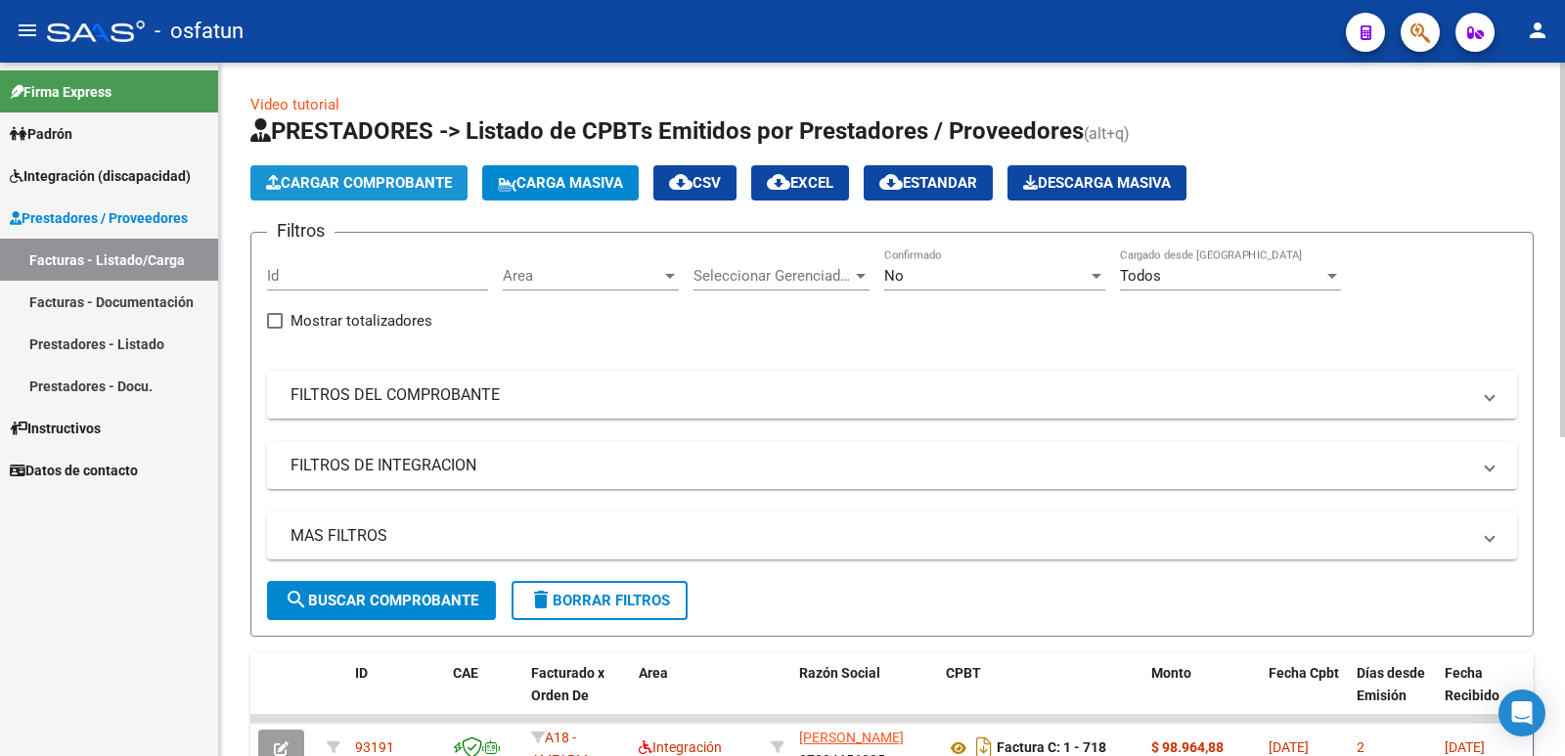
click at [365, 186] on span "Cargar Comprobante" at bounding box center [359, 183] width 186 height 18
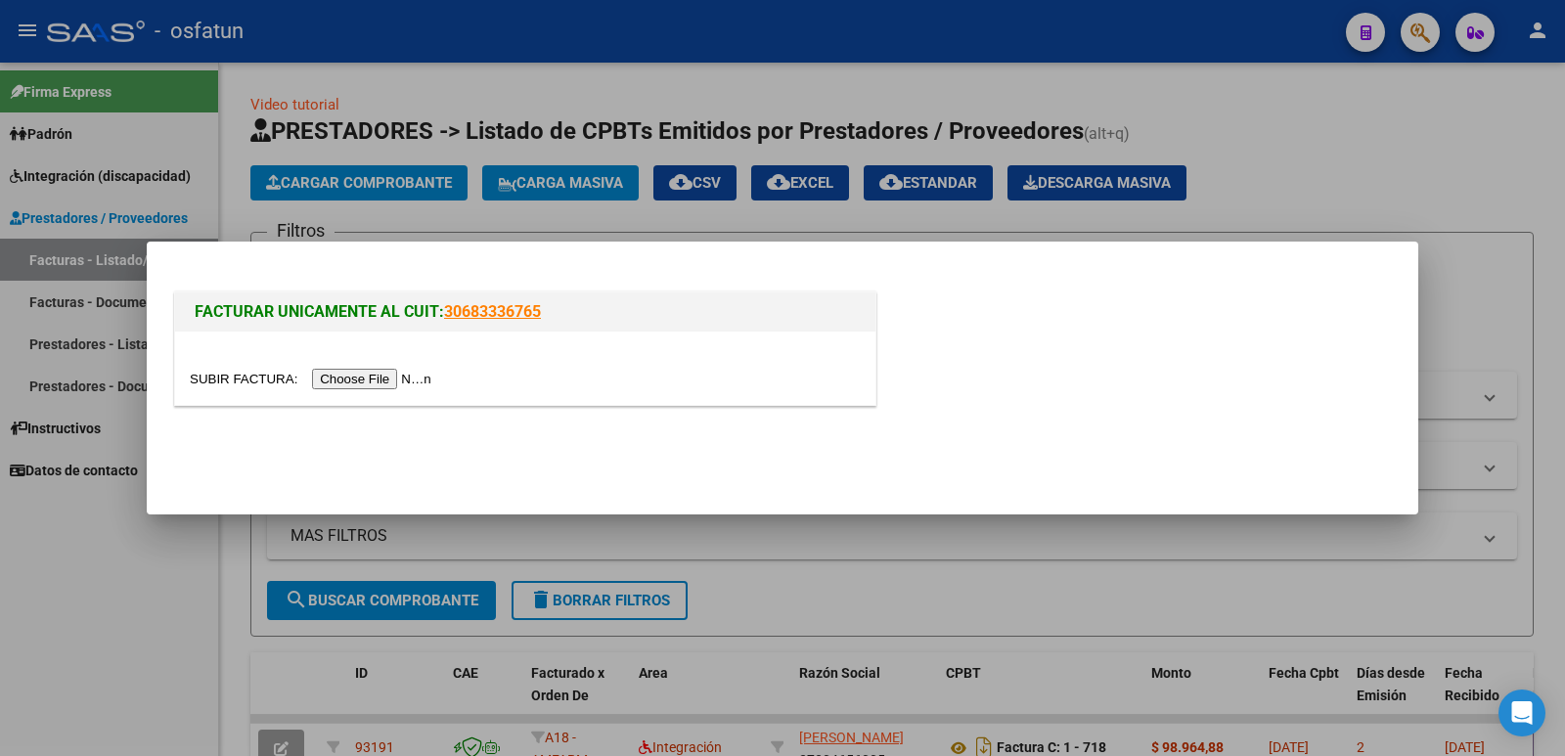
click at [376, 383] on input "file" at bounding box center [314, 379] width 248 height 21
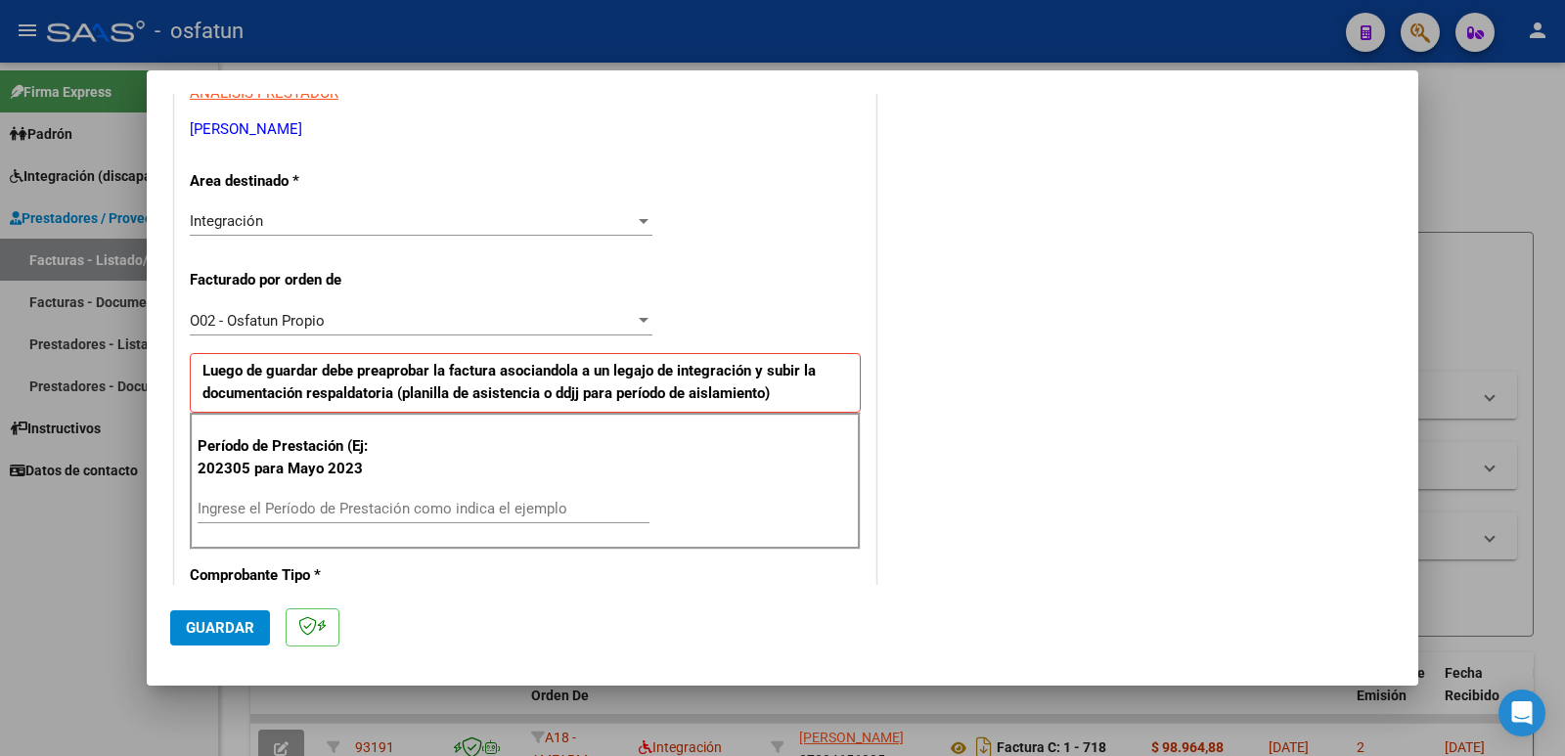
scroll to position [391, 0]
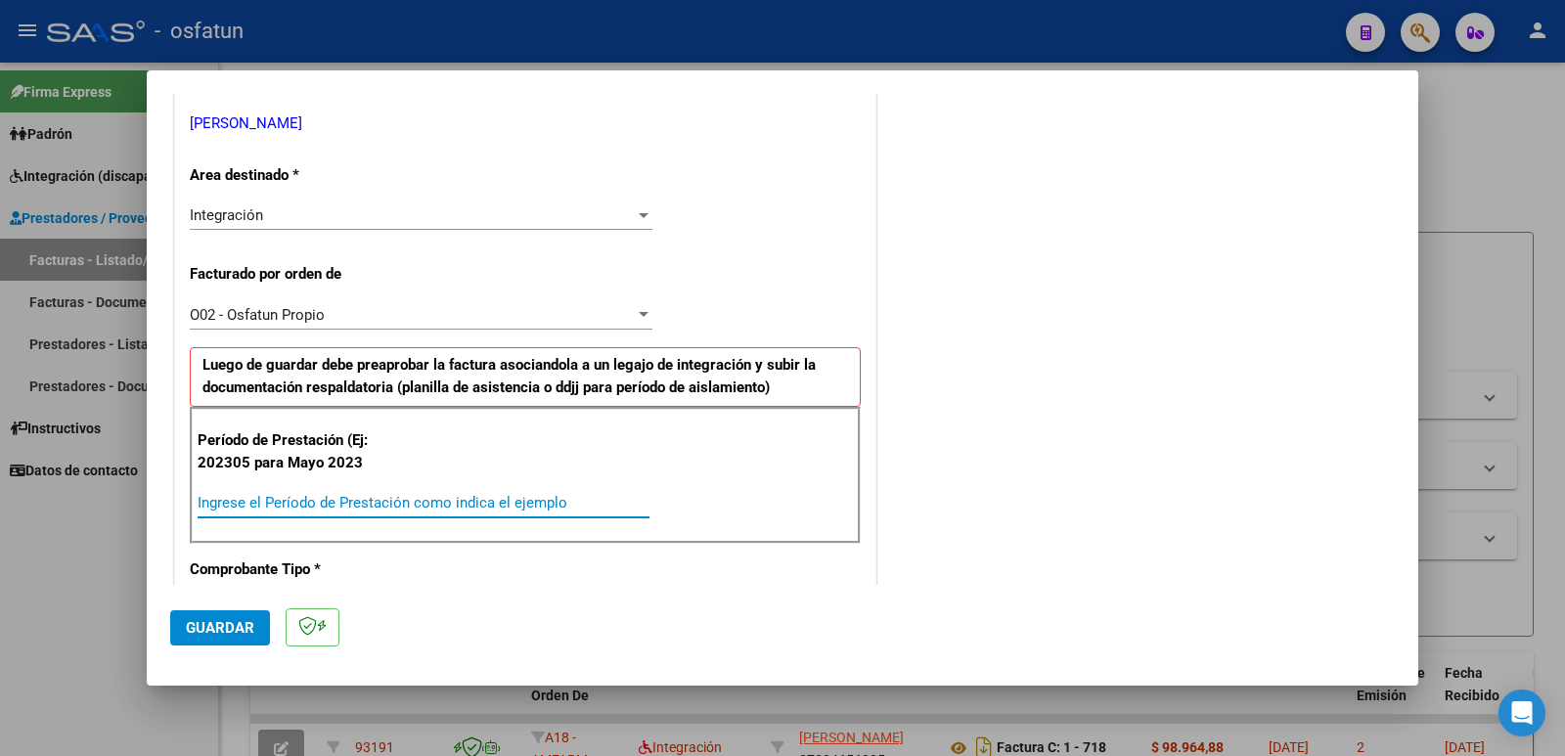
click at [408, 505] on input "Ingrese el Período de Prestación como indica el ejemplo" at bounding box center [424, 503] width 452 height 18
type input "202507"
click at [228, 619] on span "Guardar" at bounding box center [220, 628] width 68 height 18
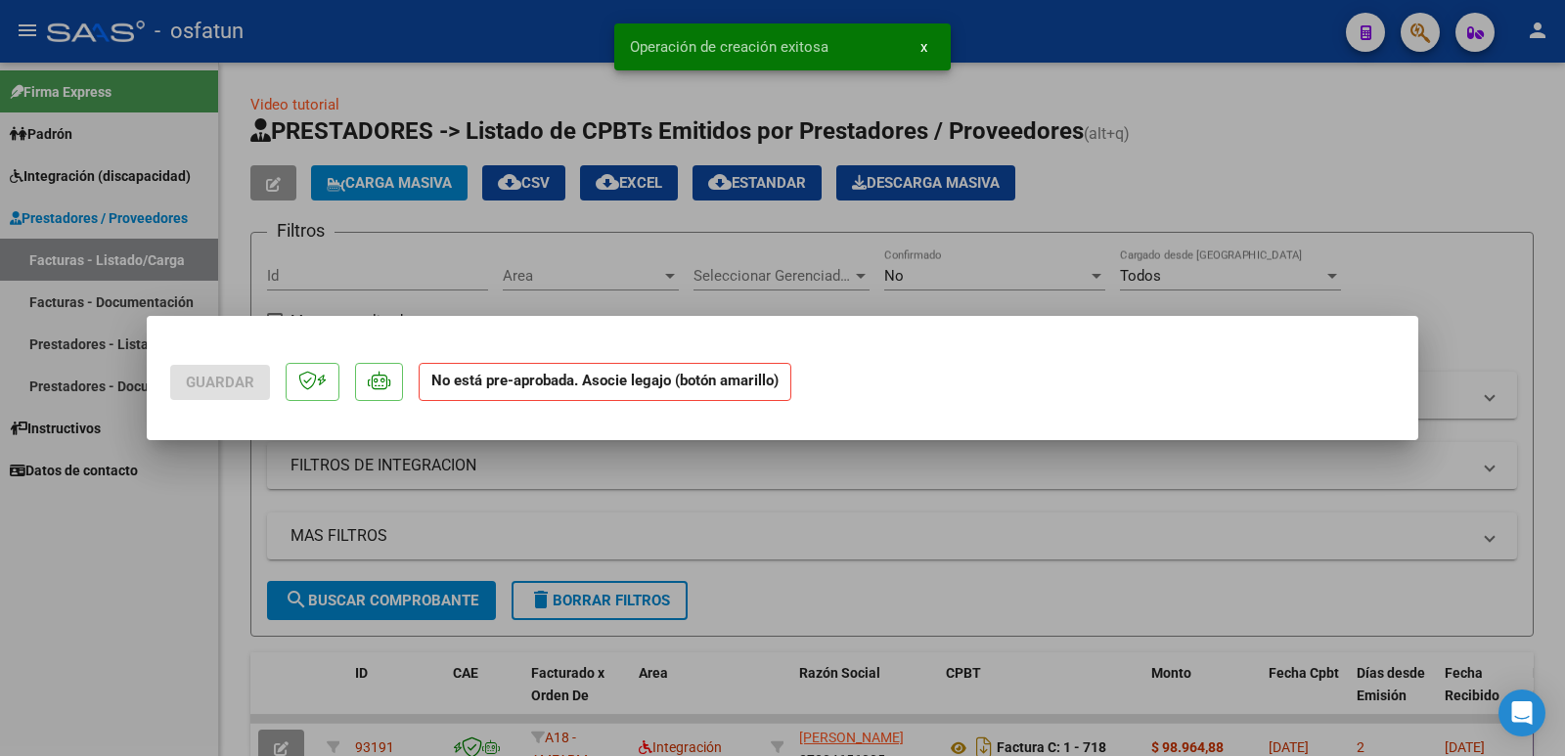
scroll to position [0, 0]
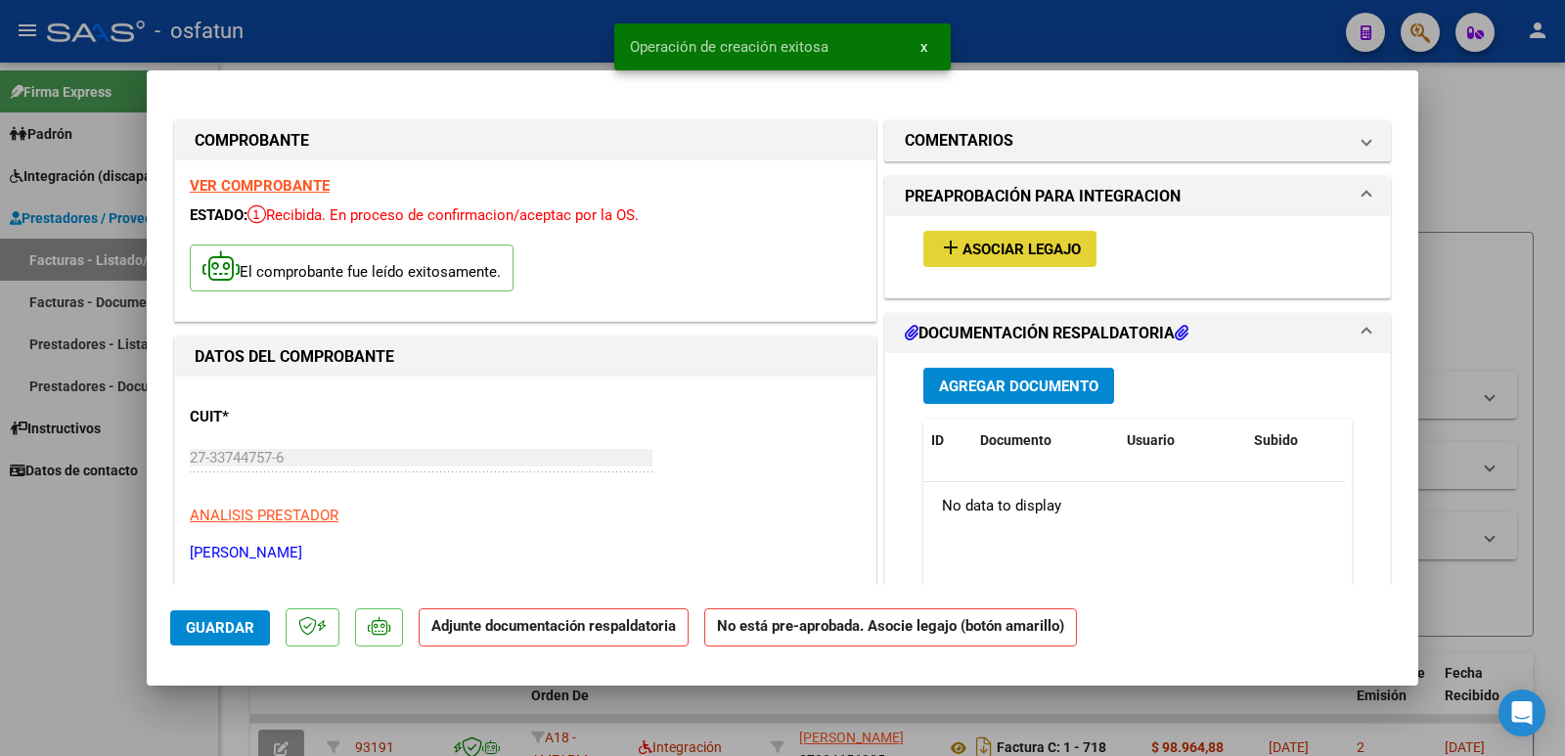
click at [1032, 251] on span "Asociar Legajo" at bounding box center [1022, 250] width 118 height 18
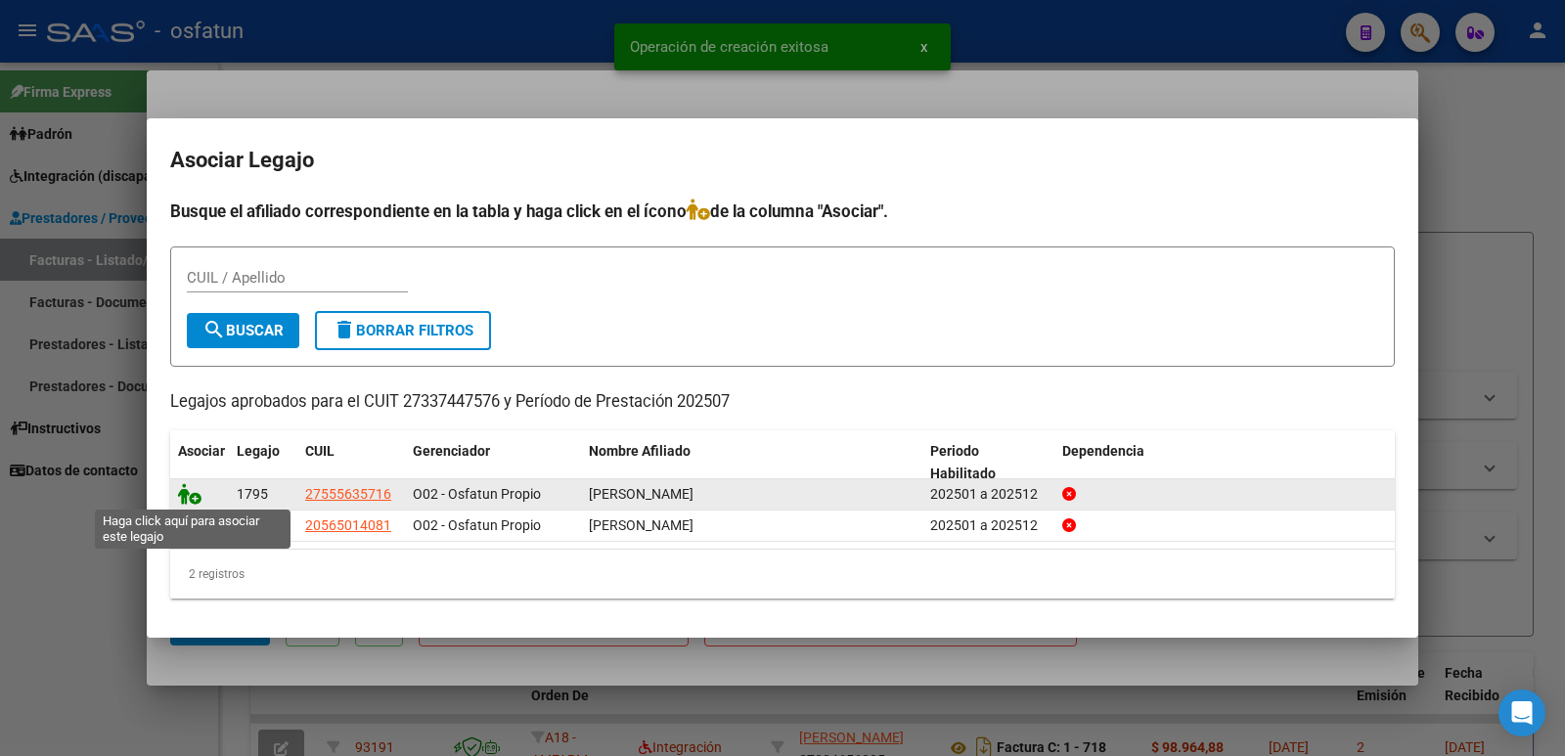
click at [185, 495] on icon at bounding box center [189, 494] width 23 height 22
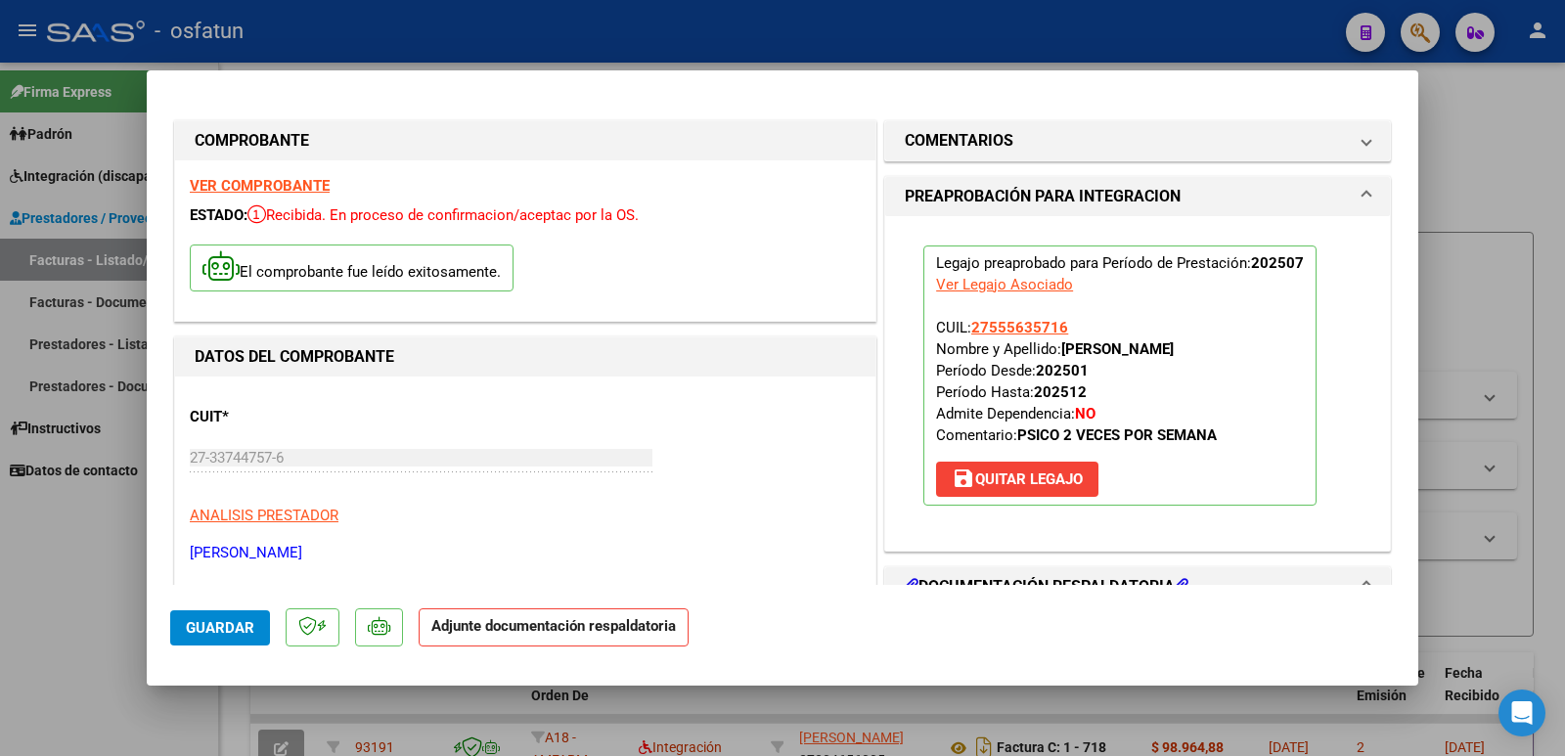
click at [352, 531] on div "CUIT * 27-33744757-6 Ingresar CUIT ANALISIS PRESTADOR [PERSON_NAME] [PERSON_NAM…" at bounding box center [525, 477] width 671 height 172
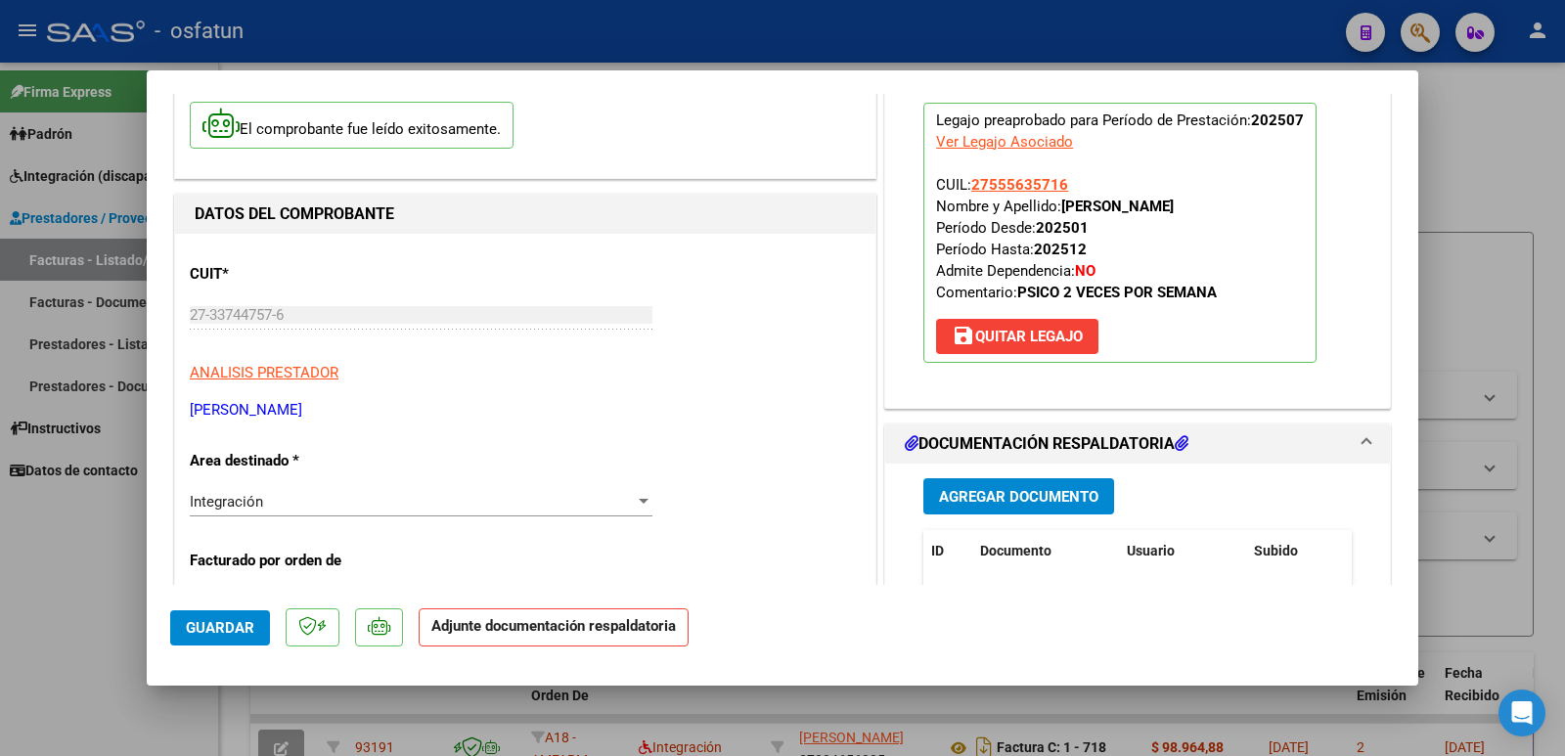
scroll to position [157, 0]
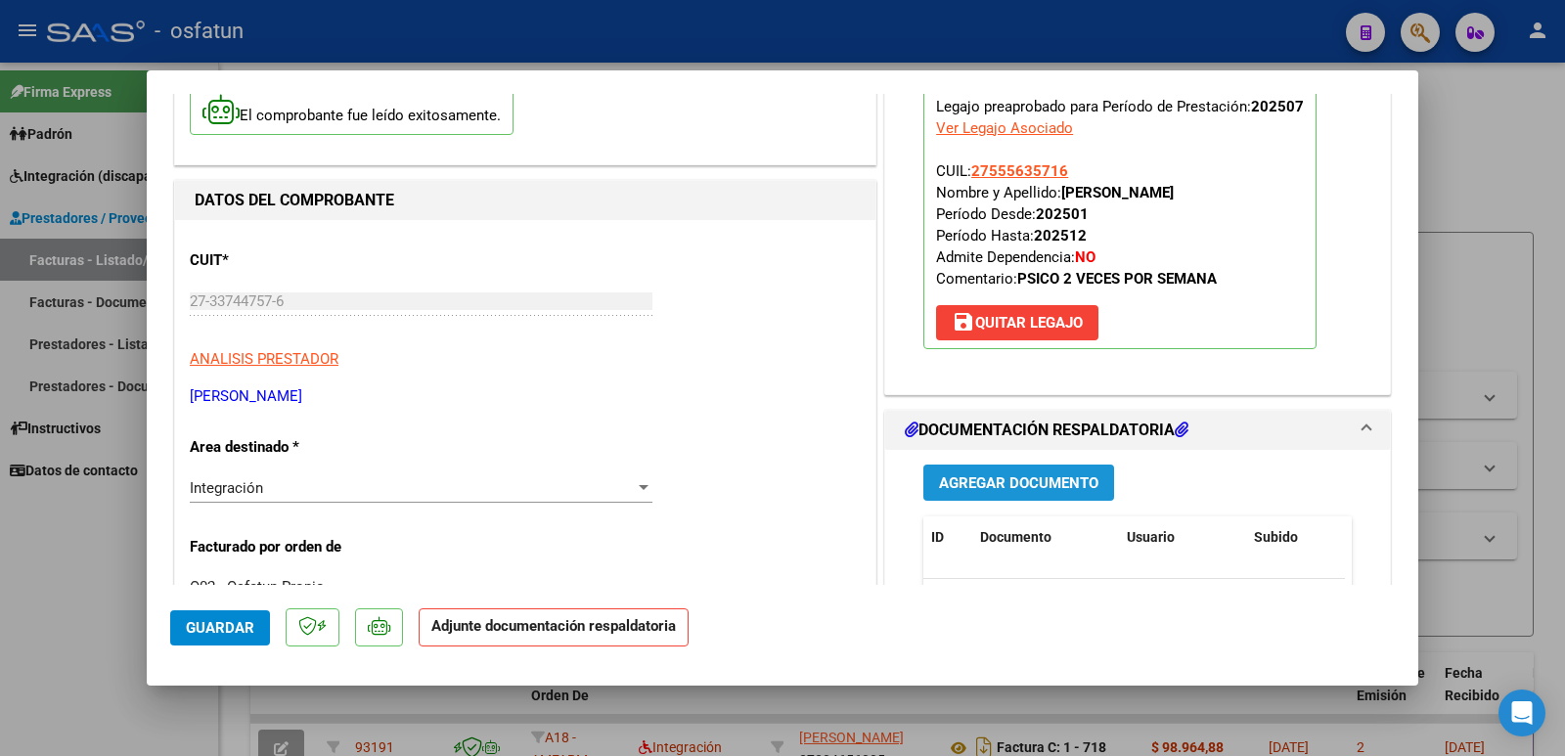
click at [958, 484] on span "Agregar Documento" at bounding box center [1018, 483] width 159 height 18
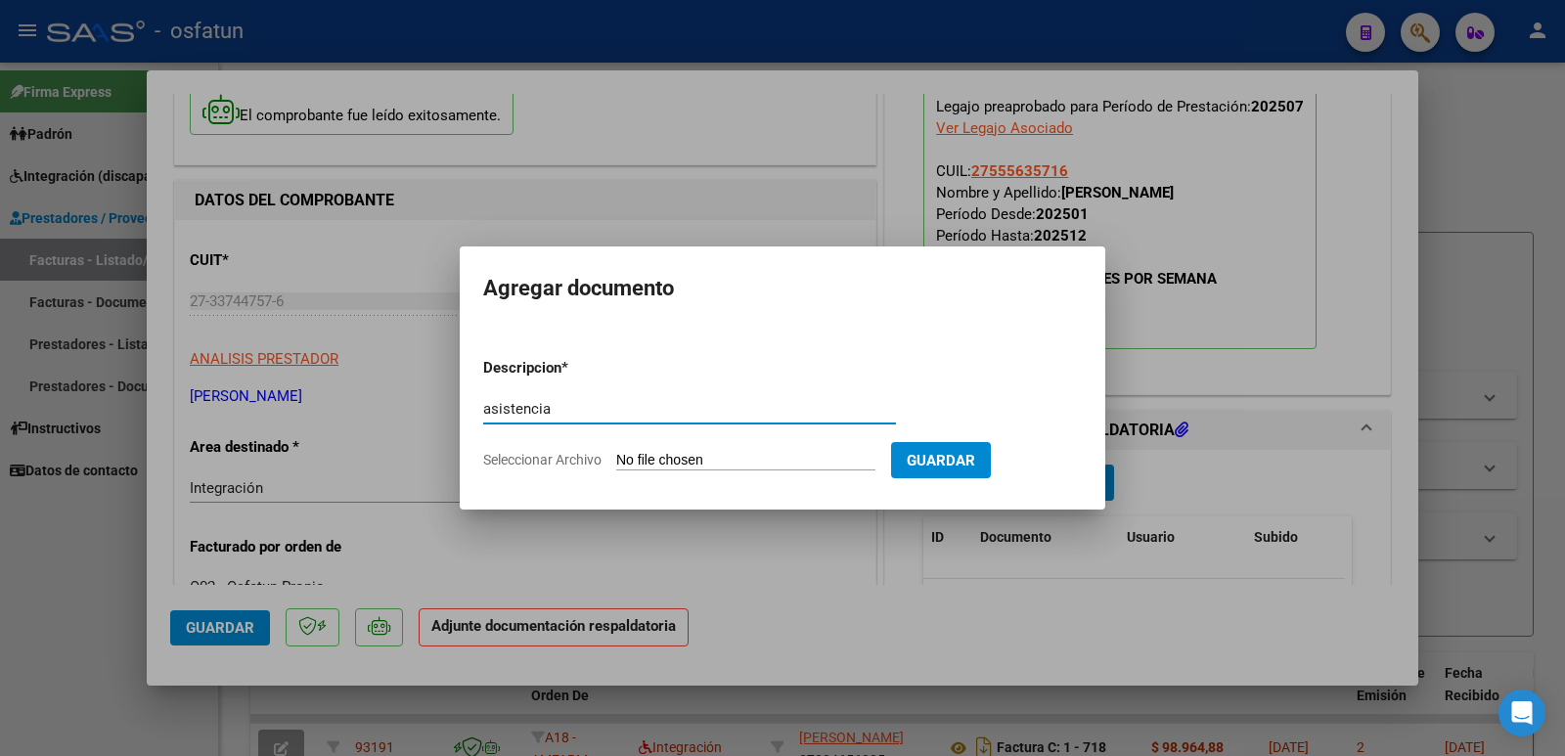
type input "asistencia"
click at [669, 463] on input "Seleccionar Archivo" at bounding box center [745, 461] width 259 height 19
type input "C:\fakepath\Planilla de asistencia 07-25 [PERSON_NAME].pdf"
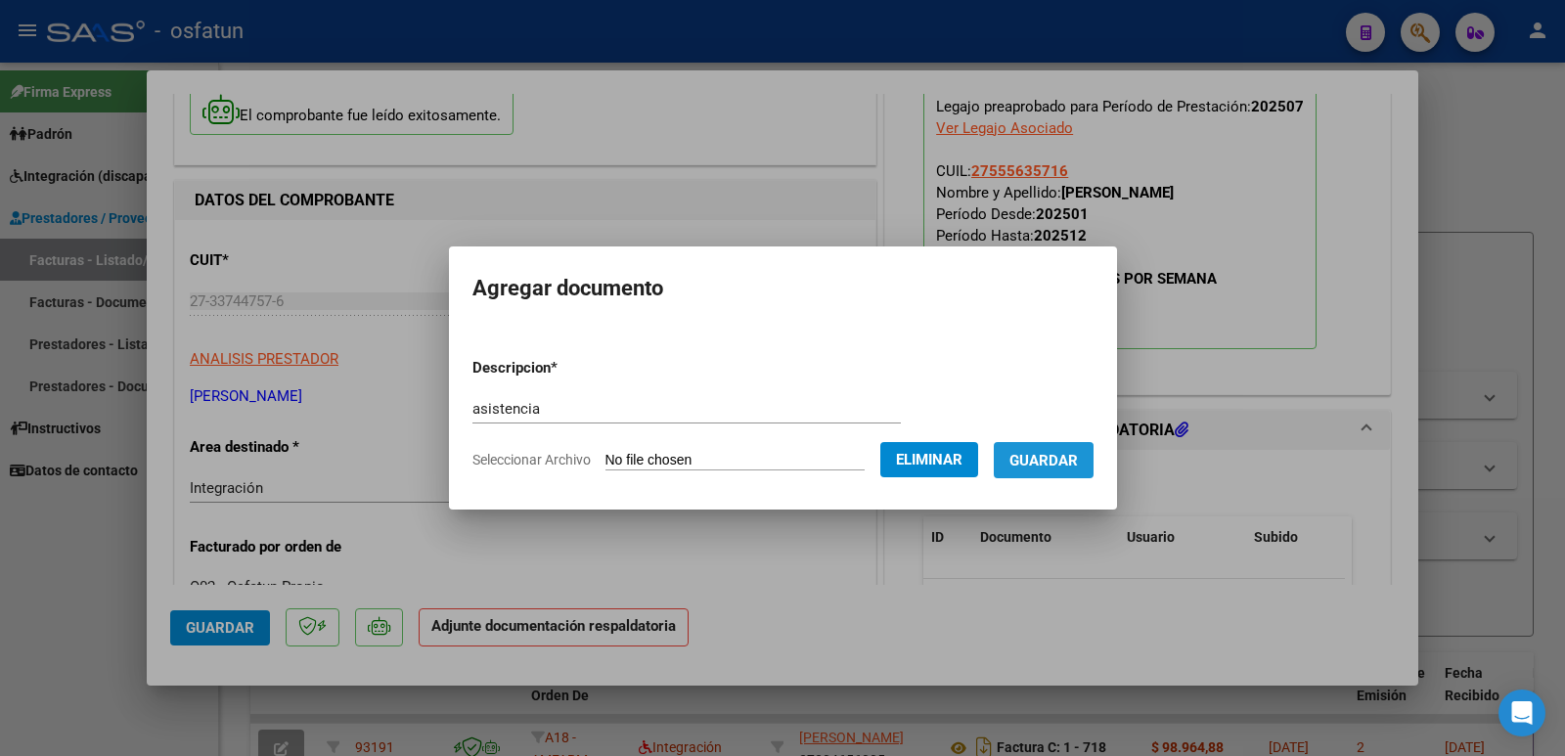
click at [1061, 470] on button "Guardar" at bounding box center [1044, 460] width 100 height 36
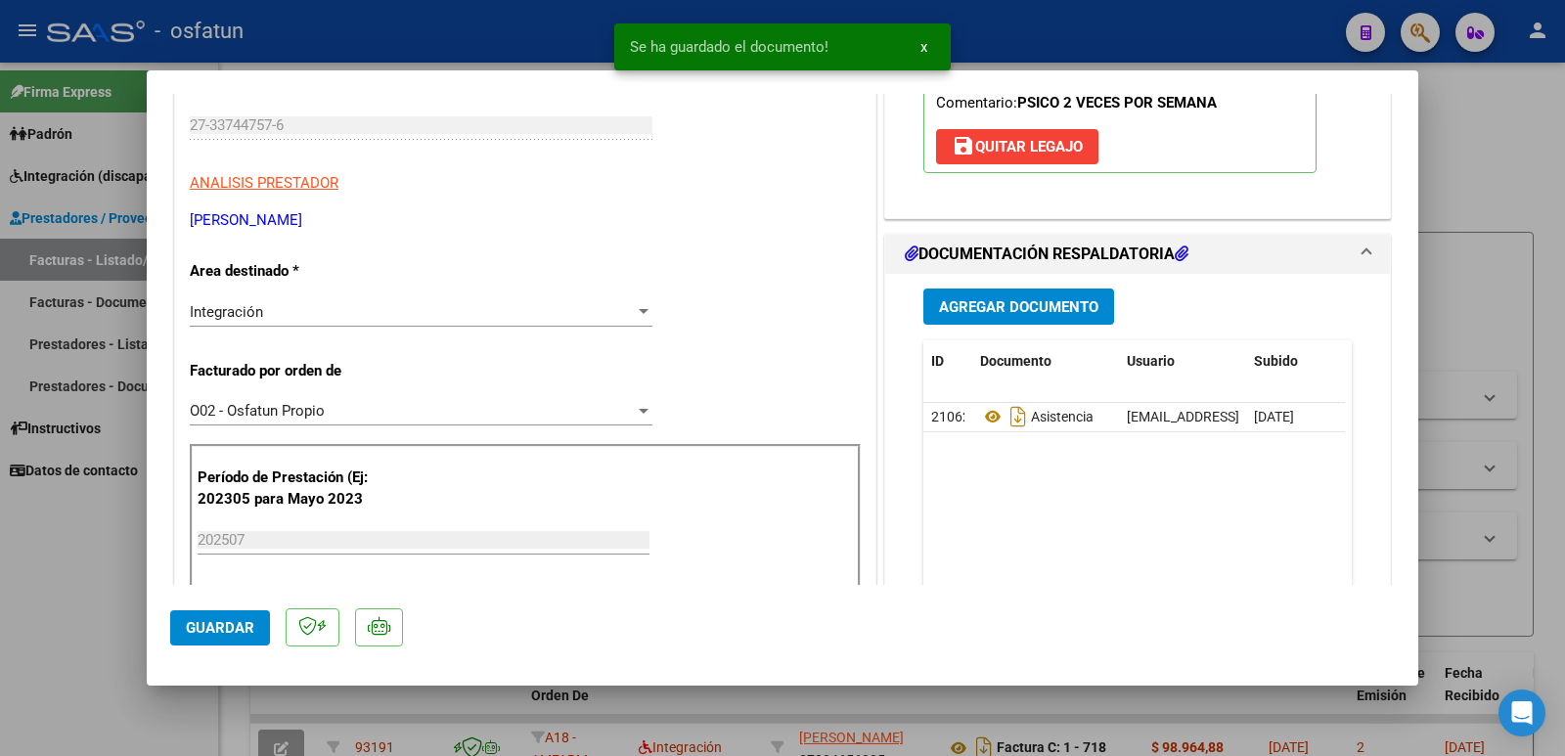
scroll to position [352, 0]
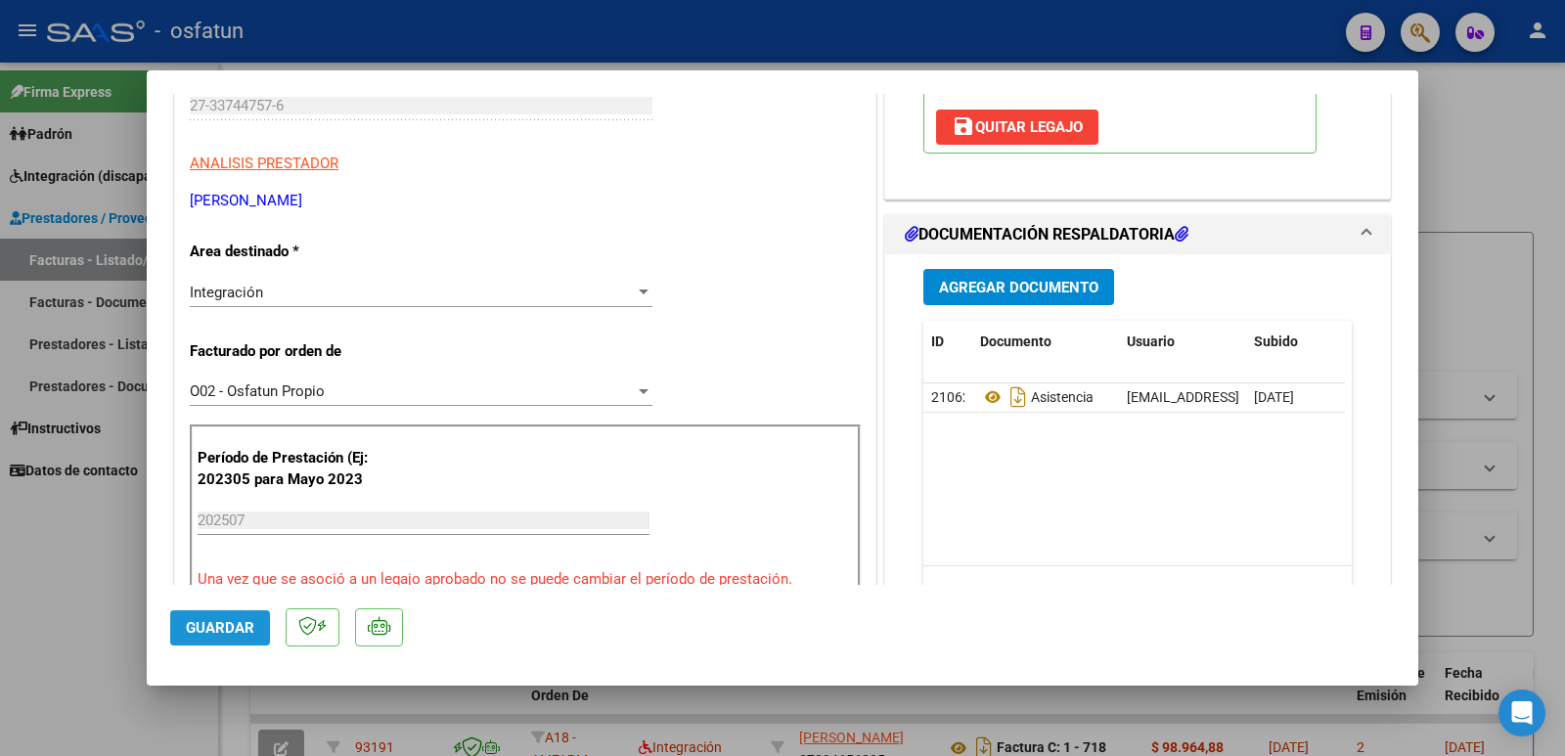
click at [226, 615] on button "Guardar" at bounding box center [220, 627] width 100 height 35
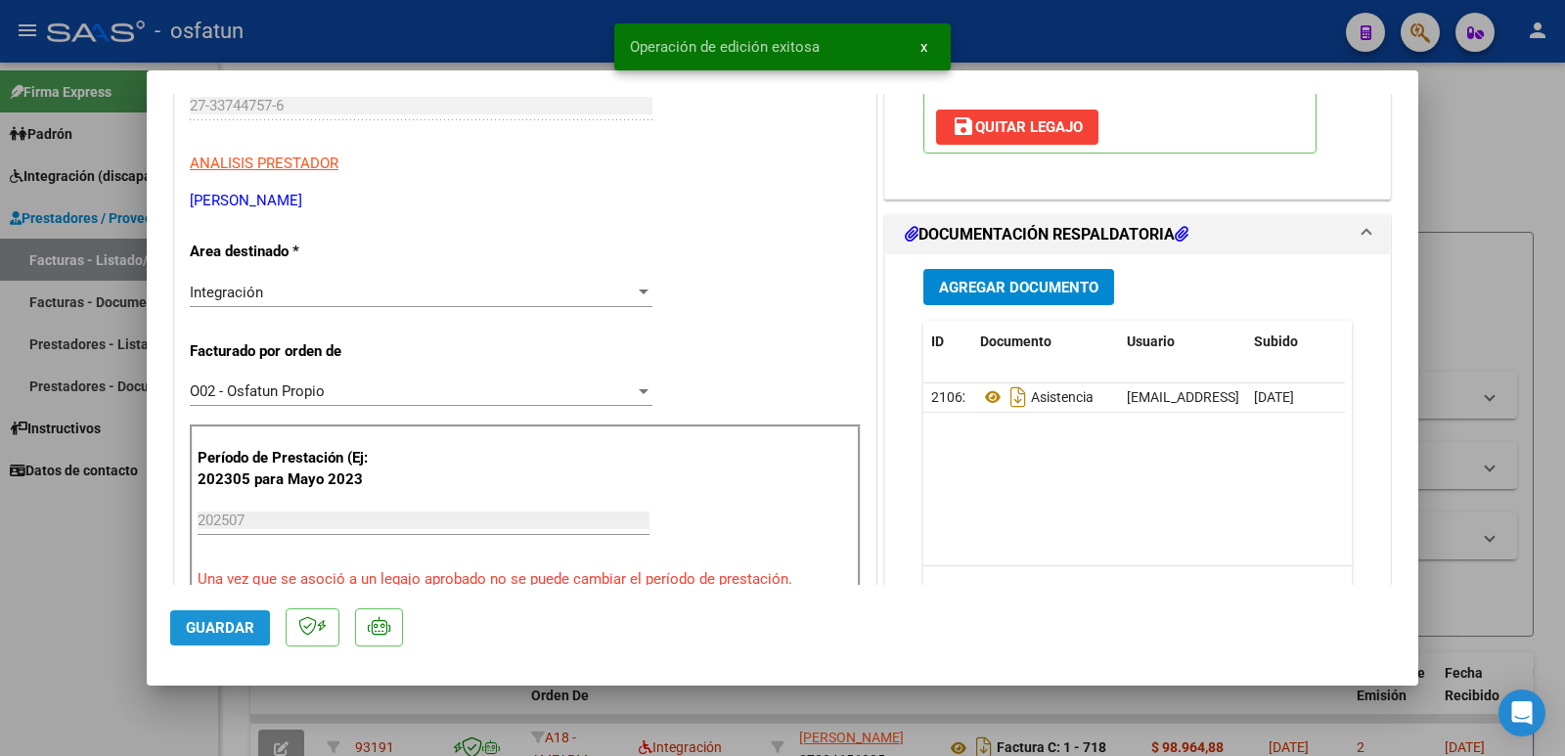
click at [225, 631] on span "Guardar" at bounding box center [220, 628] width 68 height 18
click at [104, 600] on div at bounding box center [782, 378] width 1565 height 756
type input "$ 0,00"
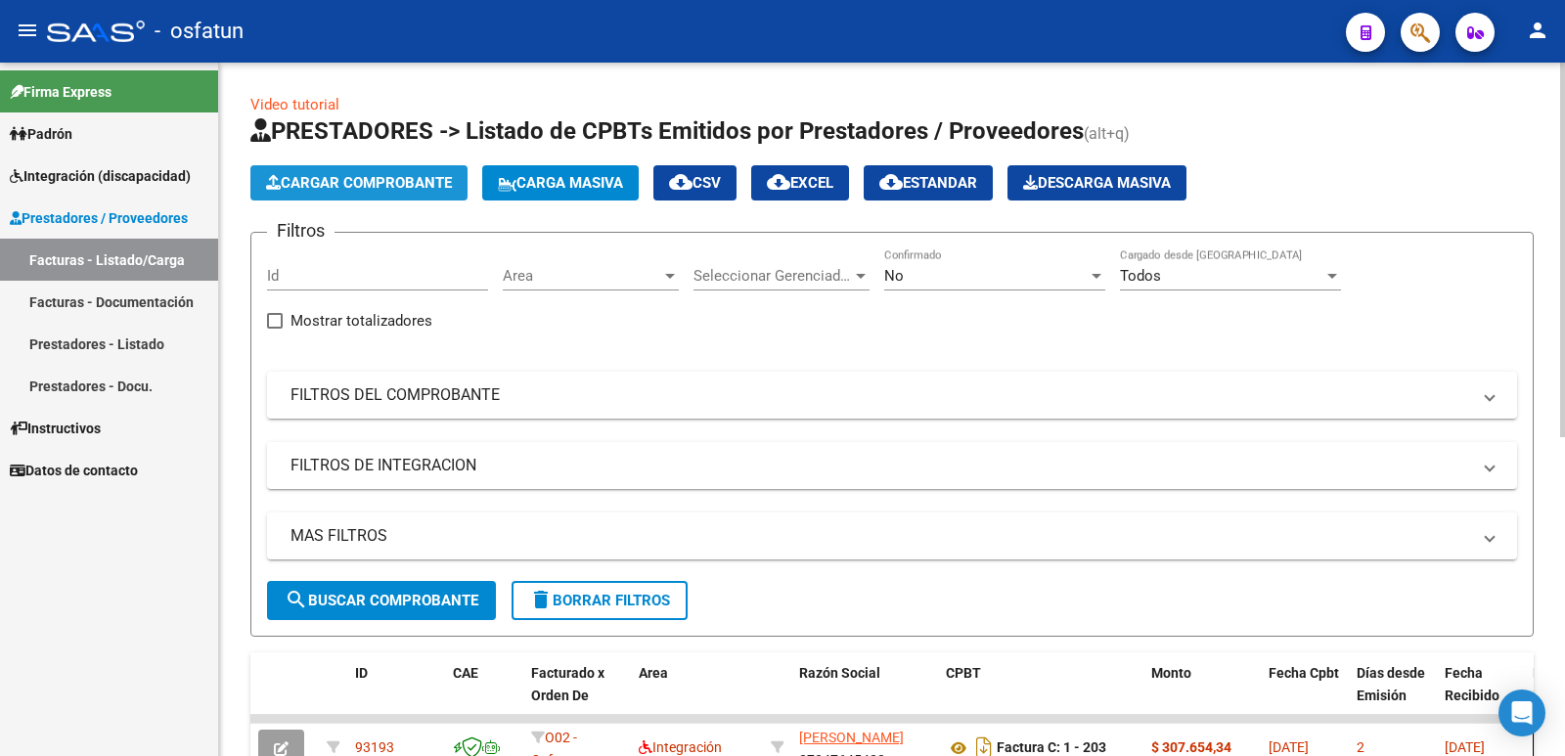
click at [363, 179] on span "Cargar Comprobante" at bounding box center [359, 183] width 186 height 18
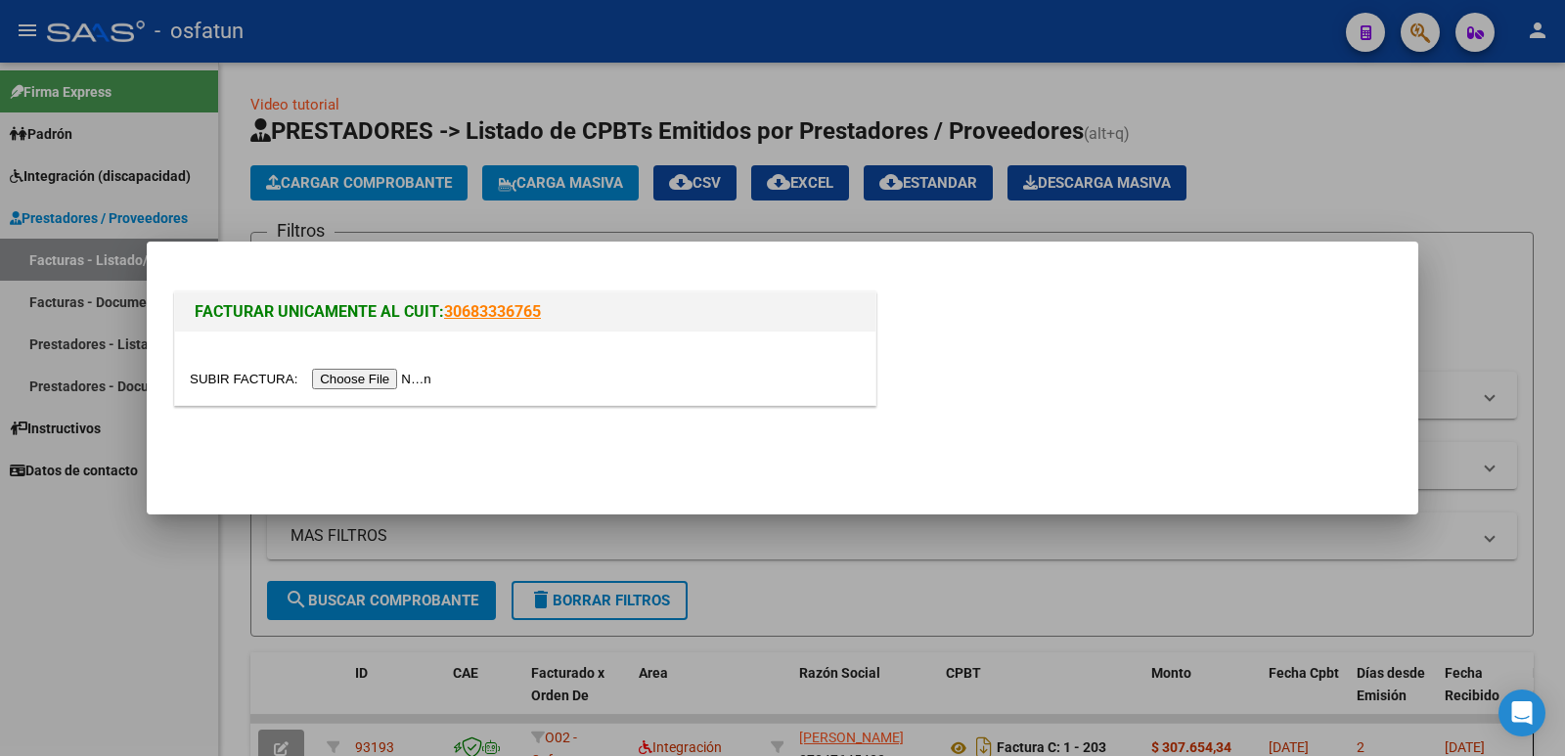
click at [379, 378] on input "file" at bounding box center [314, 379] width 248 height 21
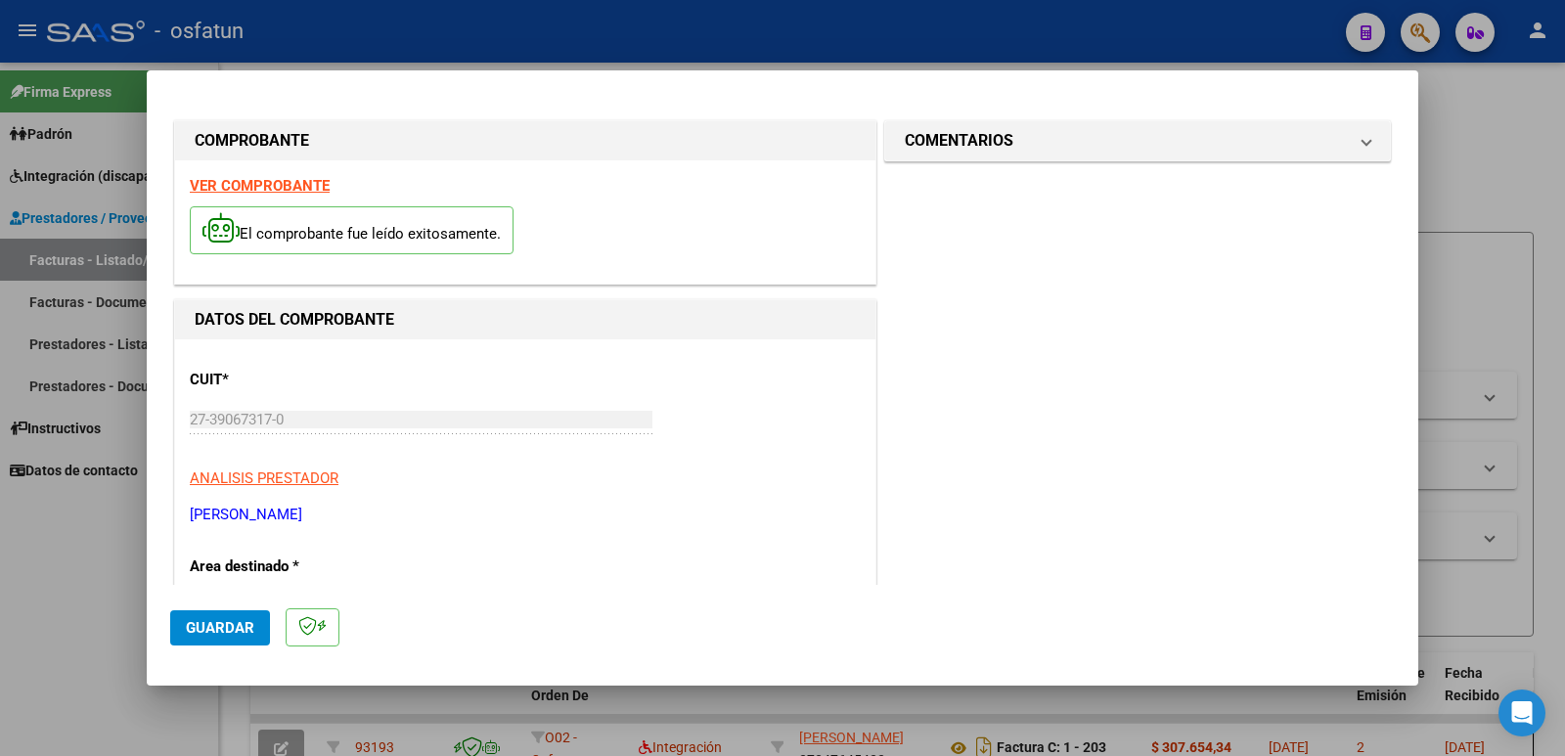
click at [500, 485] on p "ANALISIS PRESTADOR" at bounding box center [525, 479] width 671 height 23
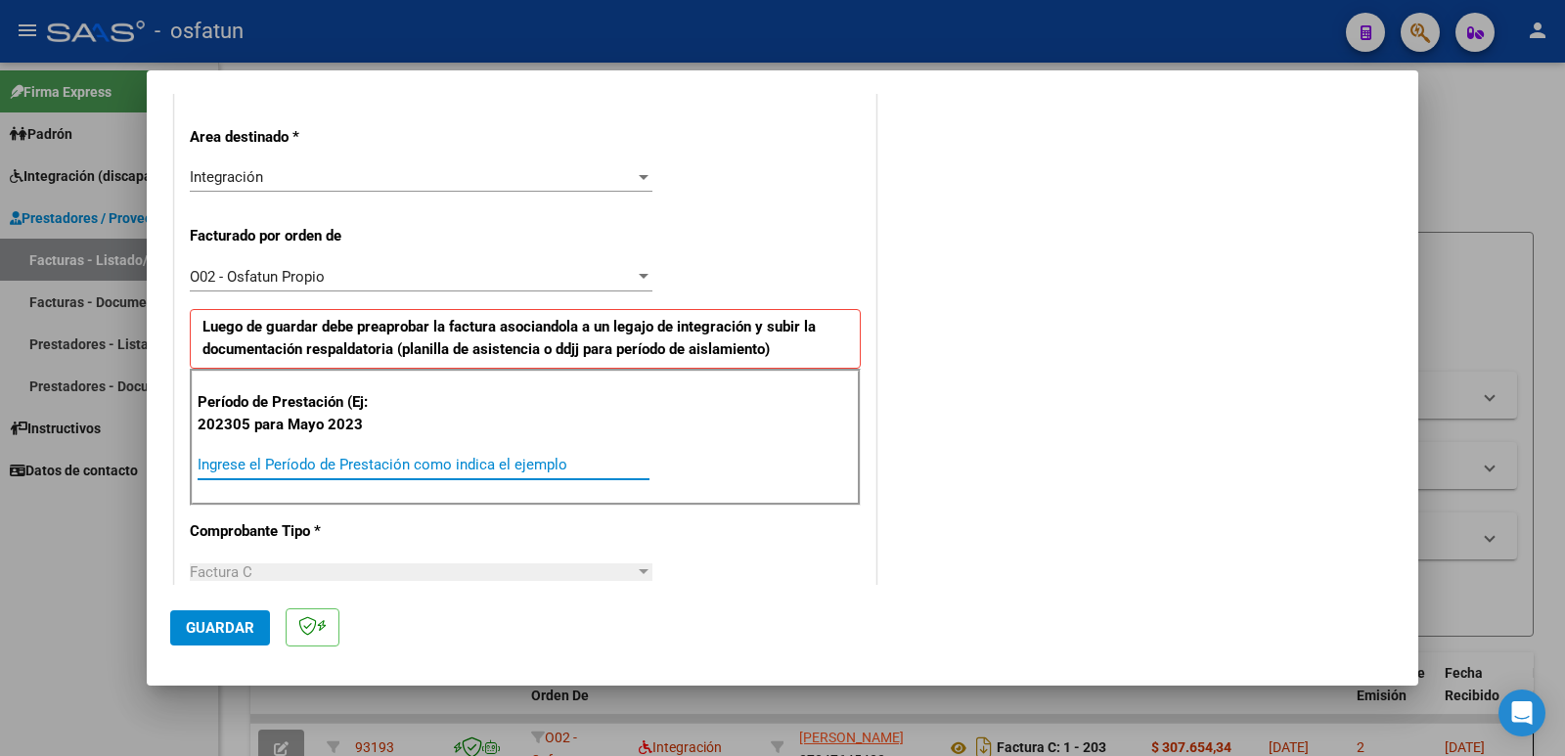
click at [441, 462] on input "Ingrese el Período de Prestación como indica el ejemplo" at bounding box center [424, 465] width 452 height 18
type input "202507"
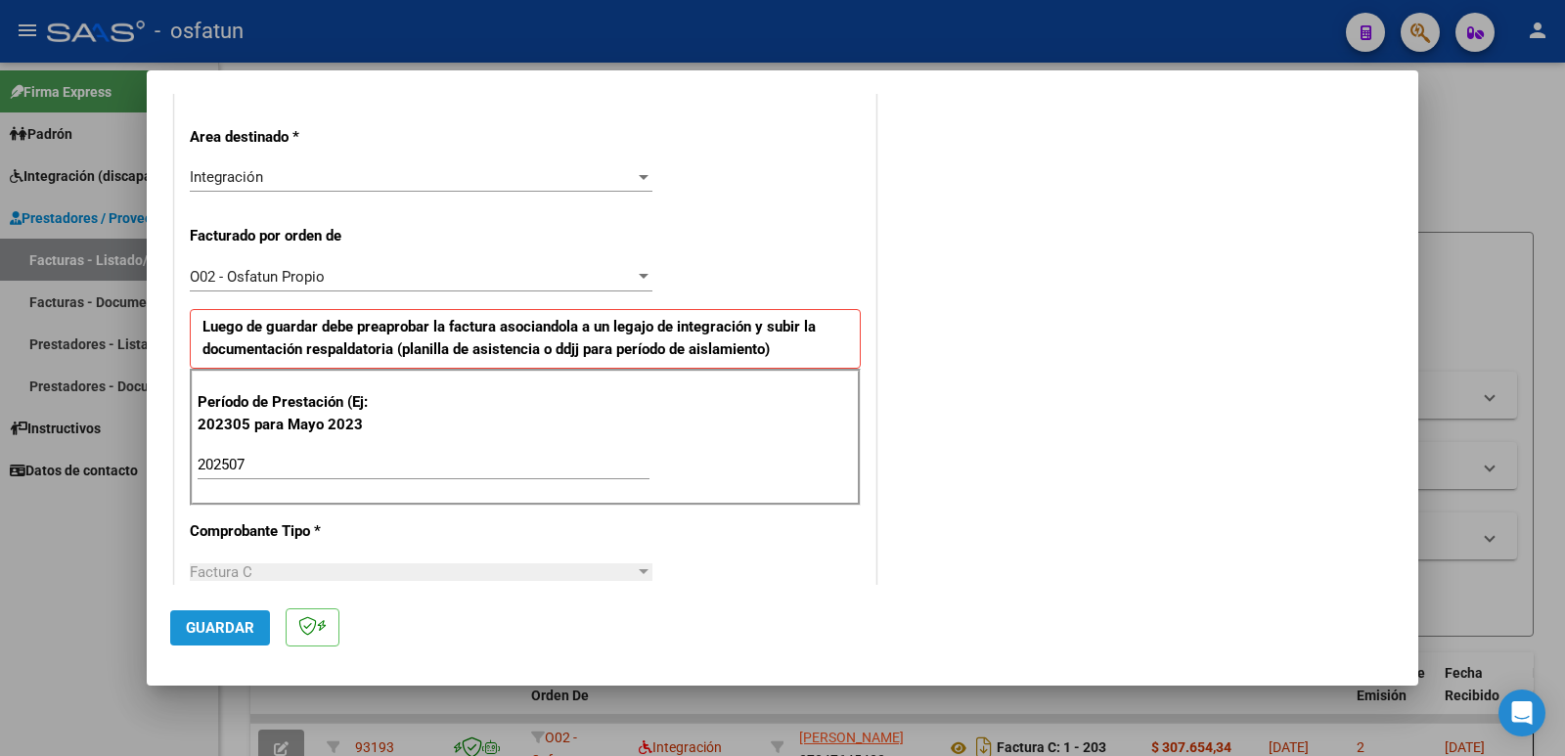
click at [210, 629] on span "Guardar" at bounding box center [220, 628] width 68 height 18
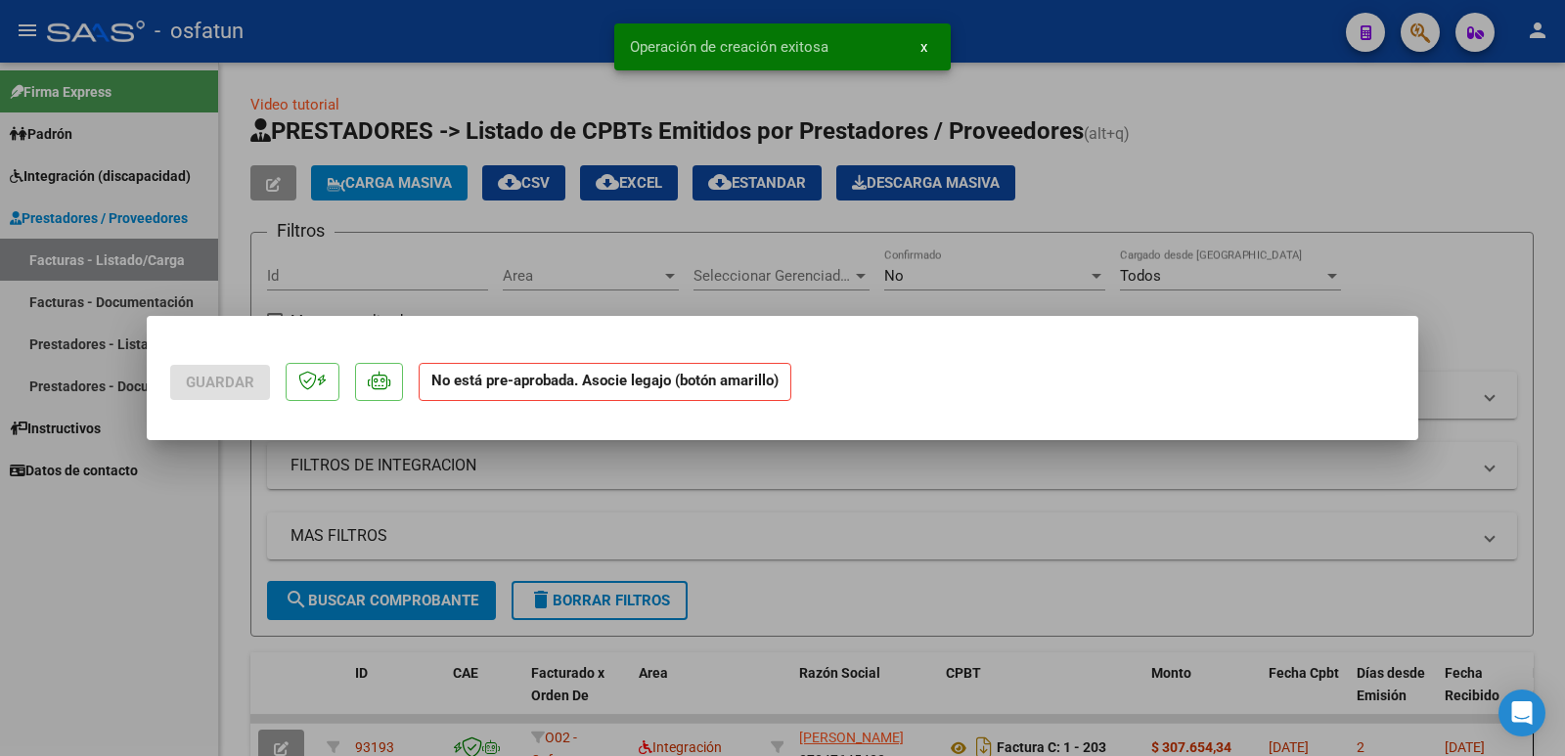
scroll to position [0, 0]
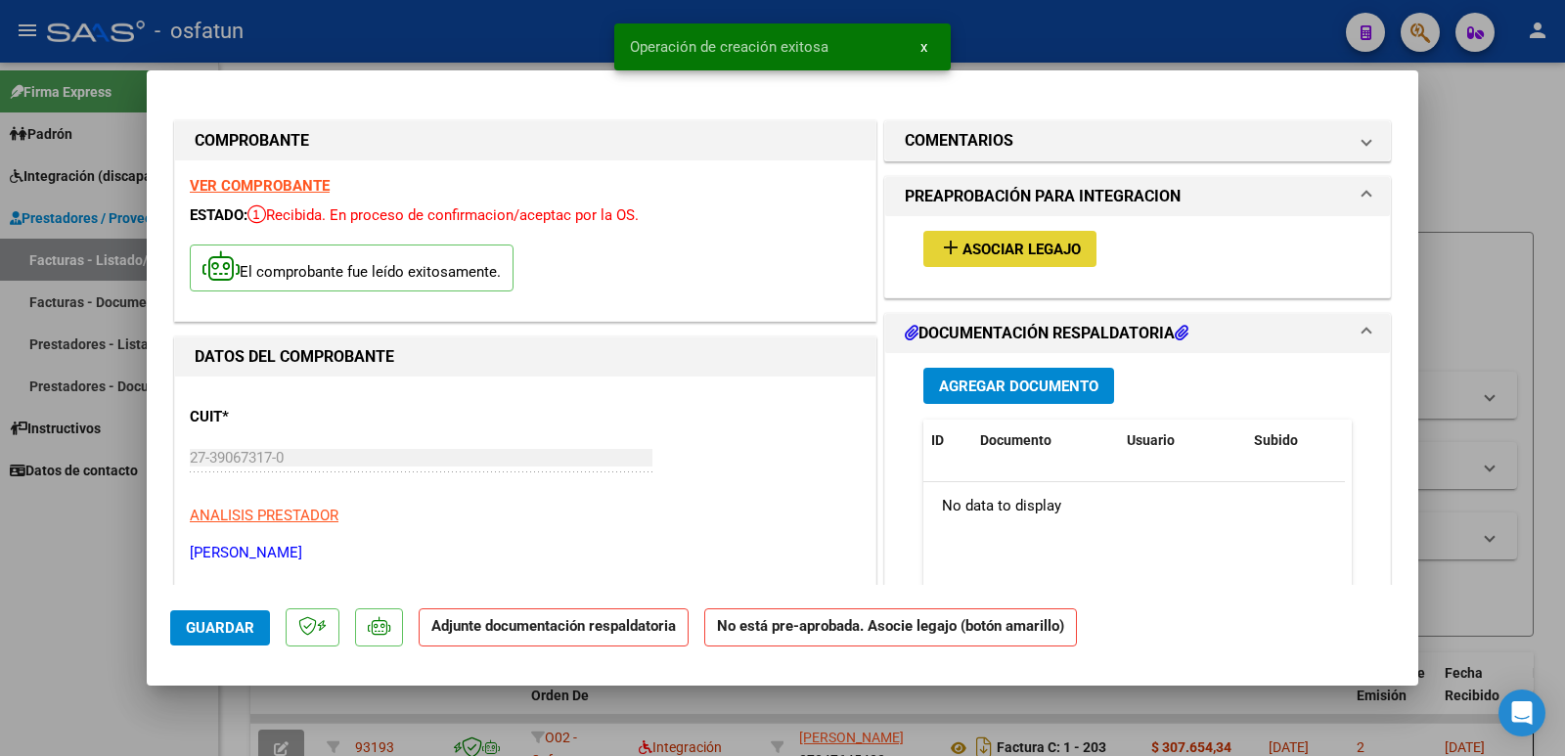
click at [1026, 250] on span "Asociar Legajo" at bounding box center [1022, 250] width 118 height 18
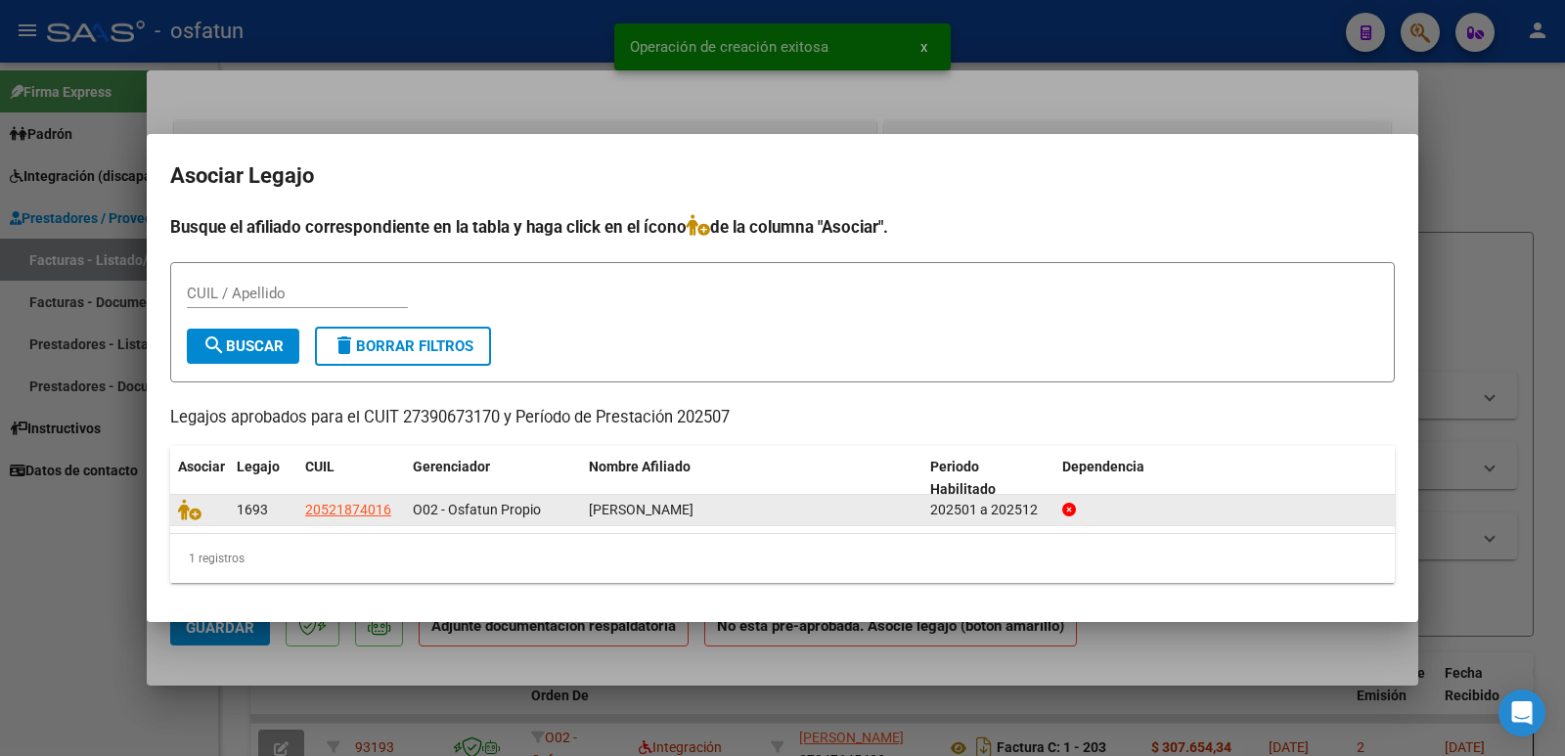
click at [183, 522] on datatable-body-cell at bounding box center [199, 510] width 59 height 30
click at [183, 500] on icon at bounding box center [189, 510] width 23 height 22
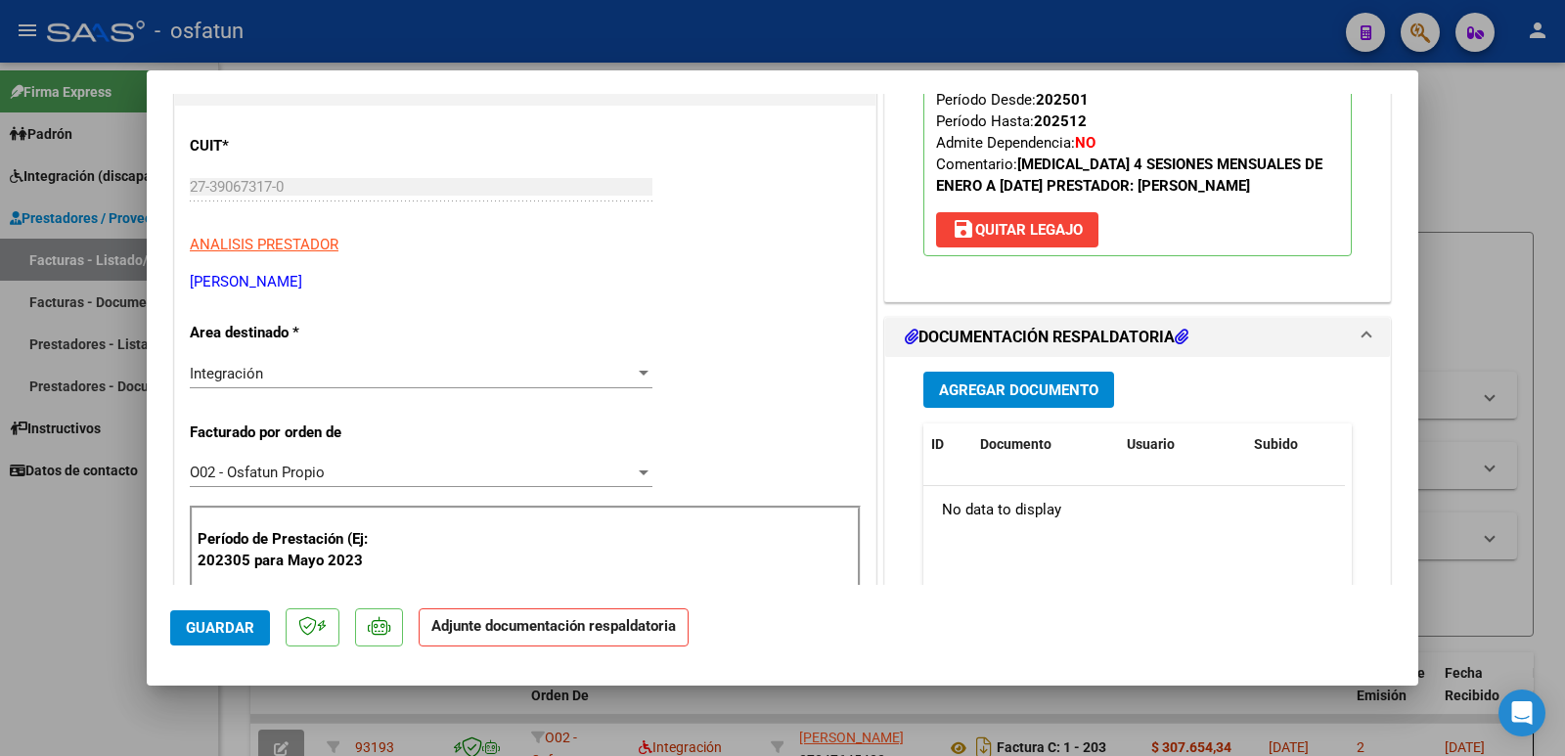
scroll to position [274, 0]
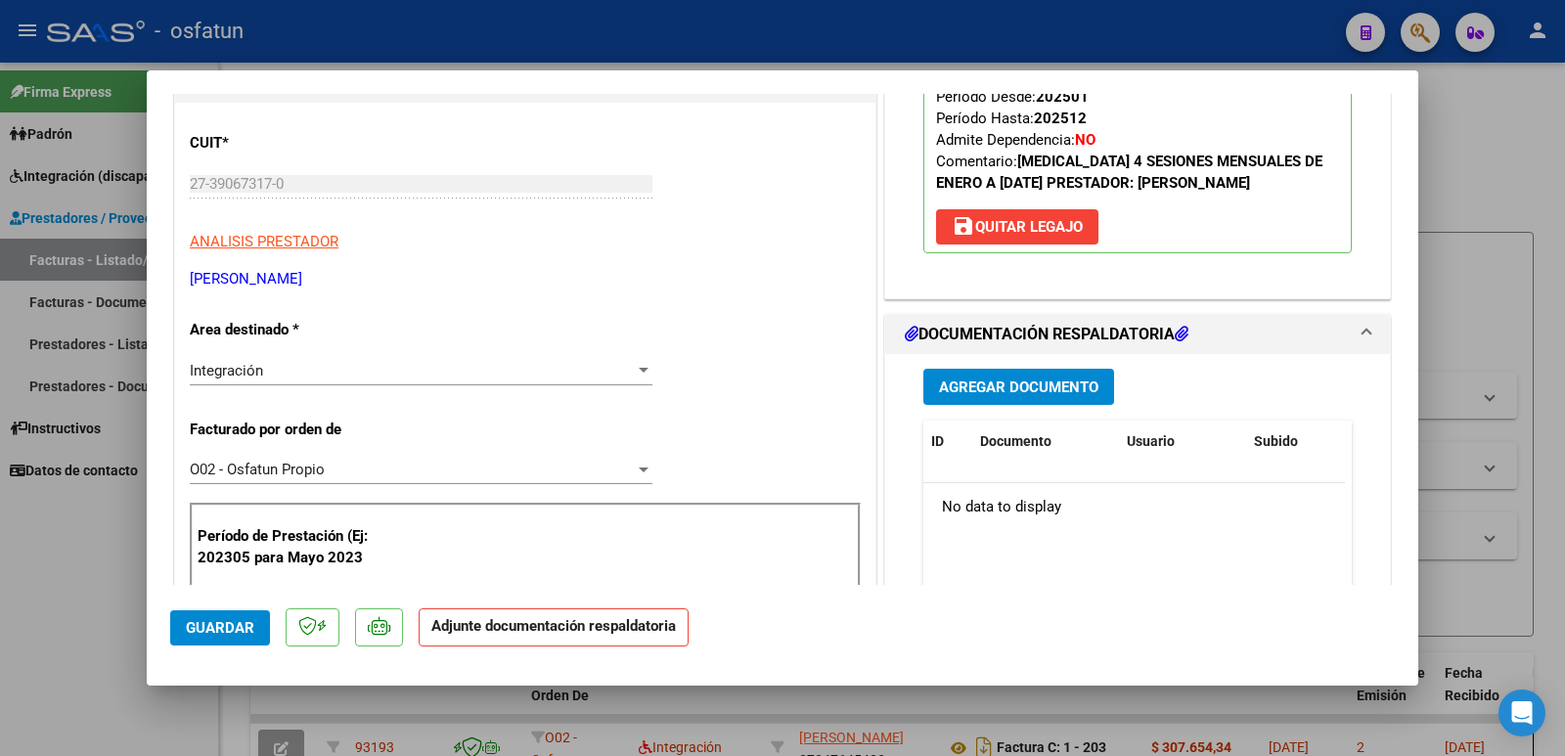
click at [1005, 405] on button "Agregar Documento" at bounding box center [1019, 387] width 191 height 36
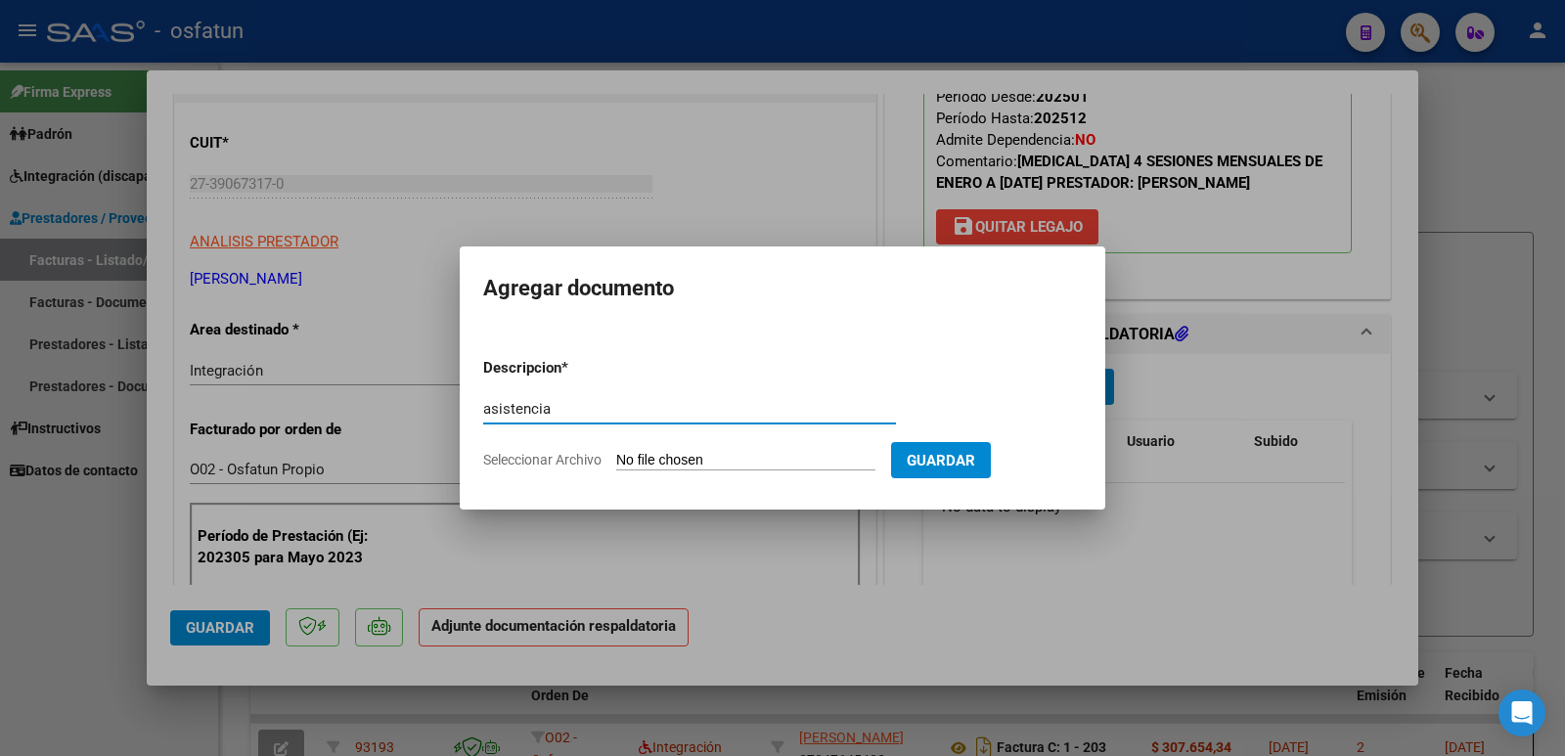
type input "asistencia"
click at [767, 458] on input "Seleccionar Archivo" at bounding box center [745, 461] width 259 height 19
type input "C:\fakepath\ErnestoCastrojul.pdf"
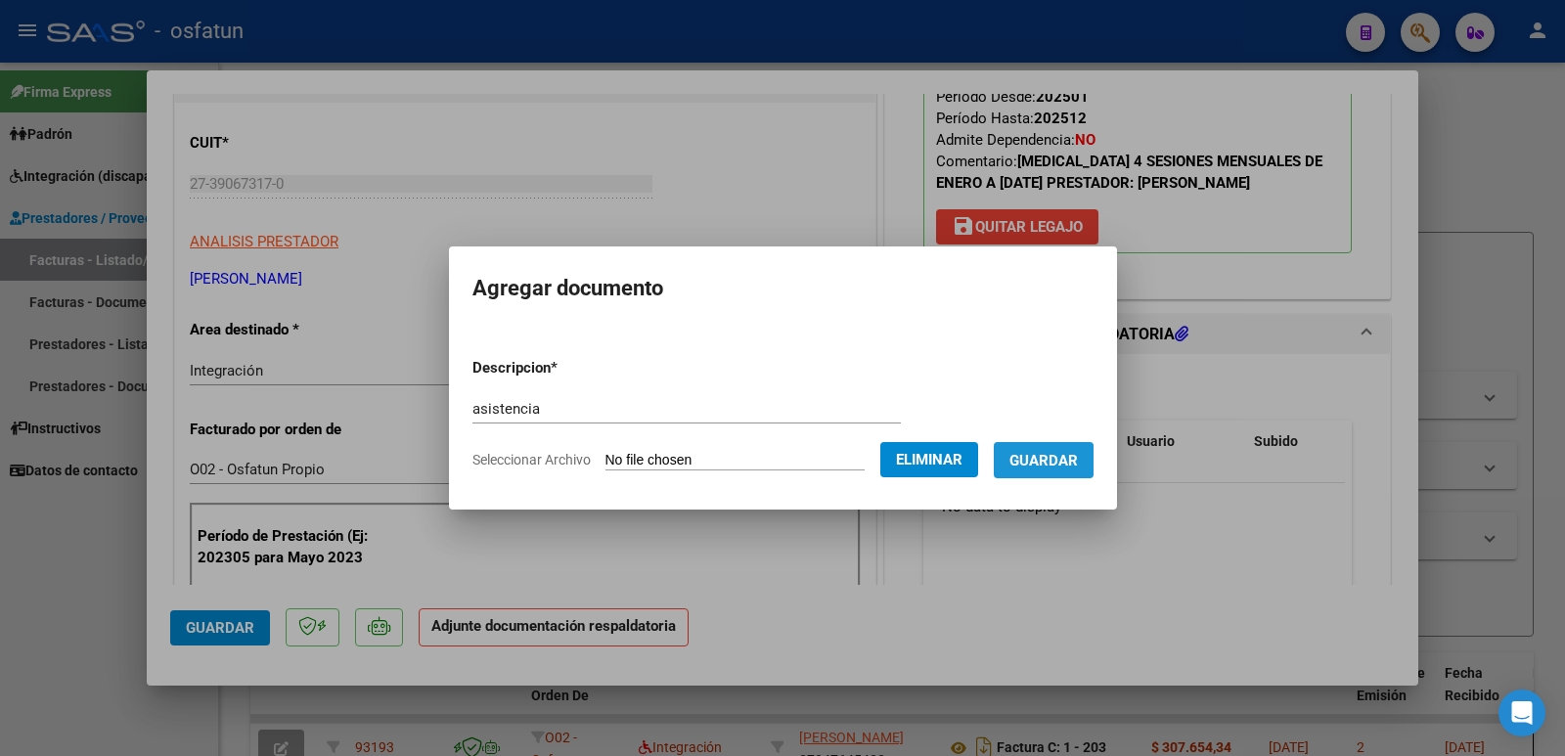
click at [1053, 466] on span "Guardar" at bounding box center [1044, 461] width 68 height 18
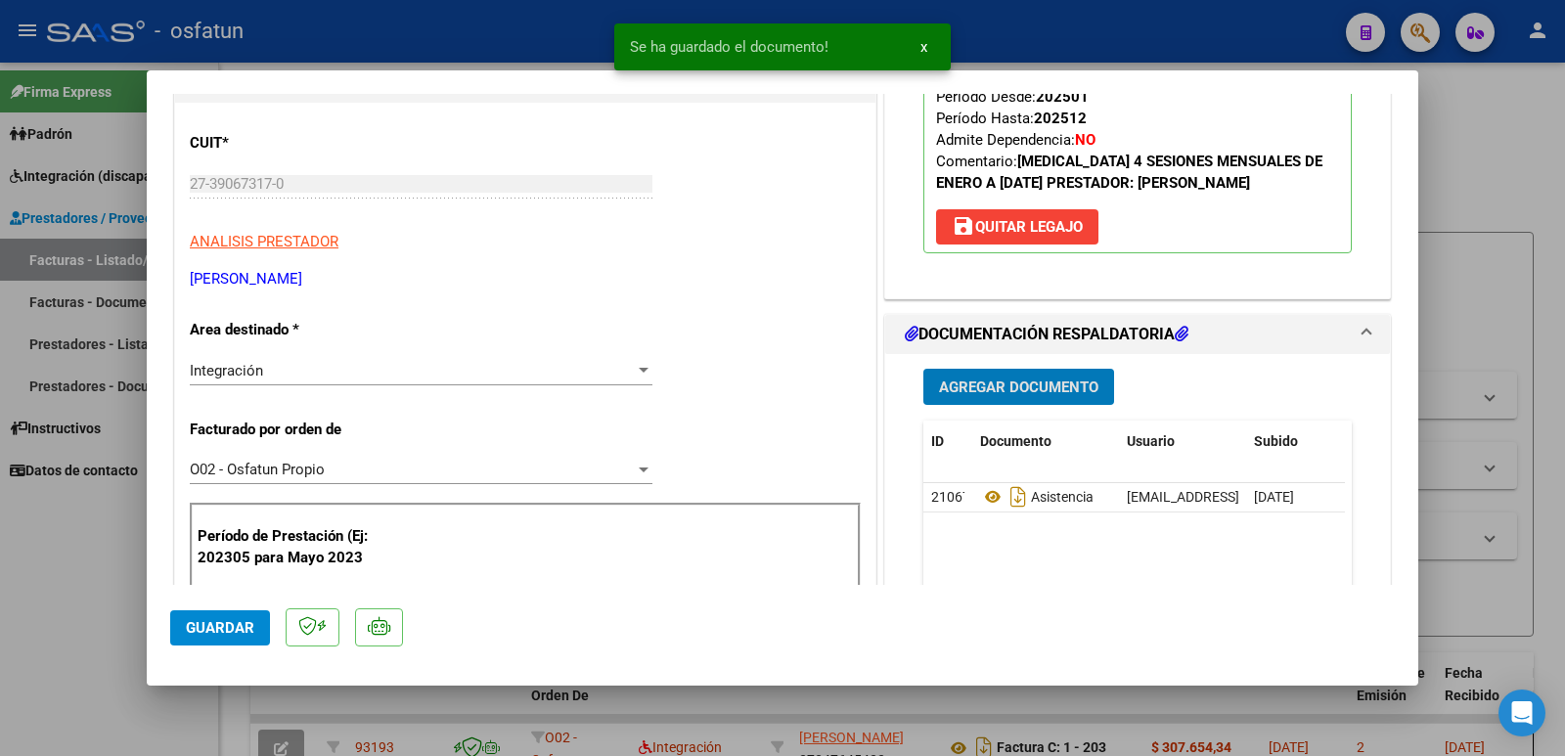
click at [217, 621] on span "Guardar" at bounding box center [220, 628] width 68 height 18
click at [78, 571] on div at bounding box center [782, 378] width 1565 height 756
type input "$ 0,00"
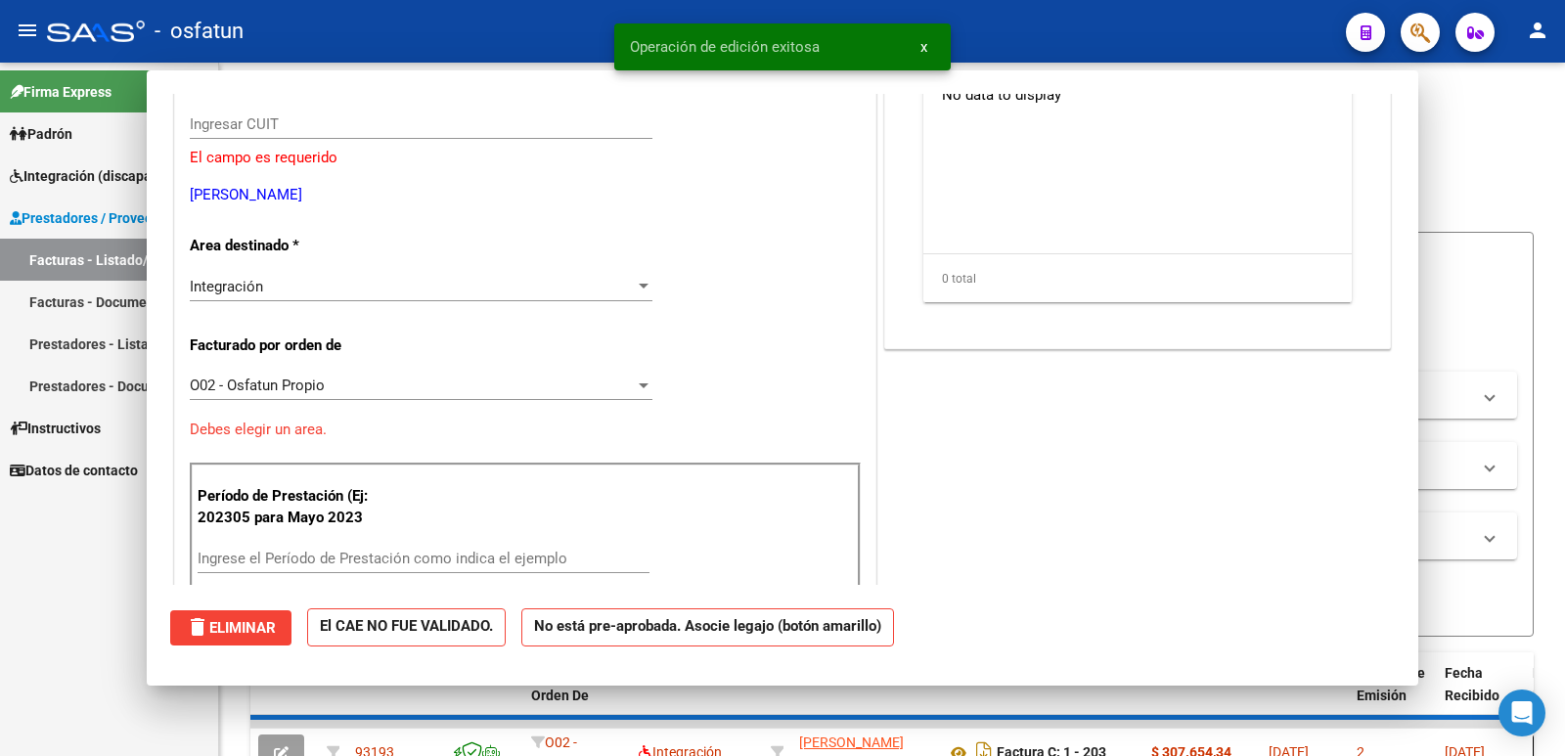
scroll to position [214, 0]
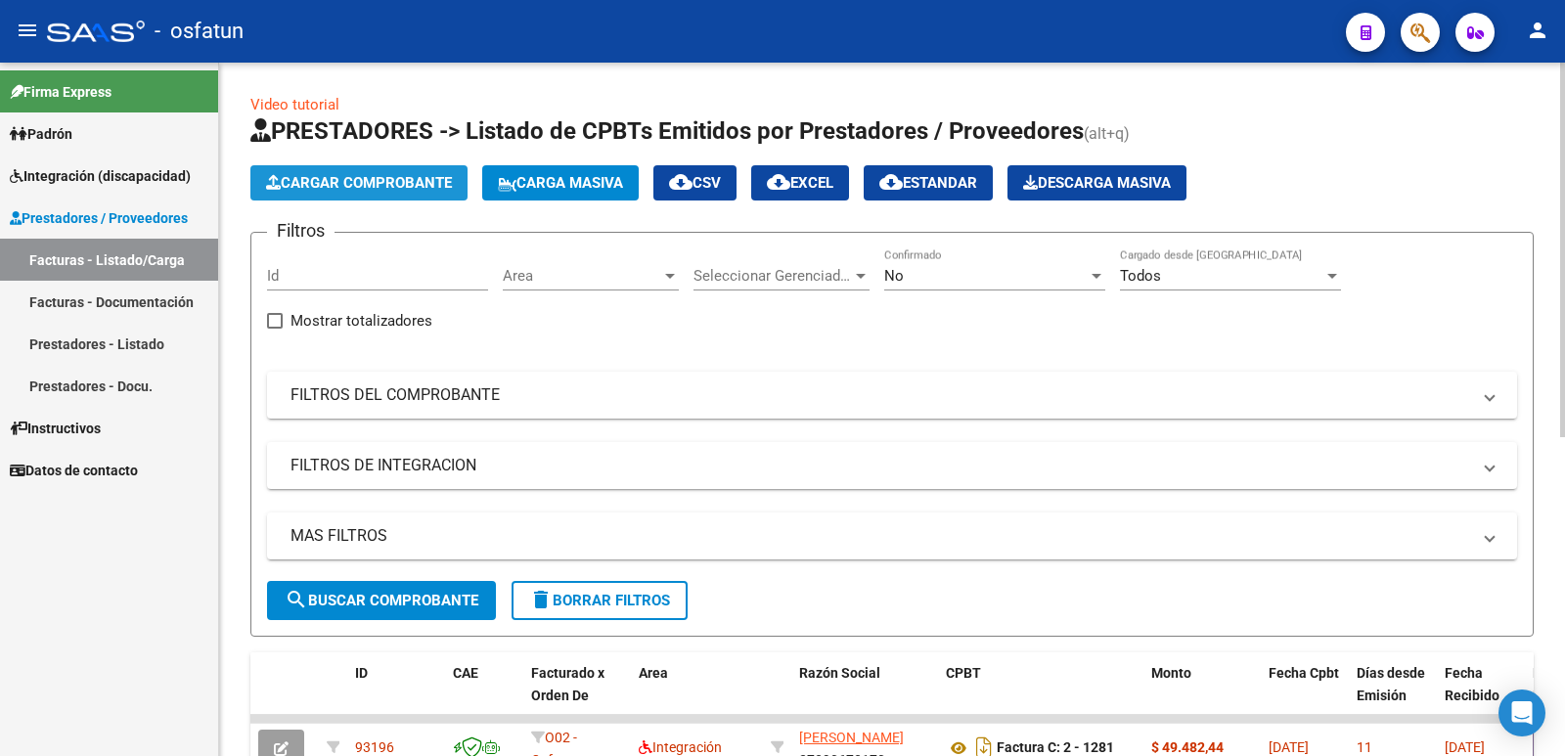
click at [389, 176] on span "Cargar Comprobante" at bounding box center [359, 183] width 186 height 18
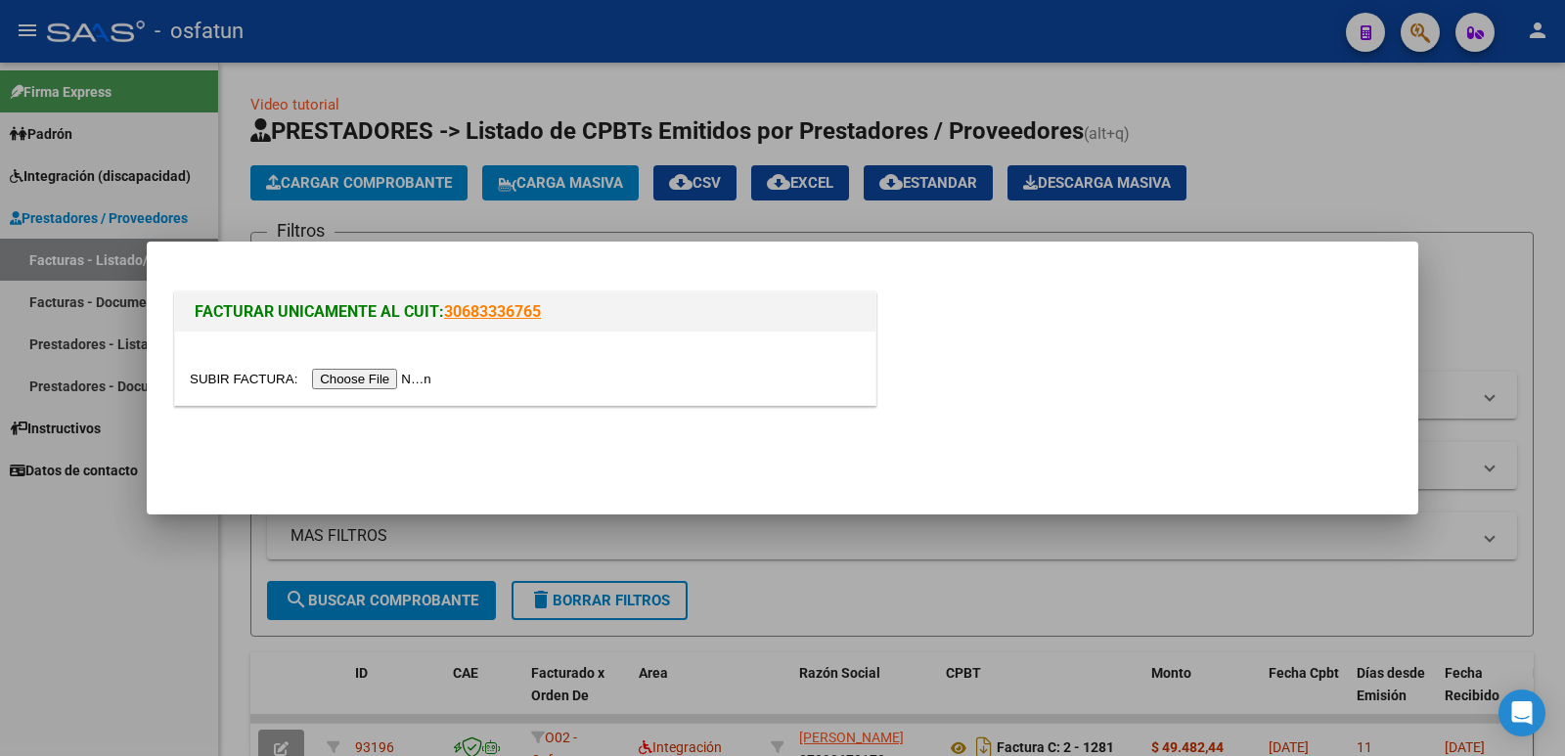
click at [392, 378] on input "file" at bounding box center [314, 379] width 248 height 21
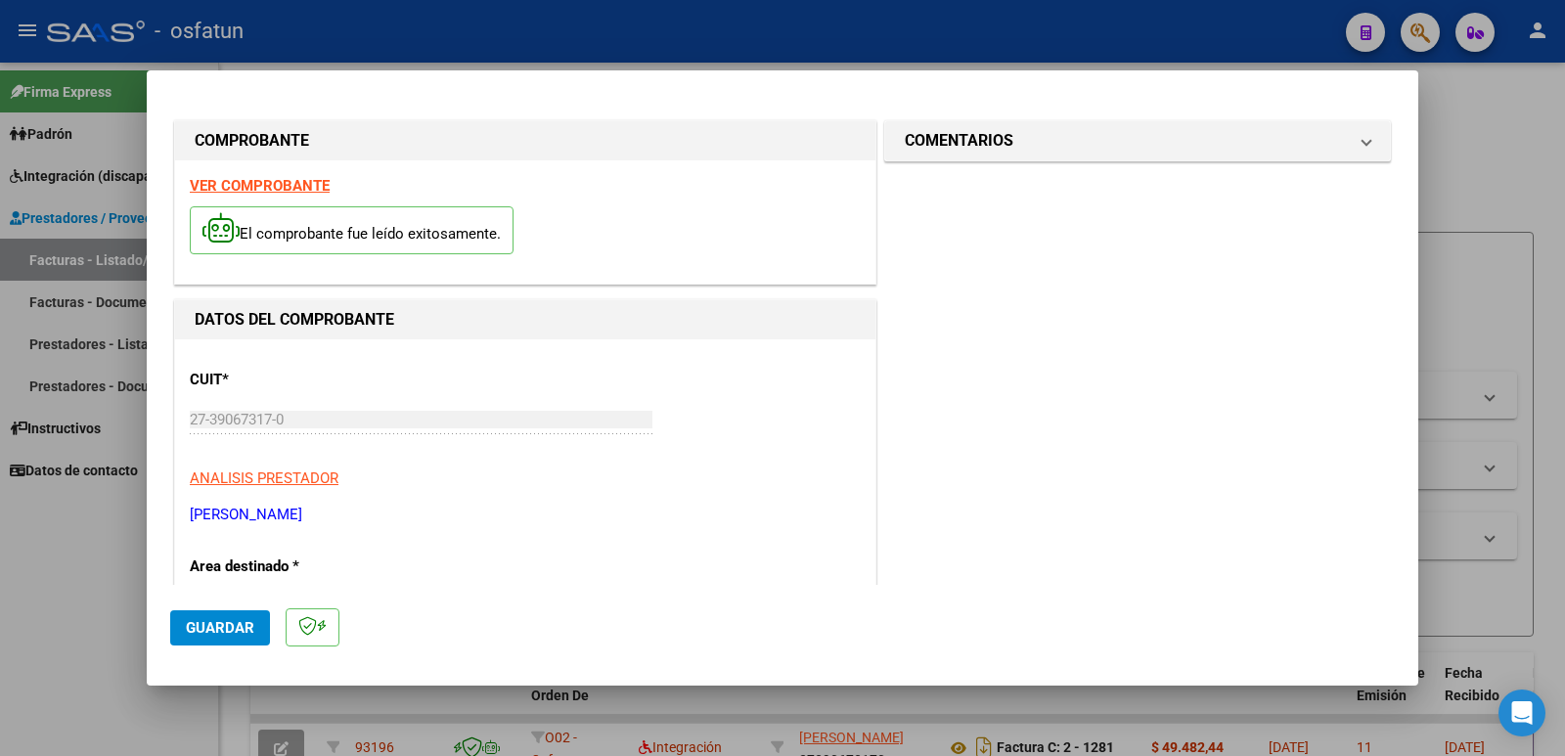
click at [545, 523] on p "[PERSON_NAME]" at bounding box center [525, 515] width 671 height 23
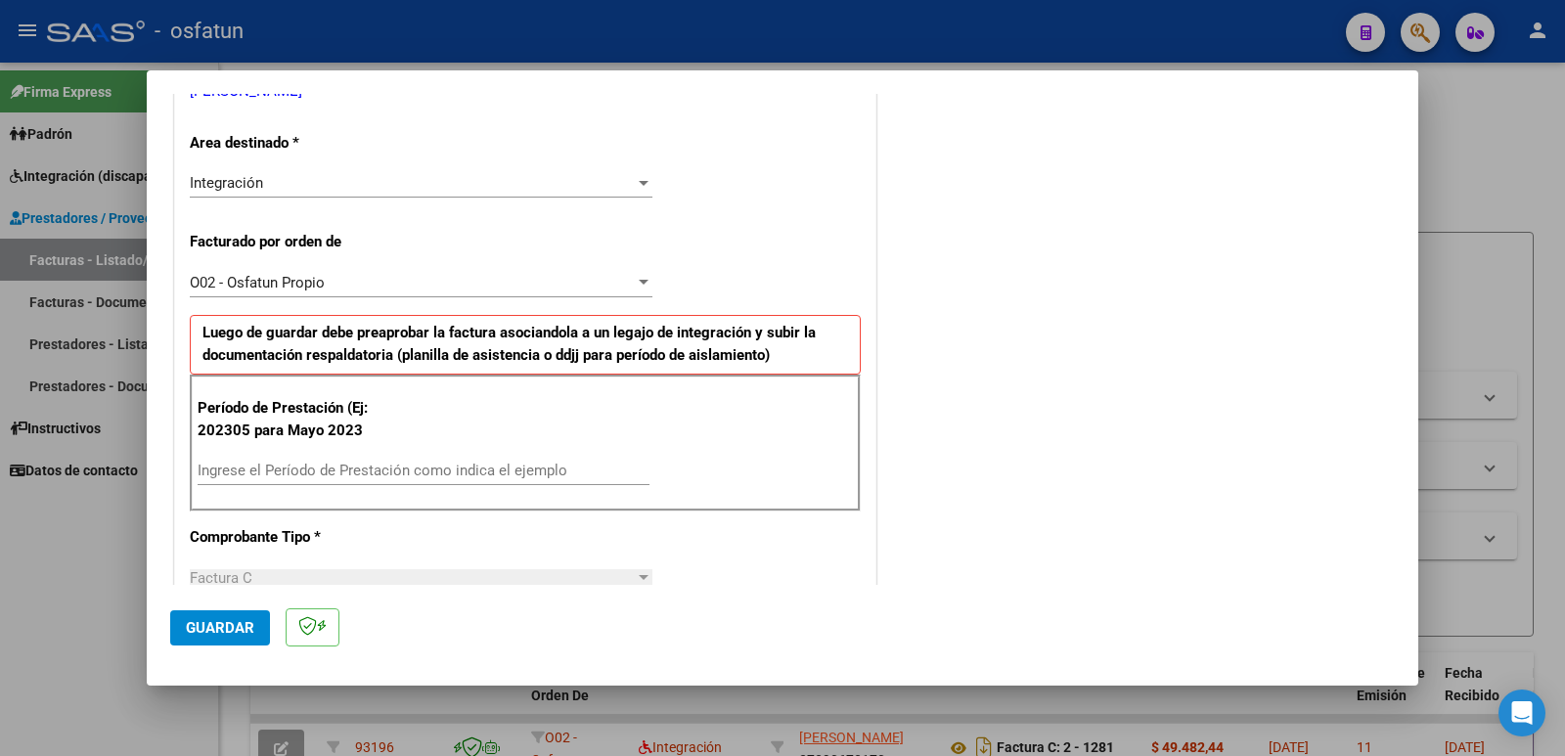
scroll to position [429, 0]
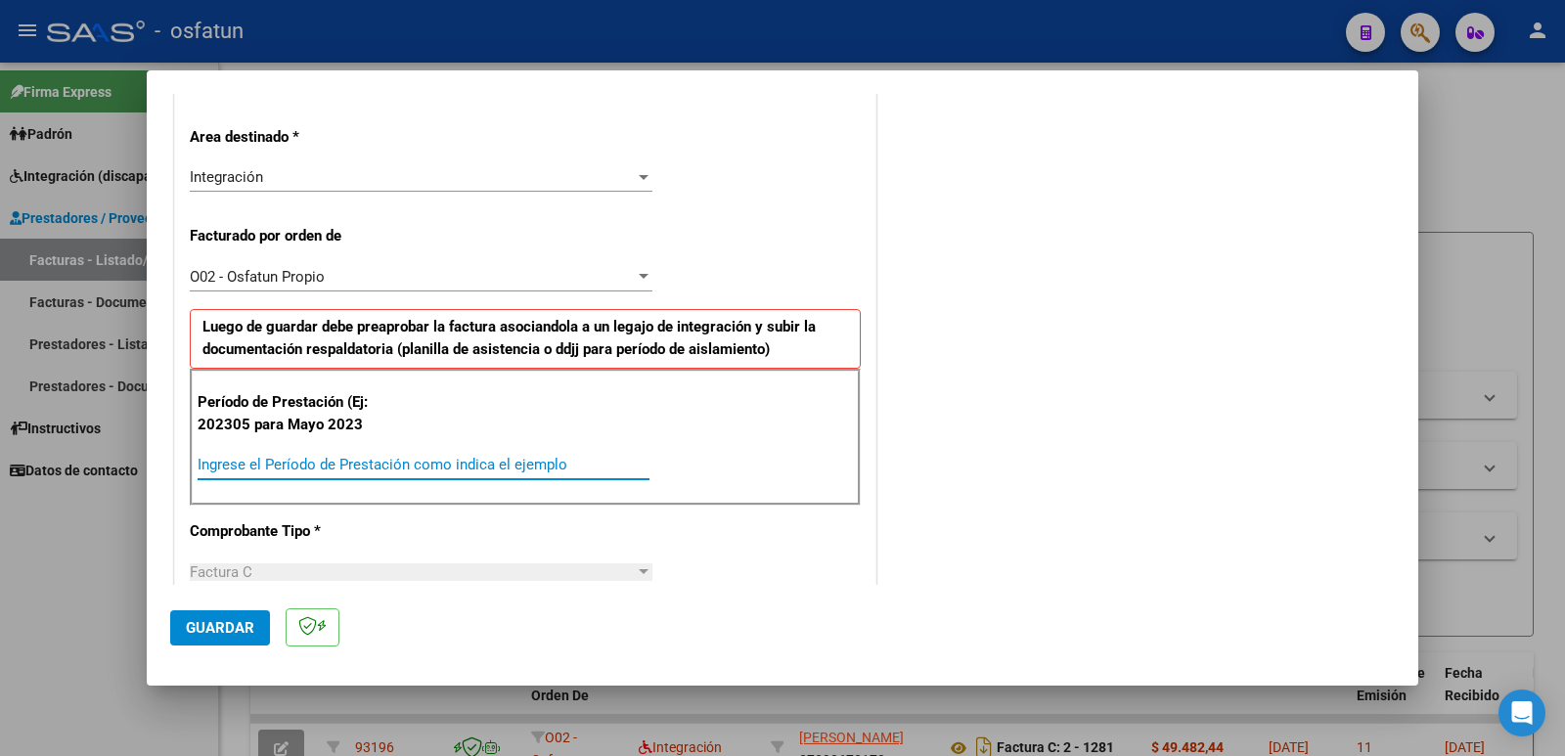
click at [431, 463] on input "Ingrese el Período de Prestación como indica el ejemplo" at bounding box center [424, 465] width 452 height 18
type input "202506"
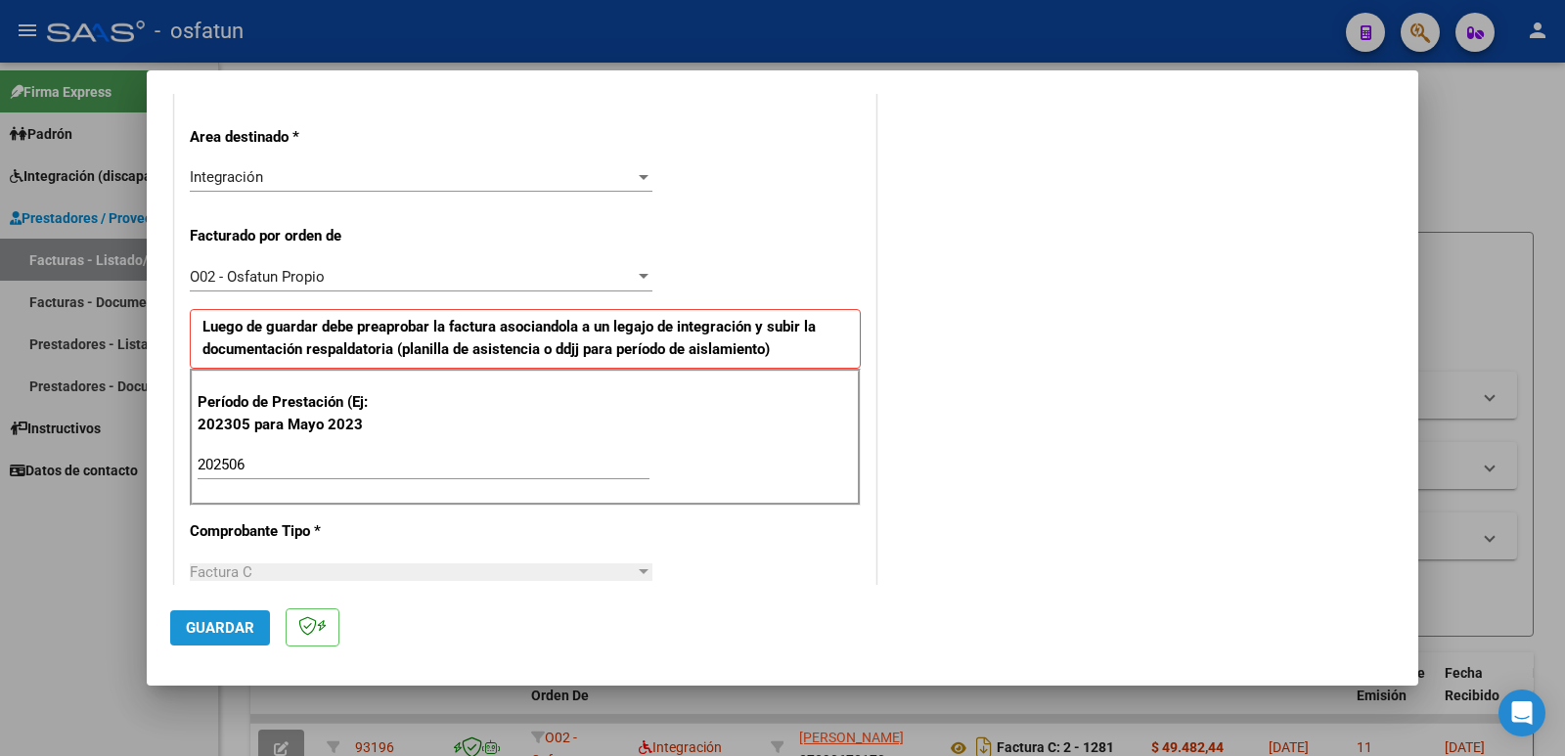
click at [221, 632] on span "Guardar" at bounding box center [220, 628] width 68 height 18
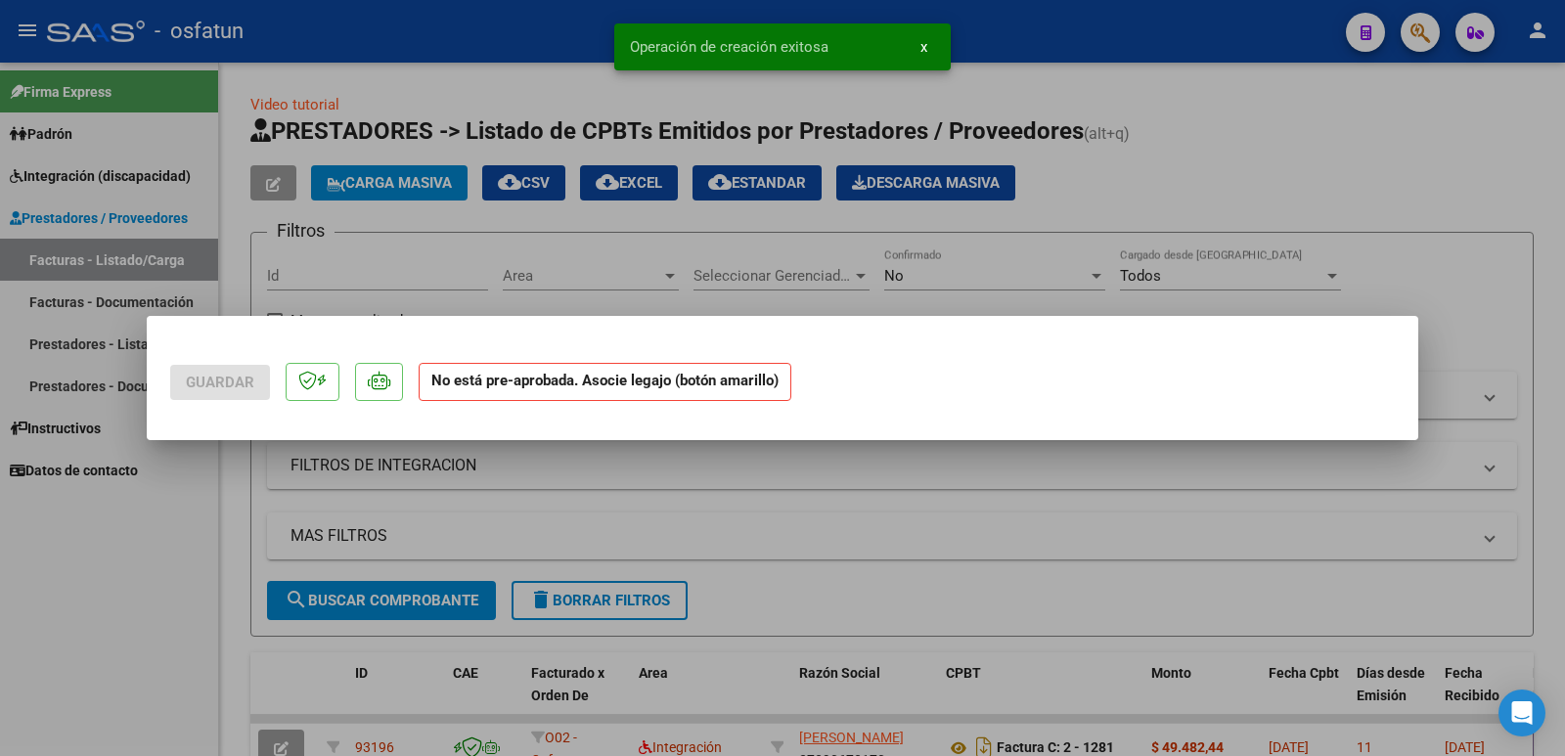
scroll to position [0, 0]
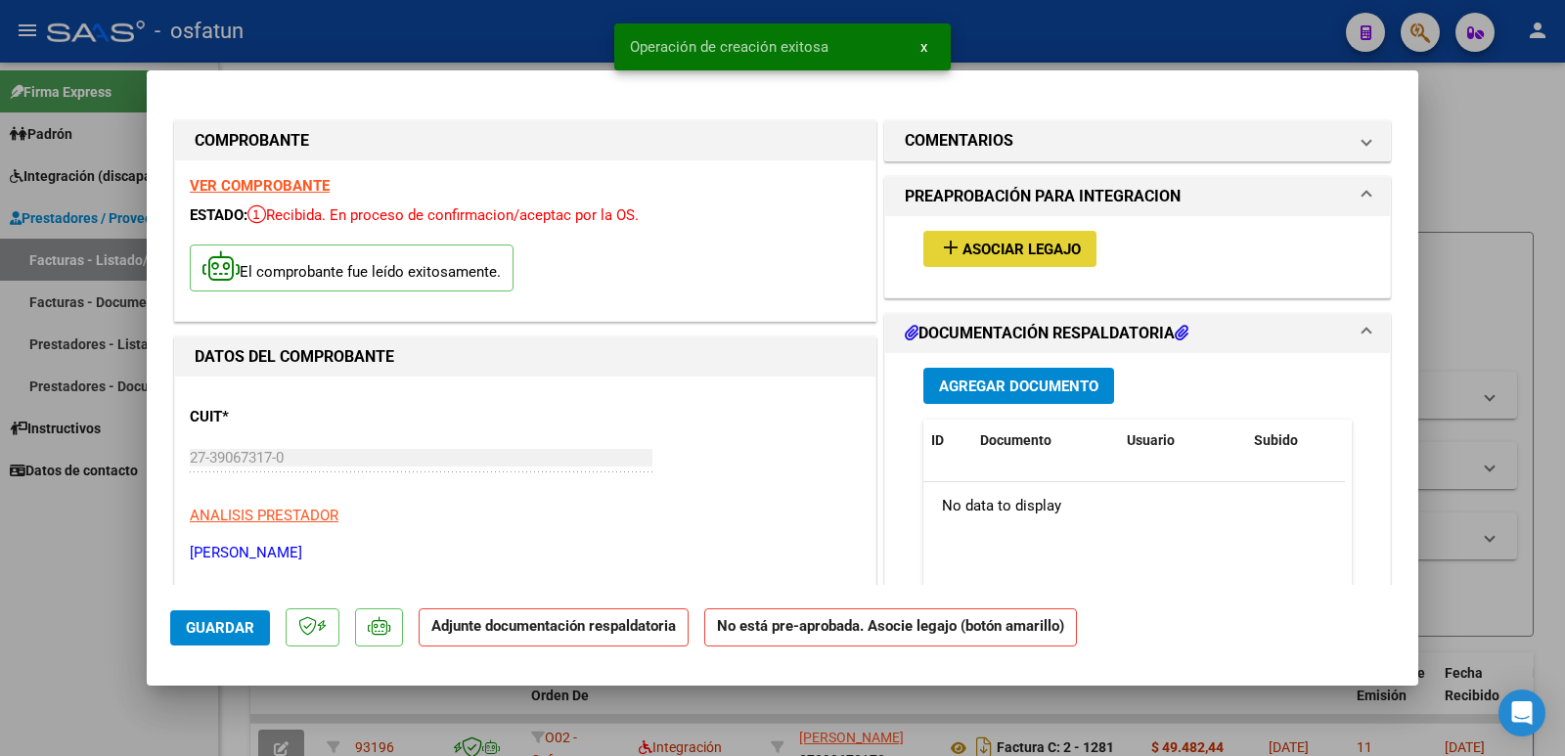
click at [1031, 236] on button "add Asociar Legajo" at bounding box center [1010, 249] width 173 height 36
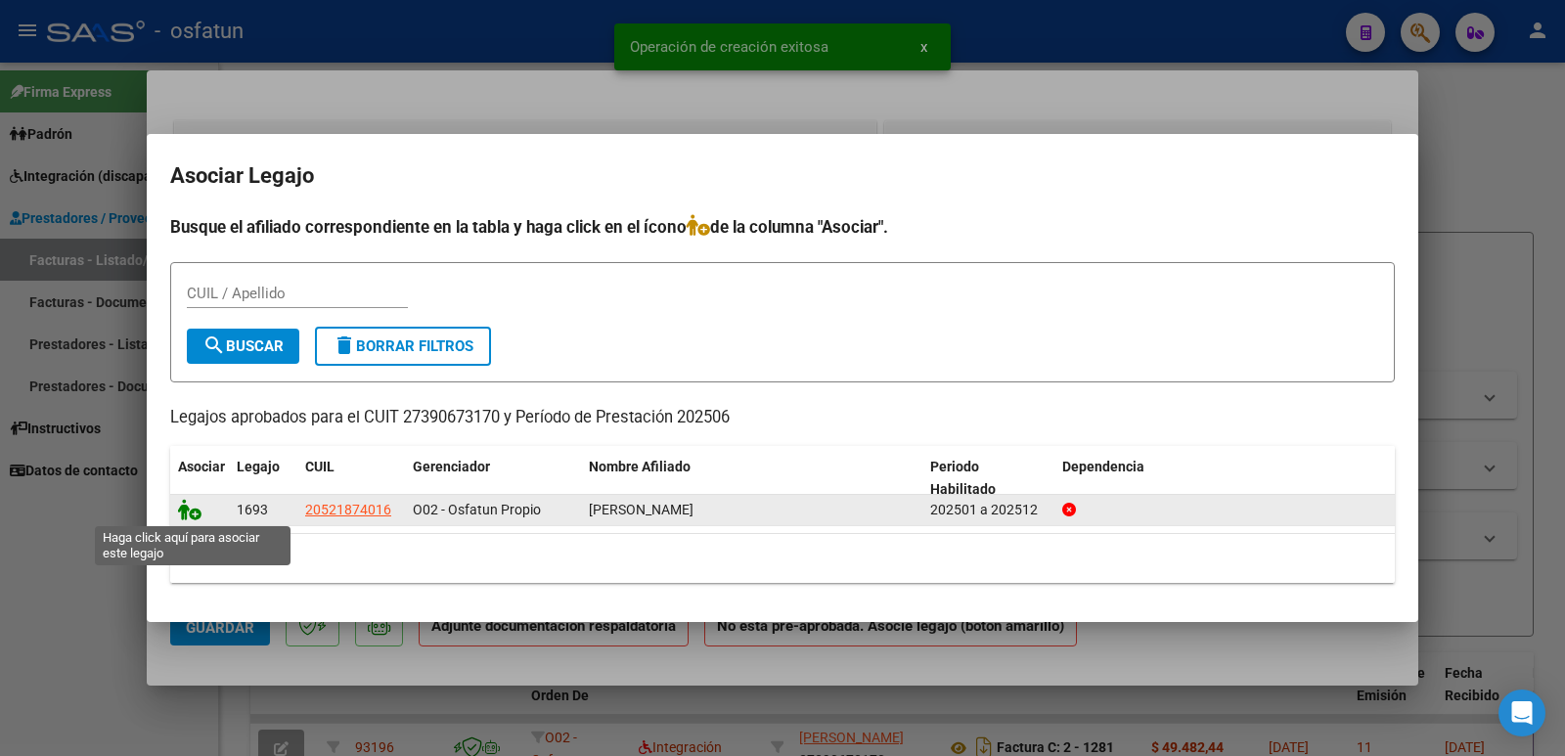
click at [184, 512] on icon at bounding box center [189, 510] width 23 height 22
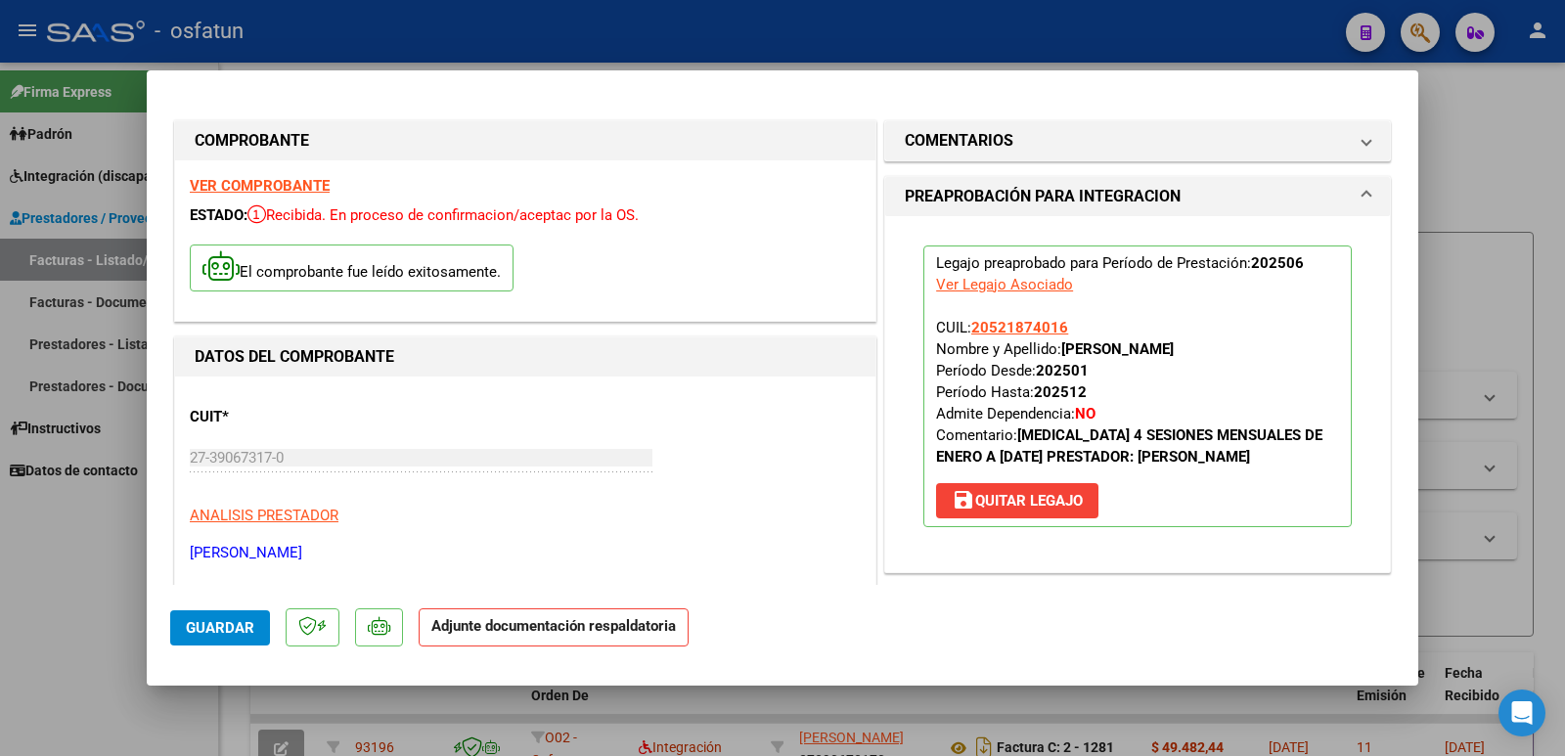
scroll to position [429, 0]
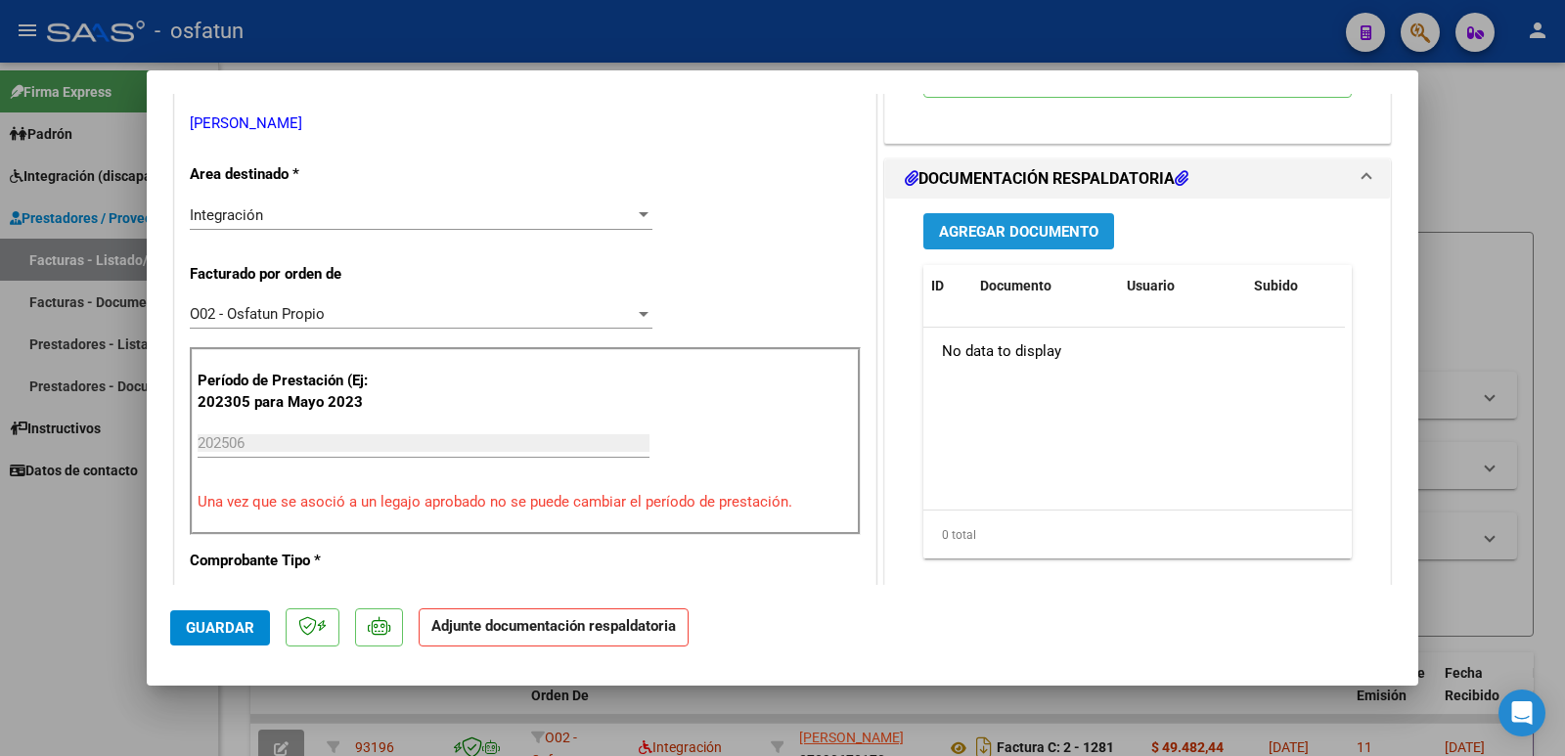
click at [1045, 241] on span "Agregar Documento" at bounding box center [1018, 232] width 159 height 18
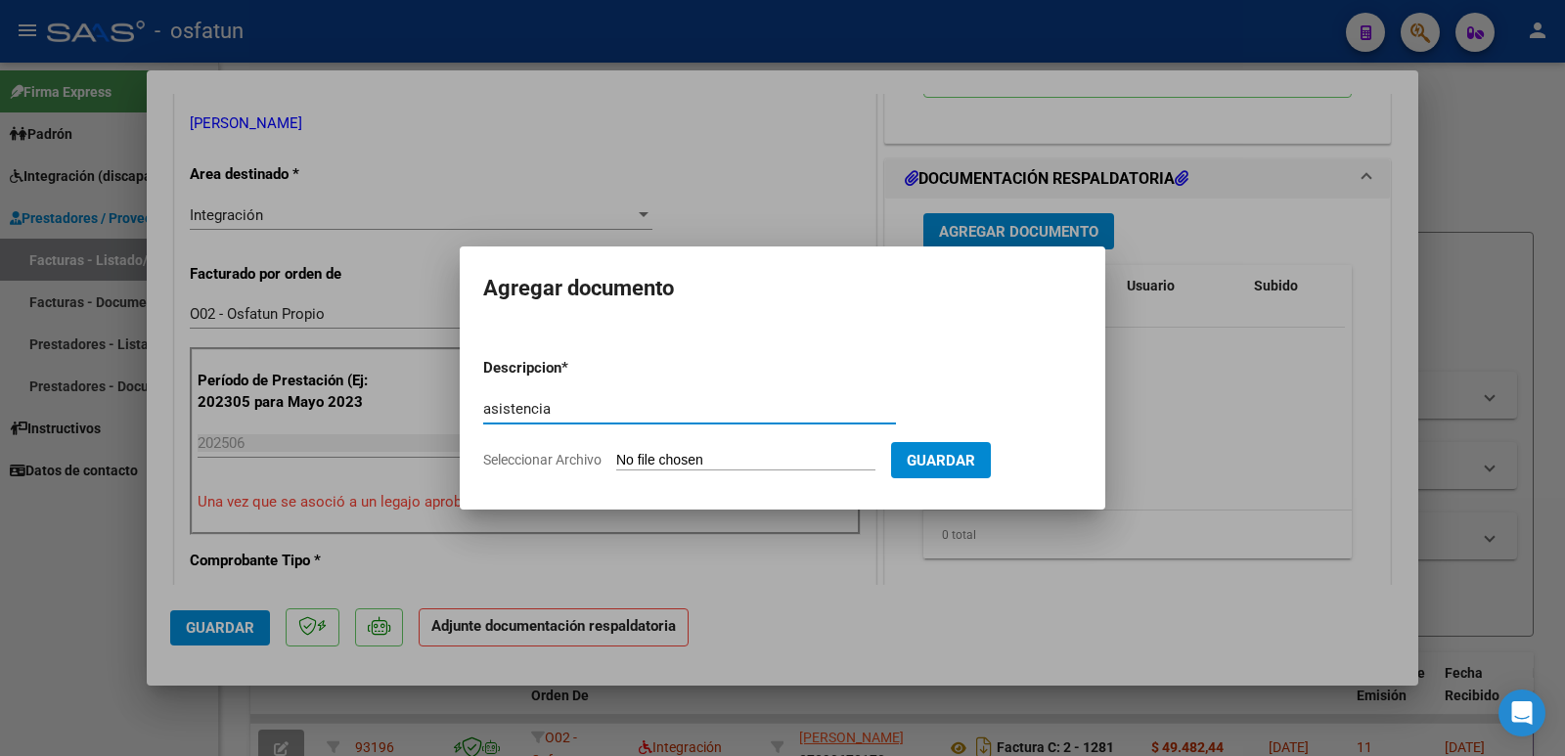
type input "asistencia"
click at [729, 467] on input "Seleccionar Archivo" at bounding box center [745, 461] width 259 height 19
type input "C:\fakepath\nsto junio.pdf"
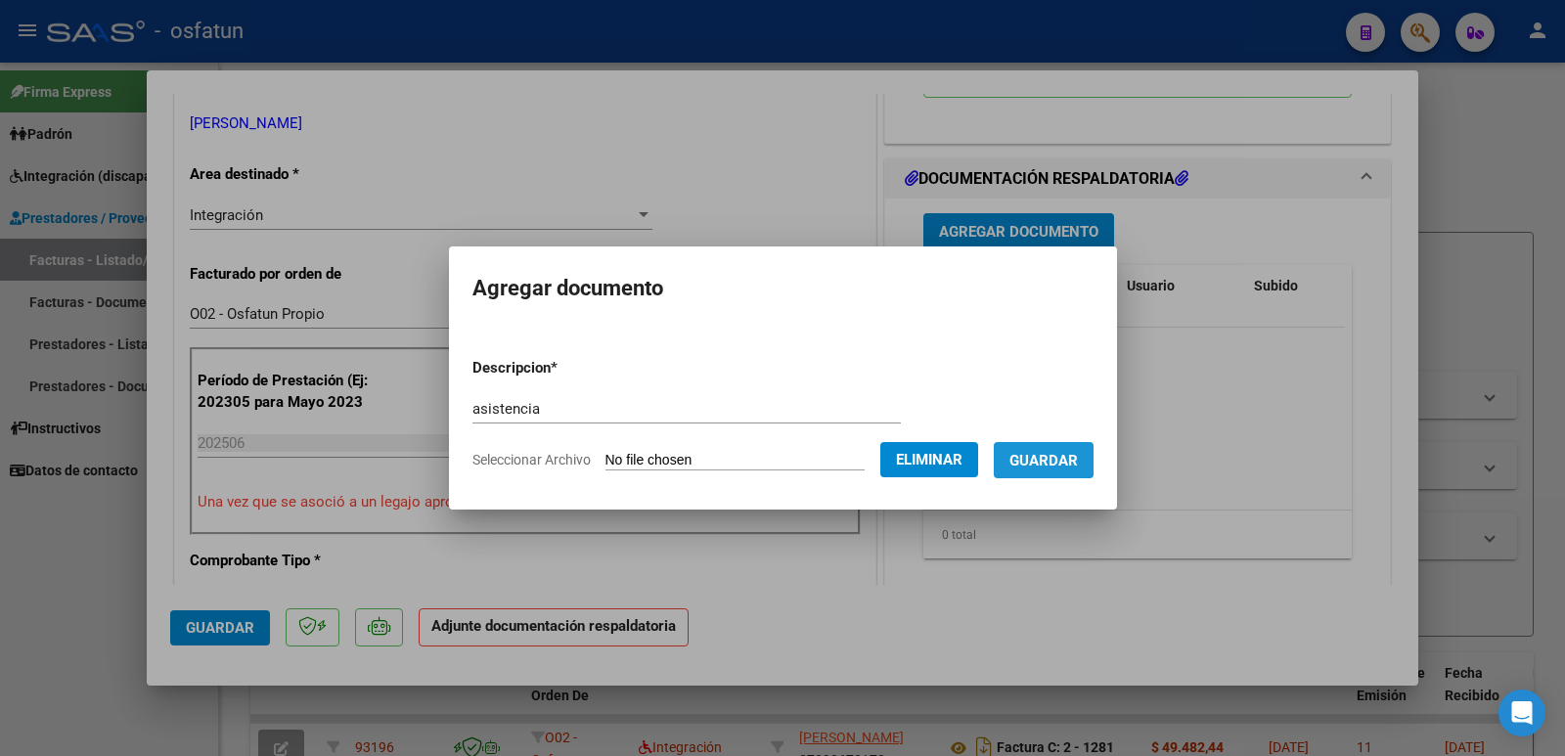
click at [1061, 449] on button "Guardar" at bounding box center [1044, 460] width 100 height 36
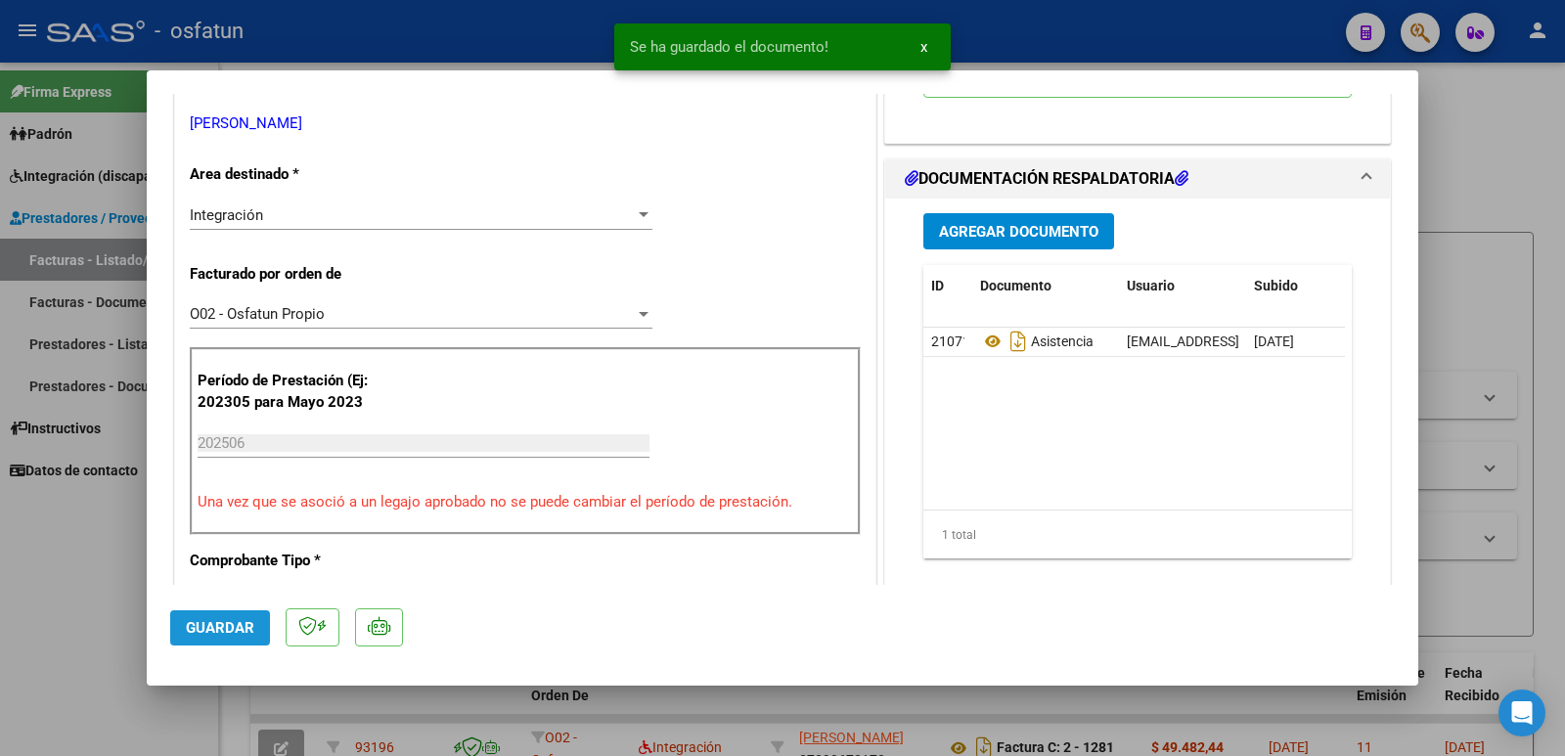
click at [235, 624] on span "Guardar" at bounding box center [220, 628] width 68 height 18
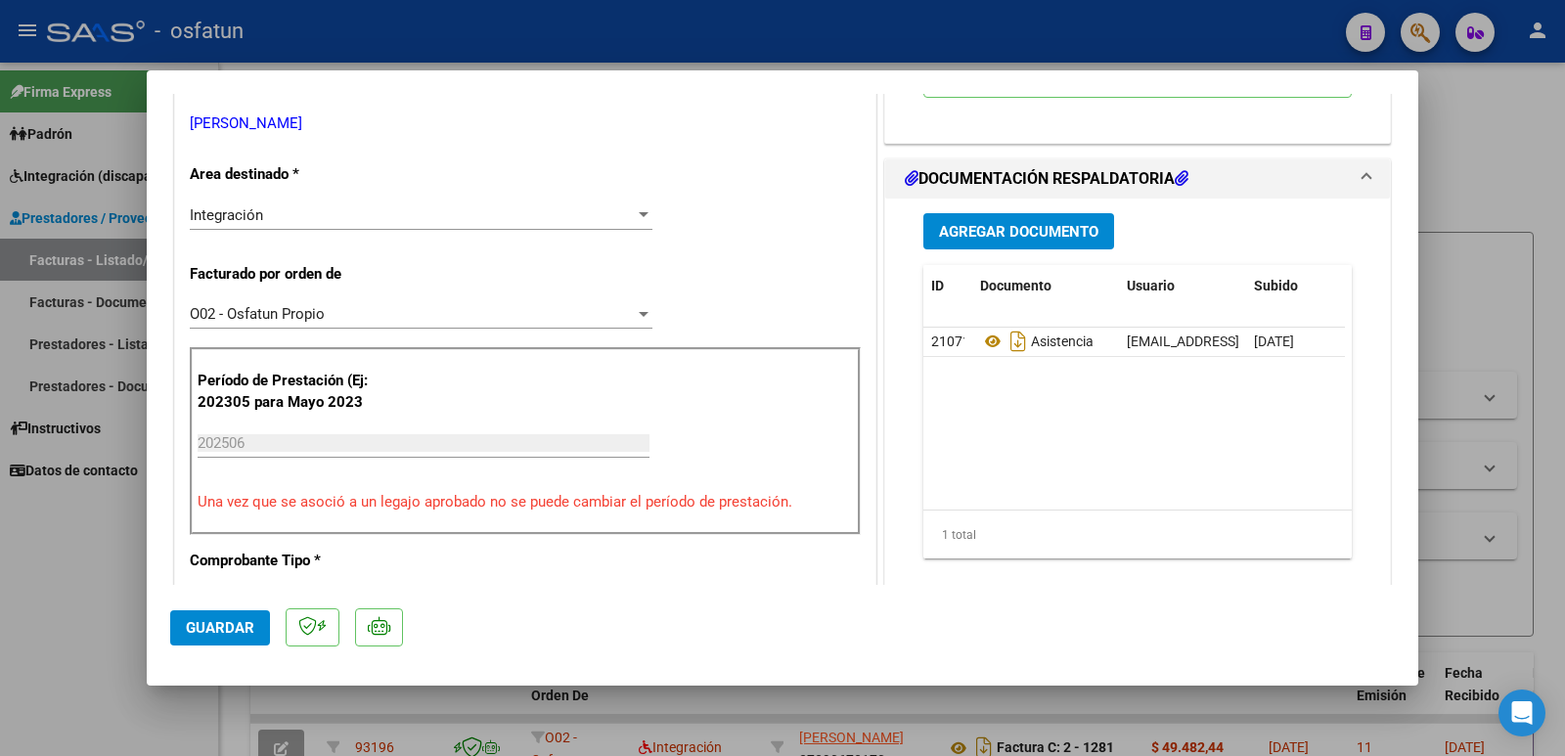
click at [228, 624] on span "Guardar" at bounding box center [220, 628] width 68 height 18
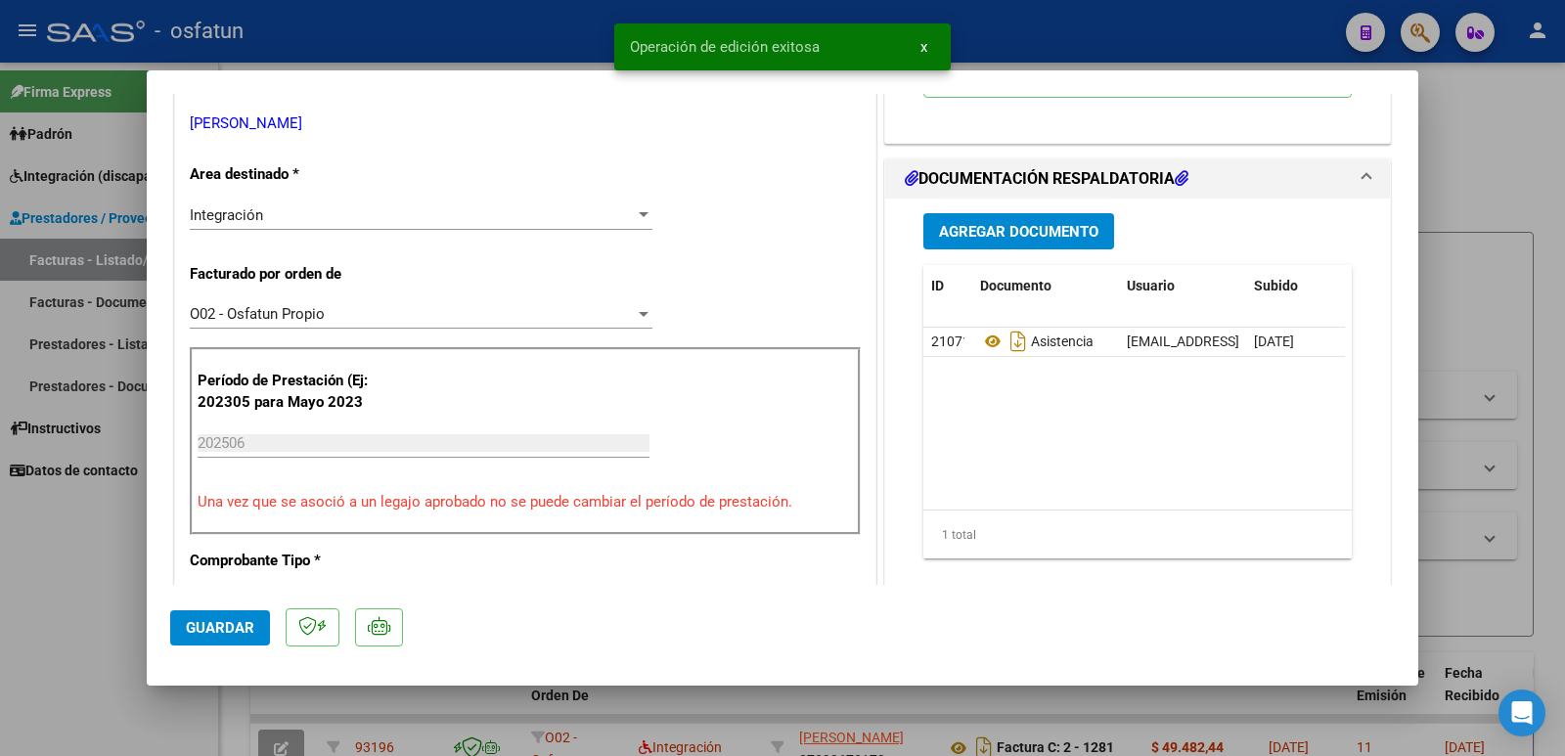
click at [101, 515] on div at bounding box center [782, 378] width 1565 height 756
type input "$ 0,00"
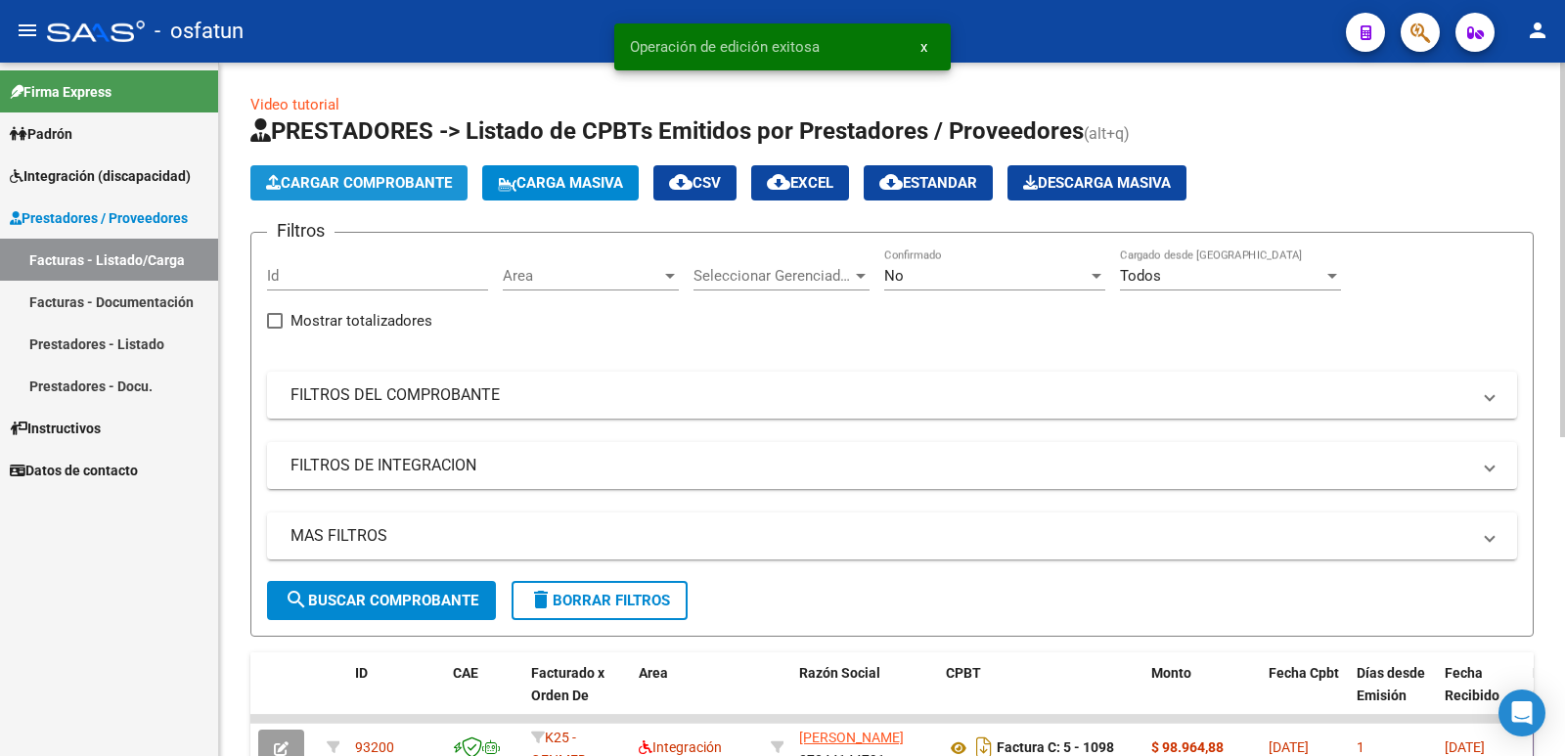
click at [350, 191] on span "Cargar Comprobante" at bounding box center [359, 183] width 186 height 18
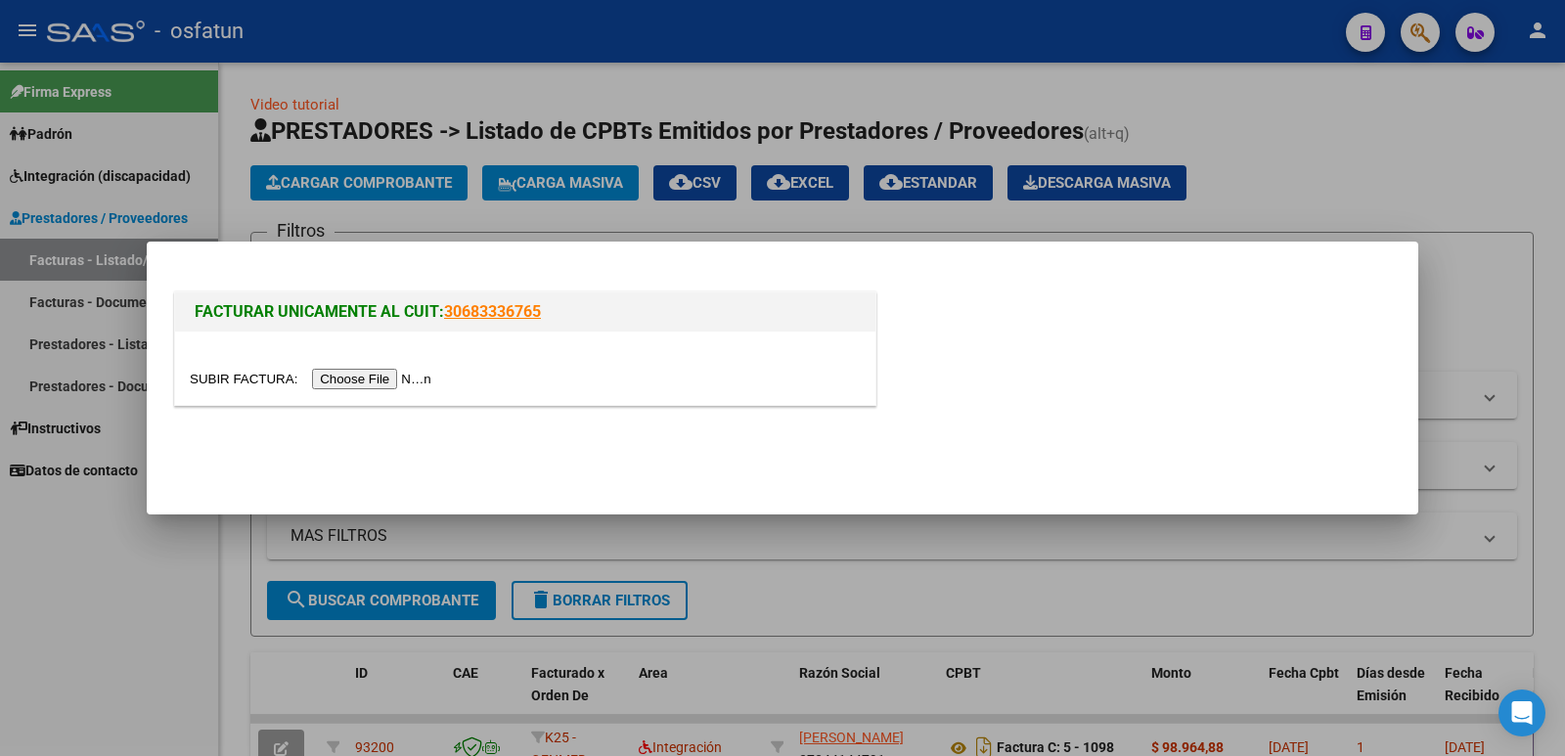
click at [389, 377] on input "file" at bounding box center [314, 379] width 248 height 21
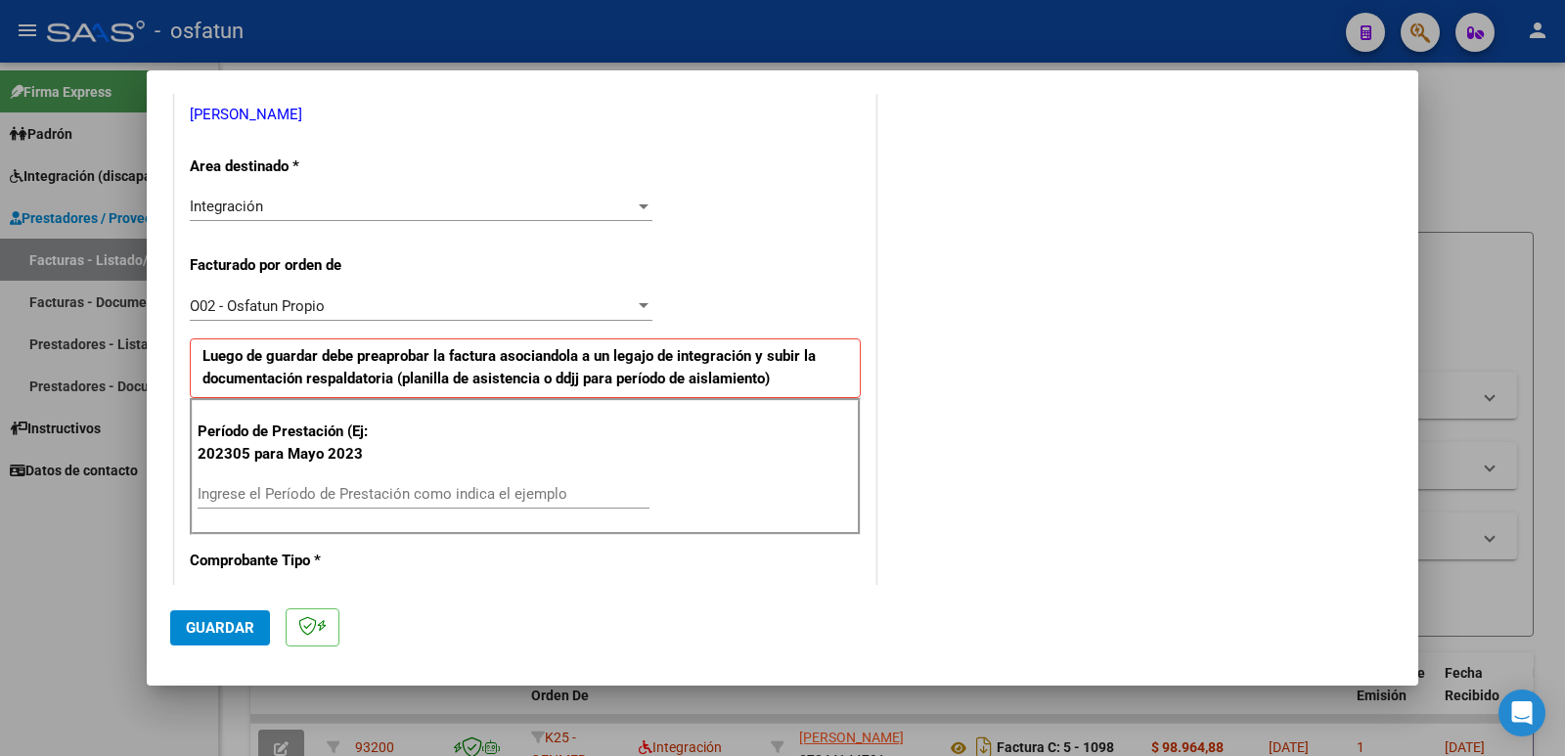
scroll to position [430, 0]
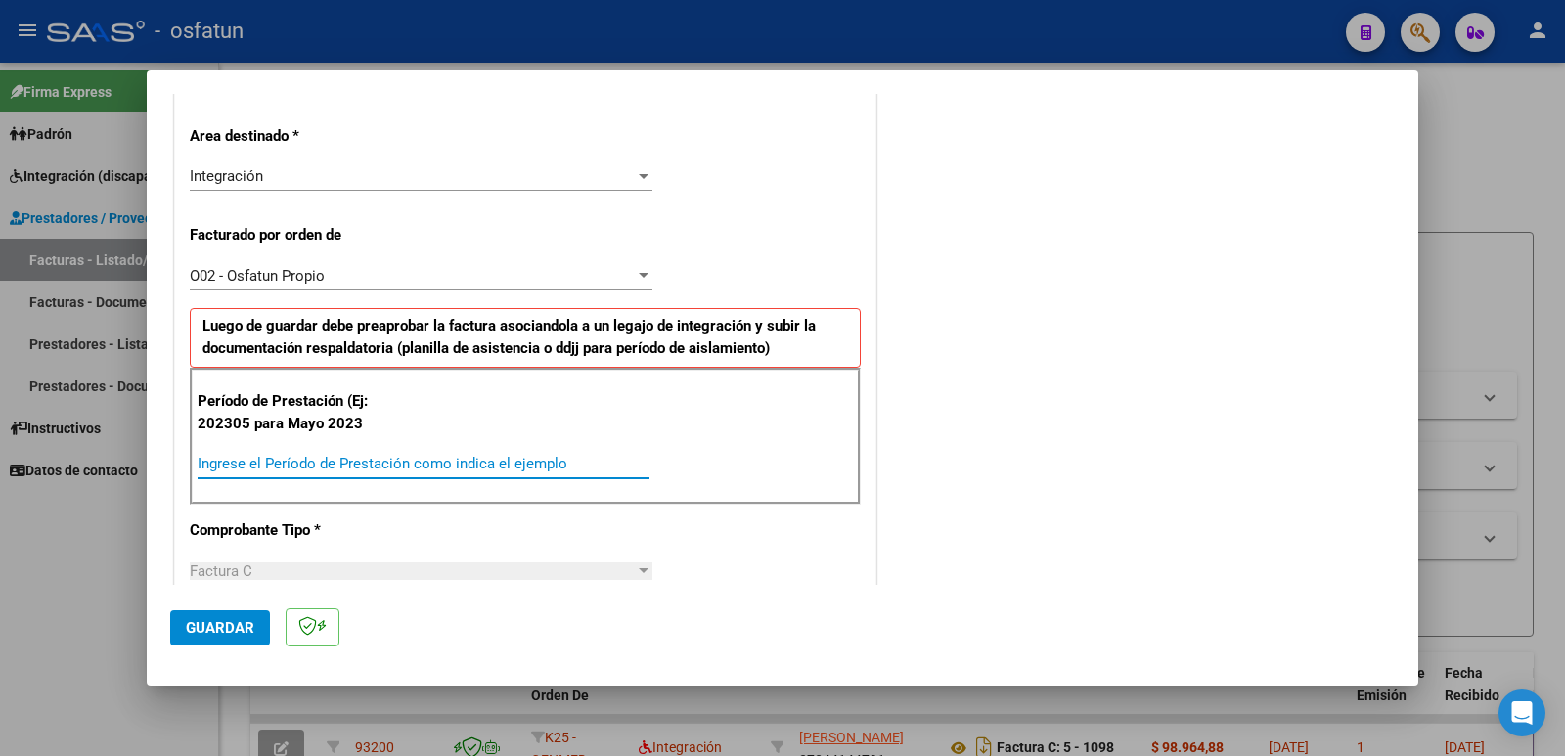
click at [512, 458] on input "Ingrese el Período de Prestación como indica el ejemplo" at bounding box center [424, 464] width 452 height 18
type input "202507"
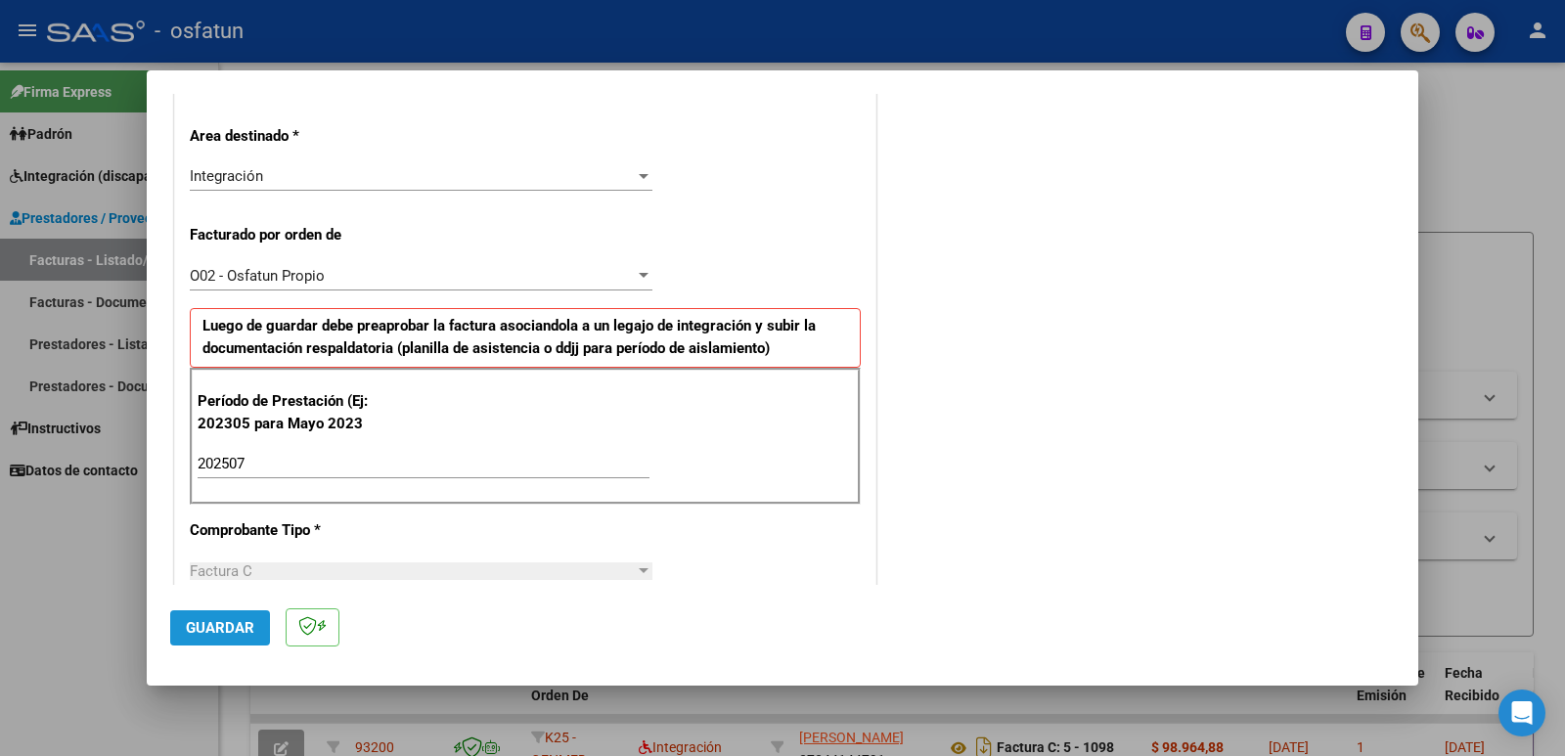
click at [230, 636] on span "Guardar" at bounding box center [220, 628] width 68 height 18
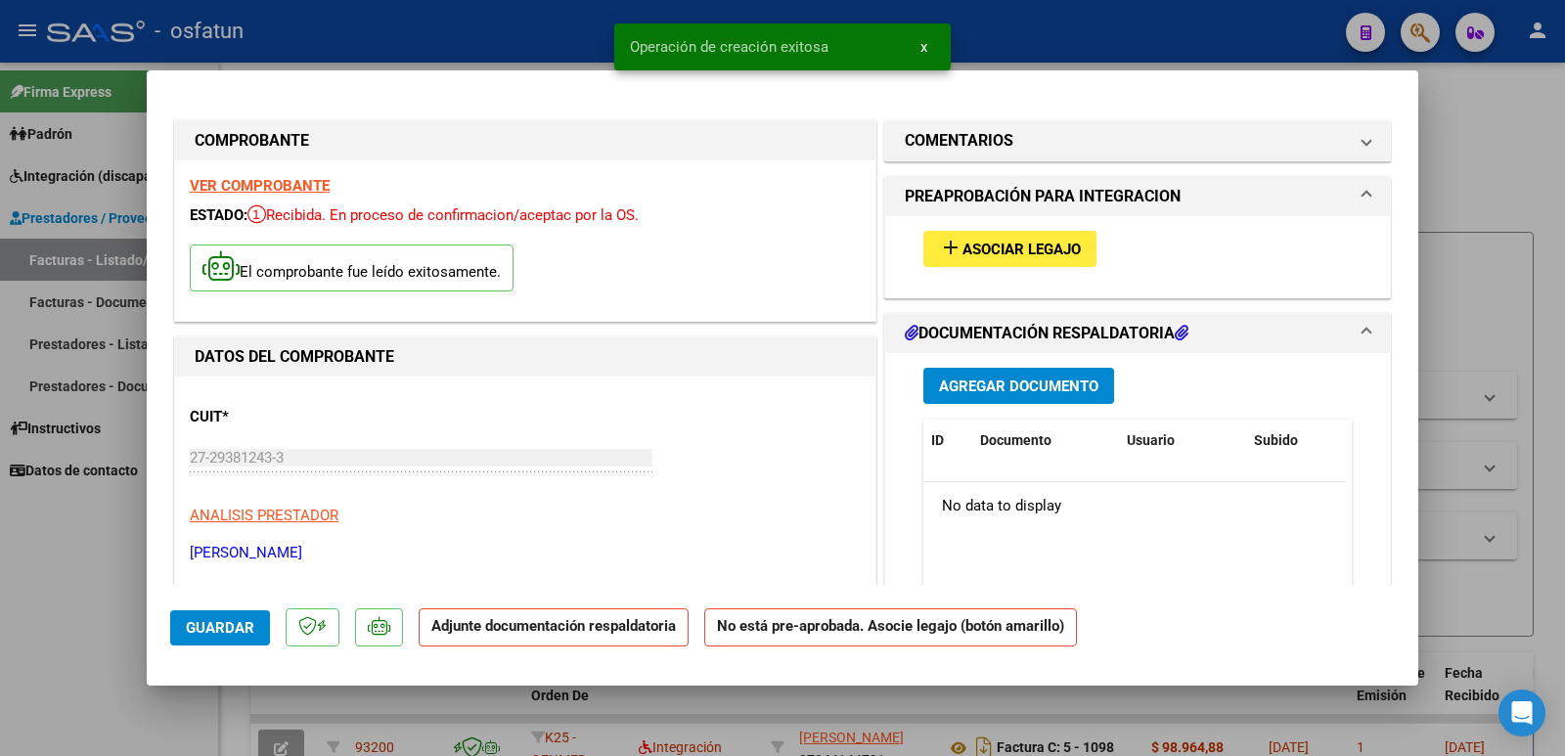
click at [1020, 249] on span "Asociar Legajo" at bounding box center [1022, 250] width 118 height 18
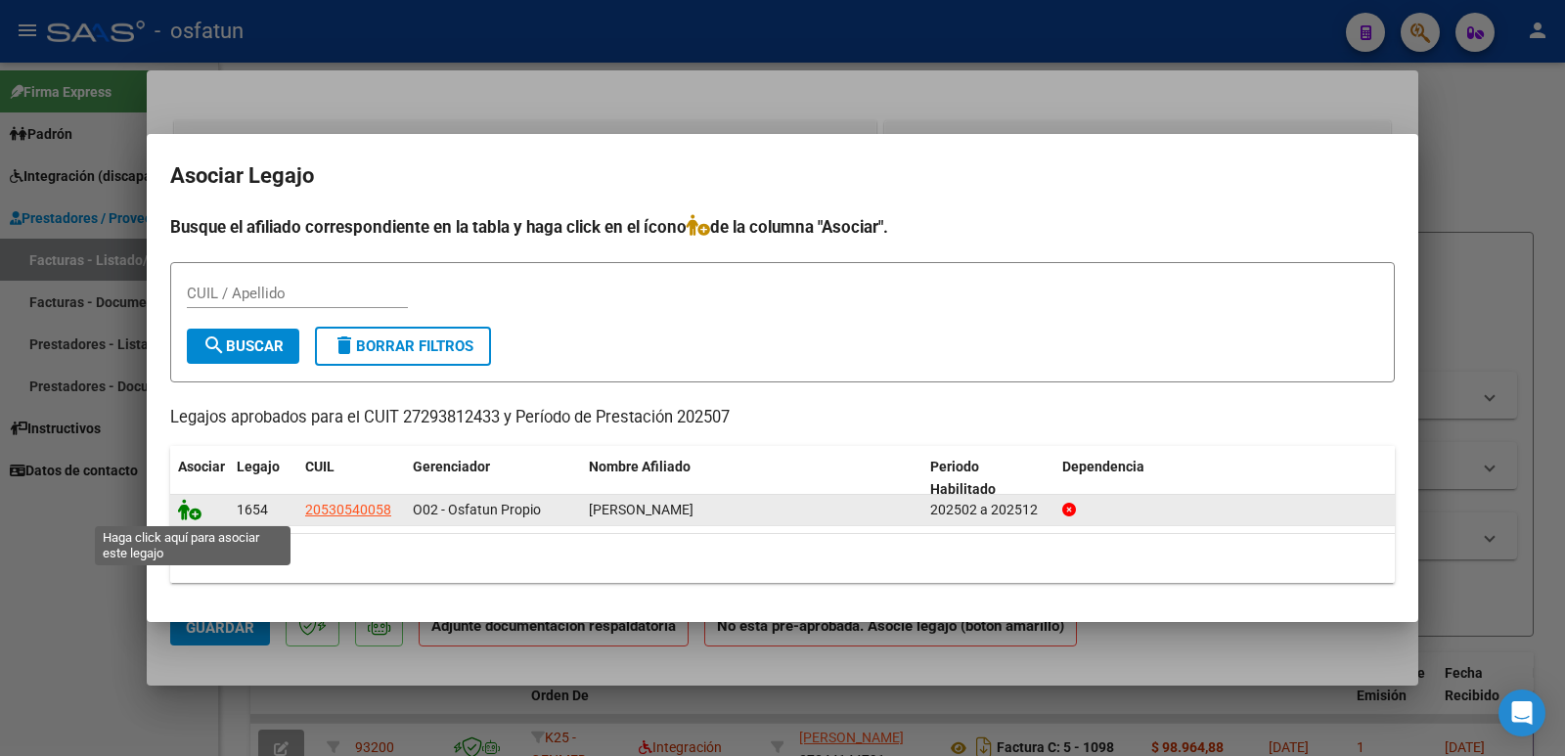
click at [191, 518] on icon at bounding box center [189, 510] width 23 height 22
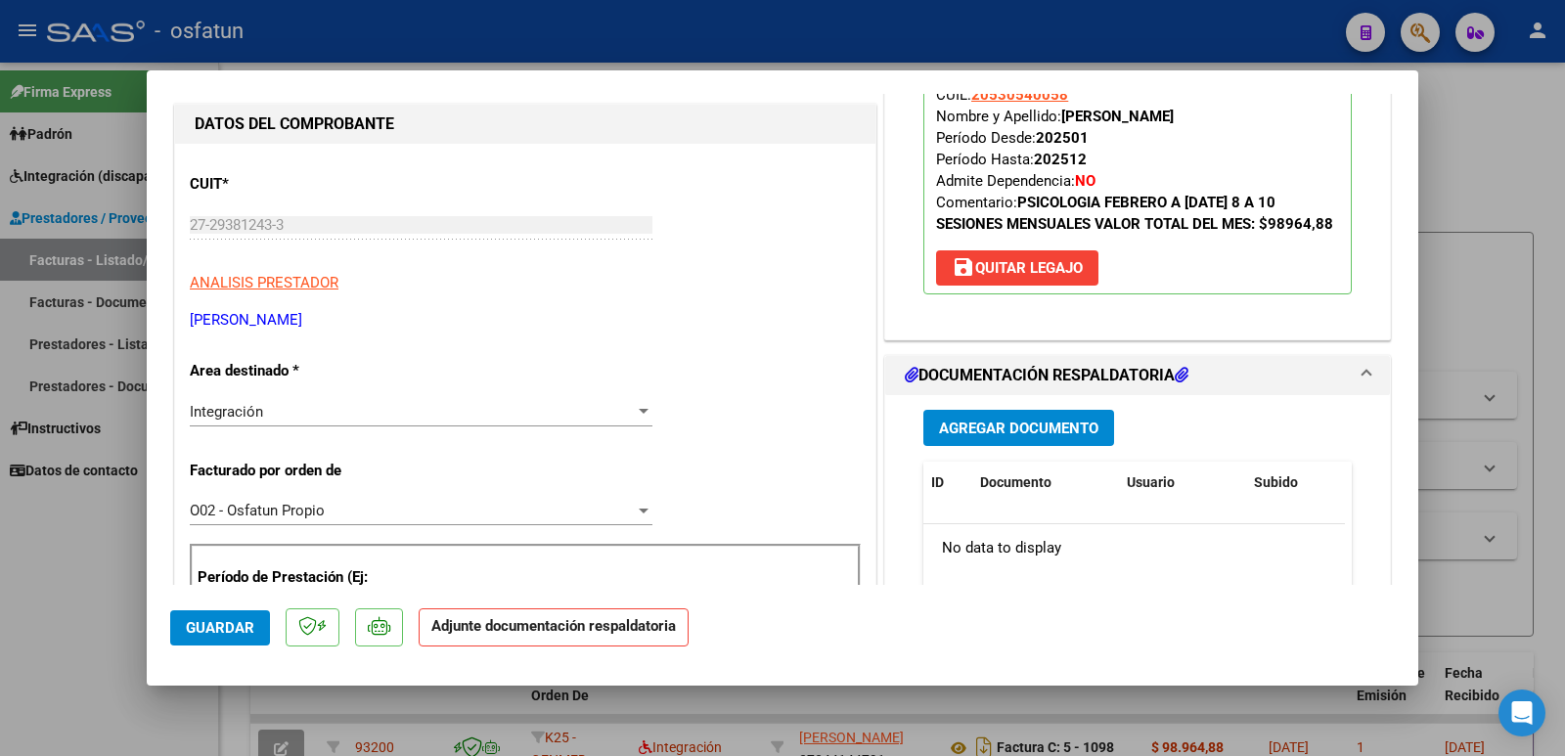
scroll to position [235, 0]
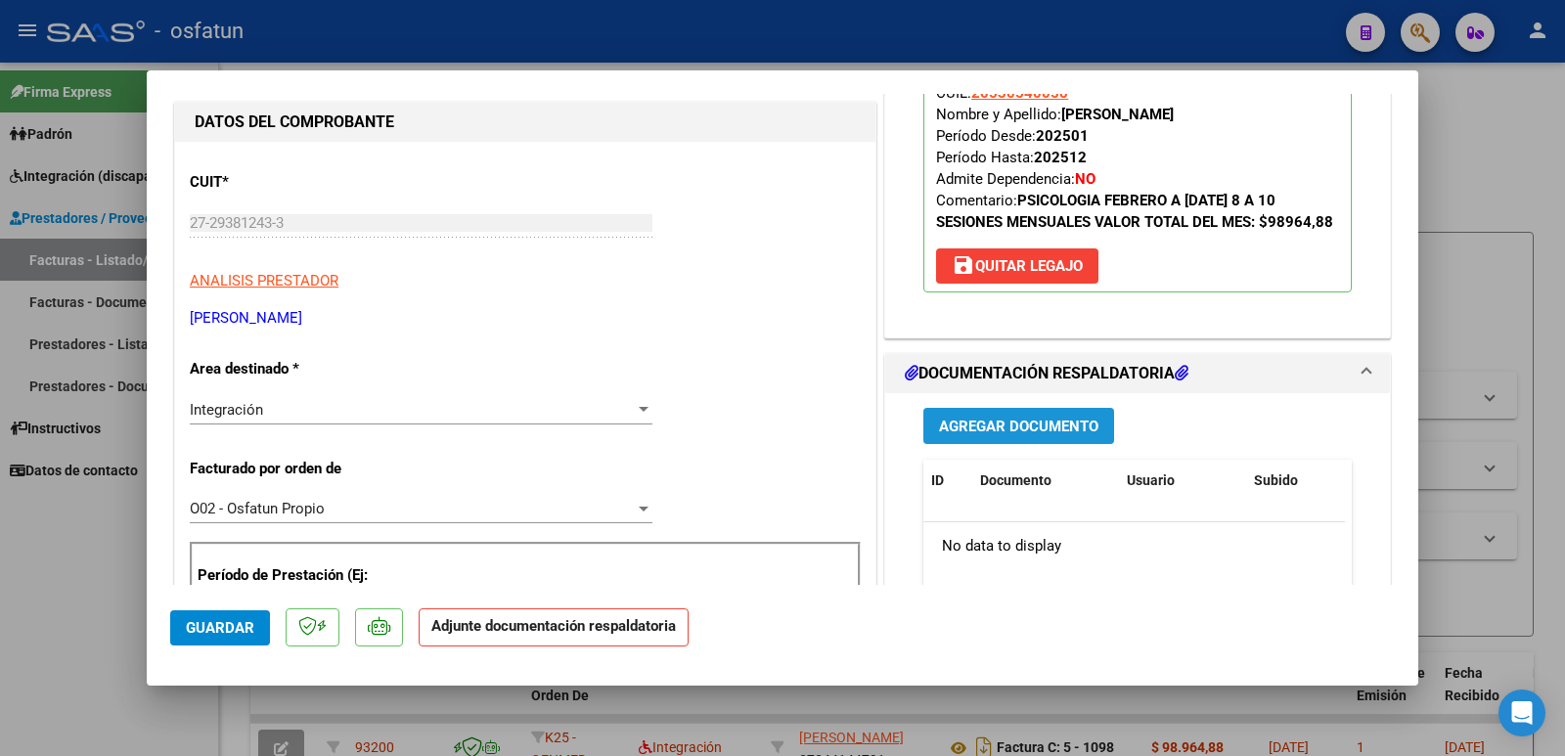
click at [939, 435] on span "Agregar Documento" at bounding box center [1018, 427] width 159 height 18
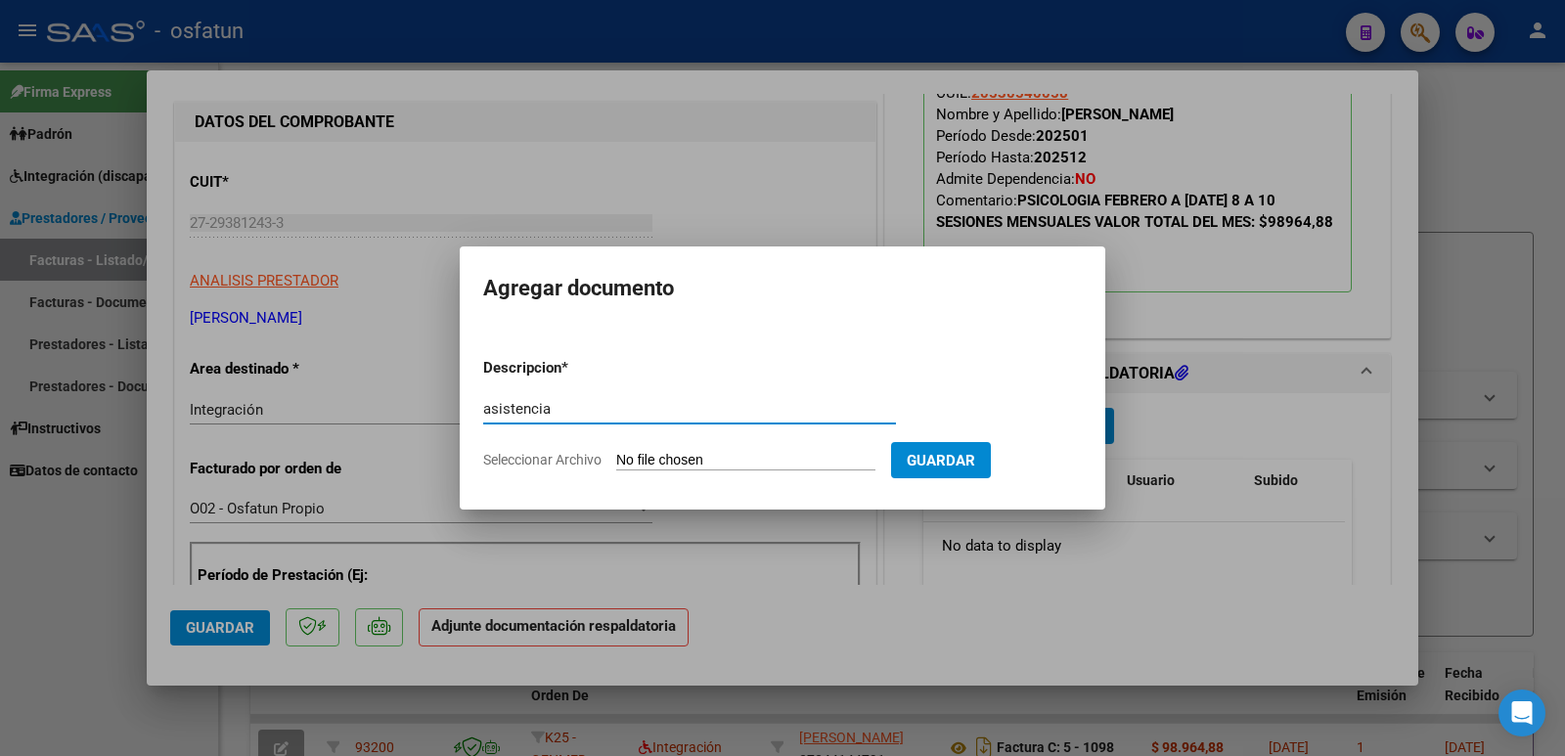
type input "asistencia"
click at [697, 457] on input "Seleccionar Archivo" at bounding box center [745, 461] width 259 height 19
type input "C:\fakepath\[DATE]. [PERSON_NAME].pdf"
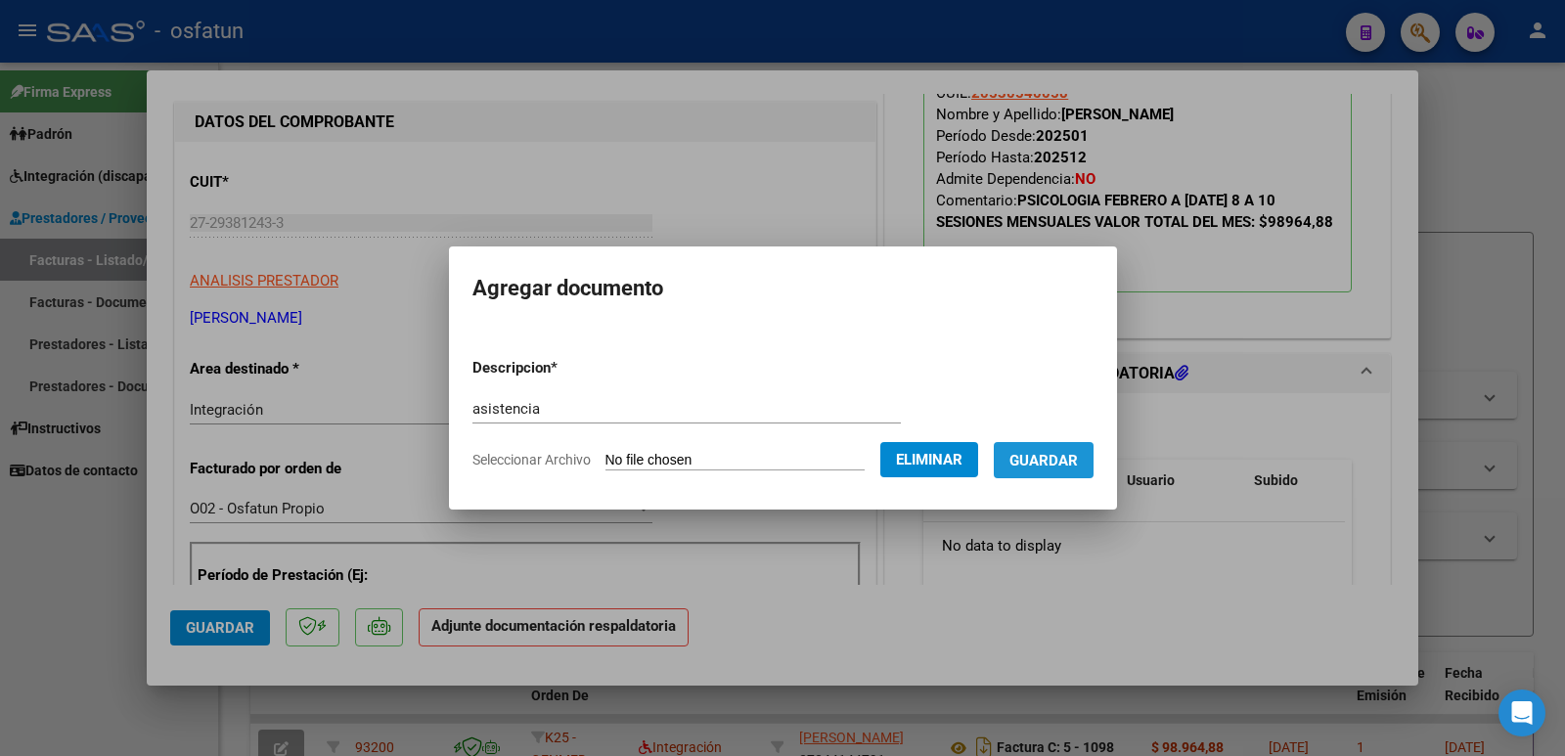
click at [1078, 464] on span "Guardar" at bounding box center [1044, 461] width 68 height 18
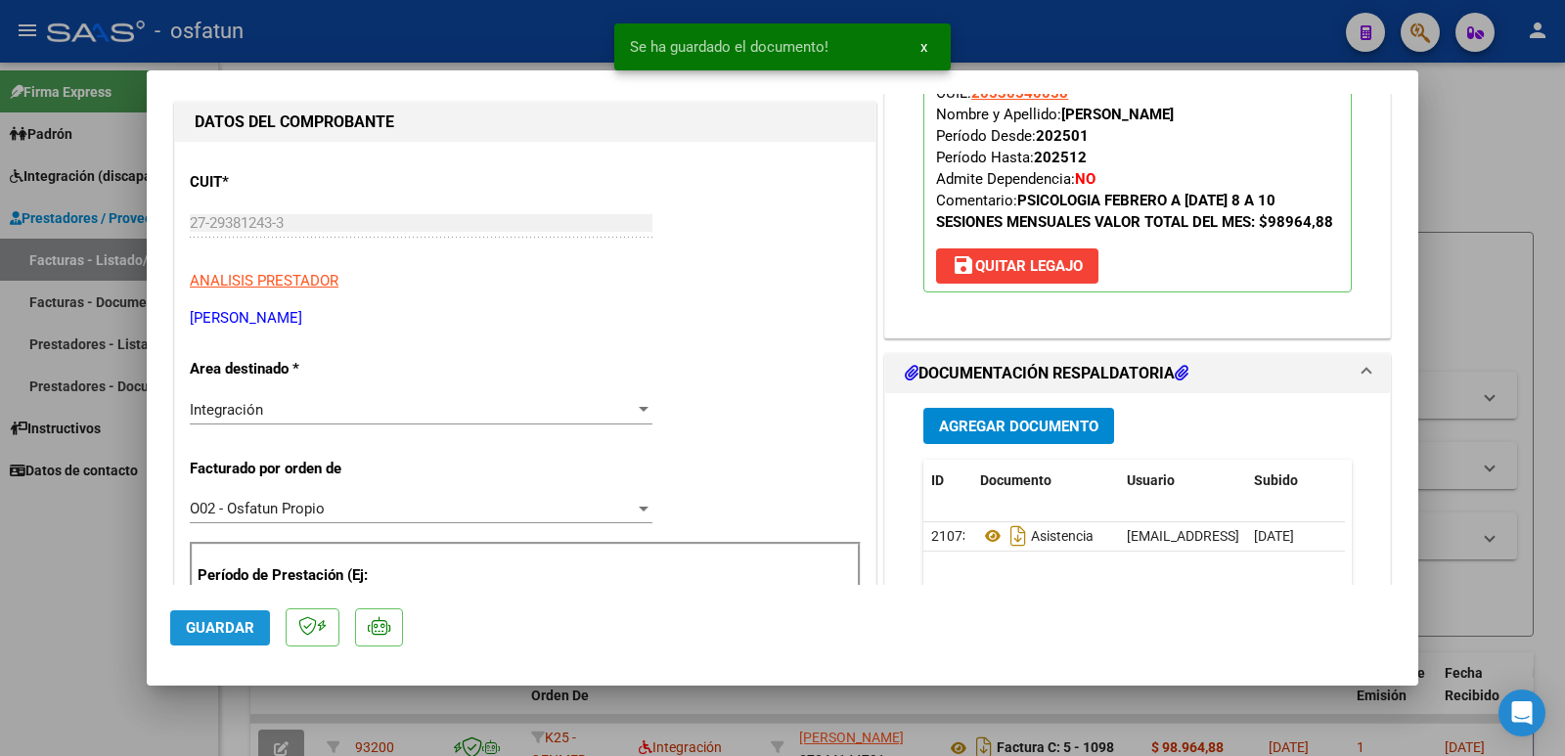
click at [233, 626] on span "Guardar" at bounding box center [220, 628] width 68 height 18
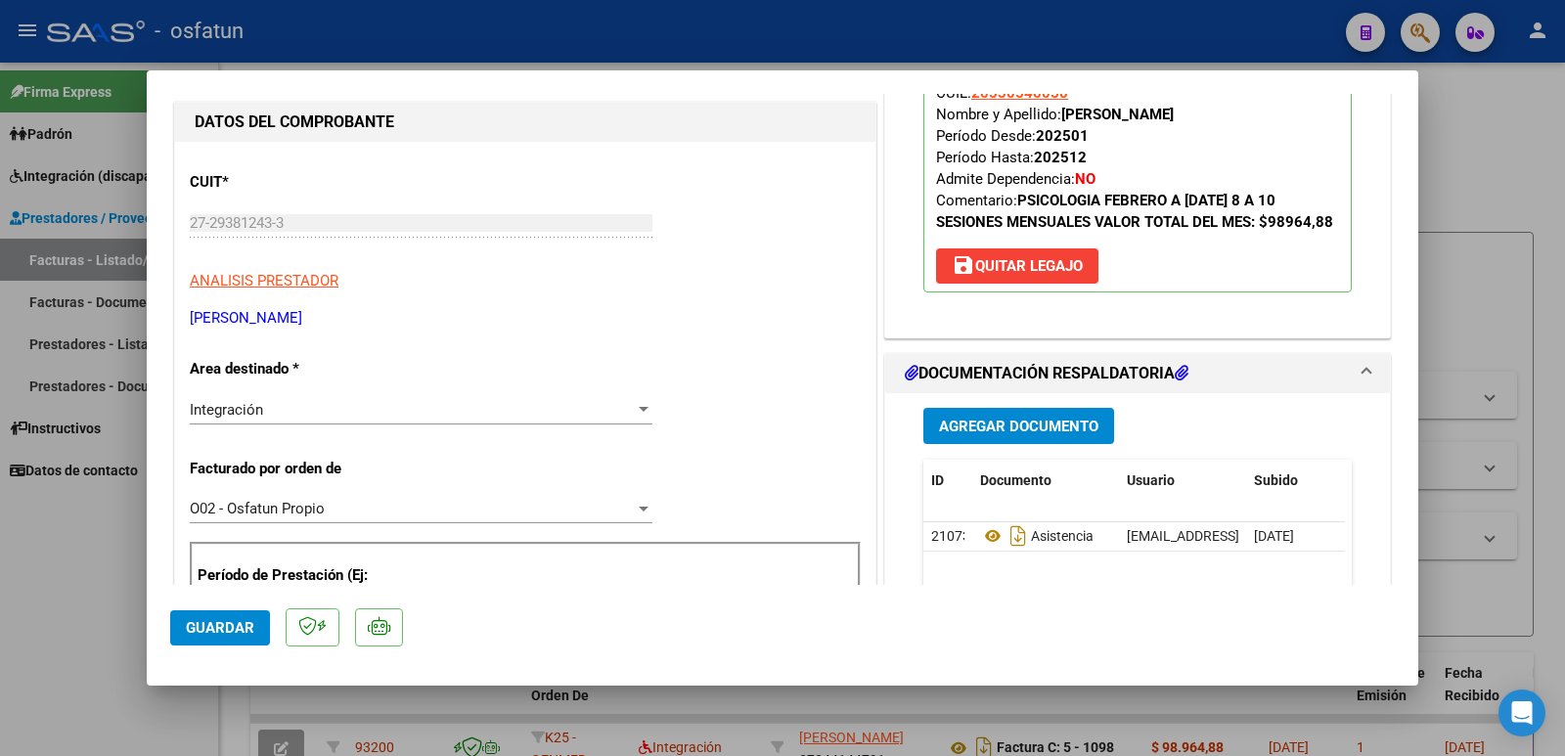
click at [197, 623] on span "Guardar" at bounding box center [220, 628] width 68 height 18
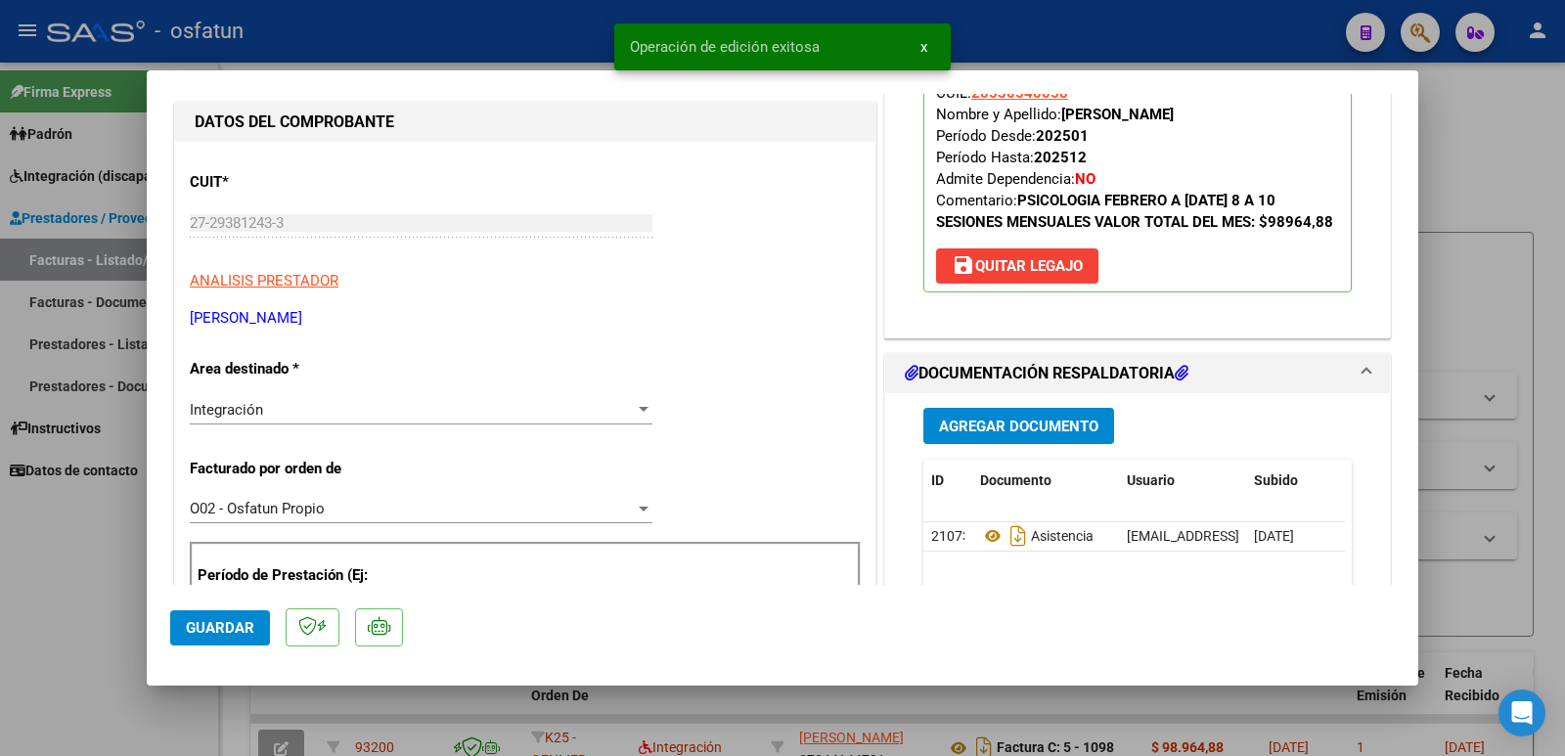
click at [85, 565] on div at bounding box center [782, 378] width 1565 height 756
type input "$ 0,00"
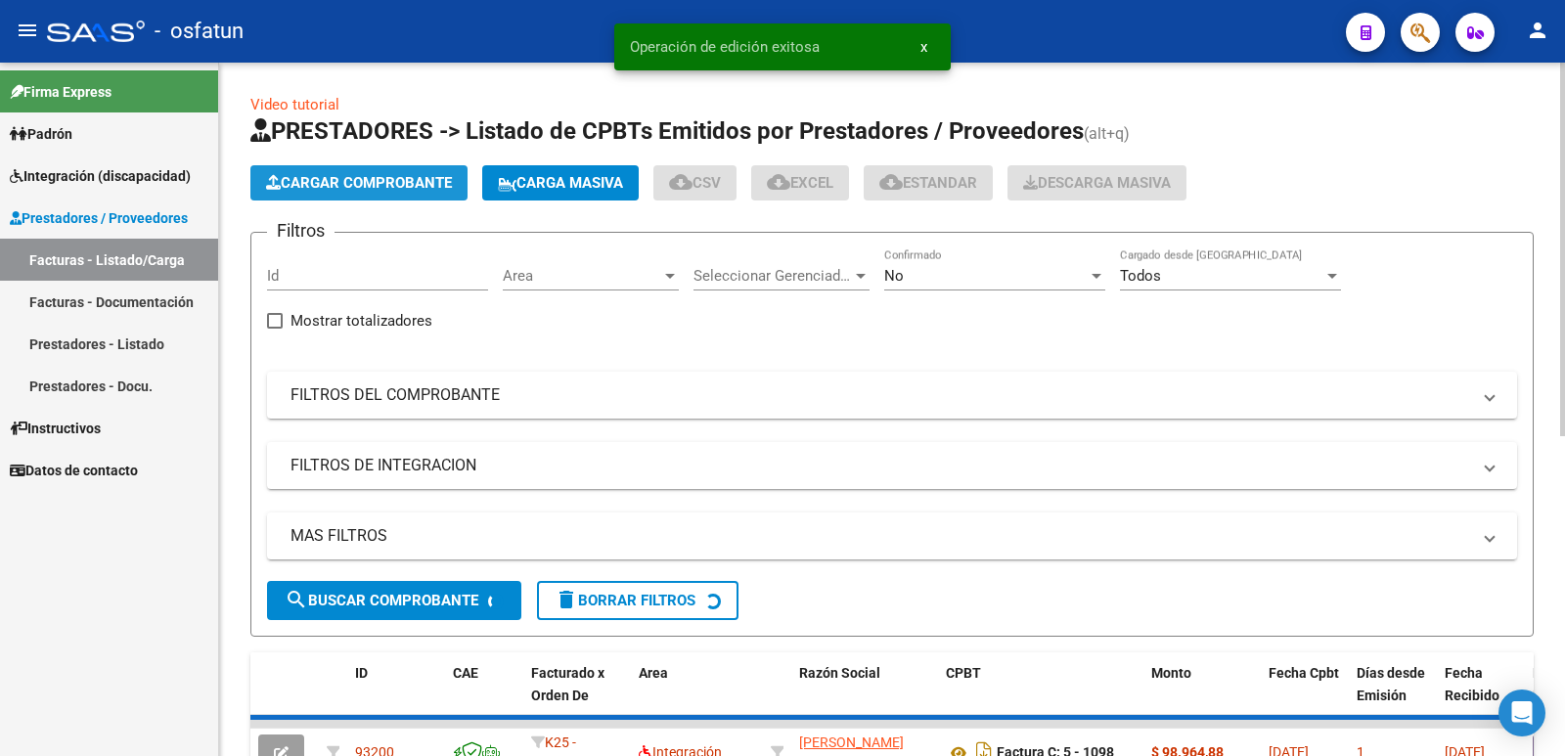
click at [398, 177] on span "Cargar Comprobante" at bounding box center [359, 183] width 186 height 18
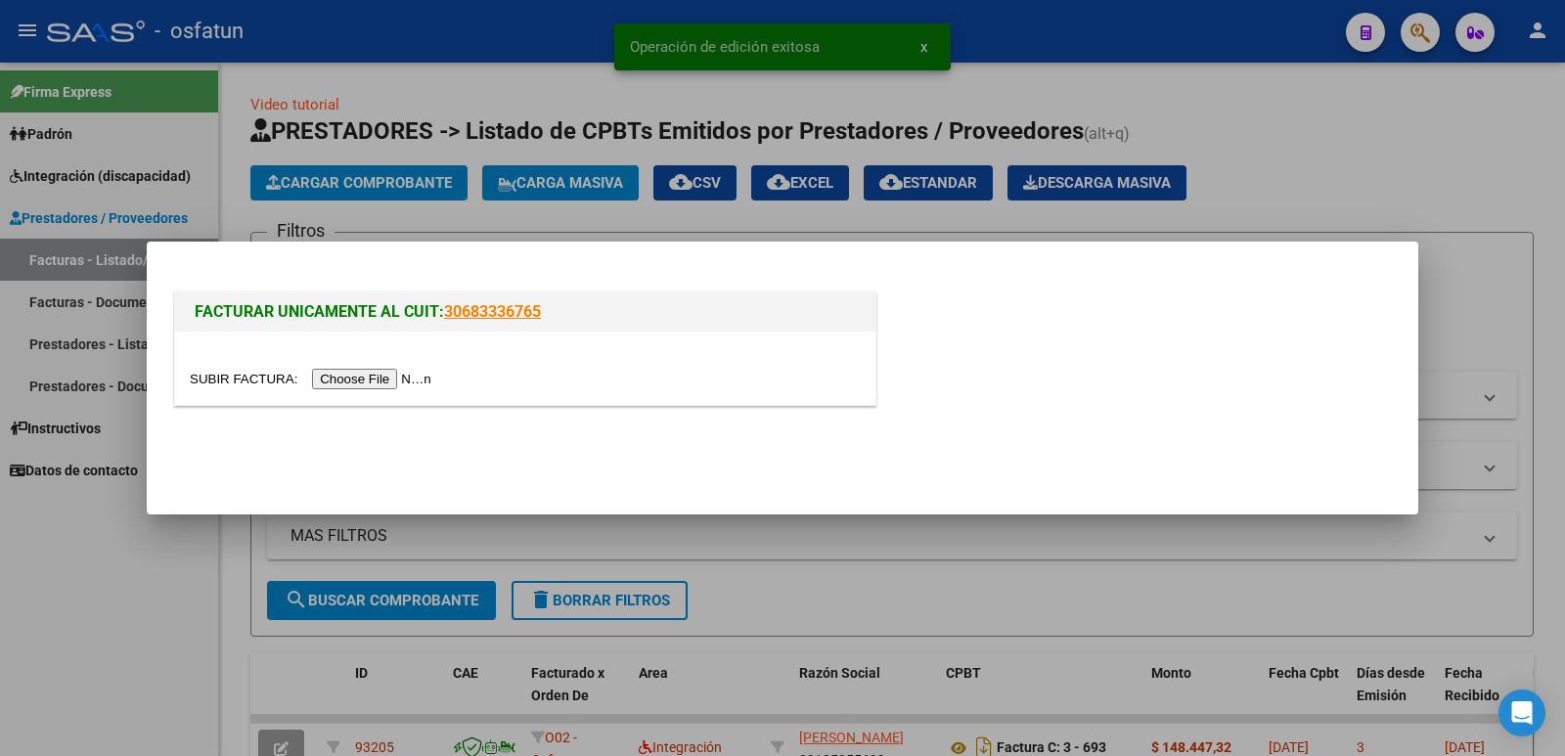
click at [379, 383] on input "file" at bounding box center [314, 379] width 248 height 21
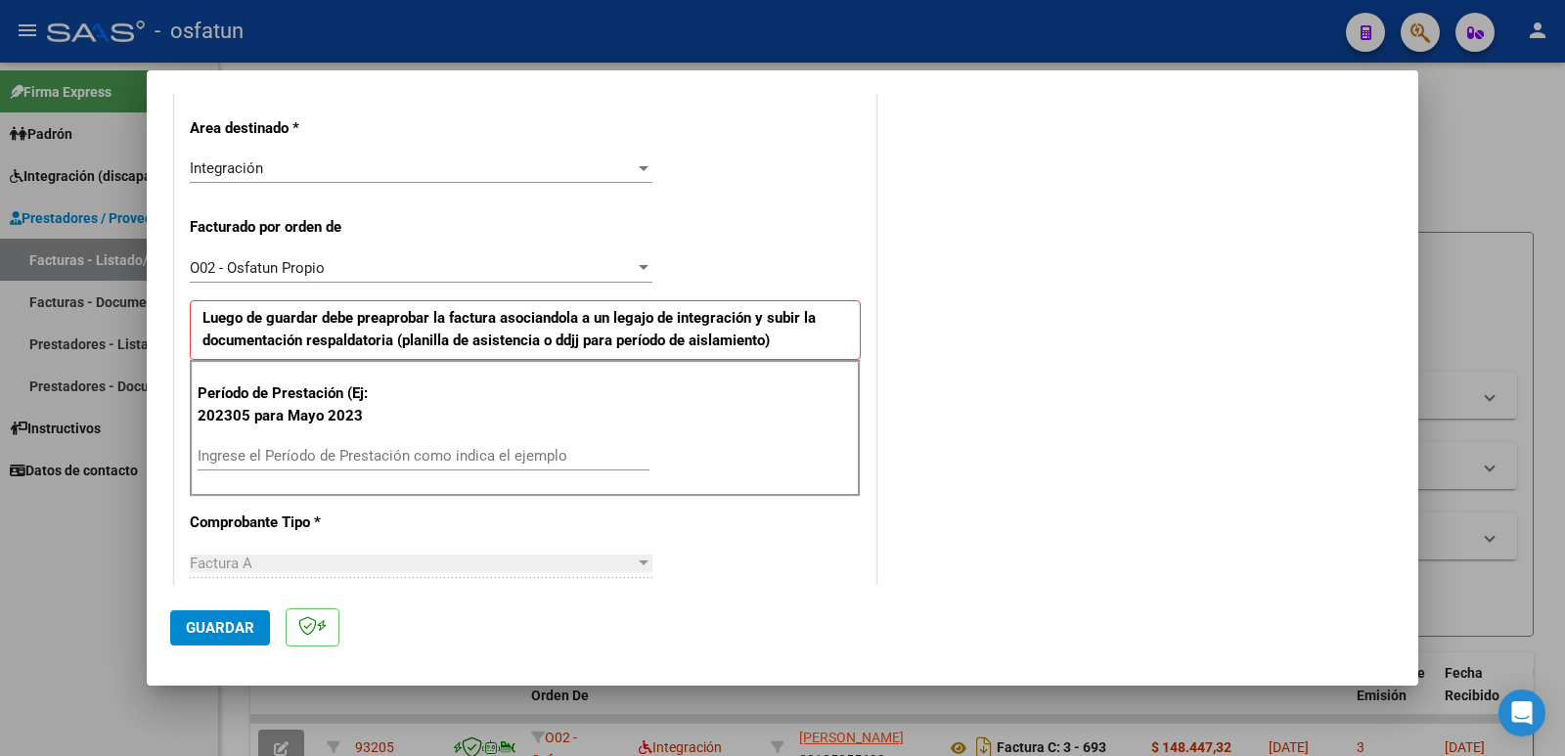
scroll to position [470, 0]
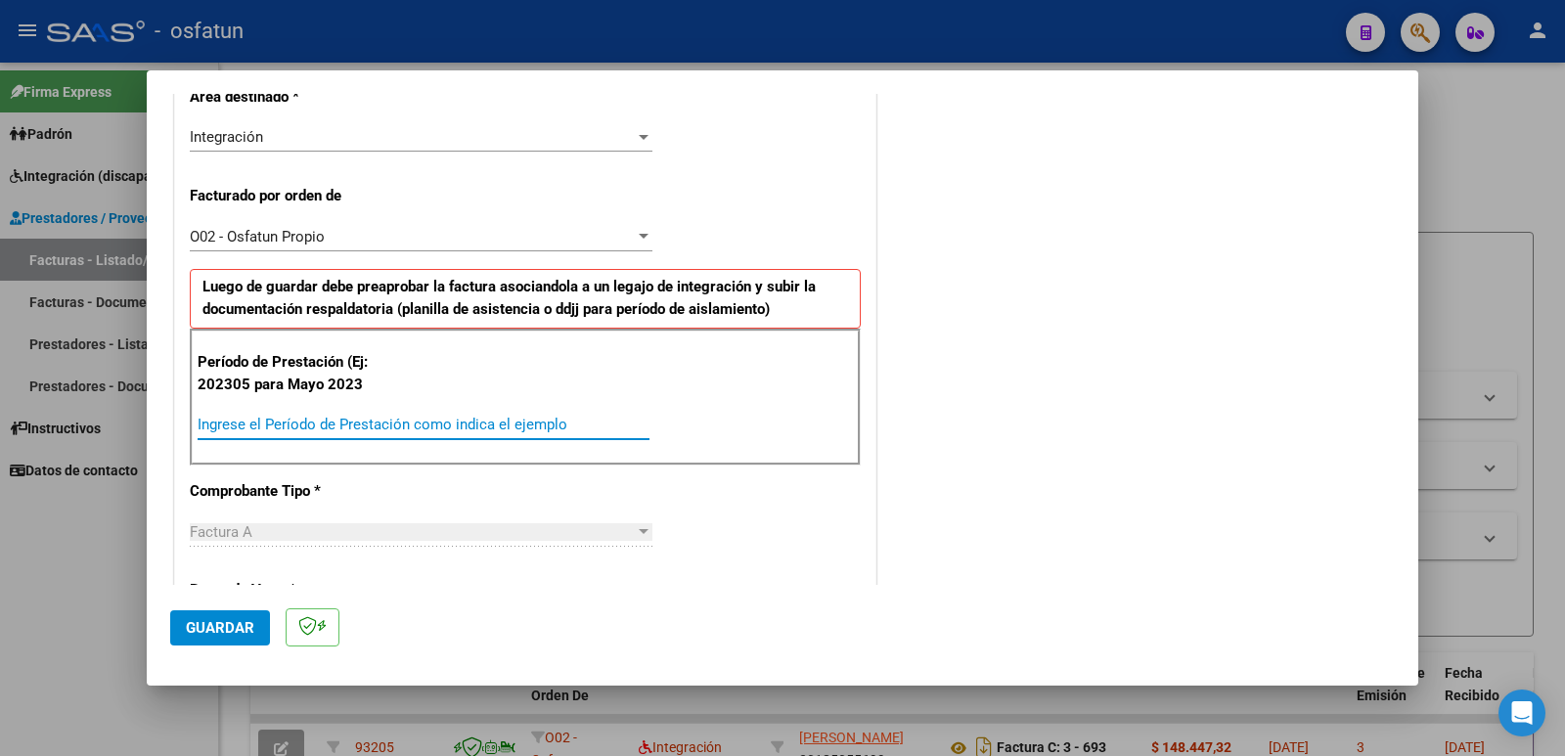
click at [460, 429] on input "Ingrese el Período de Prestación como indica el ejemplo" at bounding box center [424, 425] width 452 height 18
type input "202507"
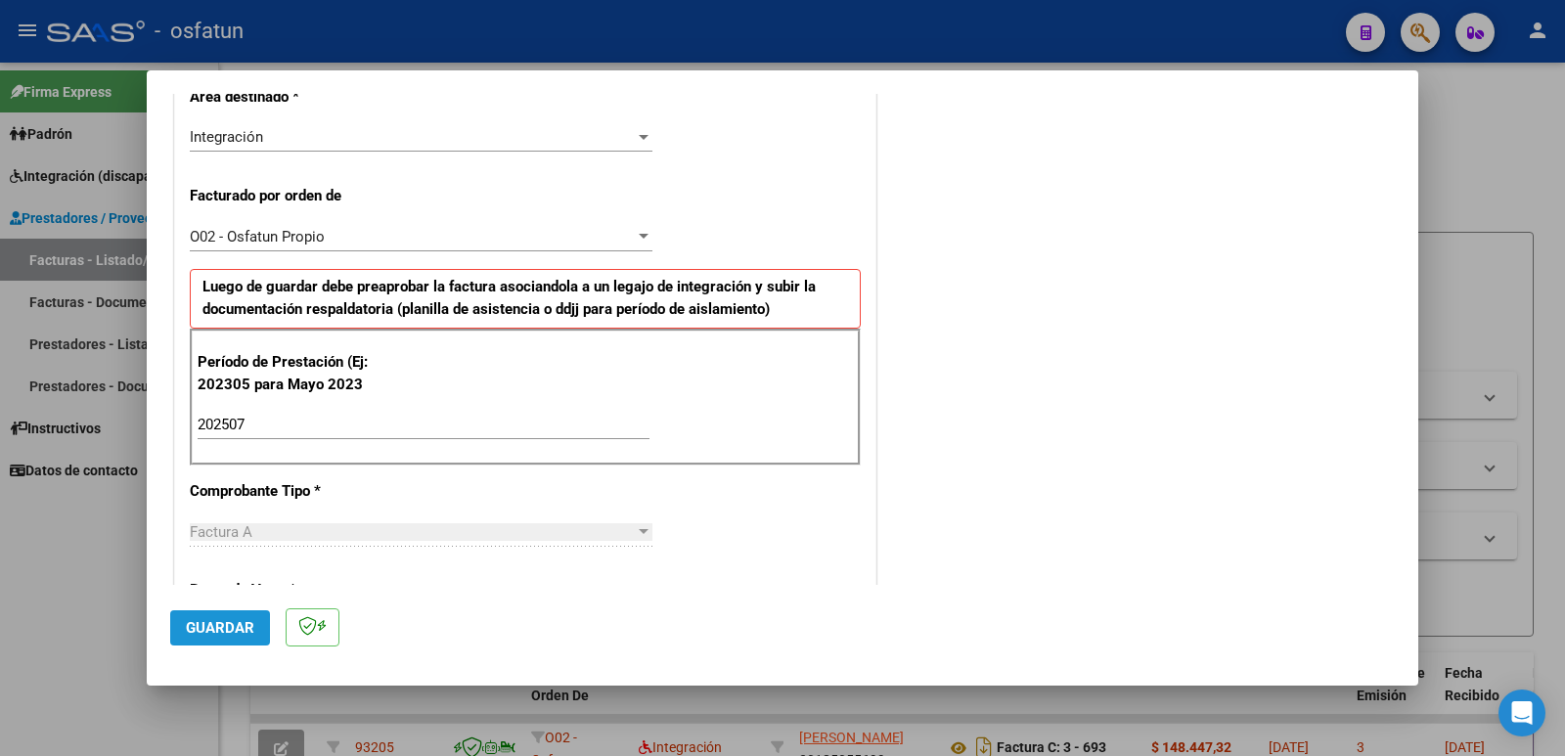
click at [225, 615] on button "Guardar" at bounding box center [220, 627] width 100 height 35
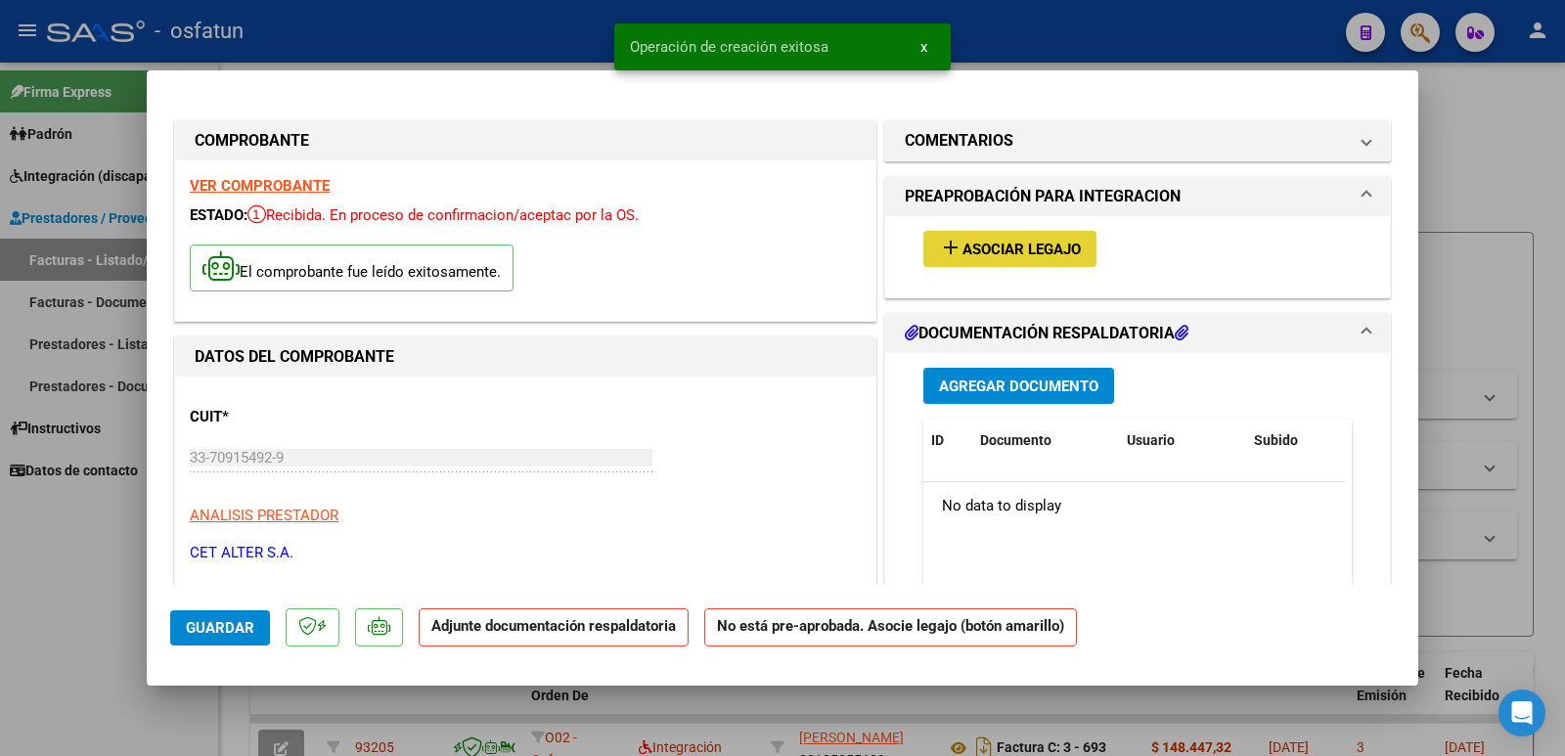
click at [976, 262] on button "add Asociar Legajo" at bounding box center [1010, 249] width 173 height 36
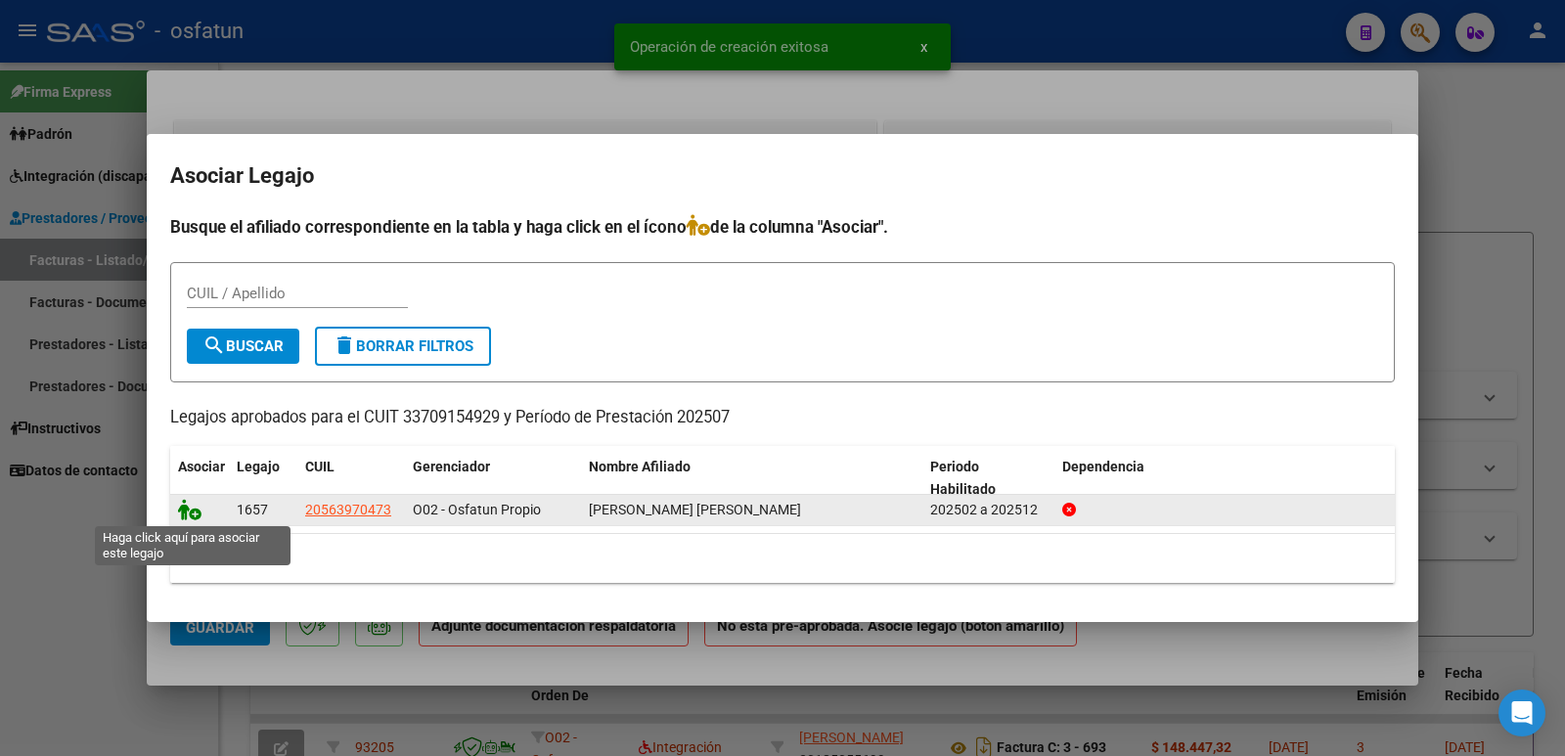
click at [186, 517] on icon at bounding box center [189, 510] width 23 height 22
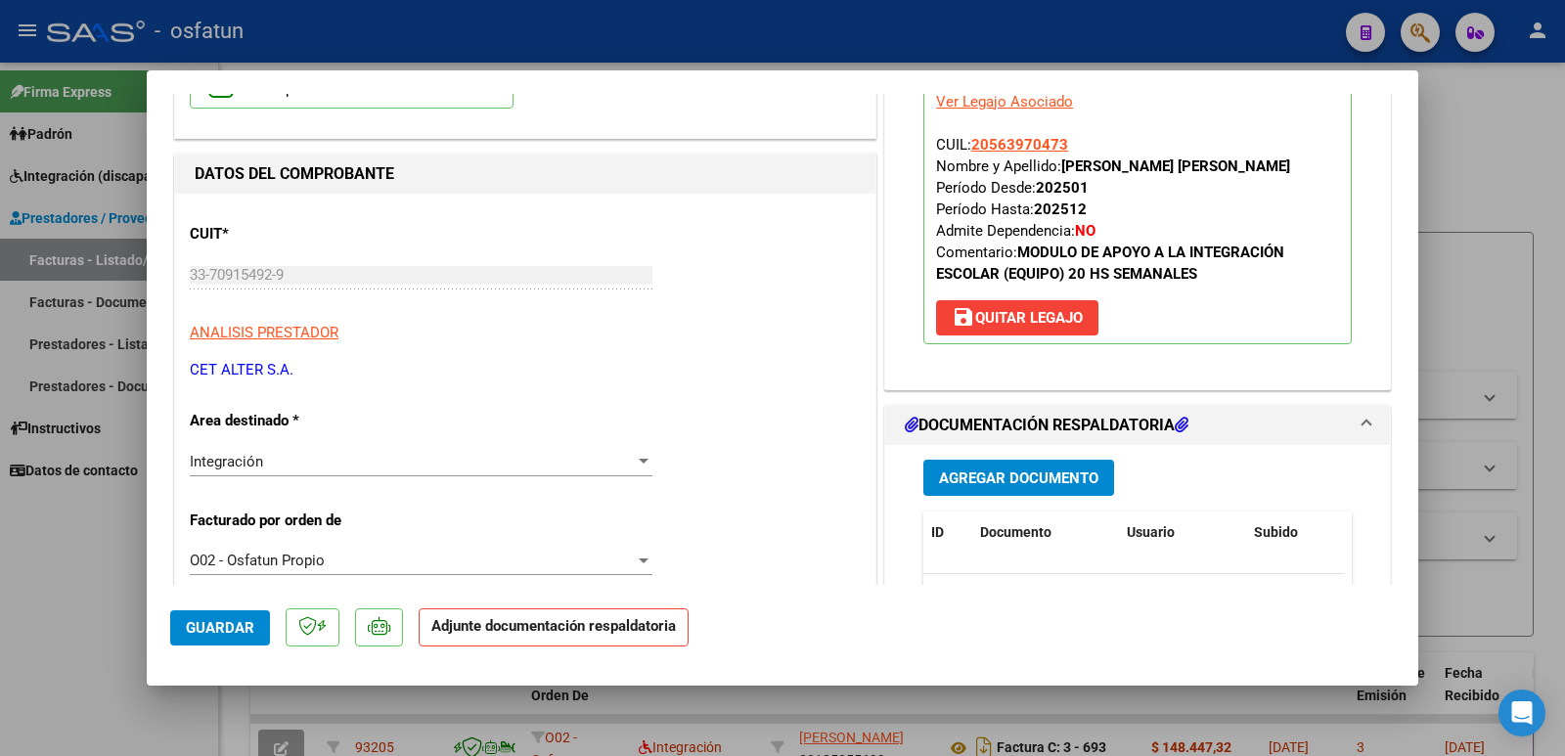
scroll to position [196, 0]
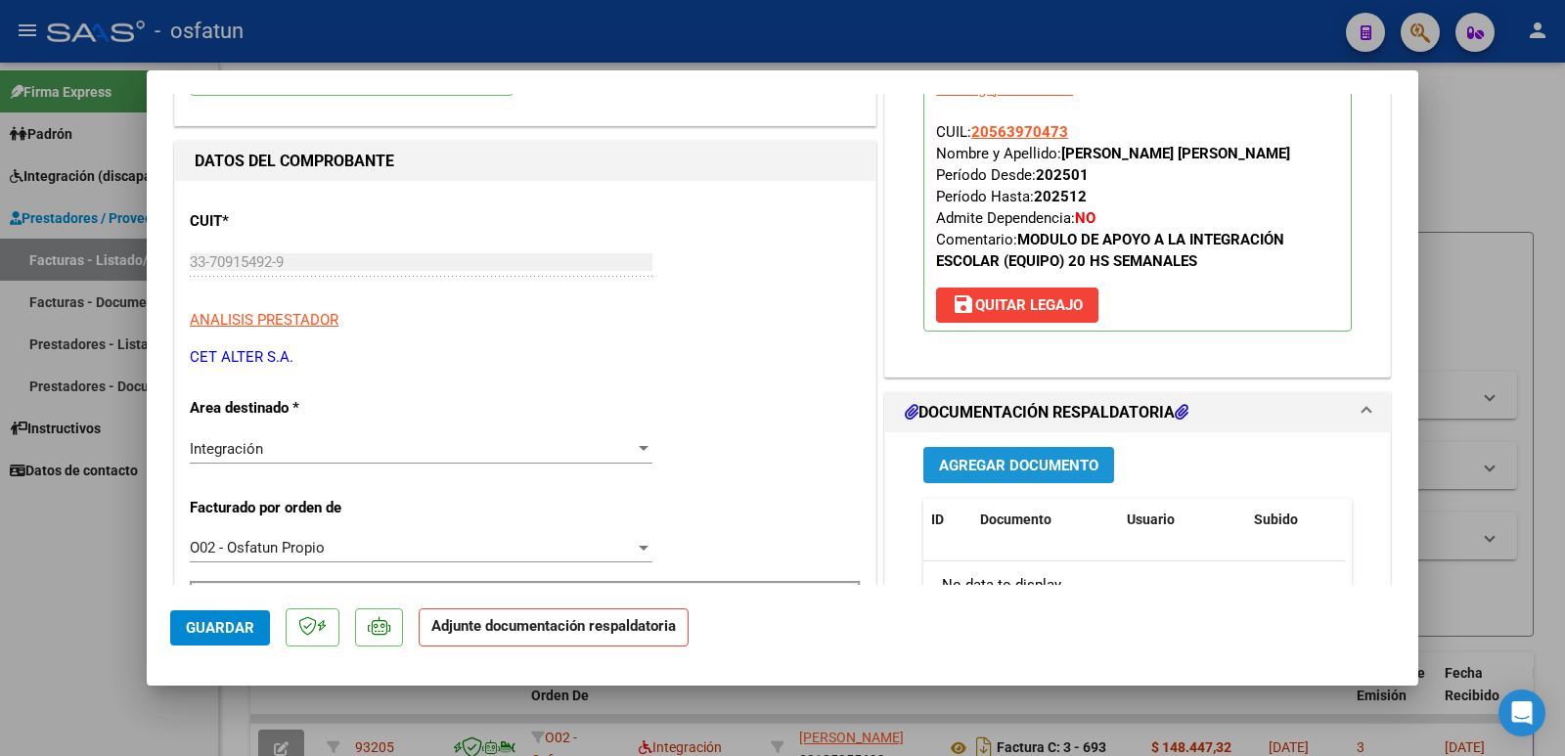
click at [939, 469] on span "Agregar Documento" at bounding box center [1018, 466] width 159 height 18
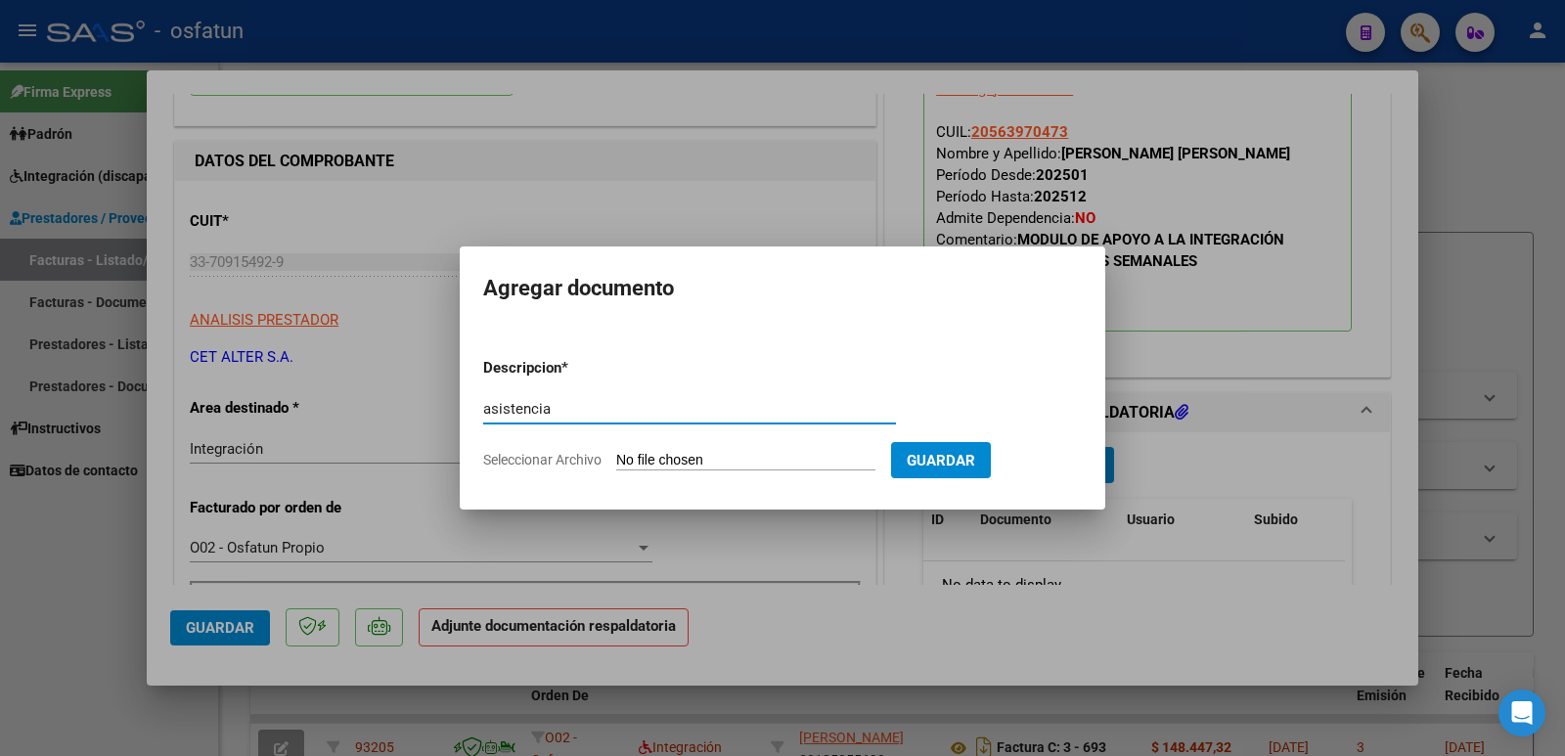
type input "asistencia"
click at [791, 452] on input "Seleccionar Archivo" at bounding box center [745, 461] width 259 height 19
type input "C:\fakepath\[PERSON_NAME].pdf"
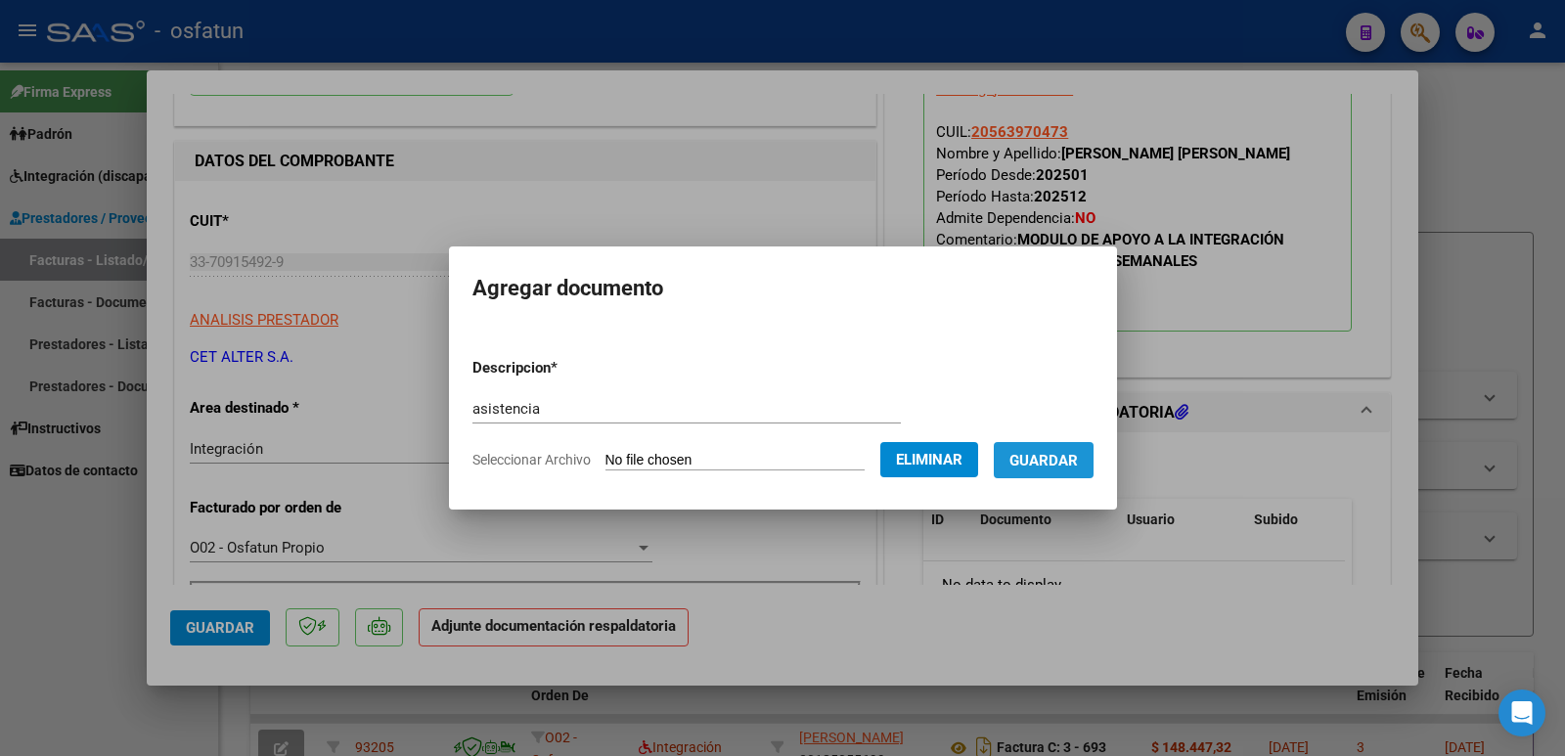
click at [1078, 453] on span "Guardar" at bounding box center [1044, 461] width 68 height 18
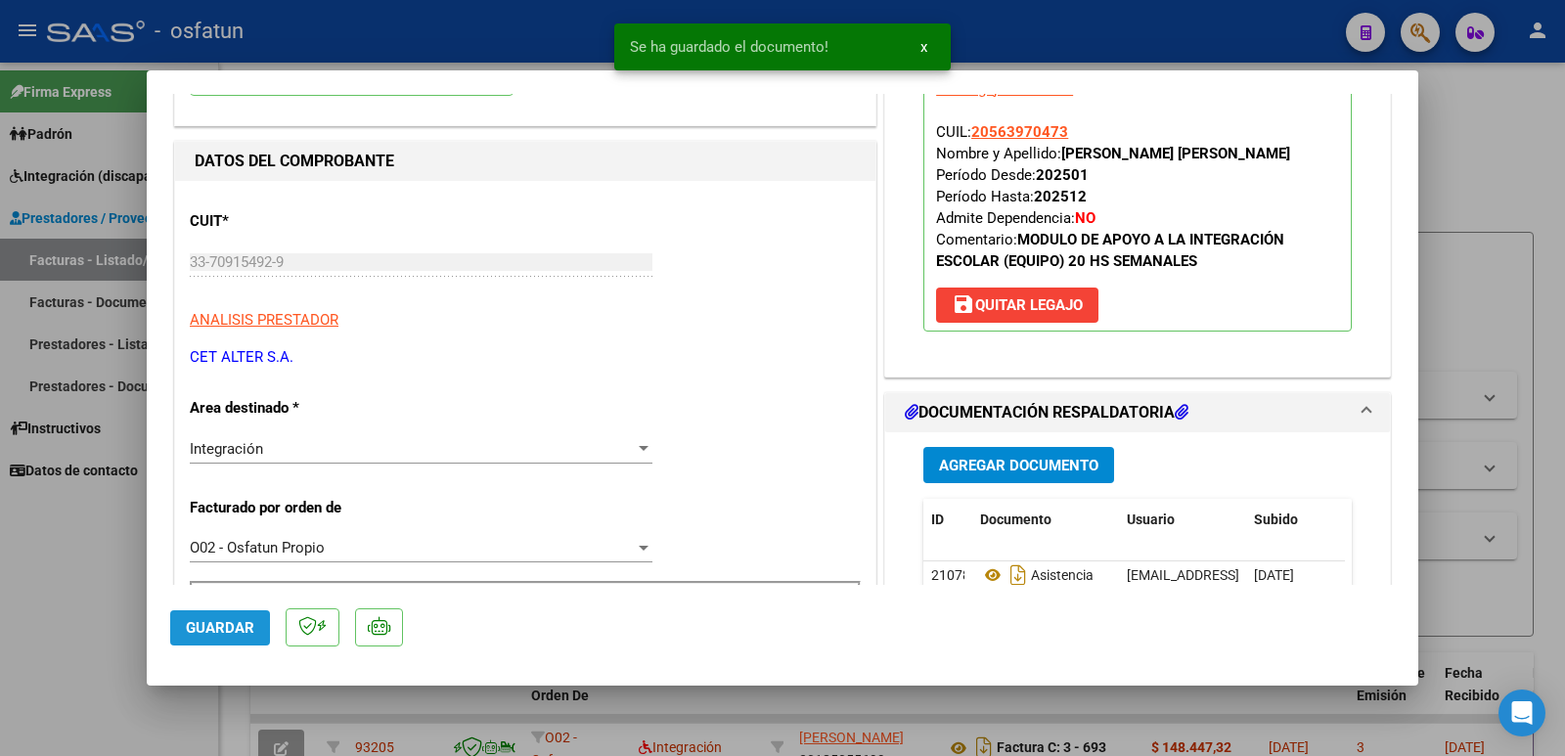
click at [223, 630] on span "Guardar" at bounding box center [220, 628] width 68 height 18
click at [57, 558] on div at bounding box center [782, 378] width 1565 height 756
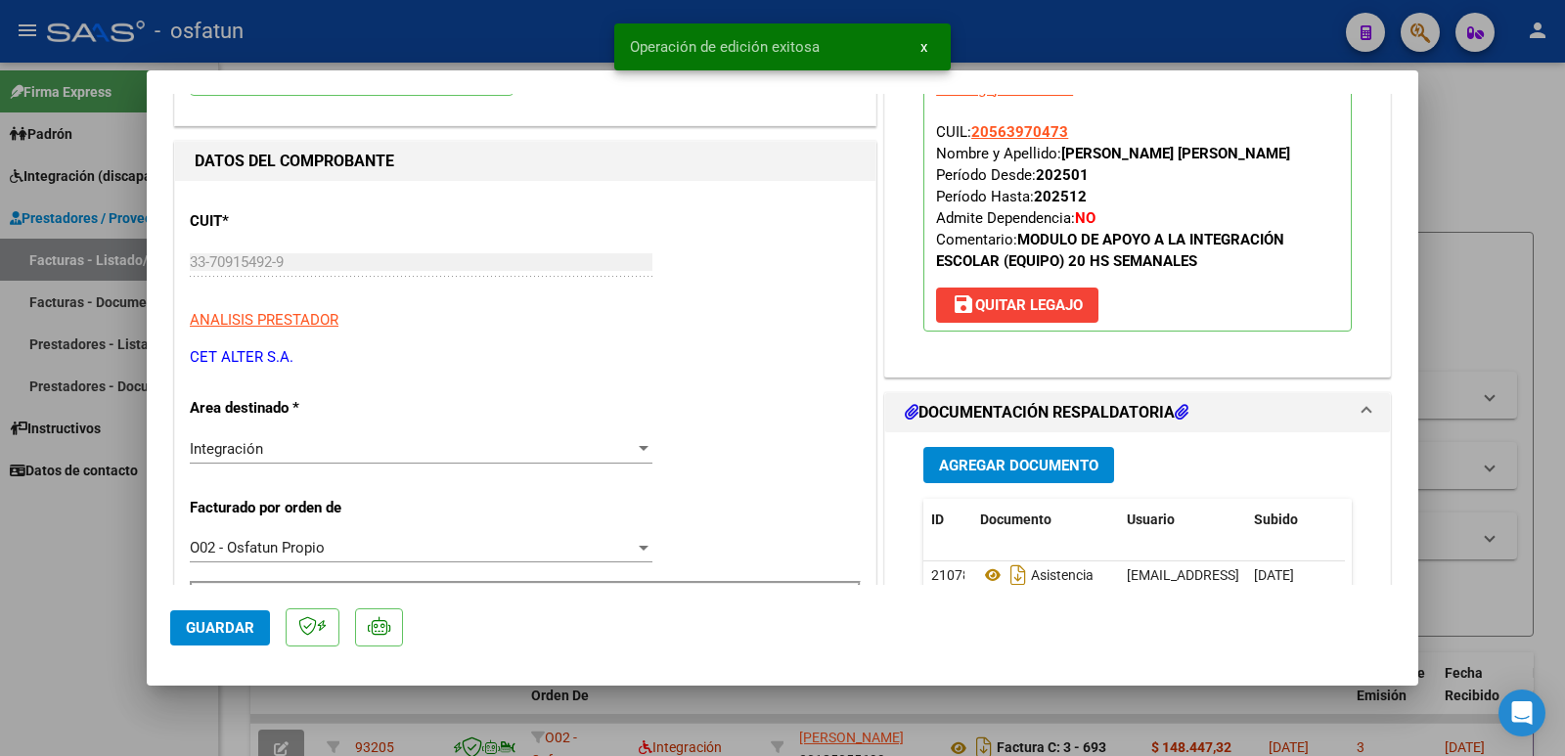
type input "$ 0,00"
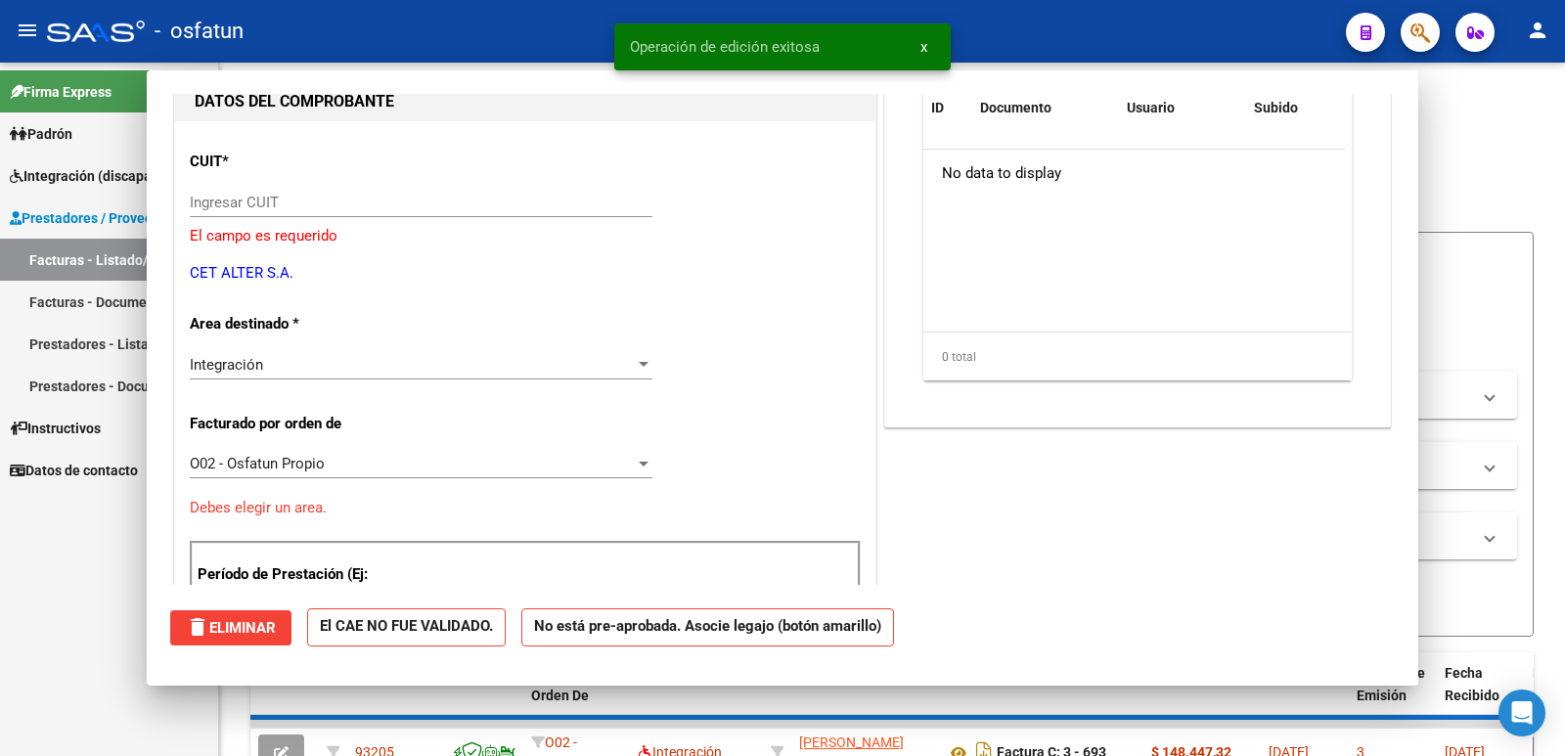
scroll to position [207, 0]
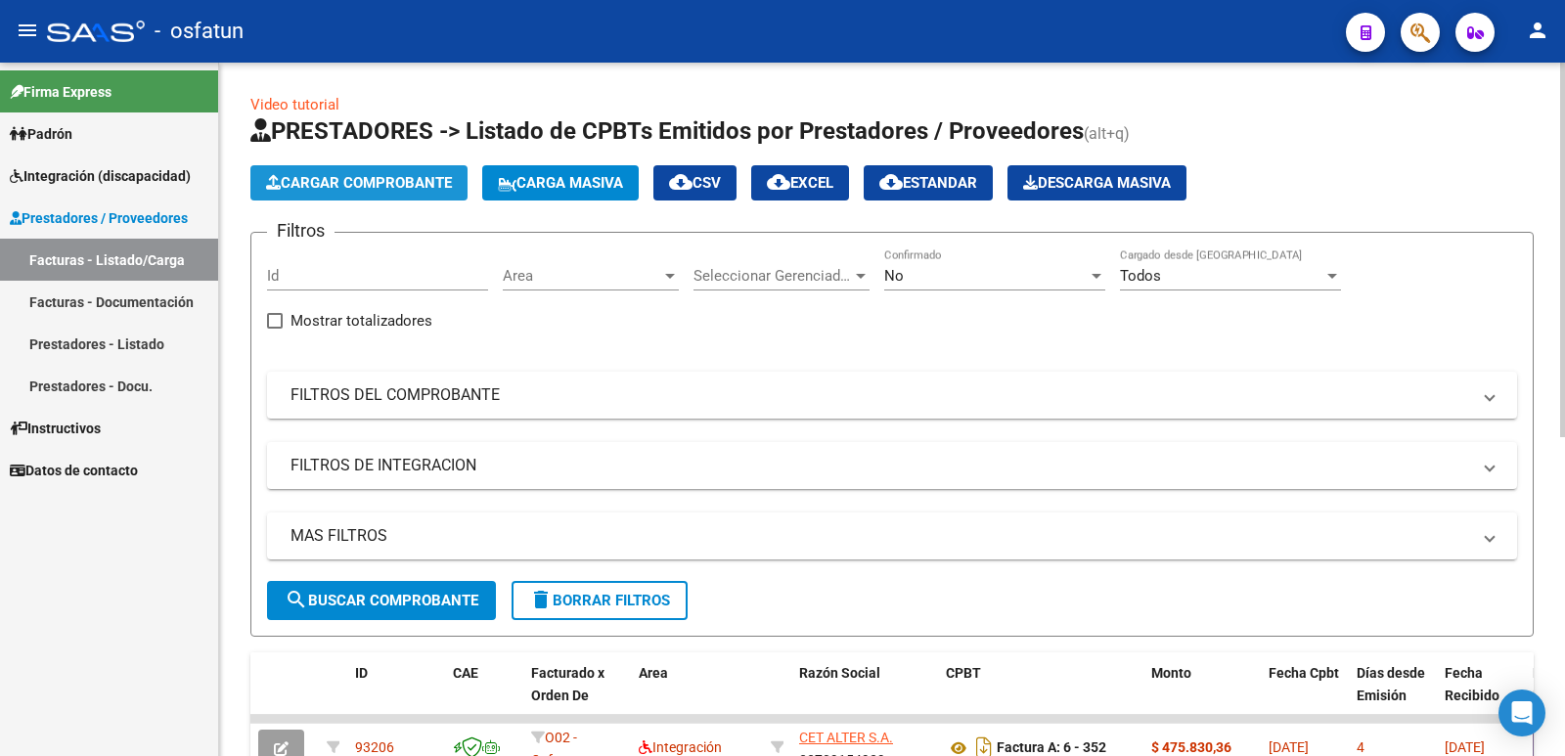
click at [397, 192] on button "Cargar Comprobante" at bounding box center [358, 182] width 217 height 35
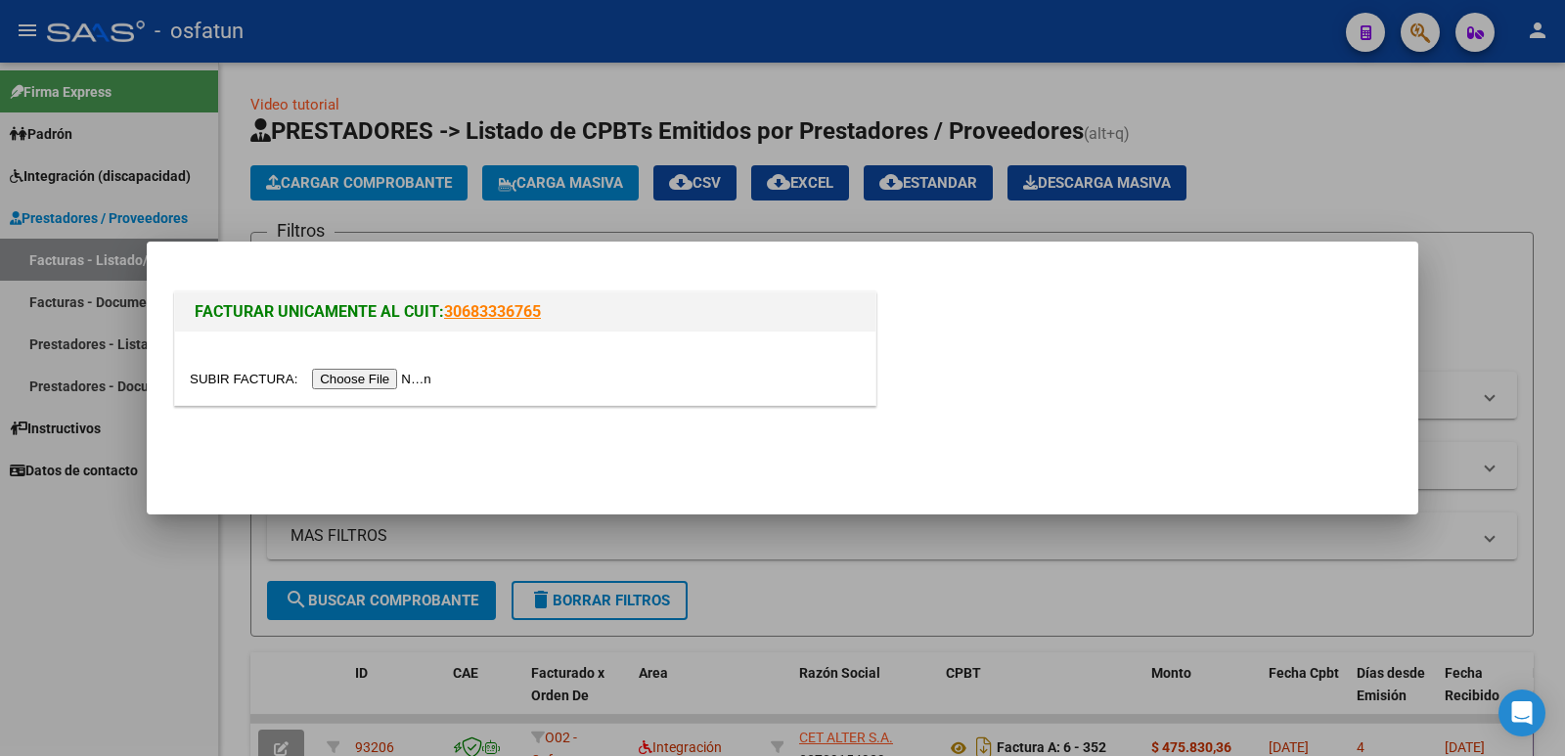
click at [375, 384] on input "file" at bounding box center [314, 379] width 248 height 21
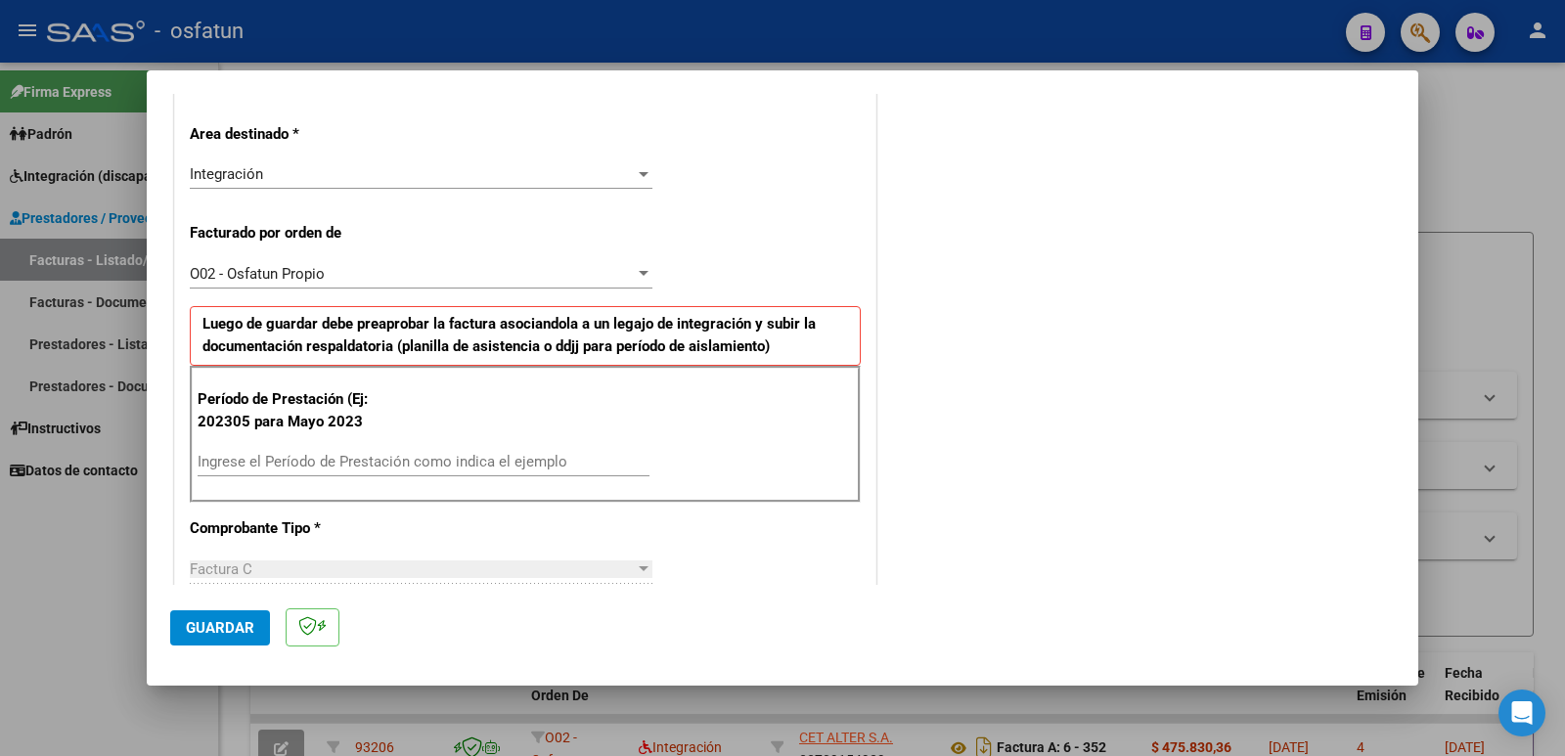
scroll to position [470, 0]
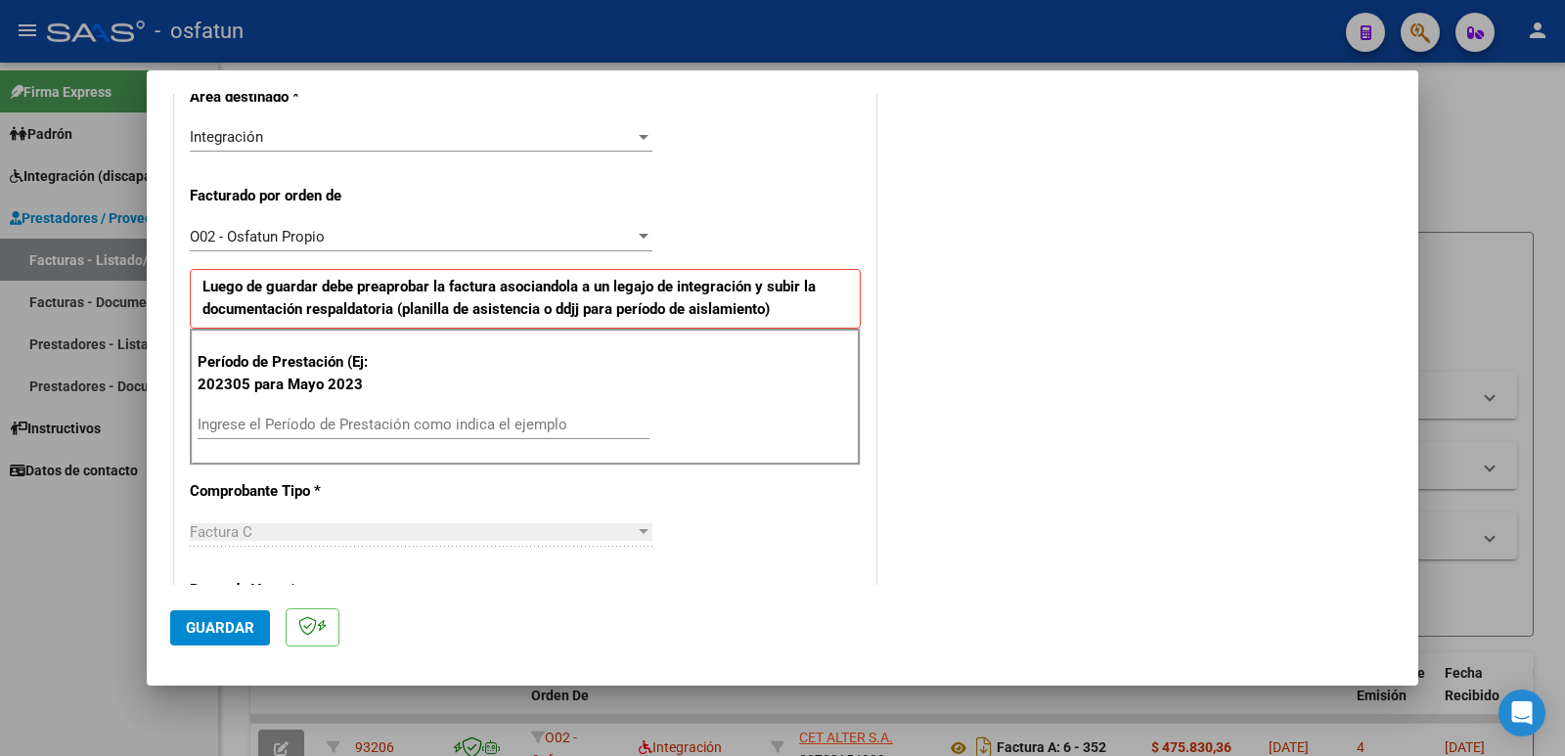
click at [422, 419] on input "Ingrese el Período de Prestación como indica el ejemplo" at bounding box center [424, 425] width 452 height 18
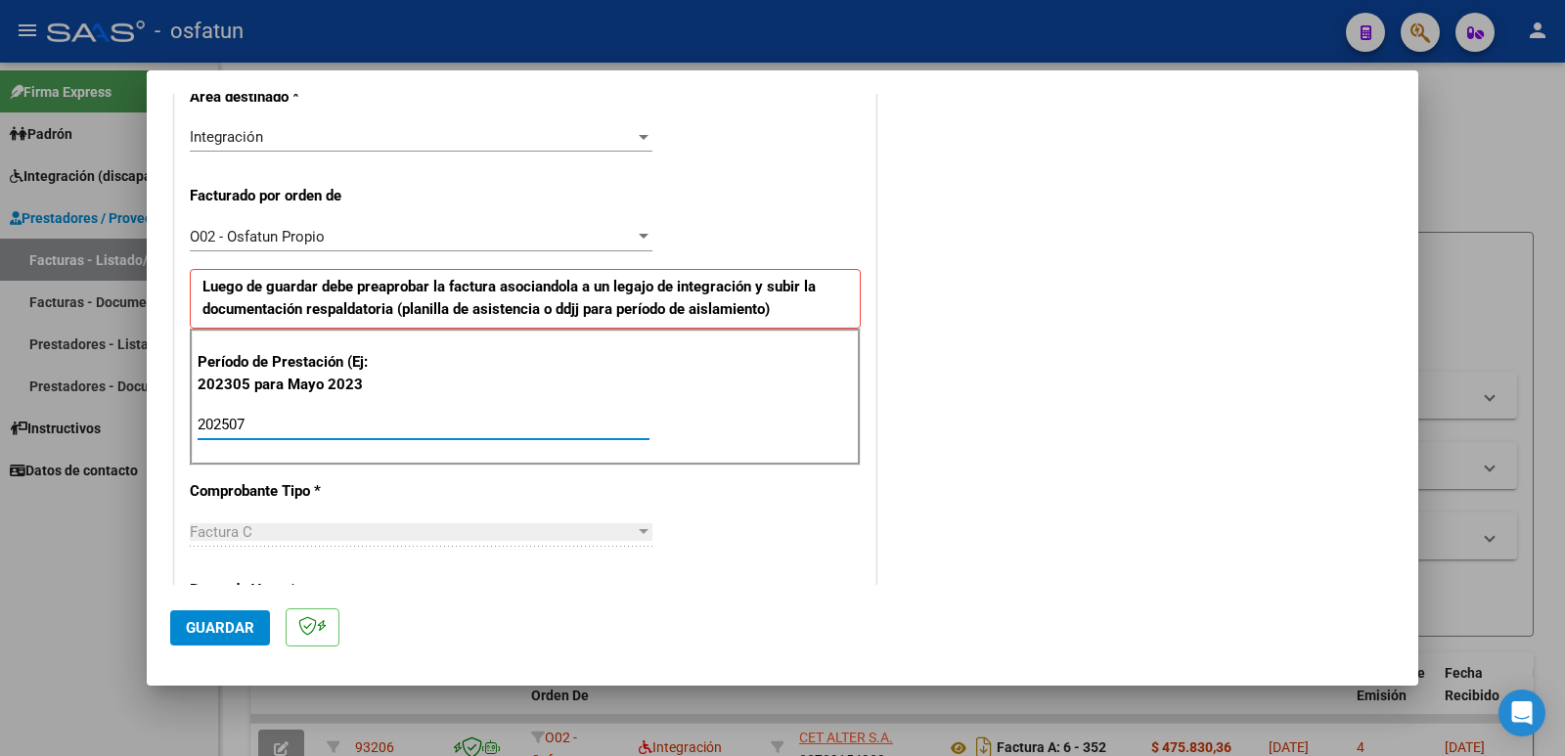
type input "202507"
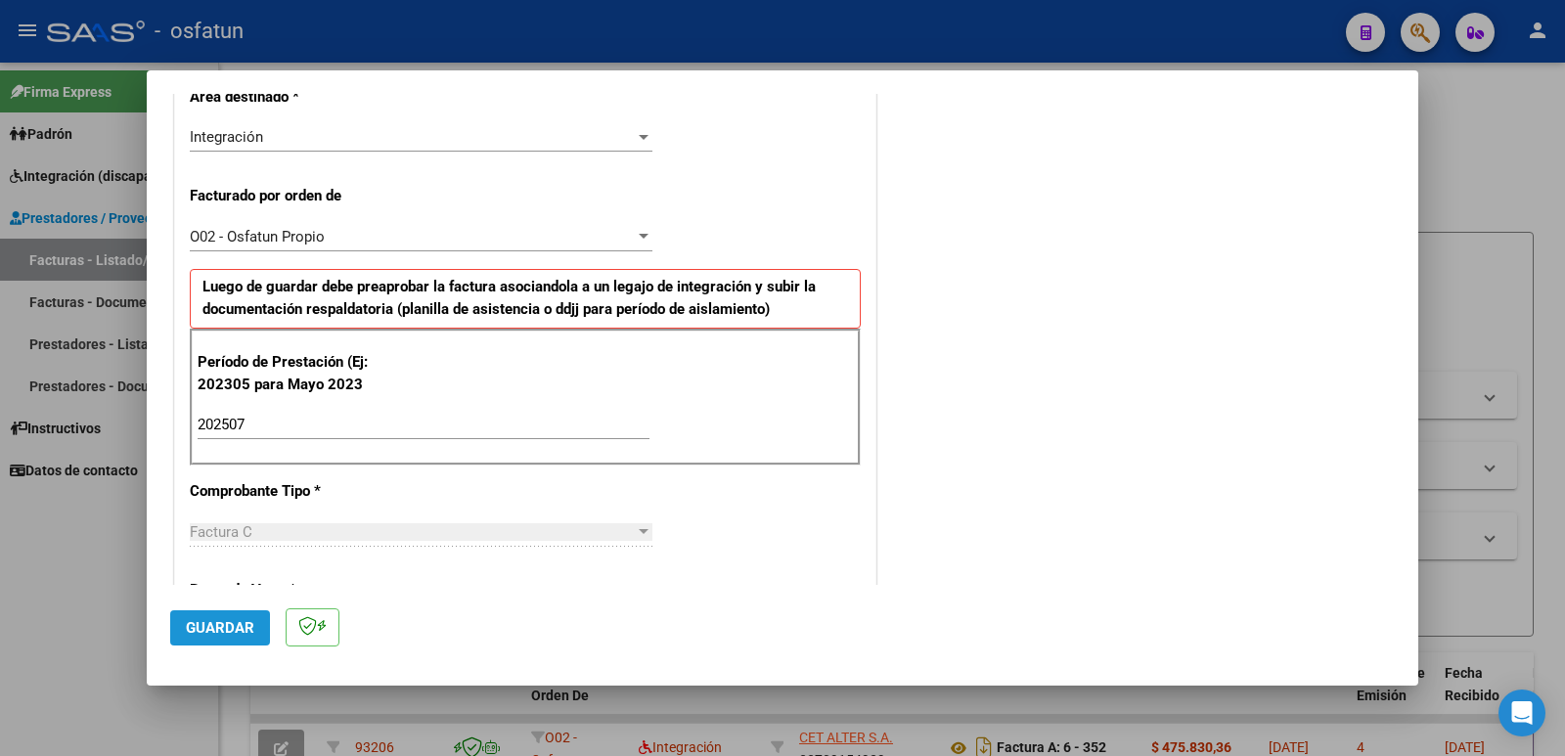
click at [225, 630] on span "Guardar" at bounding box center [220, 628] width 68 height 18
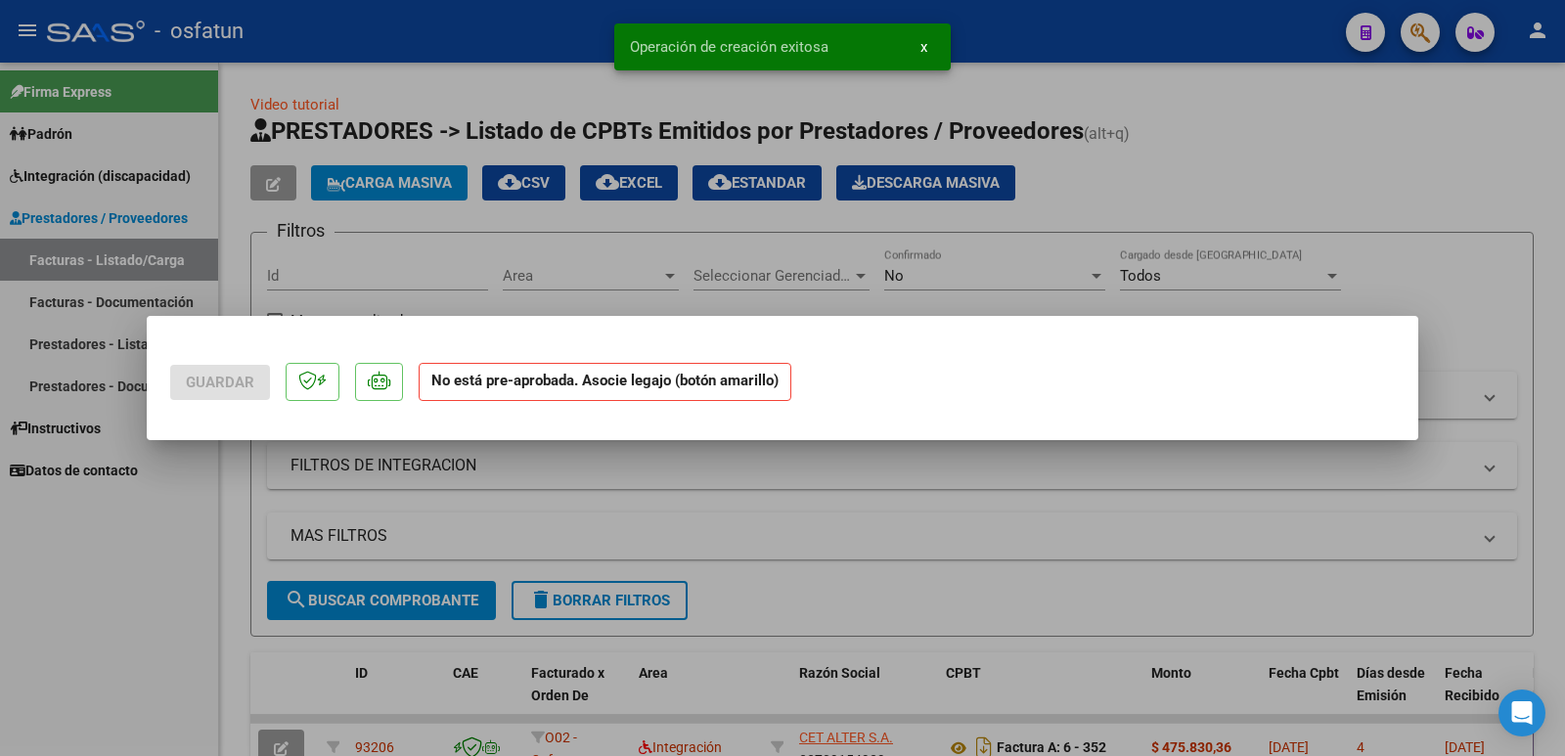
scroll to position [0, 0]
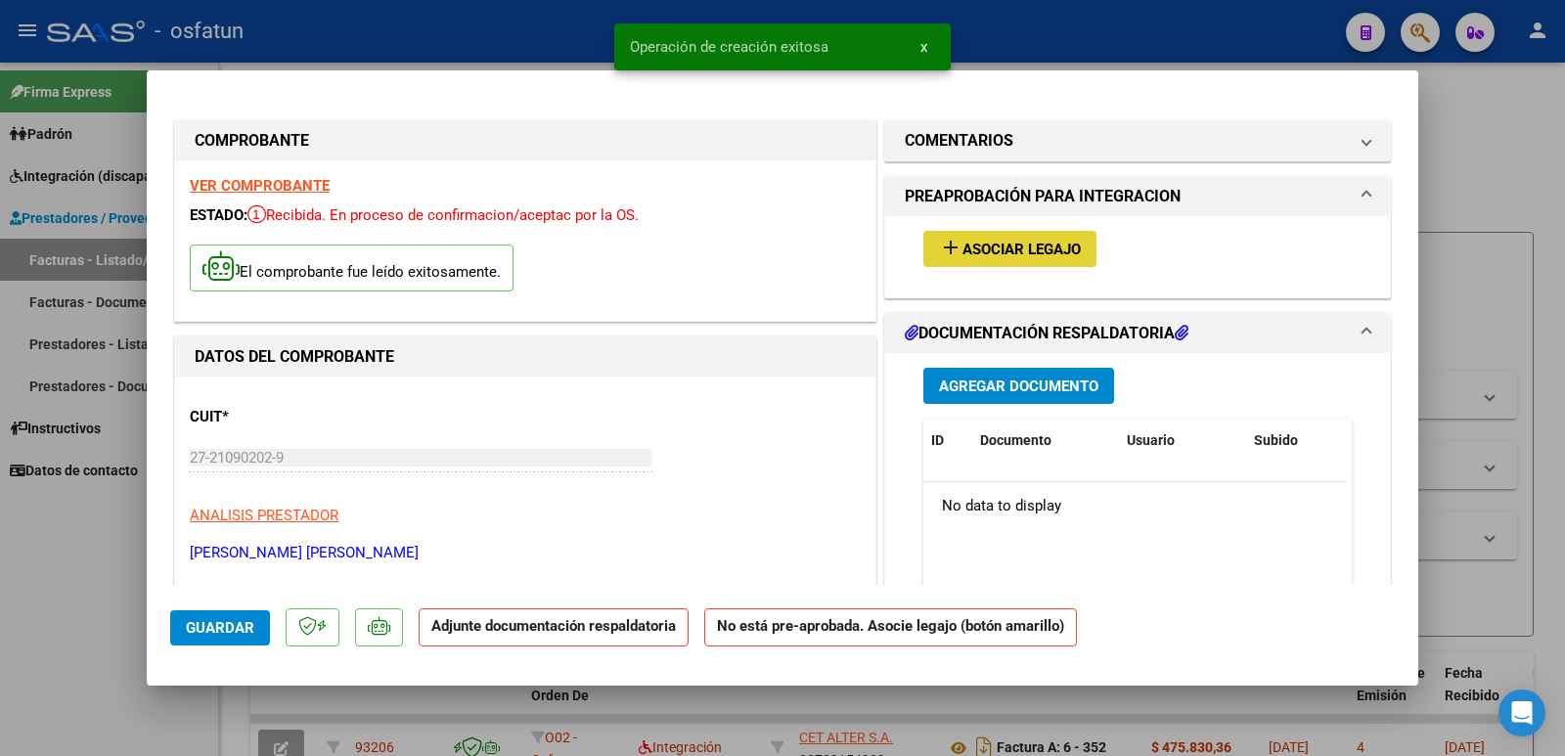
click at [985, 259] on button "add Asociar Legajo" at bounding box center [1010, 249] width 173 height 36
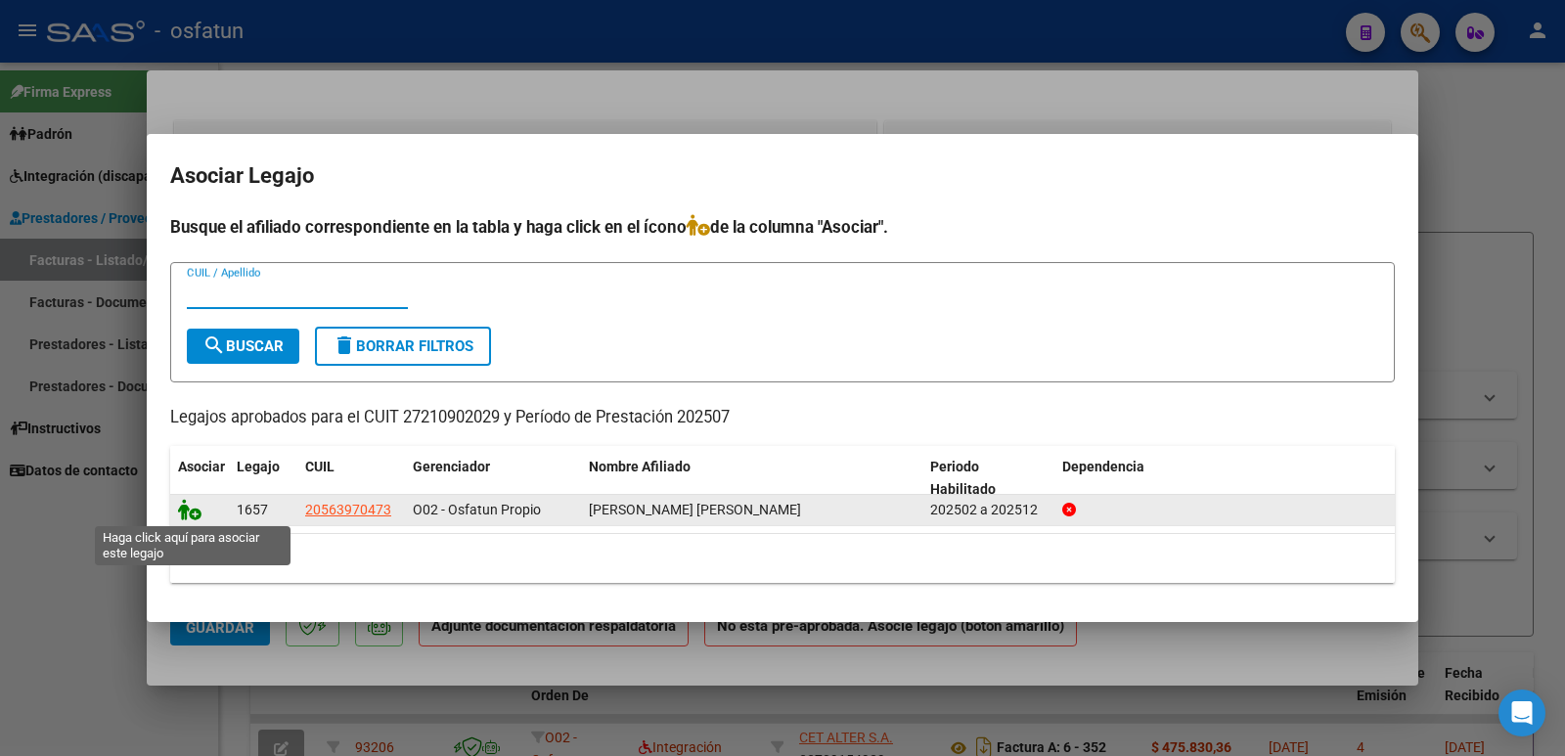
click at [179, 507] on icon at bounding box center [189, 510] width 23 height 22
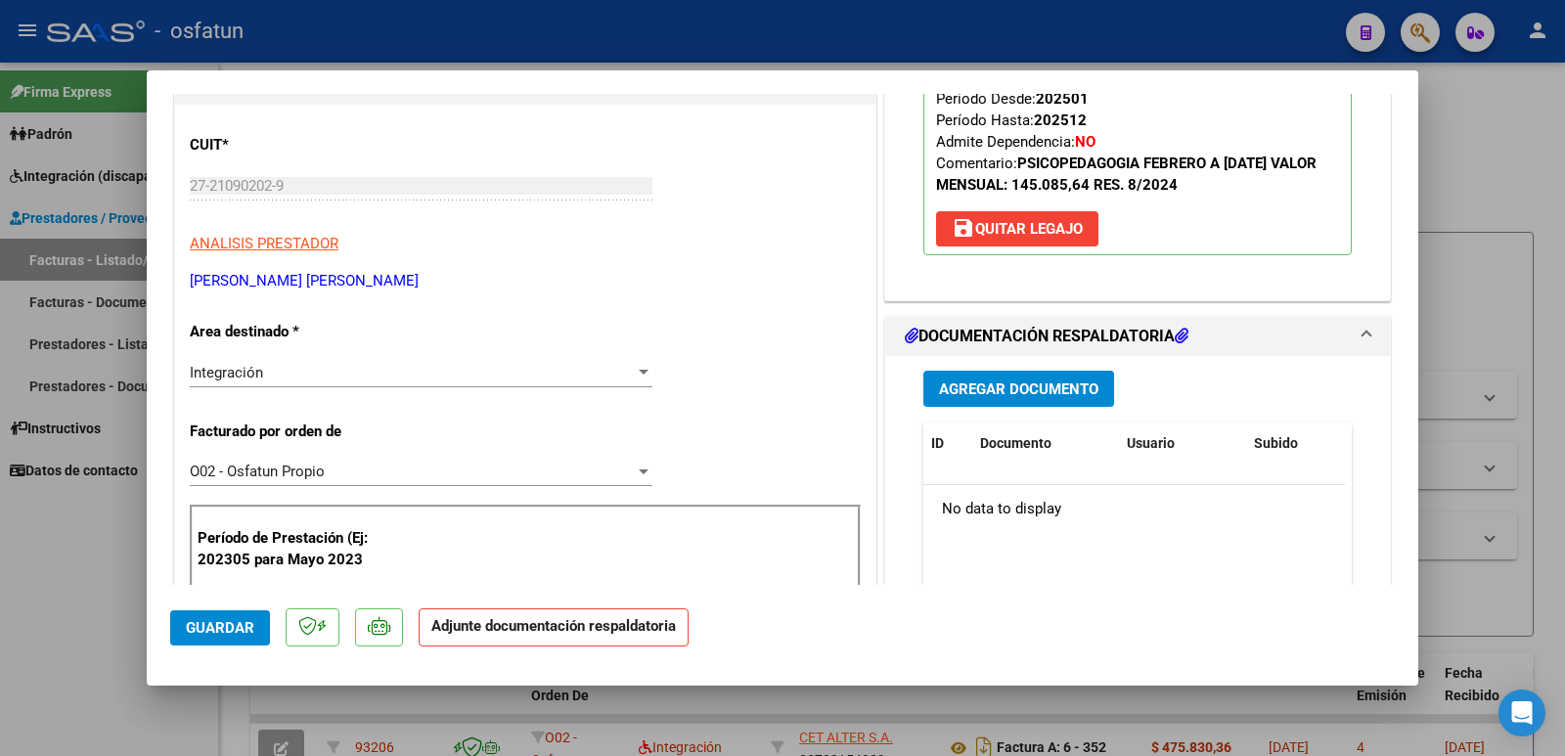
scroll to position [274, 0]
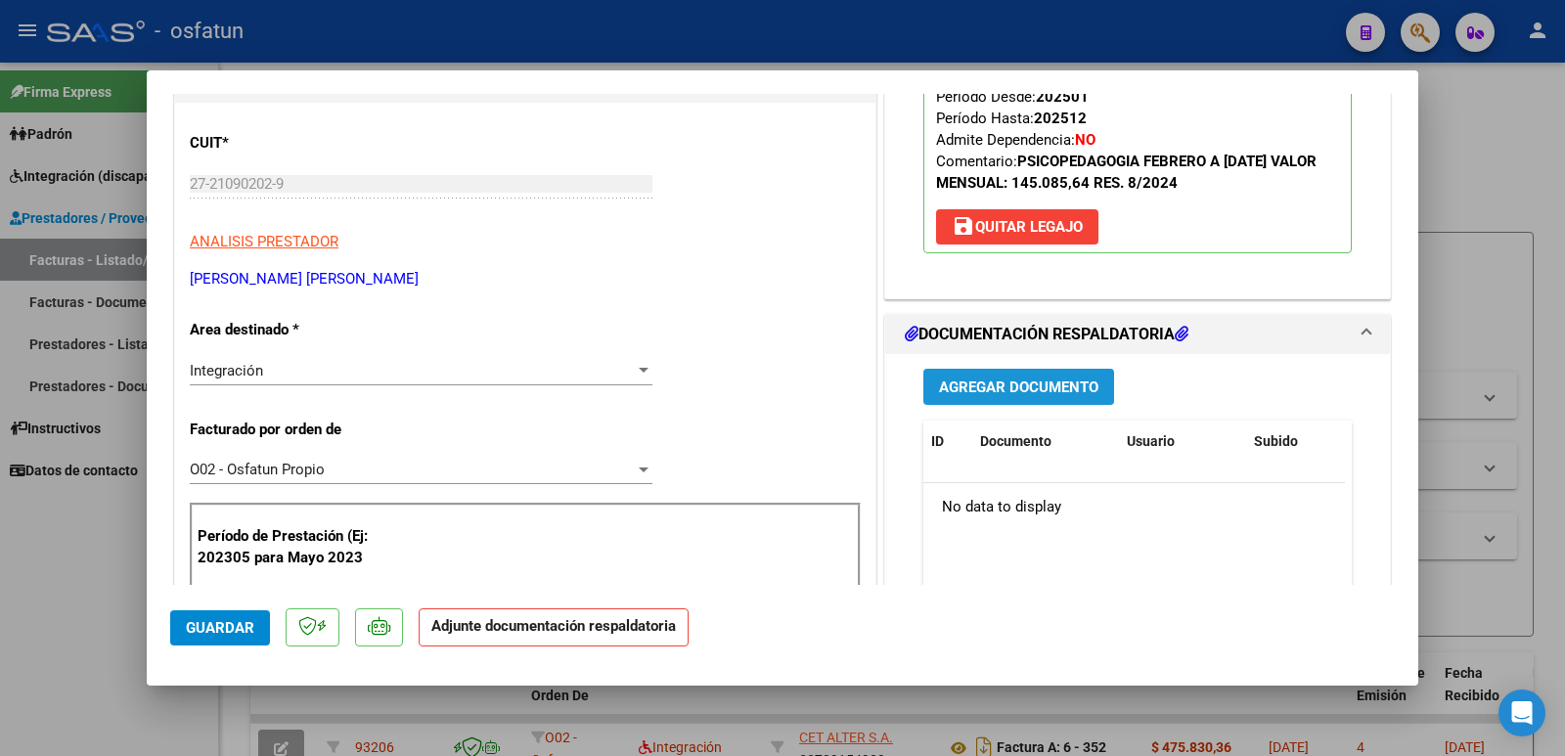
click at [987, 379] on span "Agregar Documento" at bounding box center [1018, 388] width 159 height 18
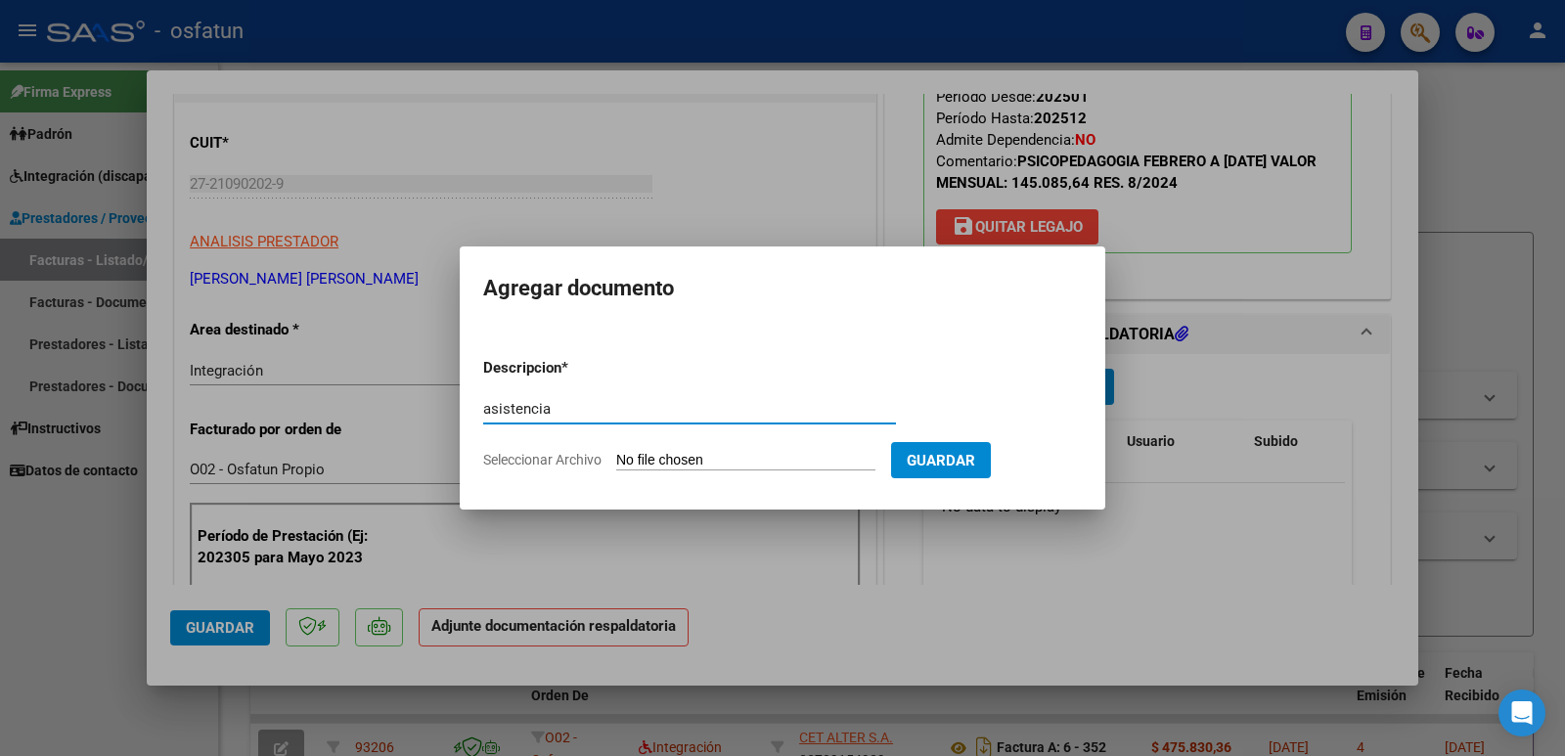
type input "asistencia"
click at [710, 458] on input "Seleccionar Archivo" at bounding box center [745, 461] width 259 height 19
type input "C:\fakepath\[PERSON_NAME].pdf"
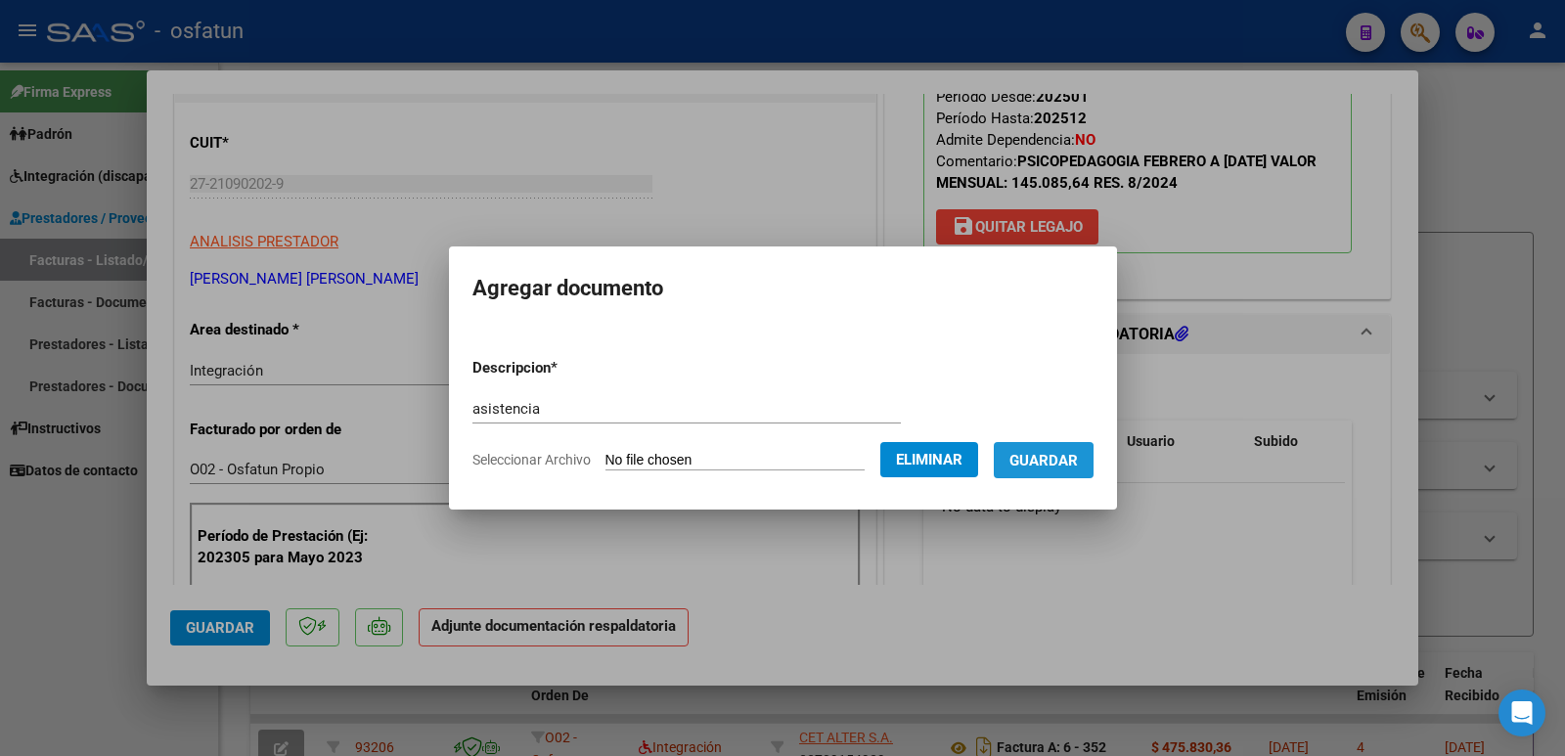
click at [1047, 467] on span "Guardar" at bounding box center [1044, 461] width 68 height 18
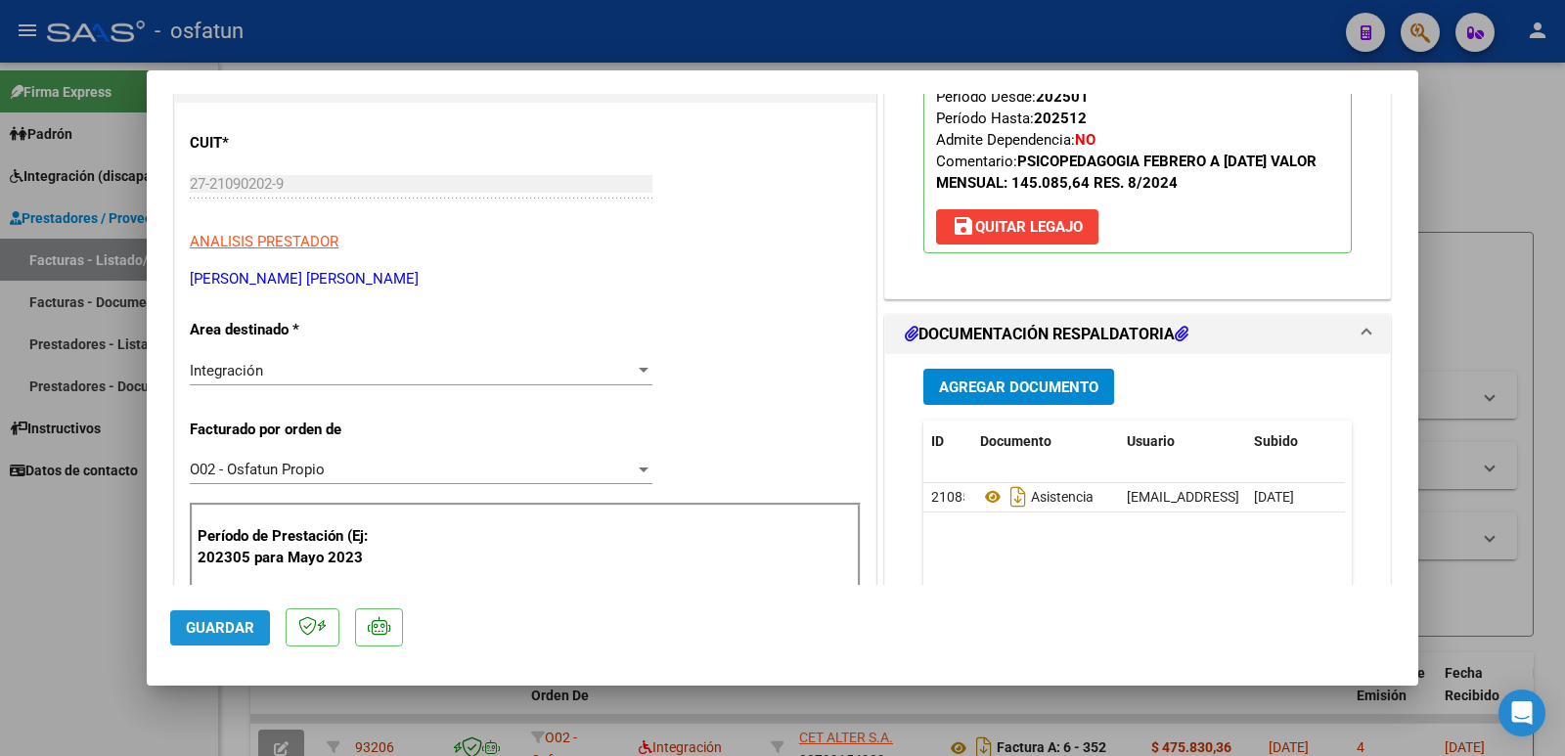
drag, startPoint x: 235, startPoint y: 622, endPoint x: 214, endPoint y: 632, distance: 22.8
click at [214, 632] on span "Guardar" at bounding box center [220, 628] width 68 height 18
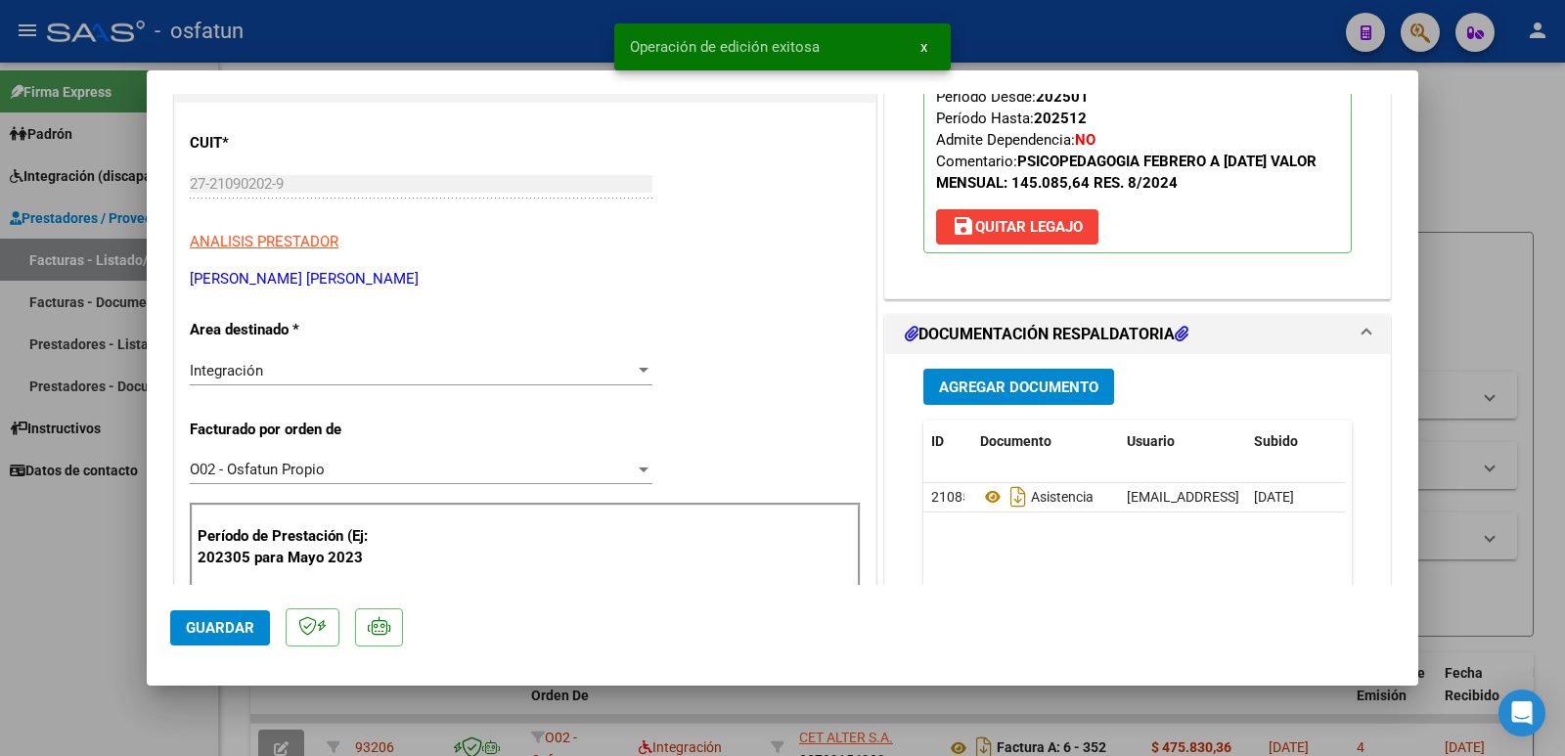
click at [214, 632] on span "Guardar" at bounding box center [220, 628] width 68 height 18
click at [233, 636] on span "Guardar" at bounding box center [220, 628] width 68 height 18
click at [82, 578] on div at bounding box center [782, 378] width 1565 height 756
type input "$ 0,00"
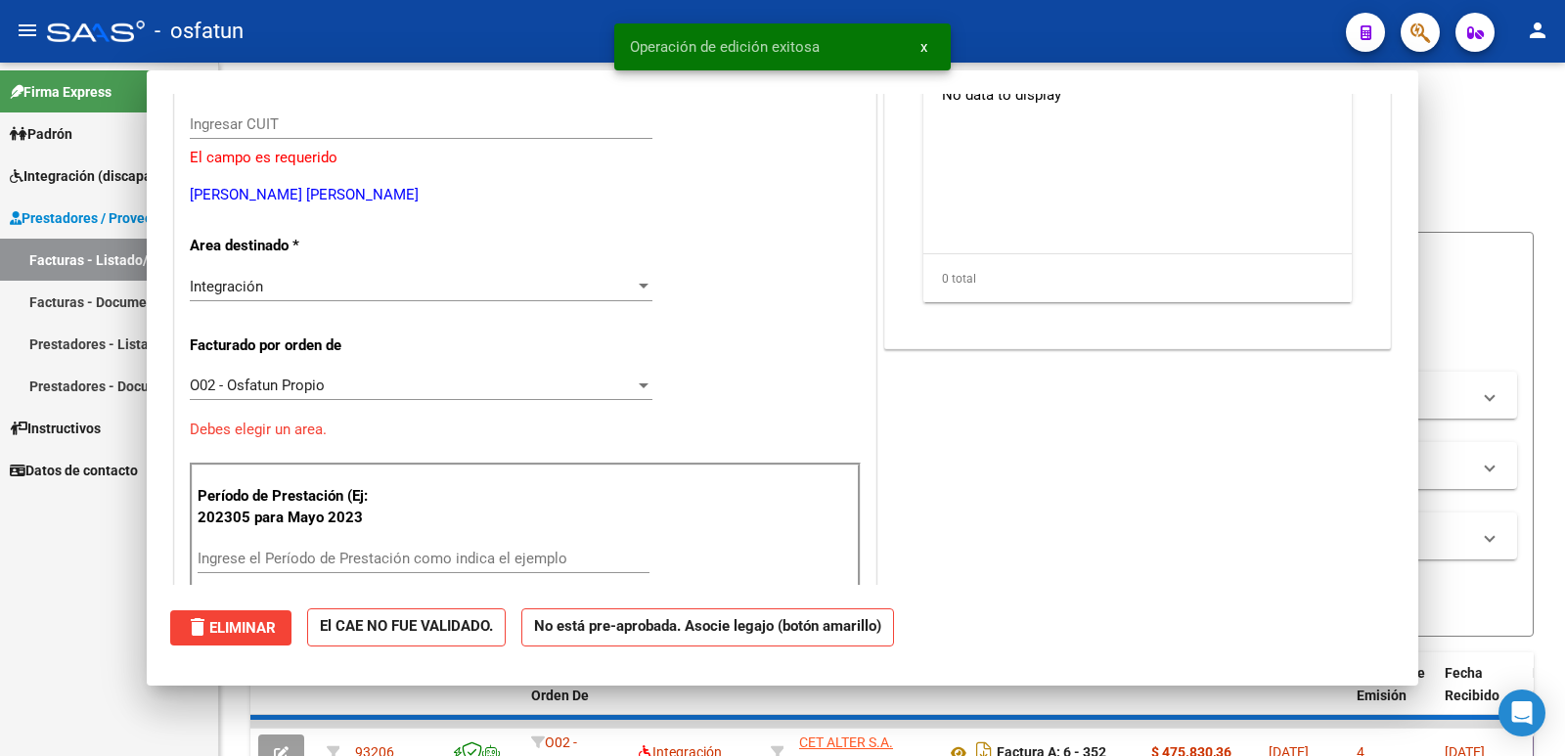
scroll to position [214, 0]
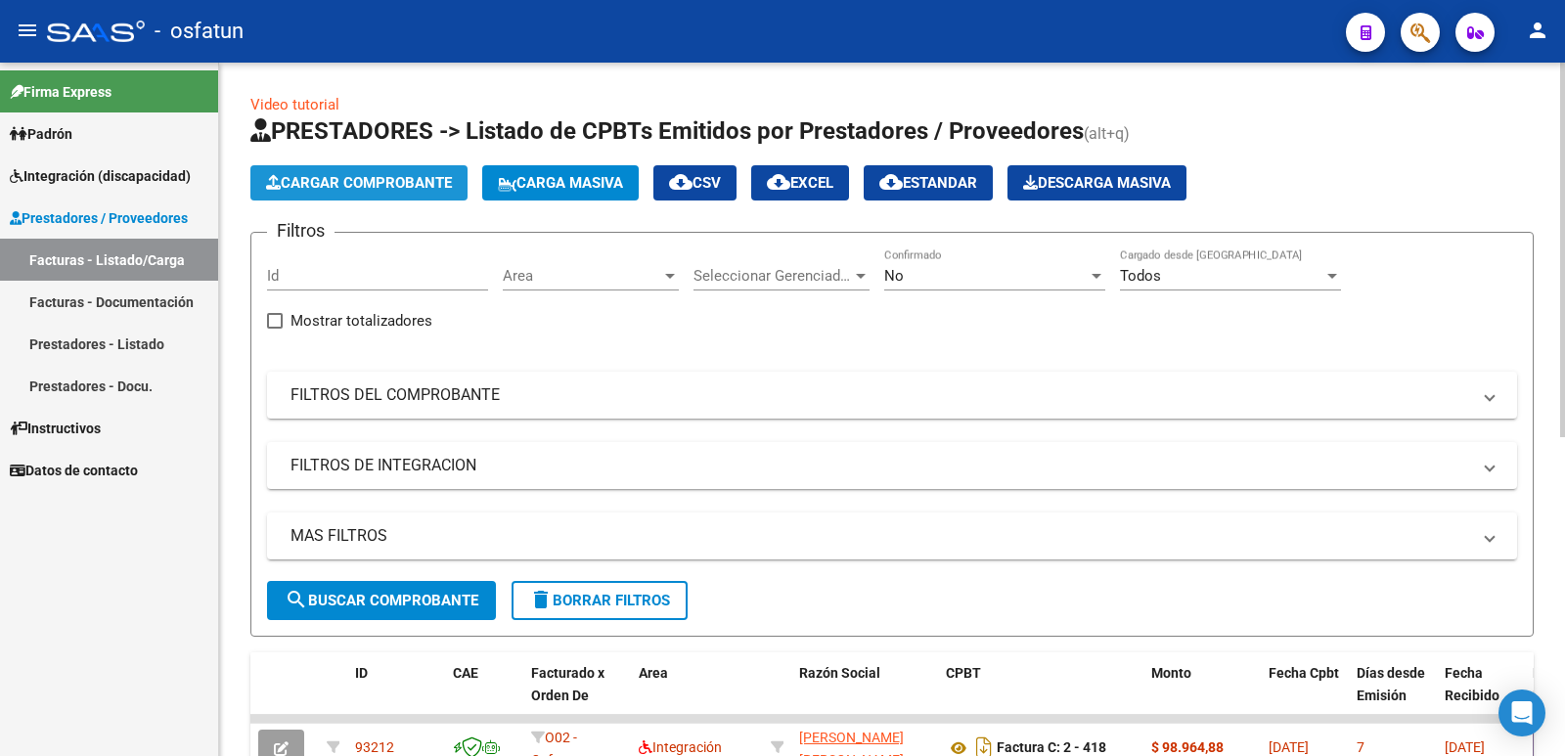
click at [412, 192] on button "Cargar Comprobante" at bounding box center [358, 182] width 217 height 35
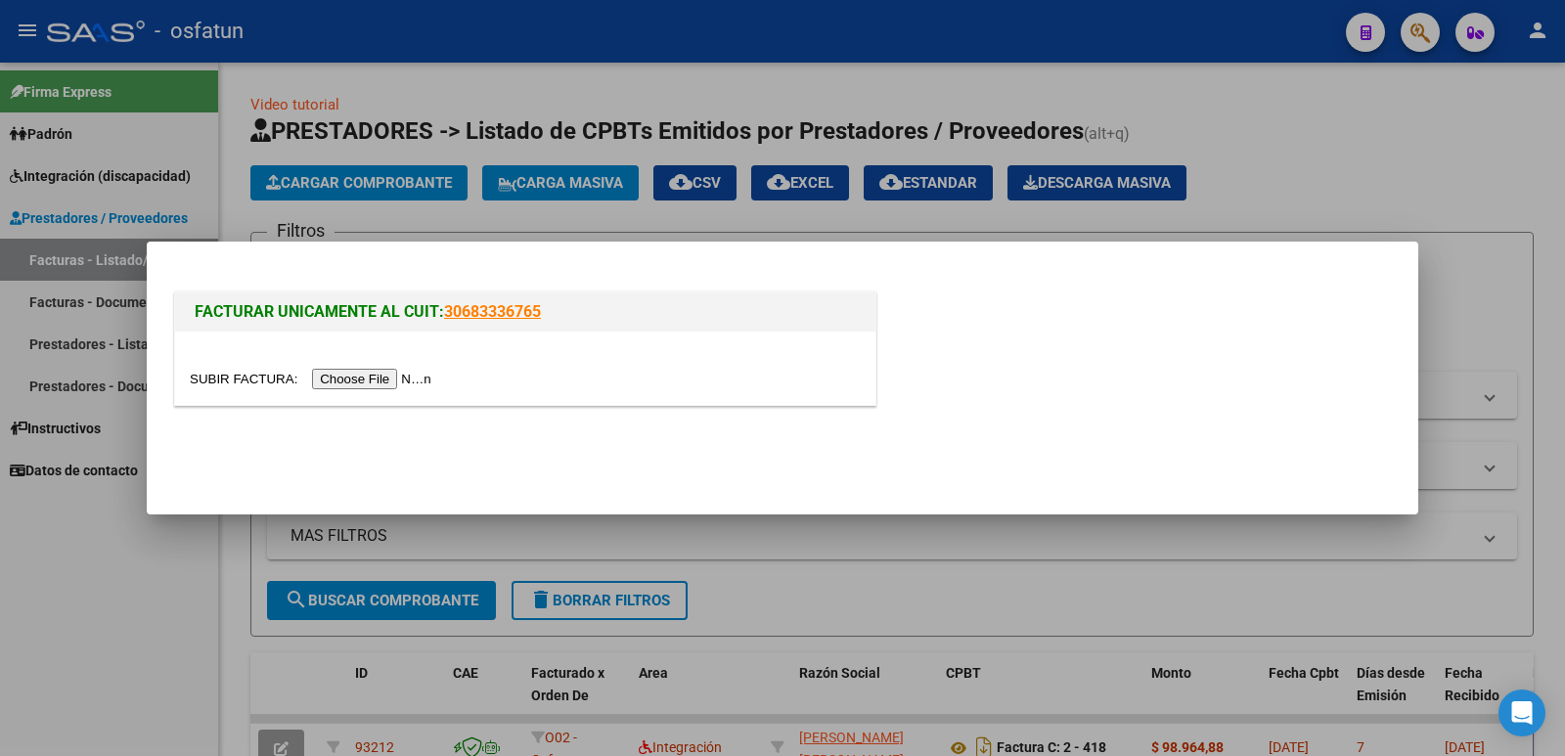
click at [392, 380] on input "file" at bounding box center [314, 379] width 248 height 21
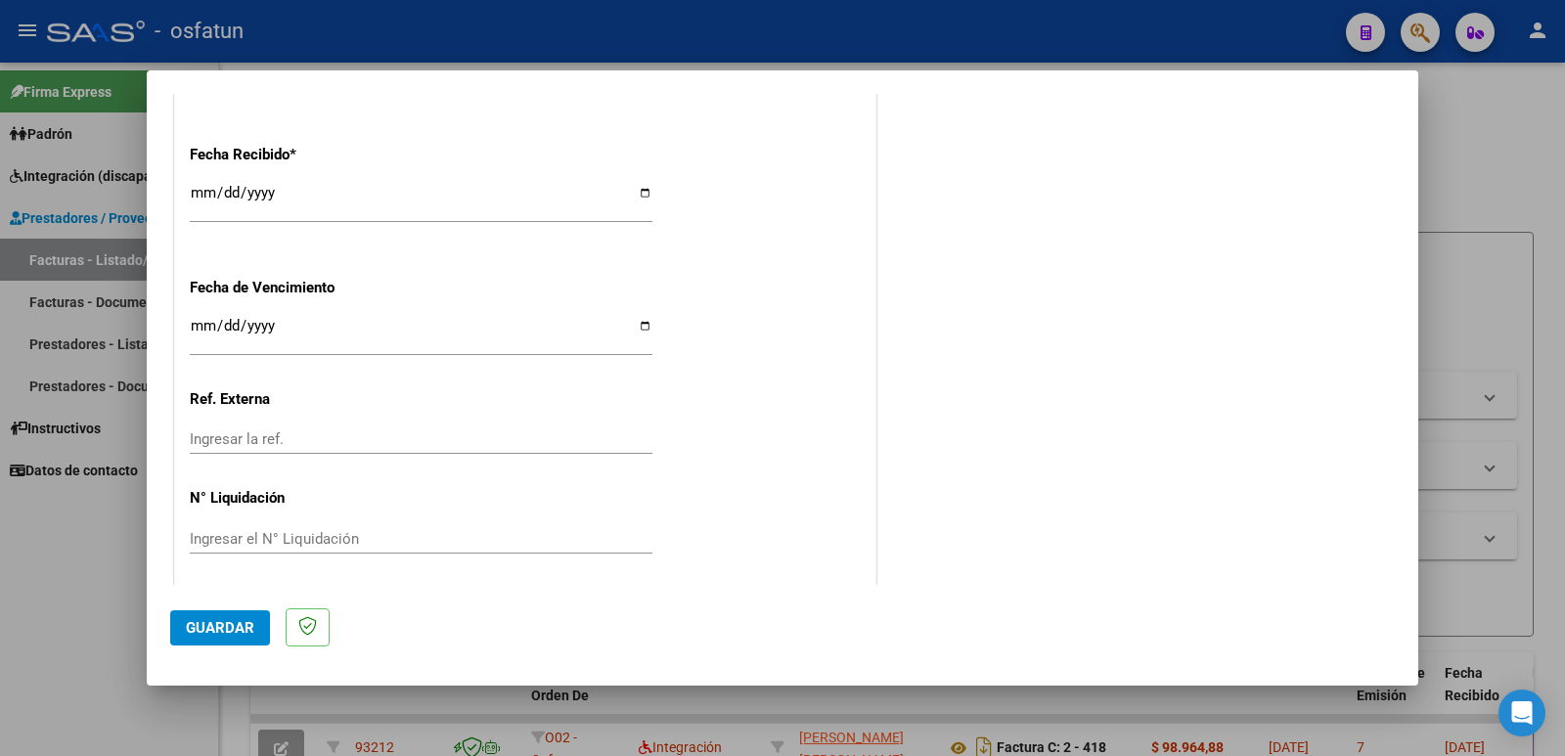
scroll to position [1244, 0]
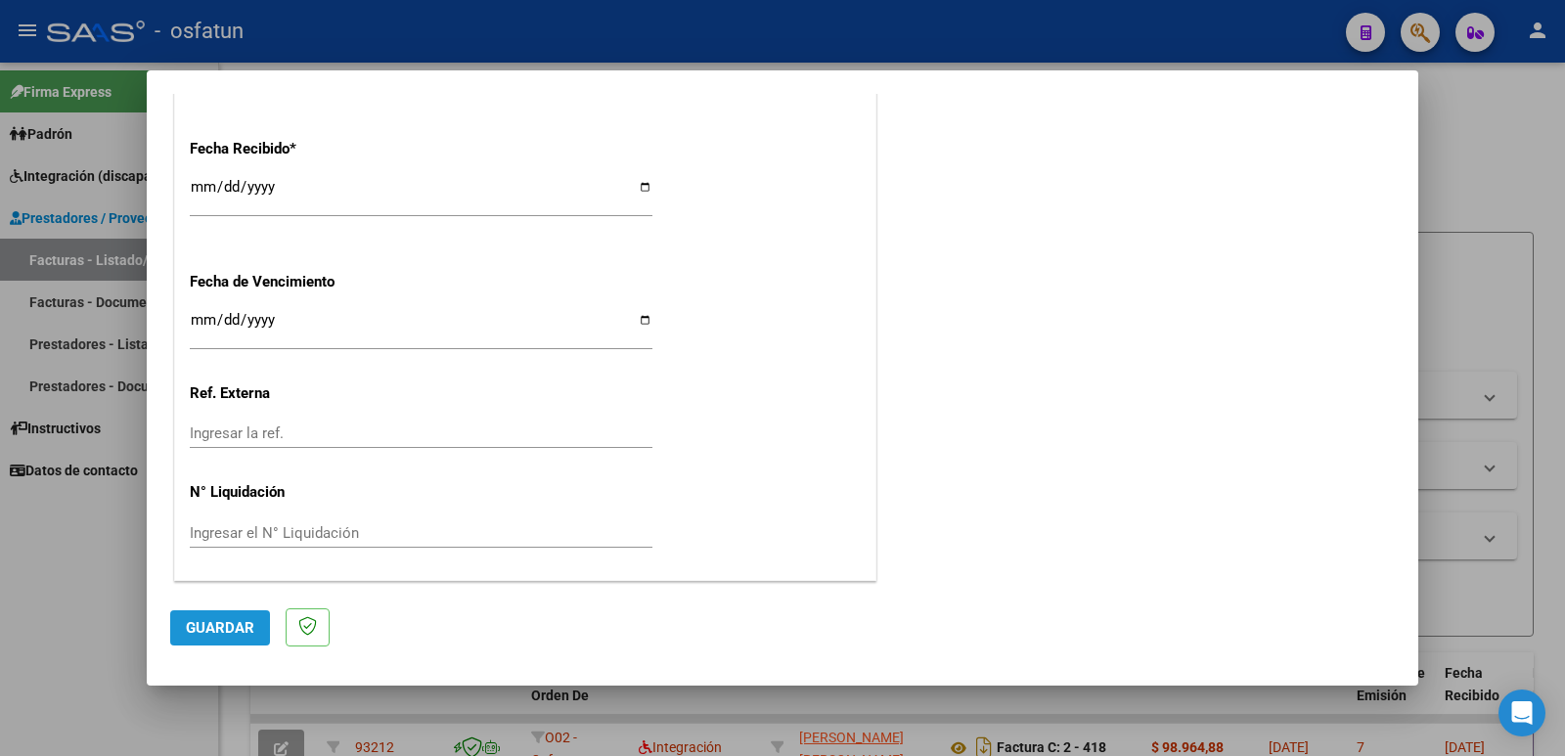
click at [216, 630] on span "Guardar" at bounding box center [220, 628] width 68 height 18
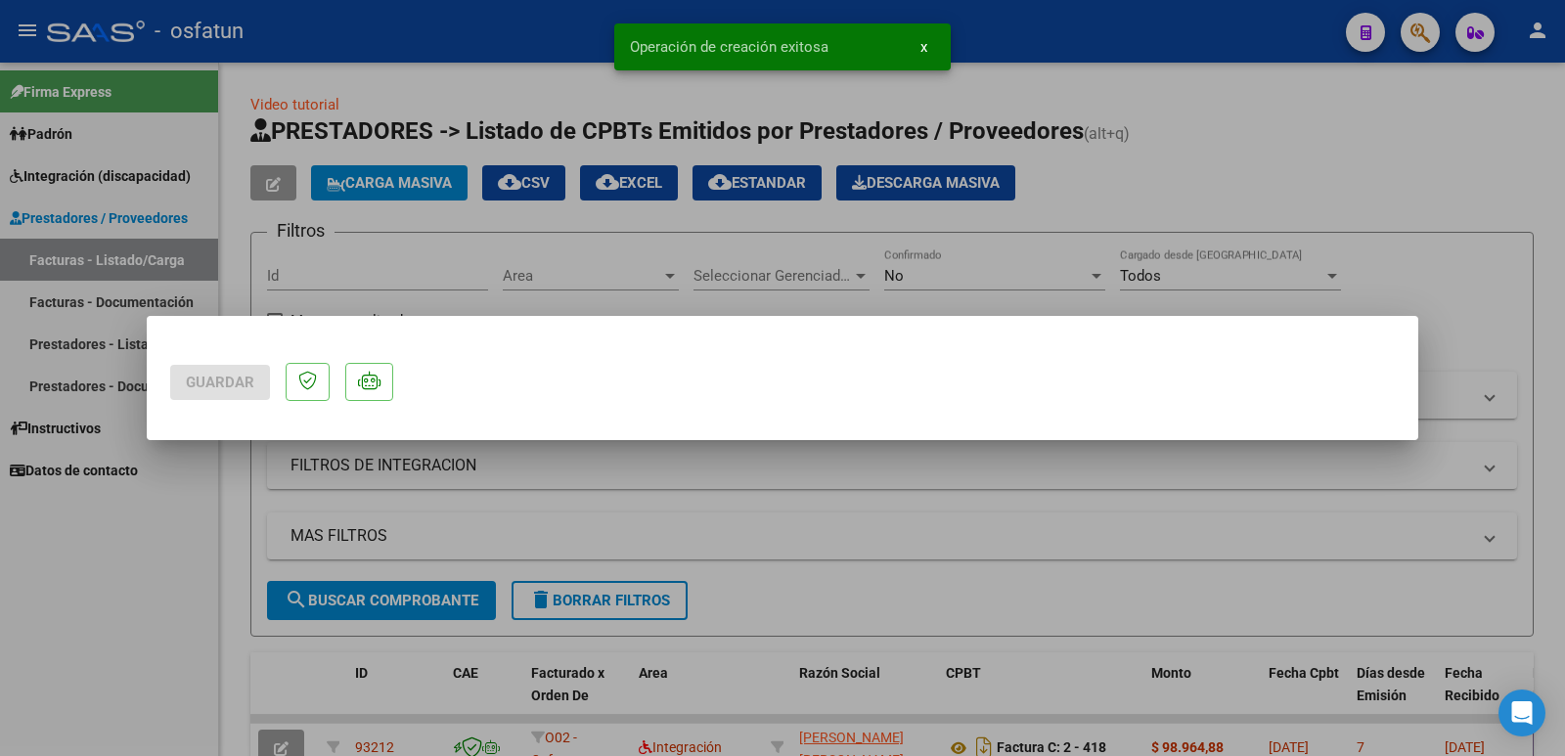
scroll to position [0, 0]
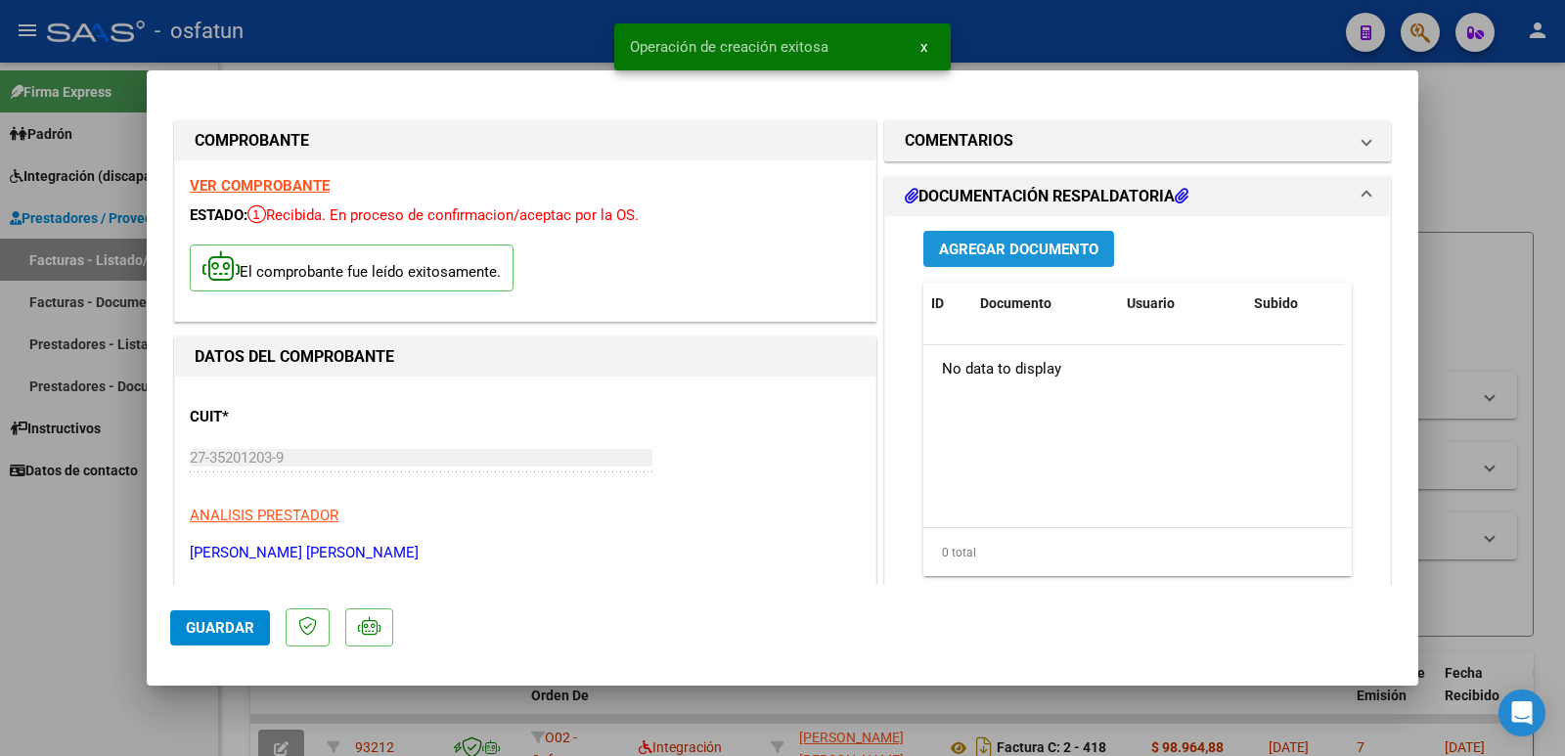
click at [1052, 249] on span "Agregar Documento" at bounding box center [1018, 250] width 159 height 18
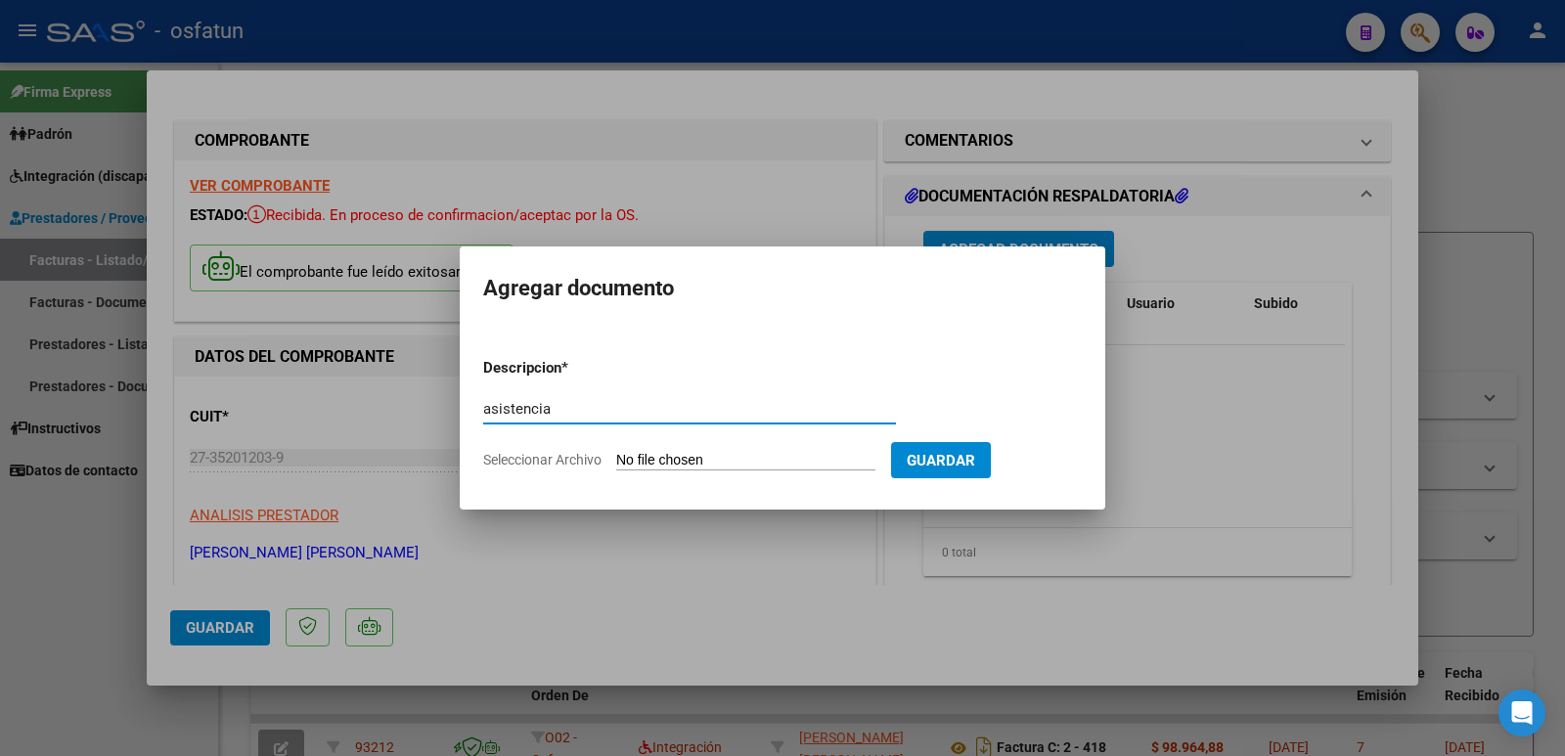
type input "asistencia"
click at [718, 464] on input "Seleccionar Archivo" at bounding box center [745, 461] width 259 height 19
type input "C:\fakepath\IMG_1539.jpeg"
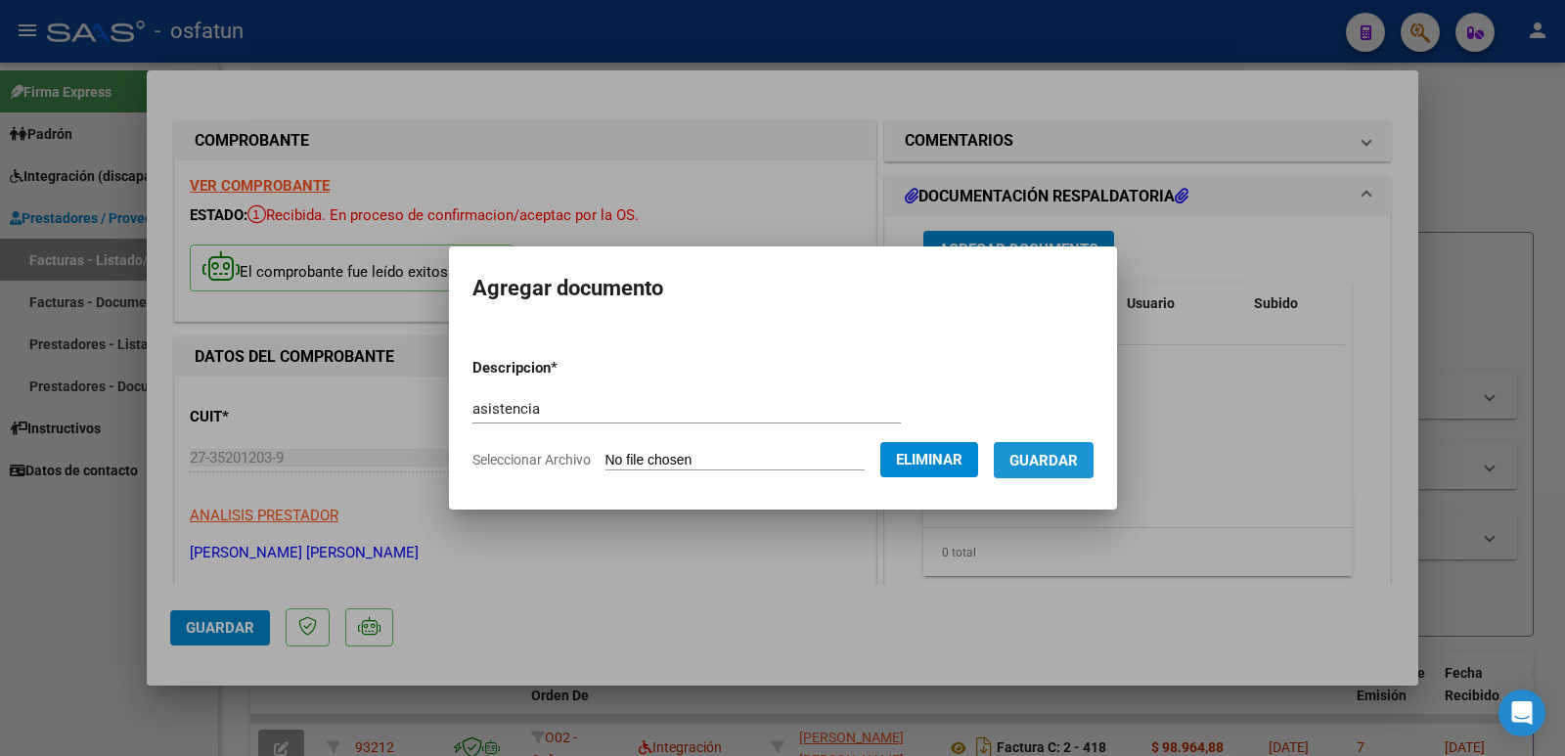
click at [1061, 470] on button "Guardar" at bounding box center [1044, 460] width 100 height 36
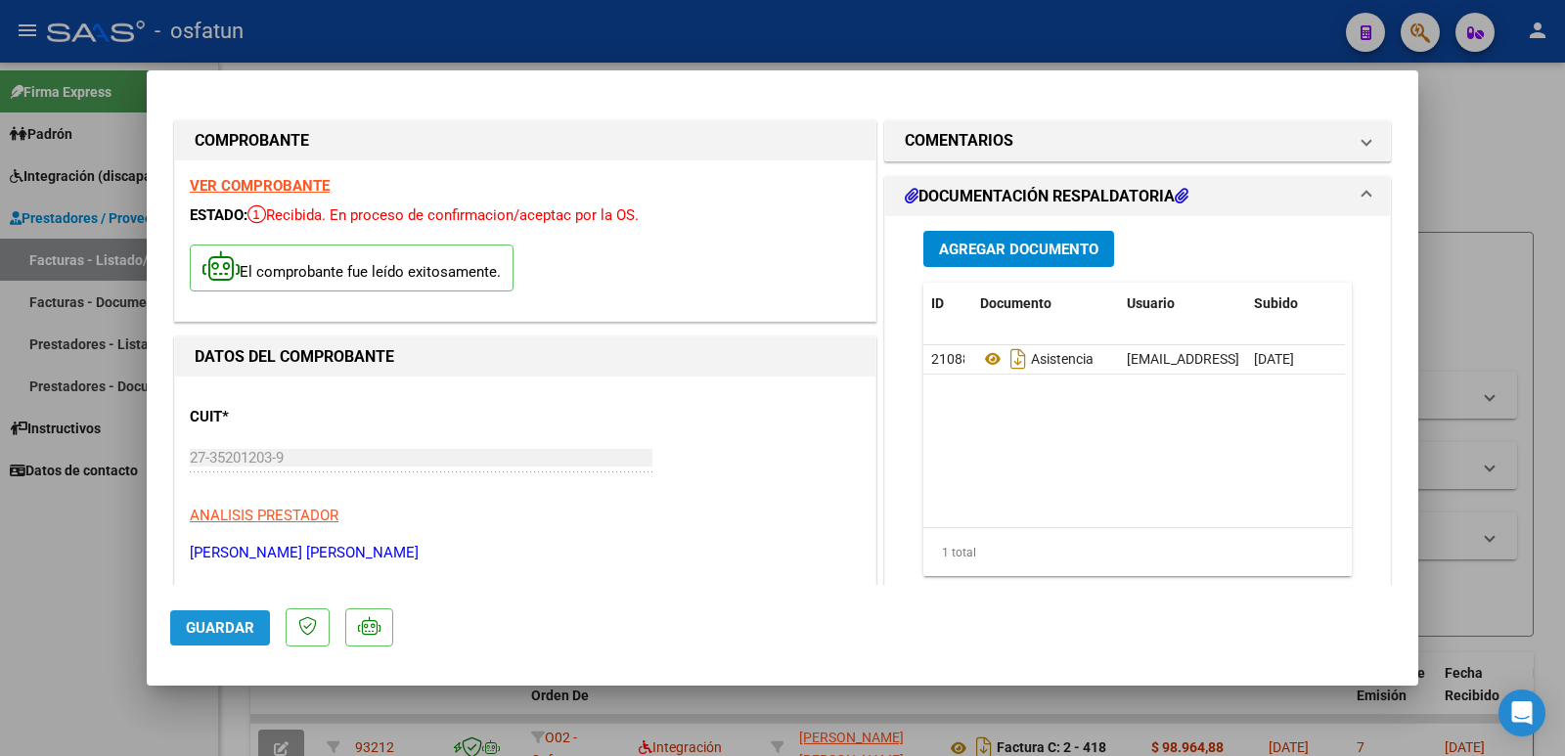
click at [238, 632] on span "Guardar" at bounding box center [220, 628] width 68 height 18
click at [224, 635] on span "Guardar" at bounding box center [220, 628] width 68 height 18
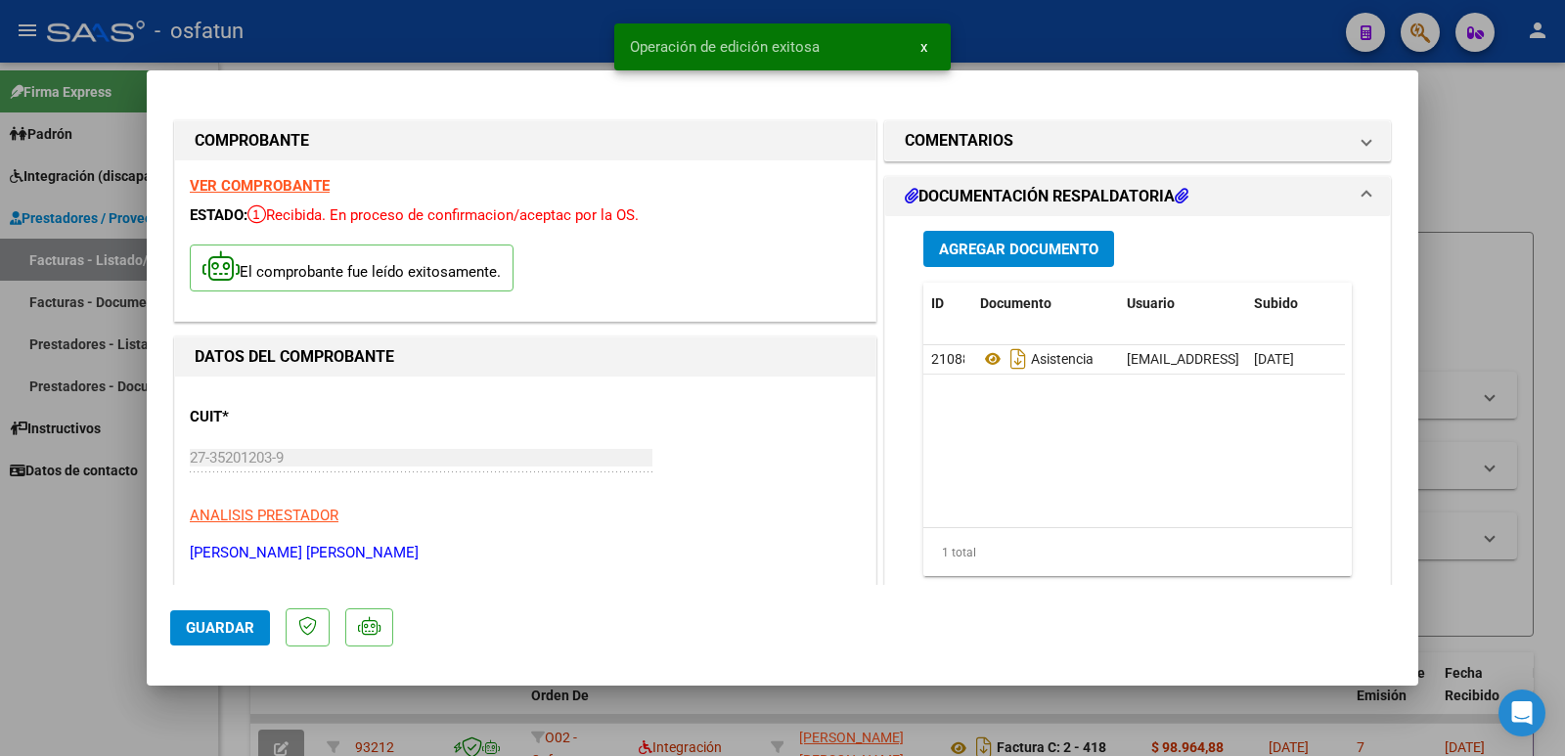
click at [91, 621] on div at bounding box center [782, 378] width 1565 height 756
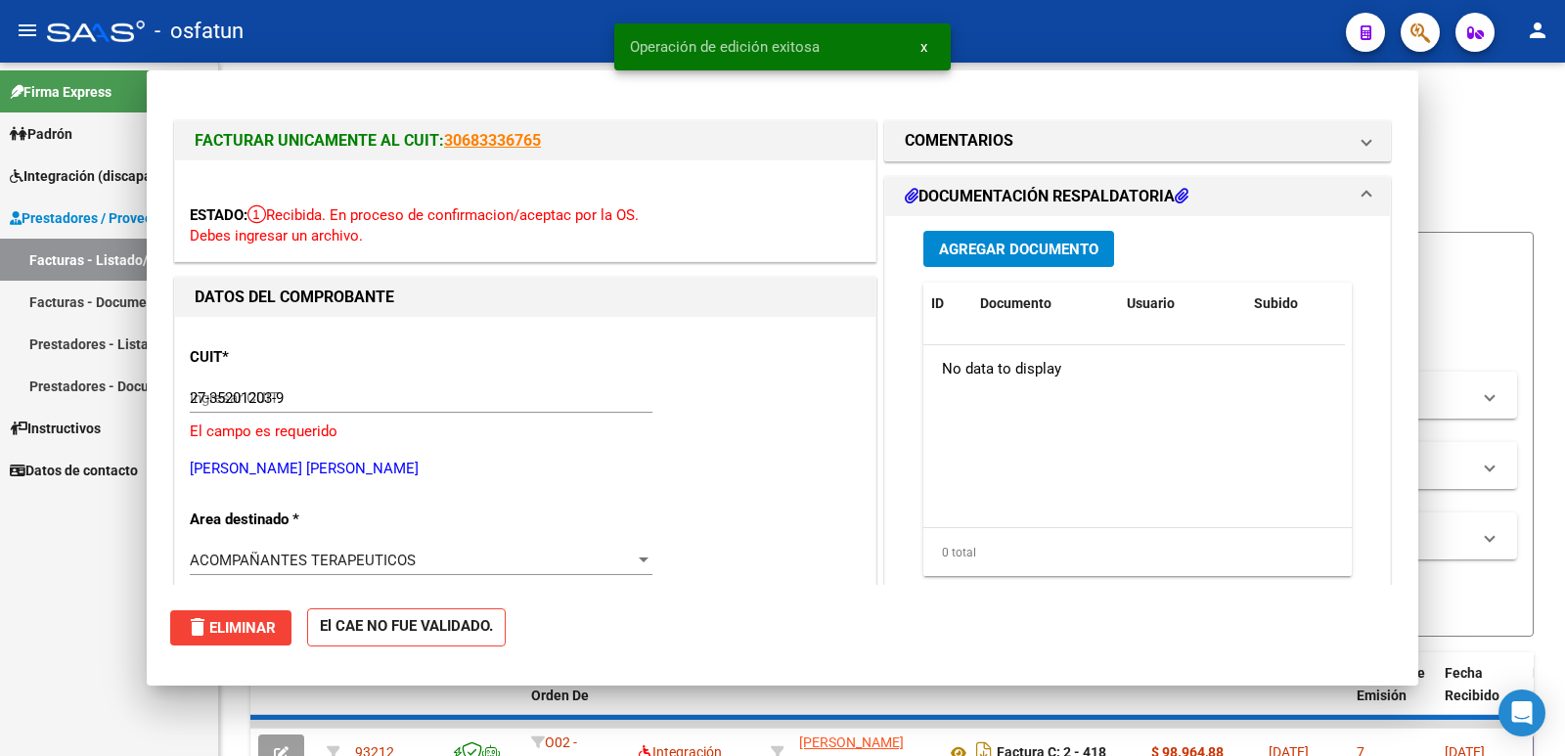
type input "$ 0,00"
